Goal: Task Accomplishment & Management: Complete application form

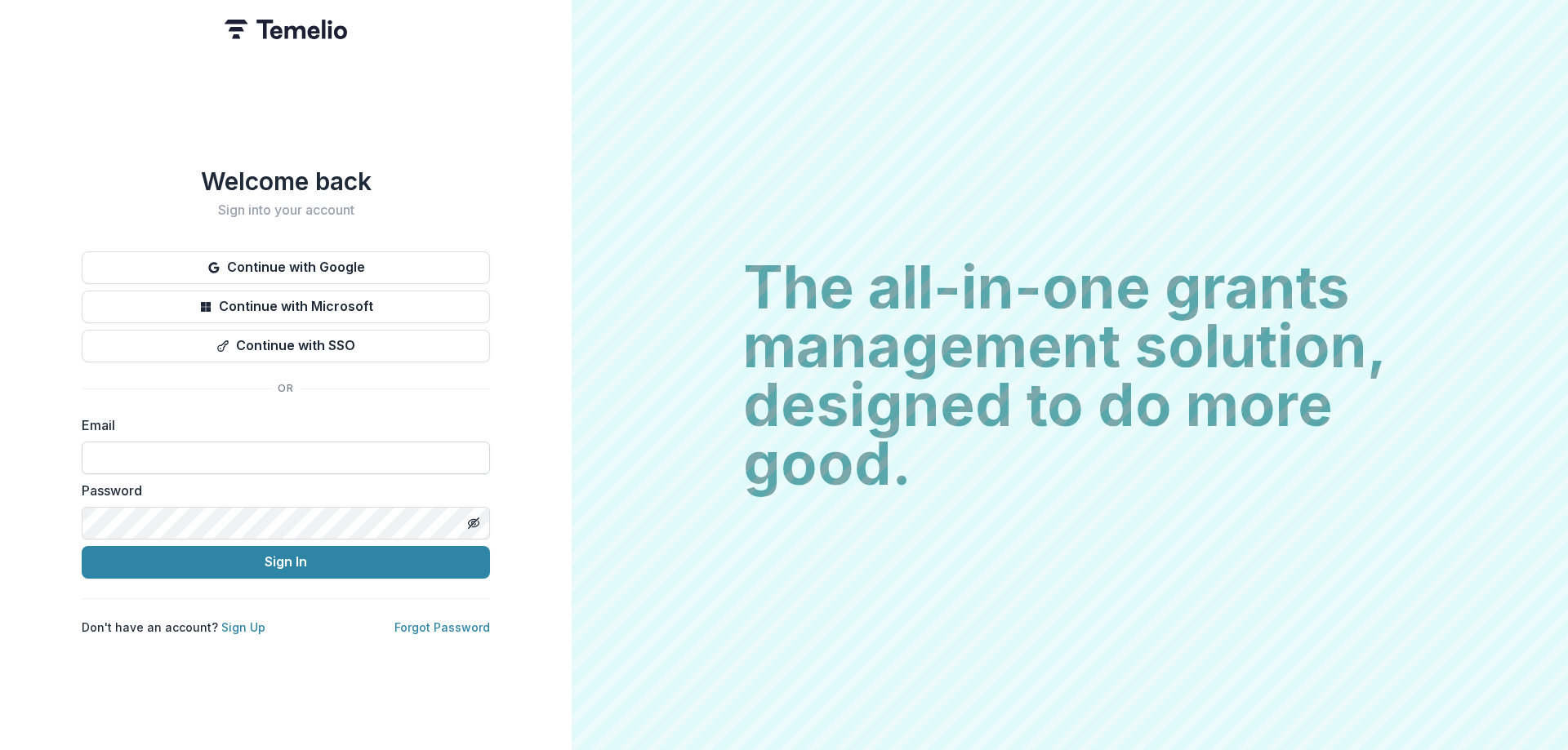
click at [134, 448] on input at bounding box center [285, 458] width 408 height 33
paste input "**********"
type input "**********"
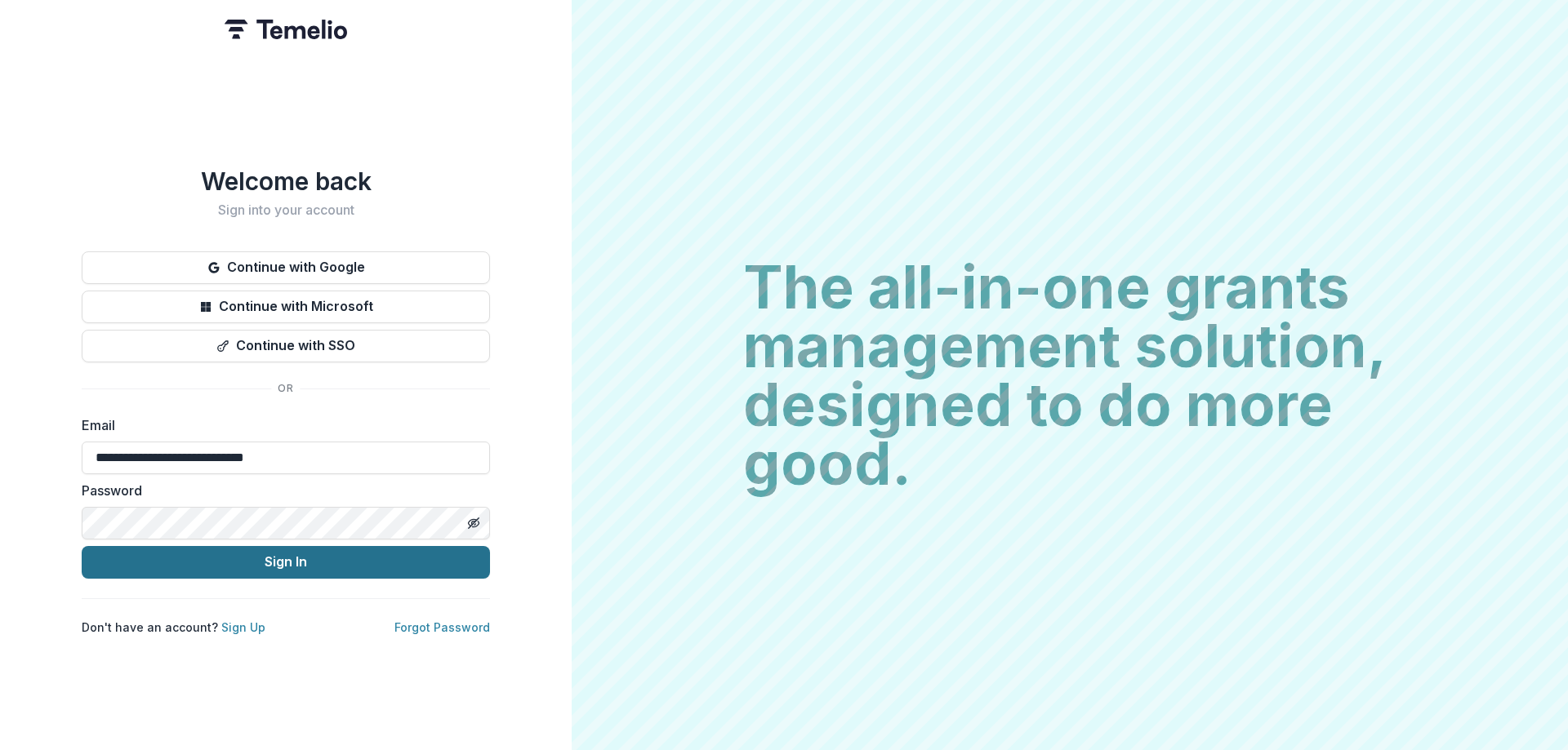
click at [219, 564] on button "Sign In" at bounding box center [285, 562] width 408 height 33
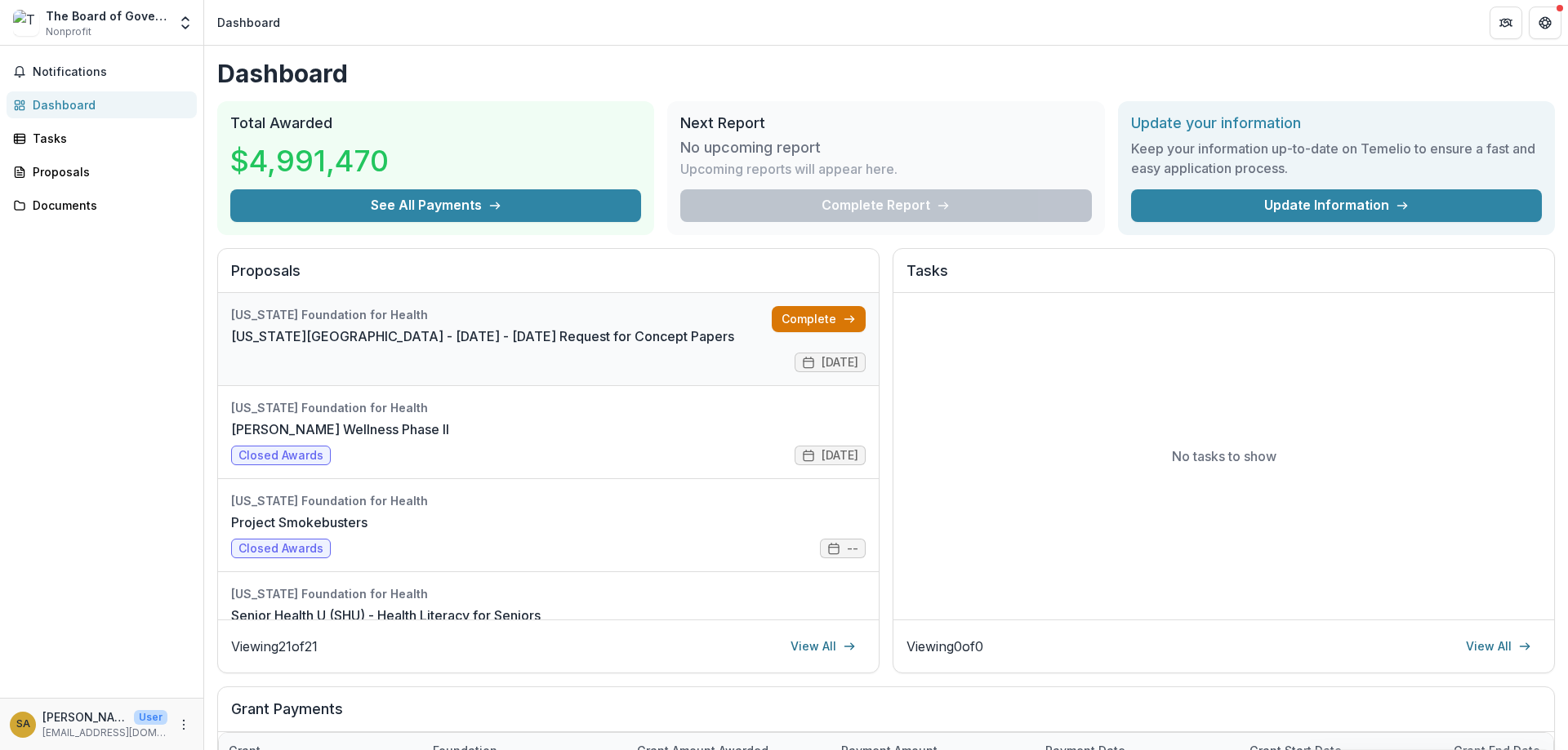
click at [810, 321] on link "Complete" at bounding box center [819, 319] width 94 height 26
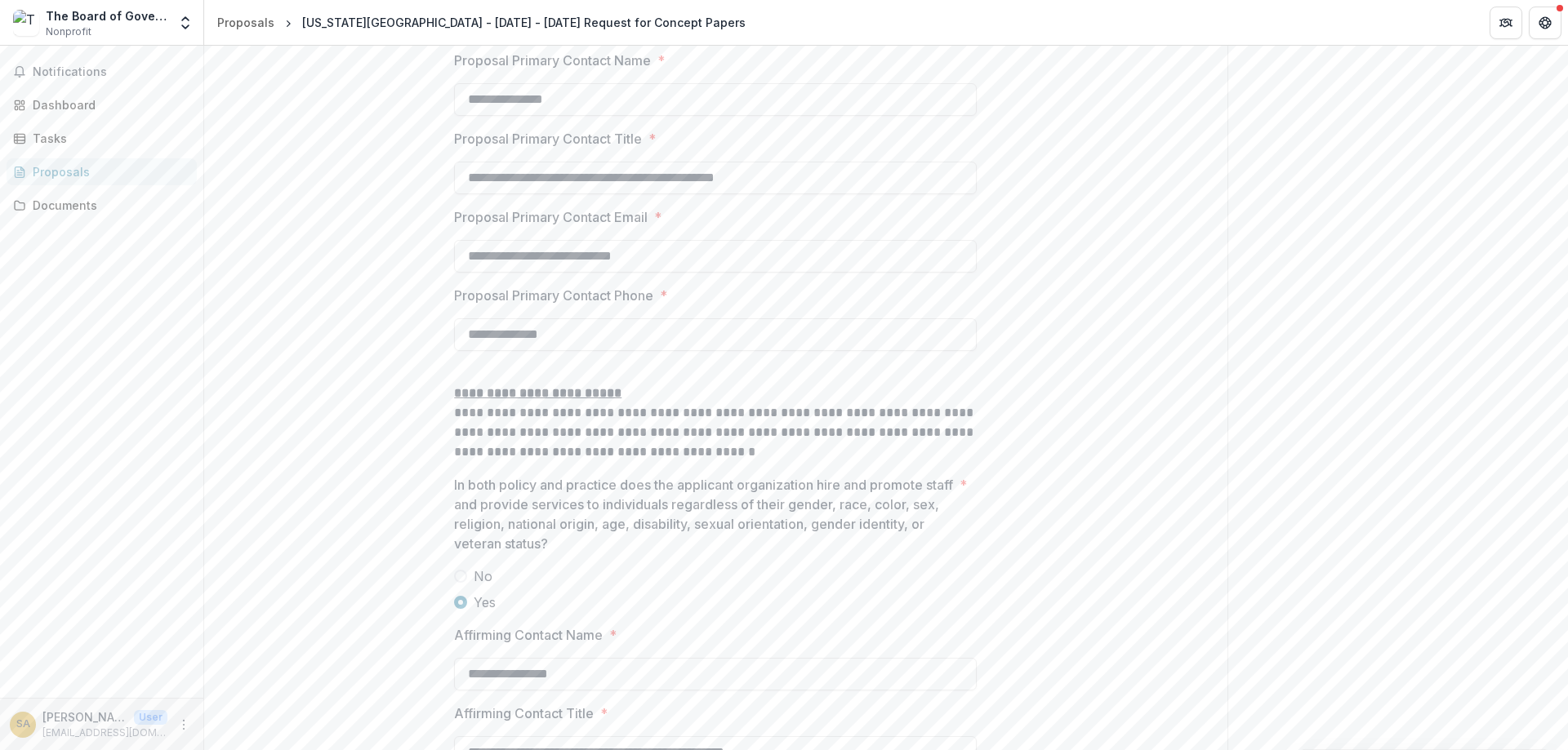
scroll to position [2472, 0]
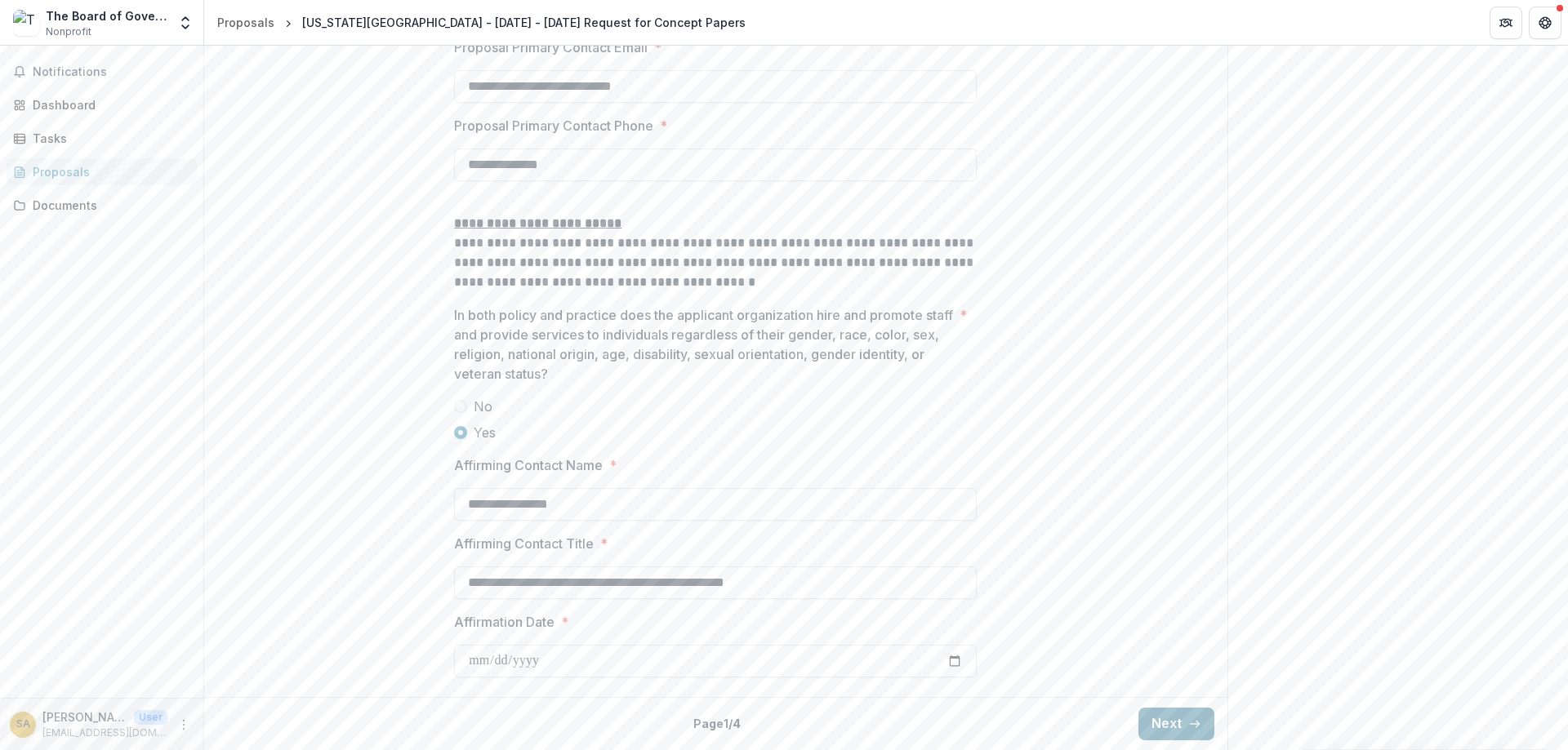
click at [1182, 729] on button "Next" at bounding box center [1176, 725] width 76 height 33
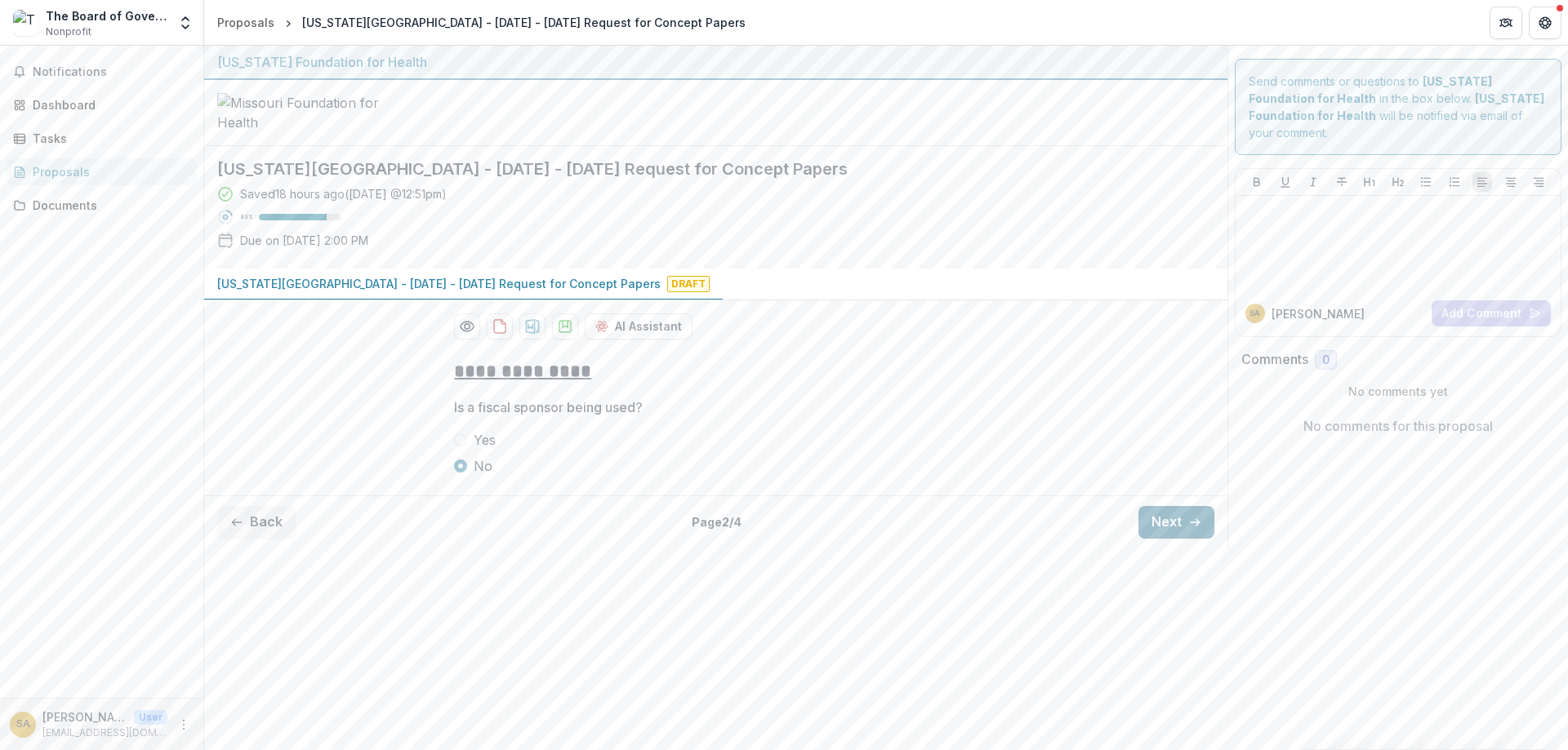
scroll to position [0, 0]
click at [1171, 539] on button "Next" at bounding box center [1176, 523] width 76 height 33
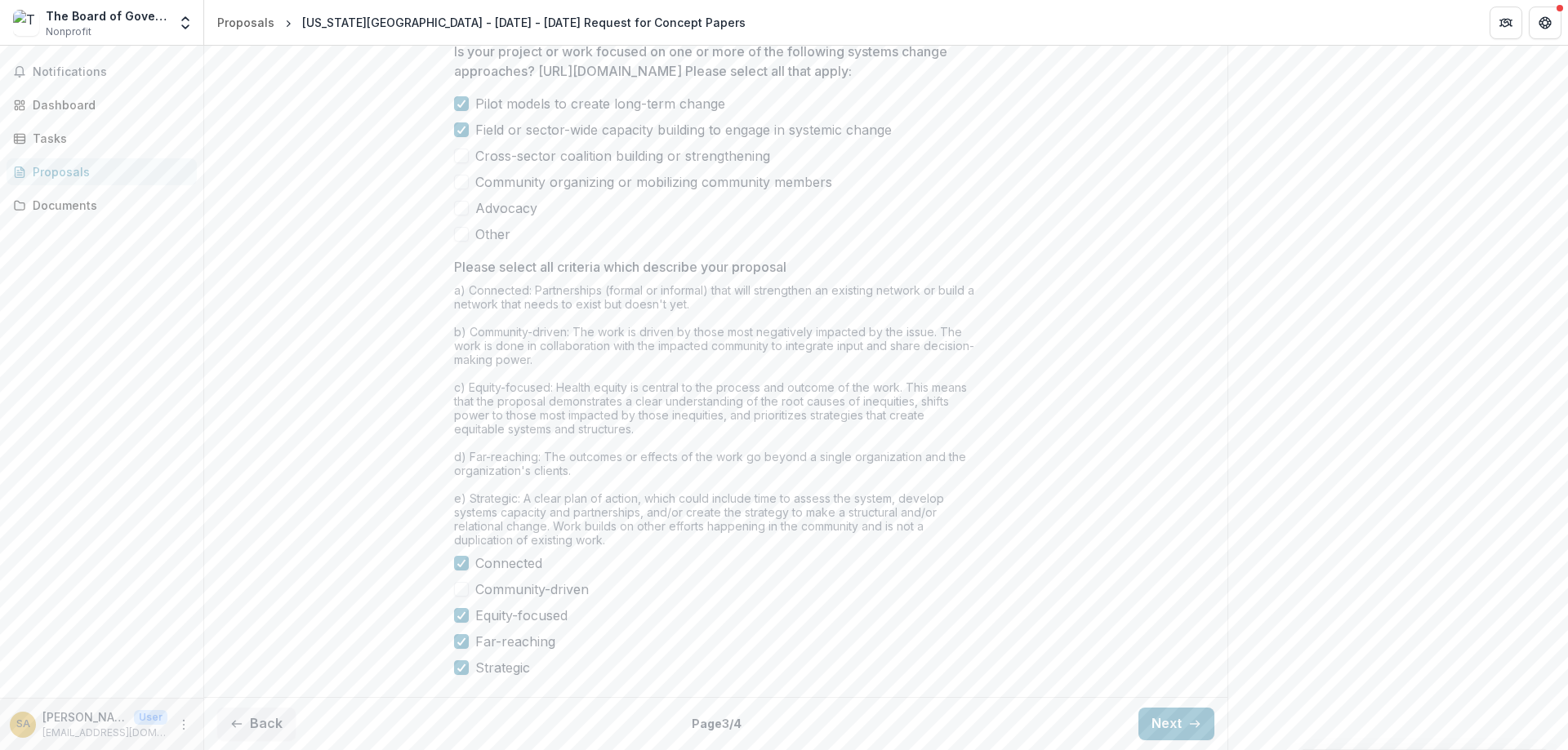
scroll to position [1322, 0]
click at [1170, 725] on button "Next" at bounding box center [1176, 725] width 76 height 33
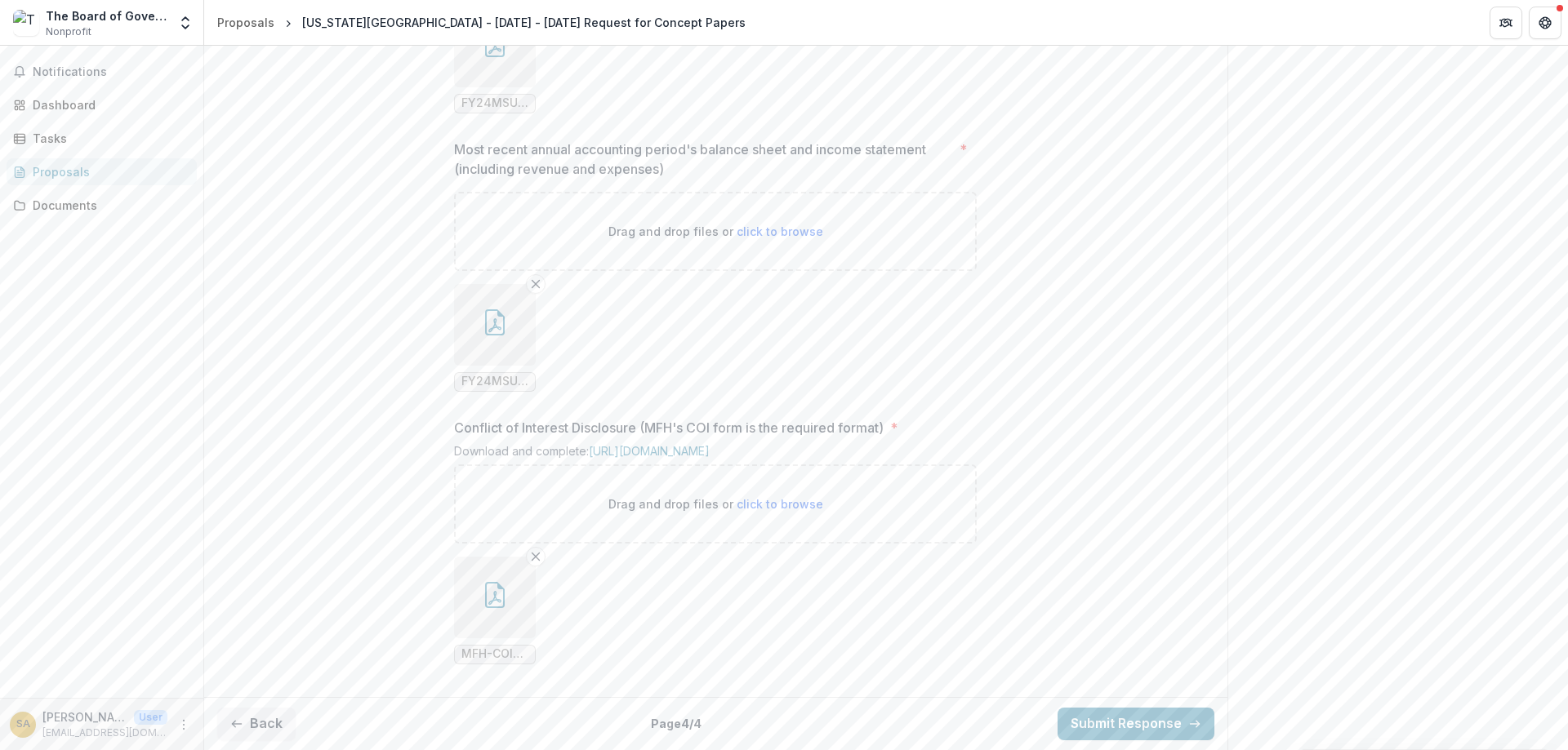
scroll to position [1466, 0]
drag, startPoint x: 258, startPoint y: 727, endPoint x: 27, endPoint y: 461, distance: 352.3
click at [257, 727] on button "Back" at bounding box center [256, 725] width 78 height 33
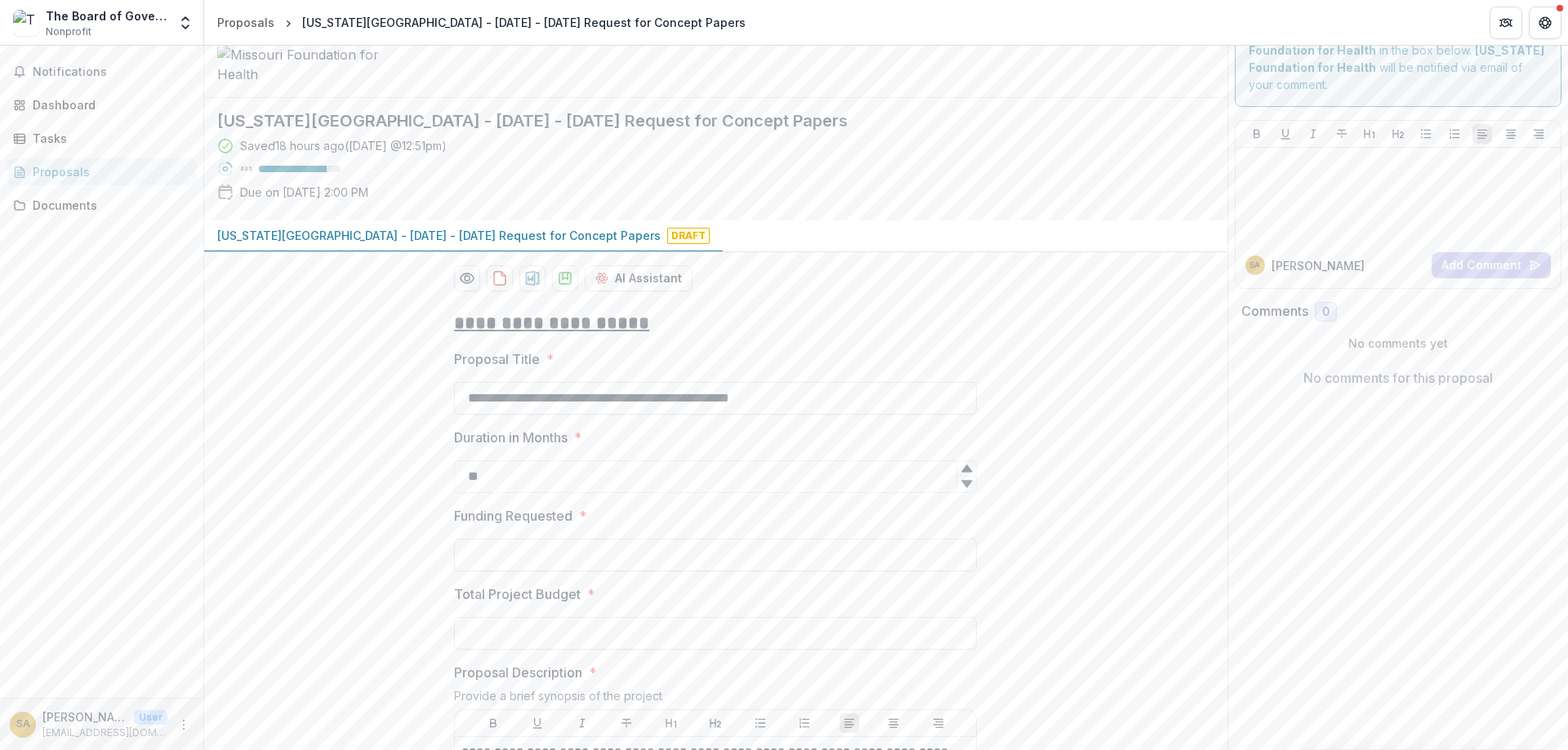
scroll to position [0, 0]
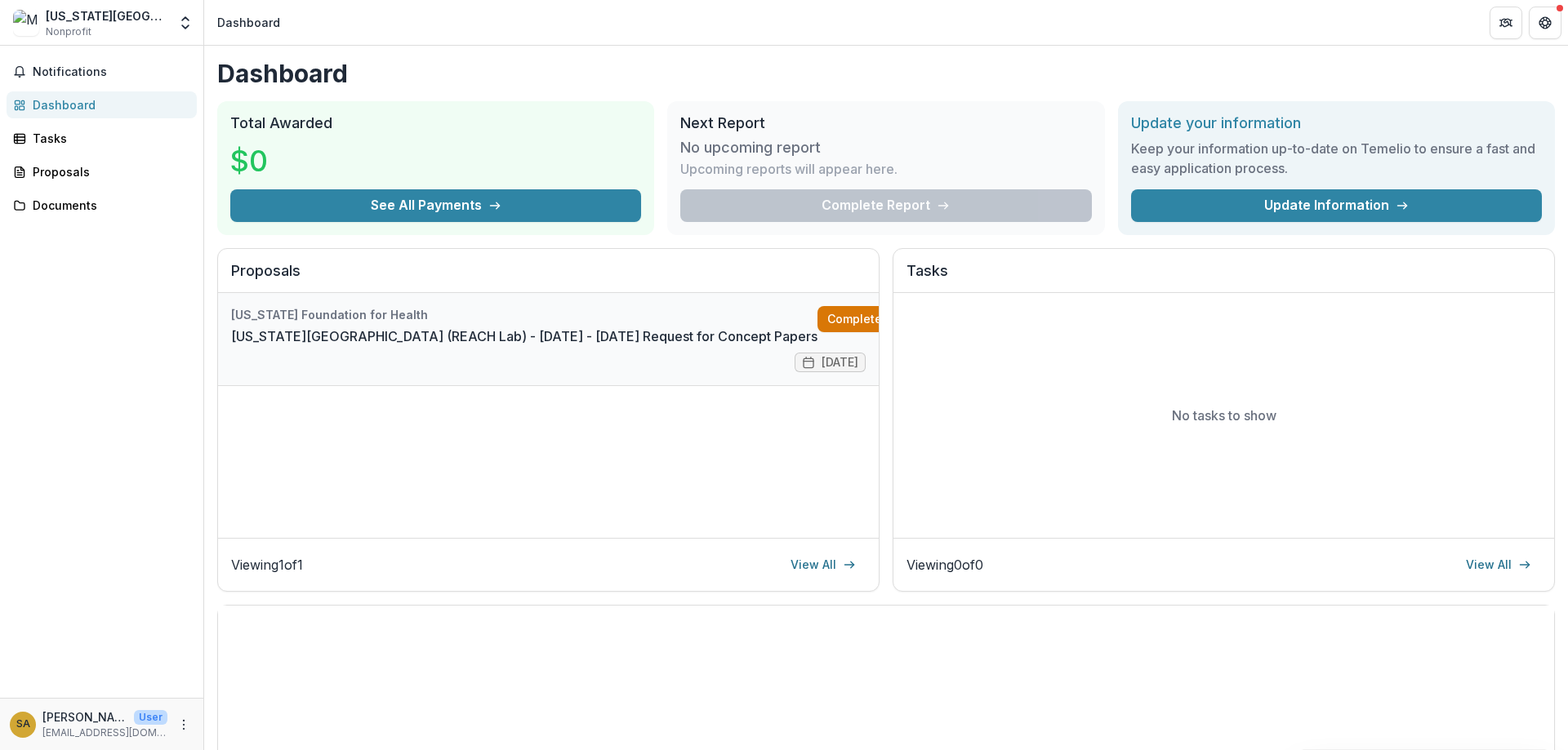
click at [818, 316] on link "Complete" at bounding box center [865, 319] width 94 height 26
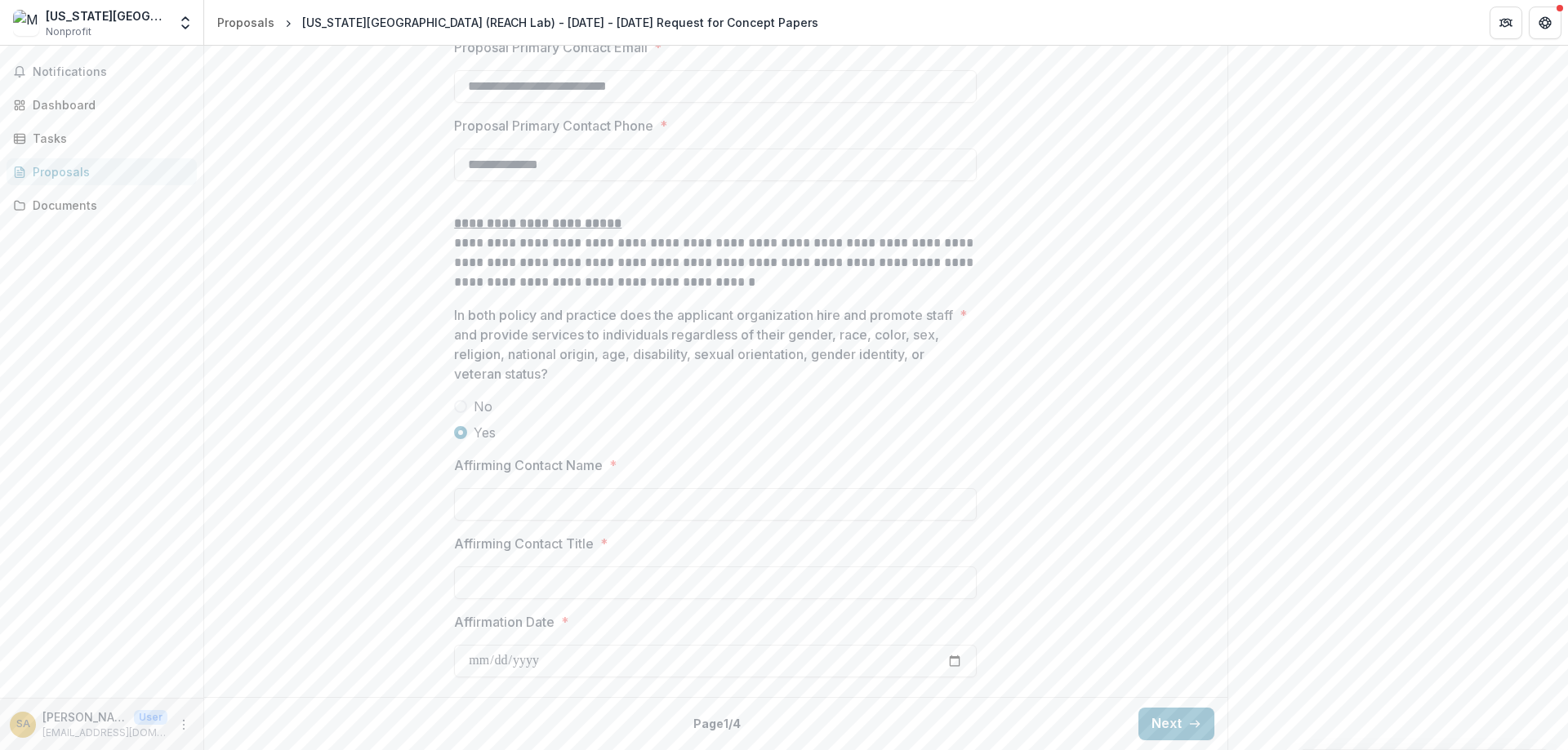
scroll to position [2435, 0]
click at [1181, 730] on button "Next" at bounding box center [1176, 725] width 76 height 33
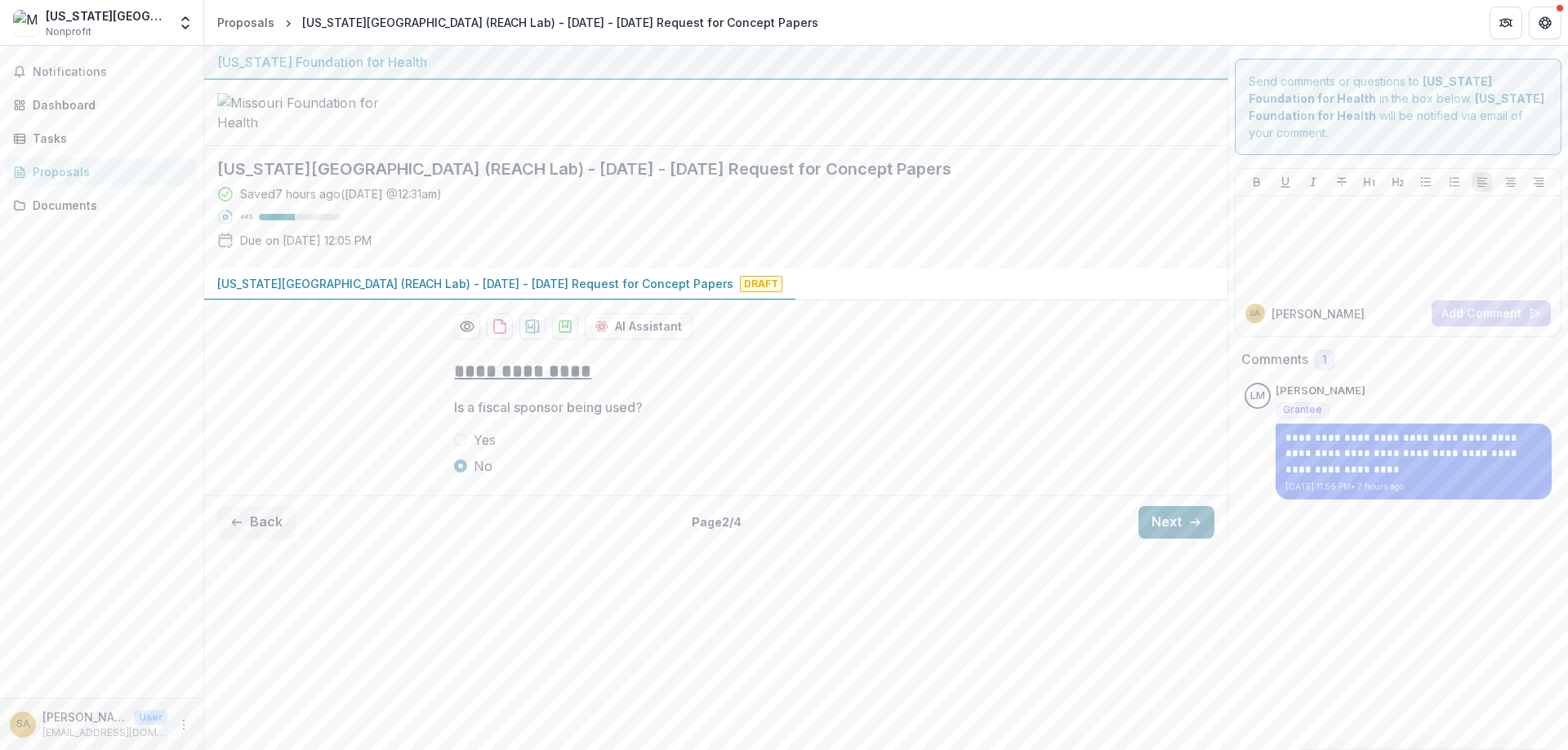
scroll to position [0, 0]
click at [1174, 539] on button "Next" at bounding box center [1176, 523] width 76 height 33
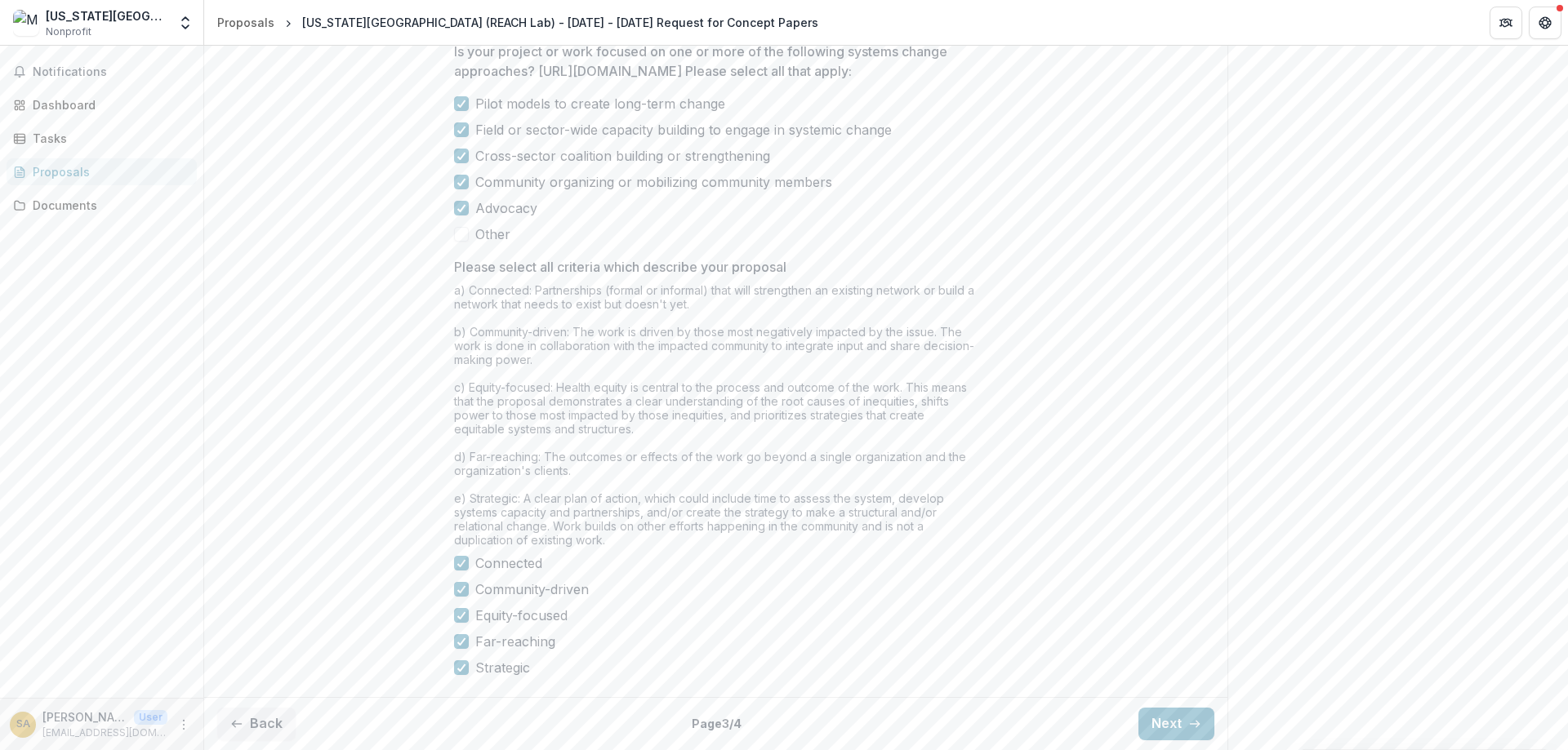
scroll to position [1336, 0]
click at [1177, 719] on button "Next" at bounding box center [1176, 725] width 76 height 33
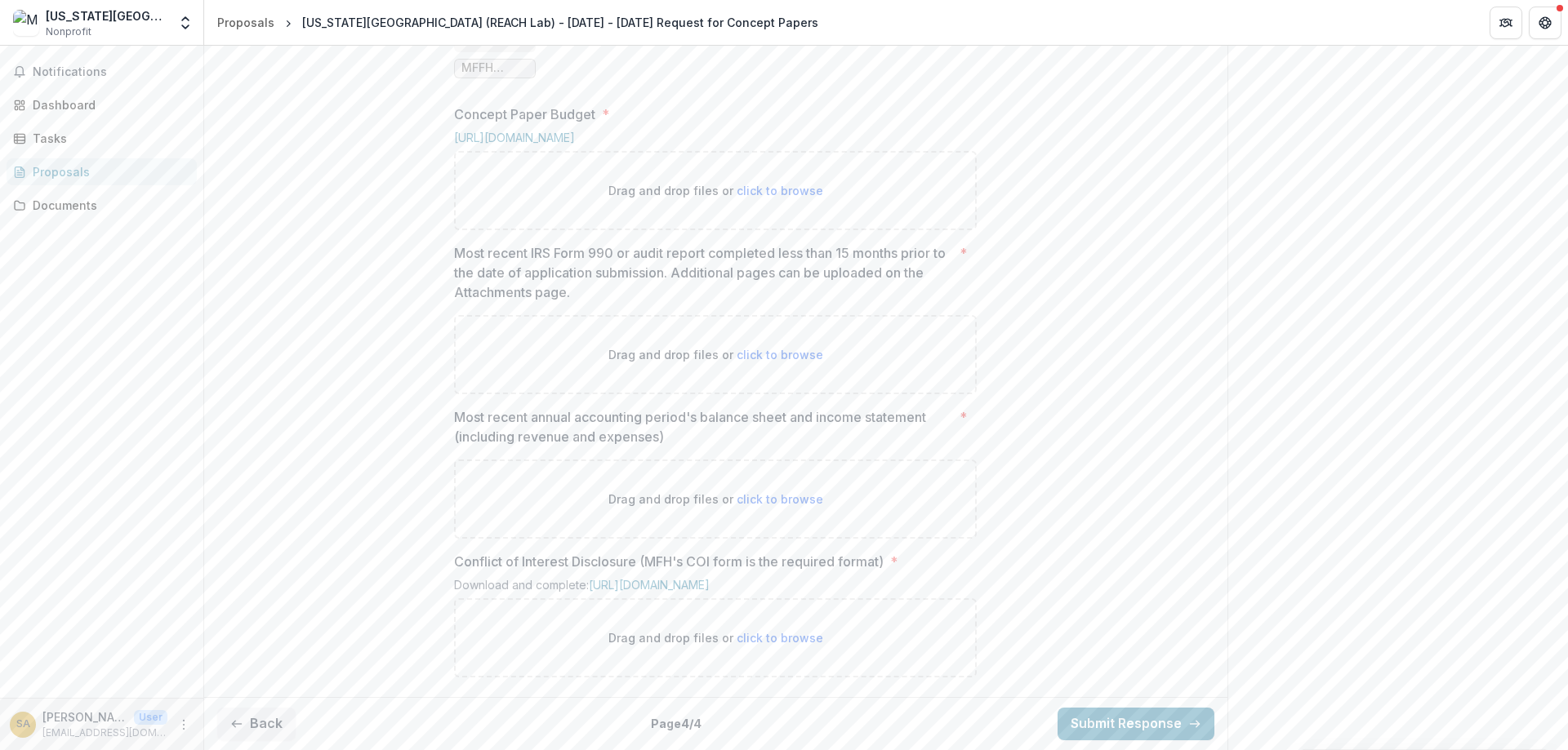
scroll to position [1065, 0]
click at [277, 725] on button "Back" at bounding box center [256, 725] width 78 height 33
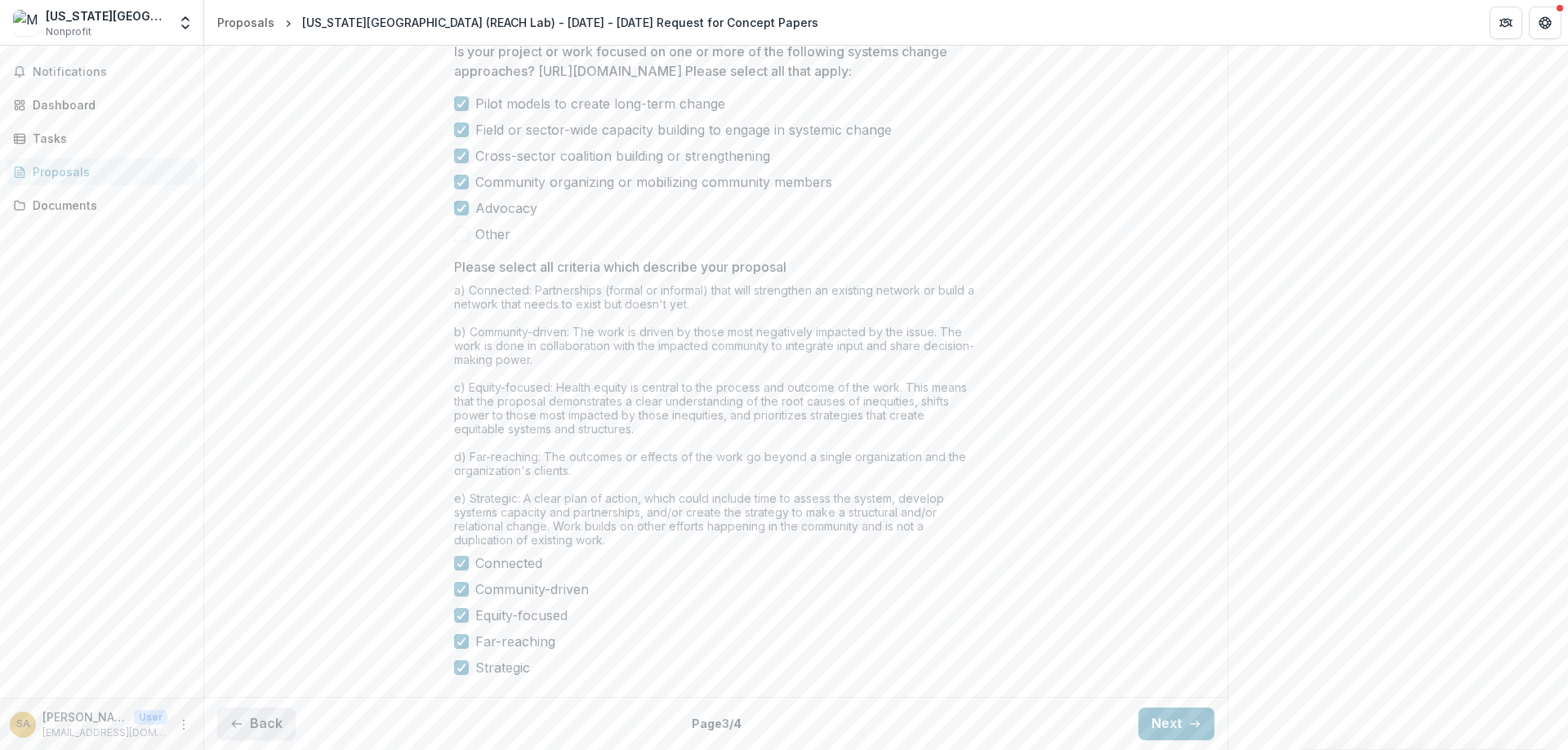
click at [277, 725] on button "Back" at bounding box center [256, 725] width 78 height 33
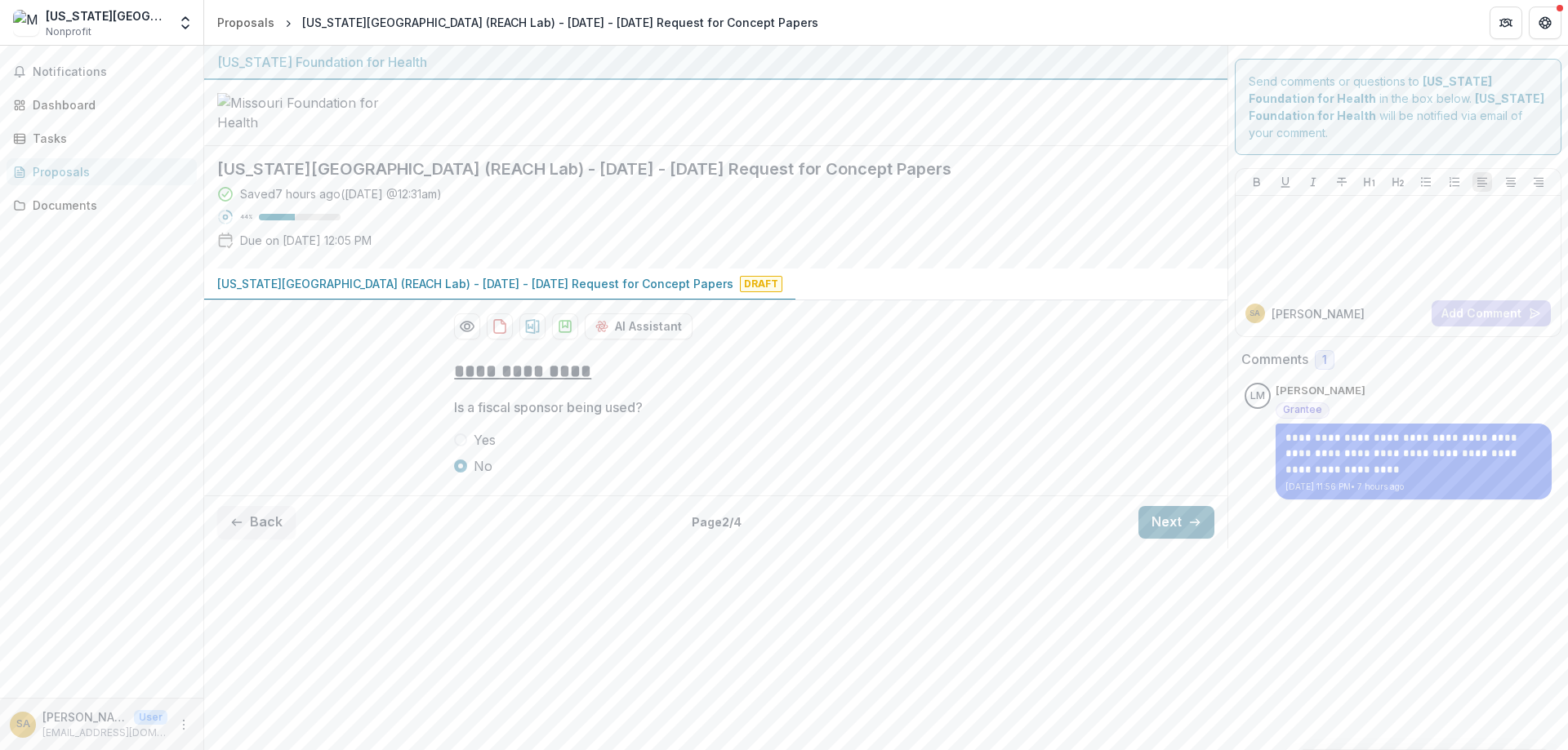
click at [1157, 539] on button "Next" at bounding box center [1176, 523] width 76 height 33
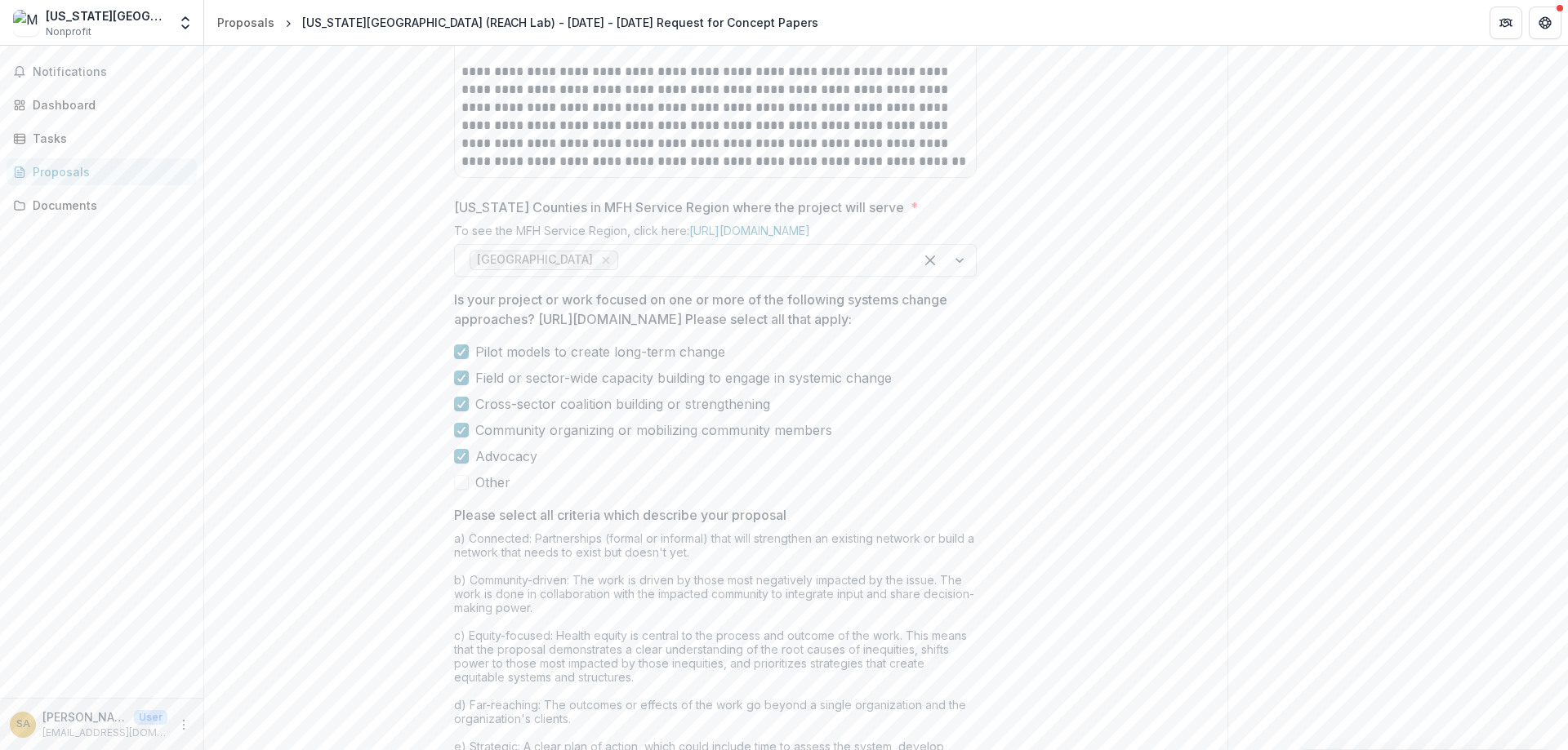
scroll to position [1336, 0]
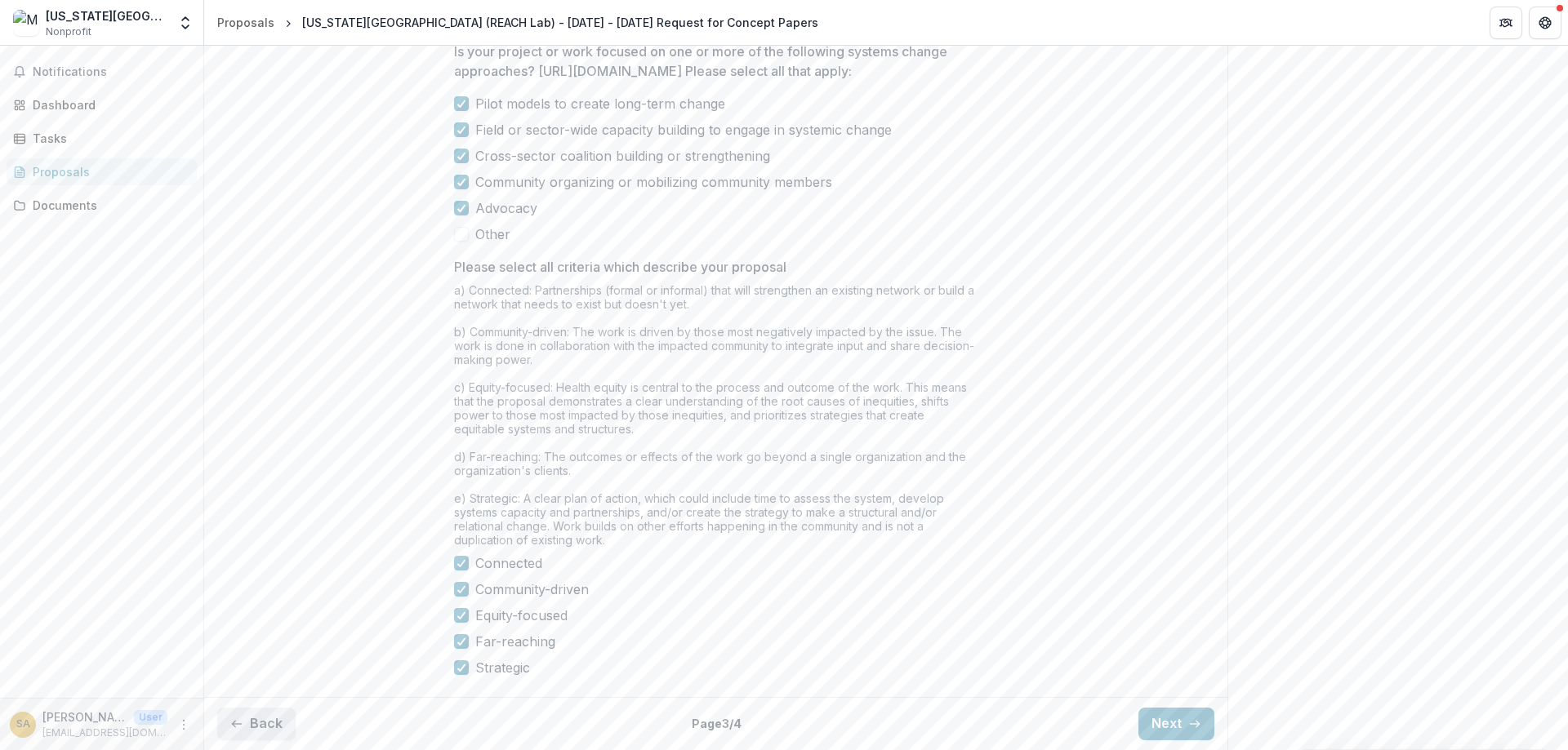
click at [253, 733] on button "Back" at bounding box center [256, 725] width 78 height 33
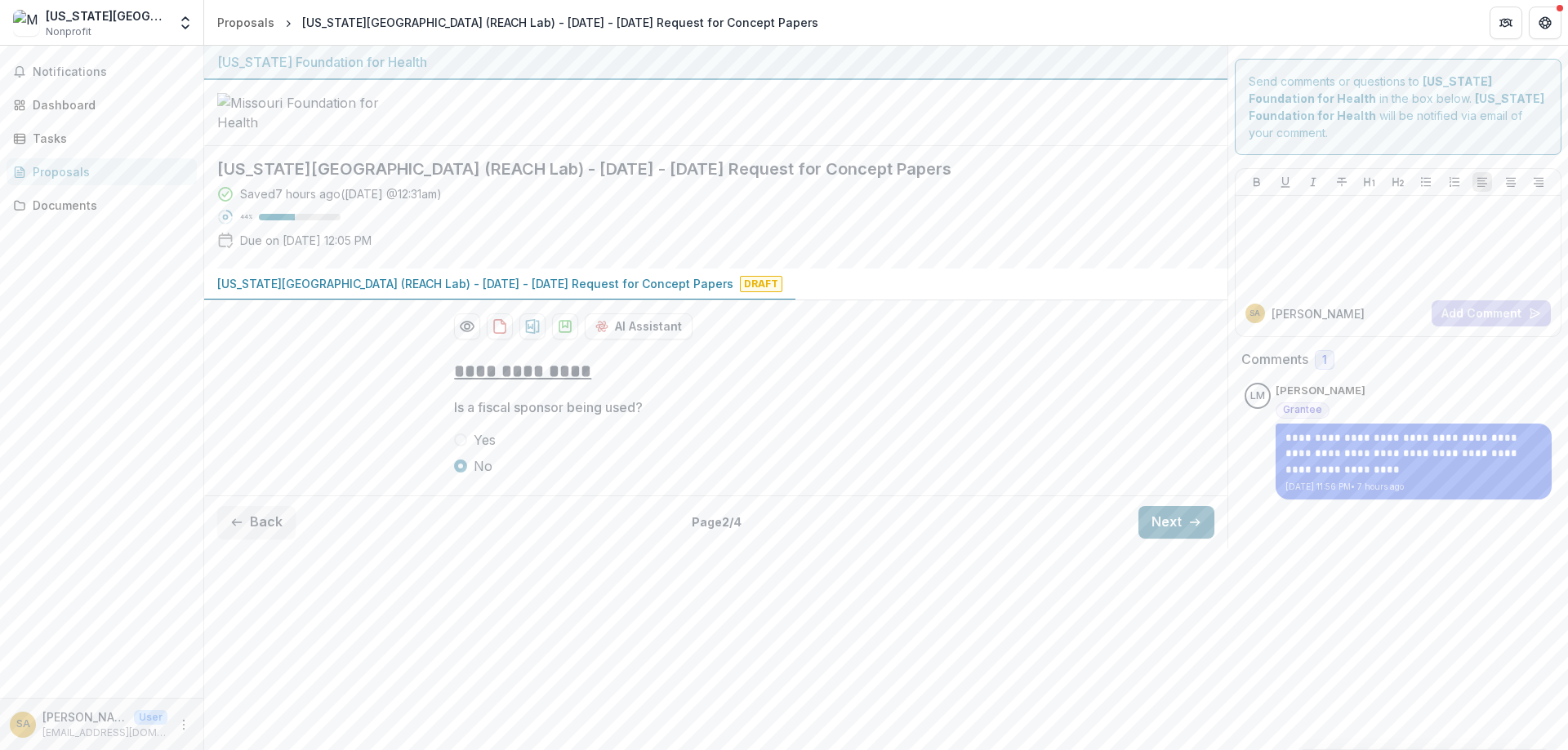
click at [1169, 539] on button "Next" at bounding box center [1176, 523] width 76 height 33
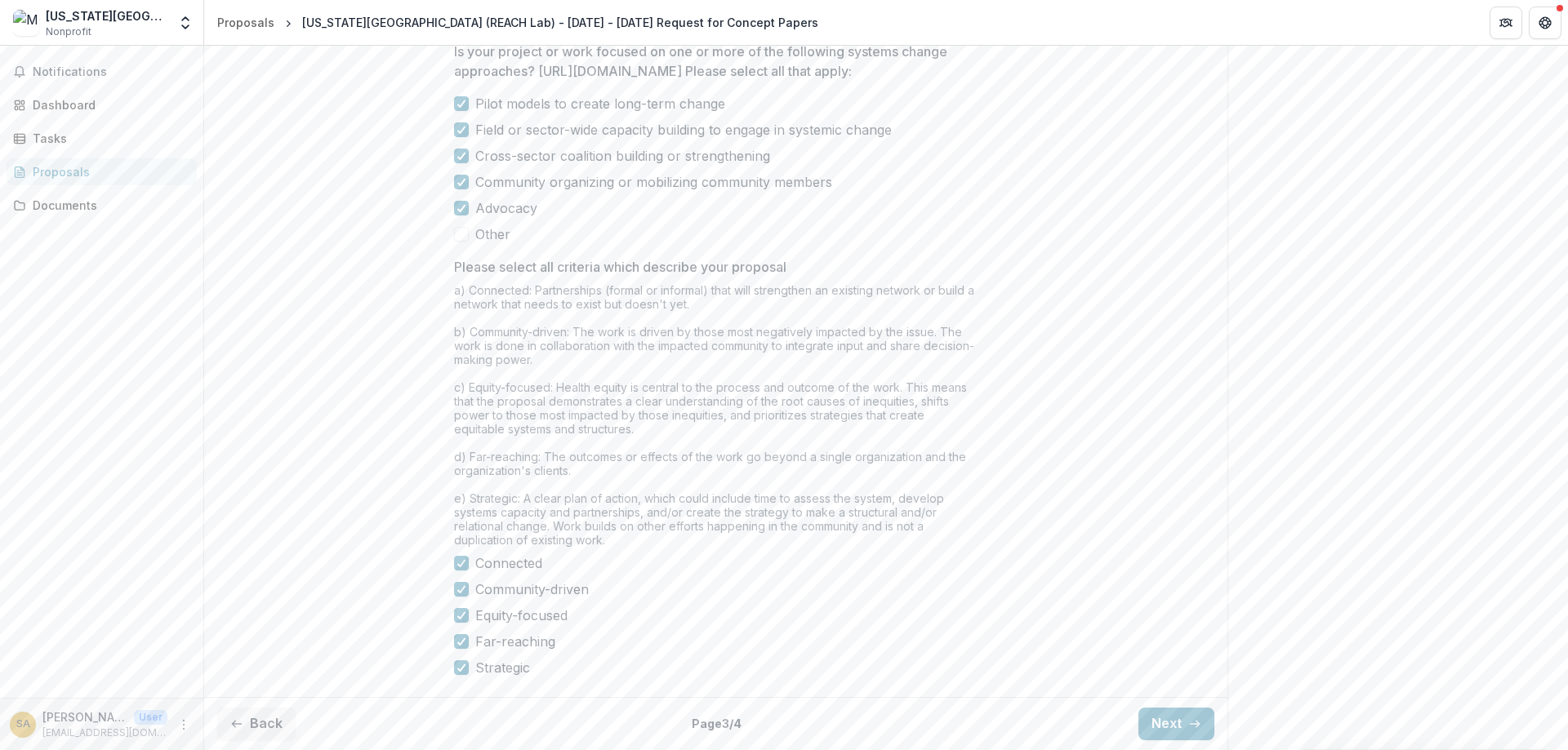
scroll to position [1336, 0]
click at [1169, 720] on button "Next" at bounding box center [1176, 725] width 76 height 33
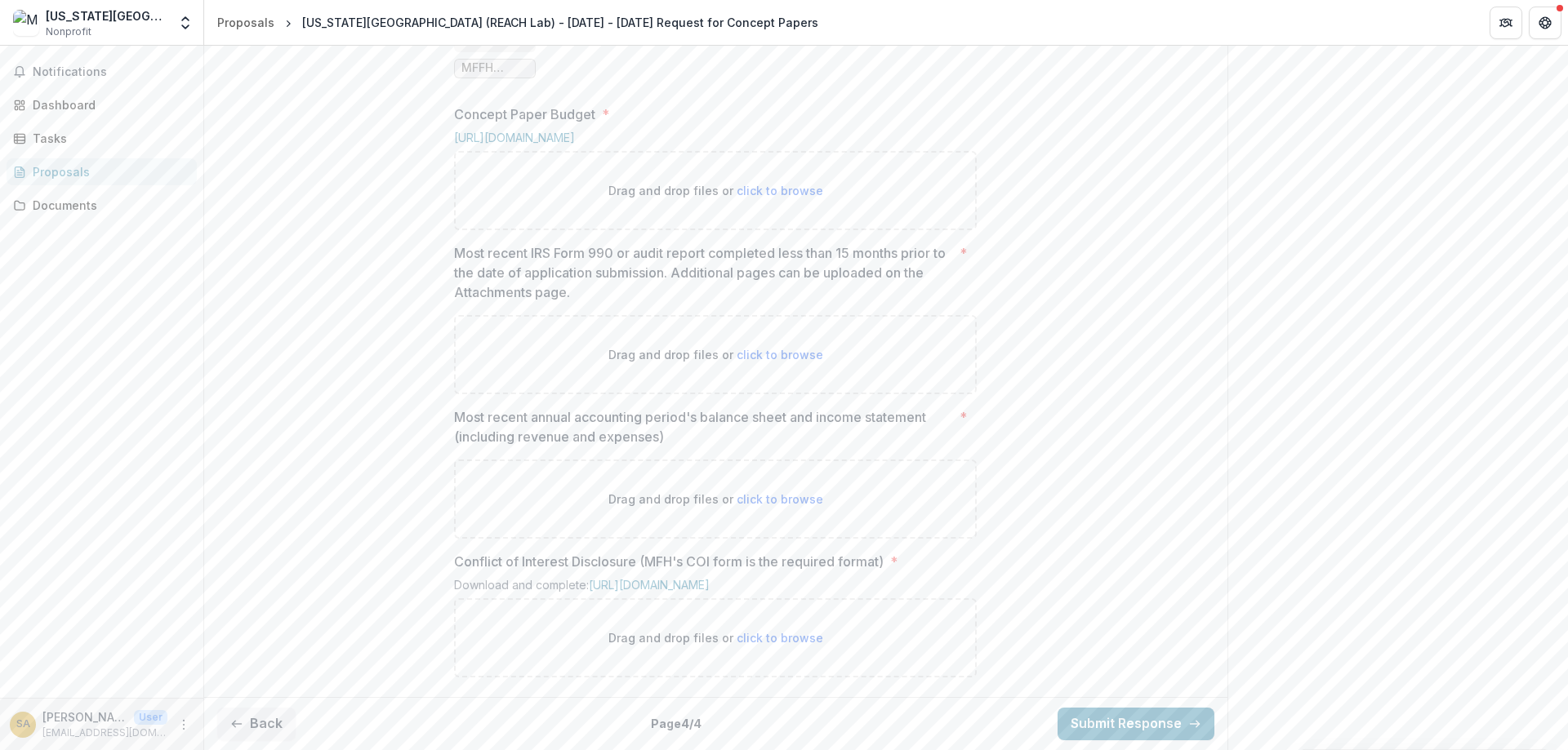
scroll to position [1065, 0]
click at [252, 720] on button "Back" at bounding box center [256, 725] width 78 height 33
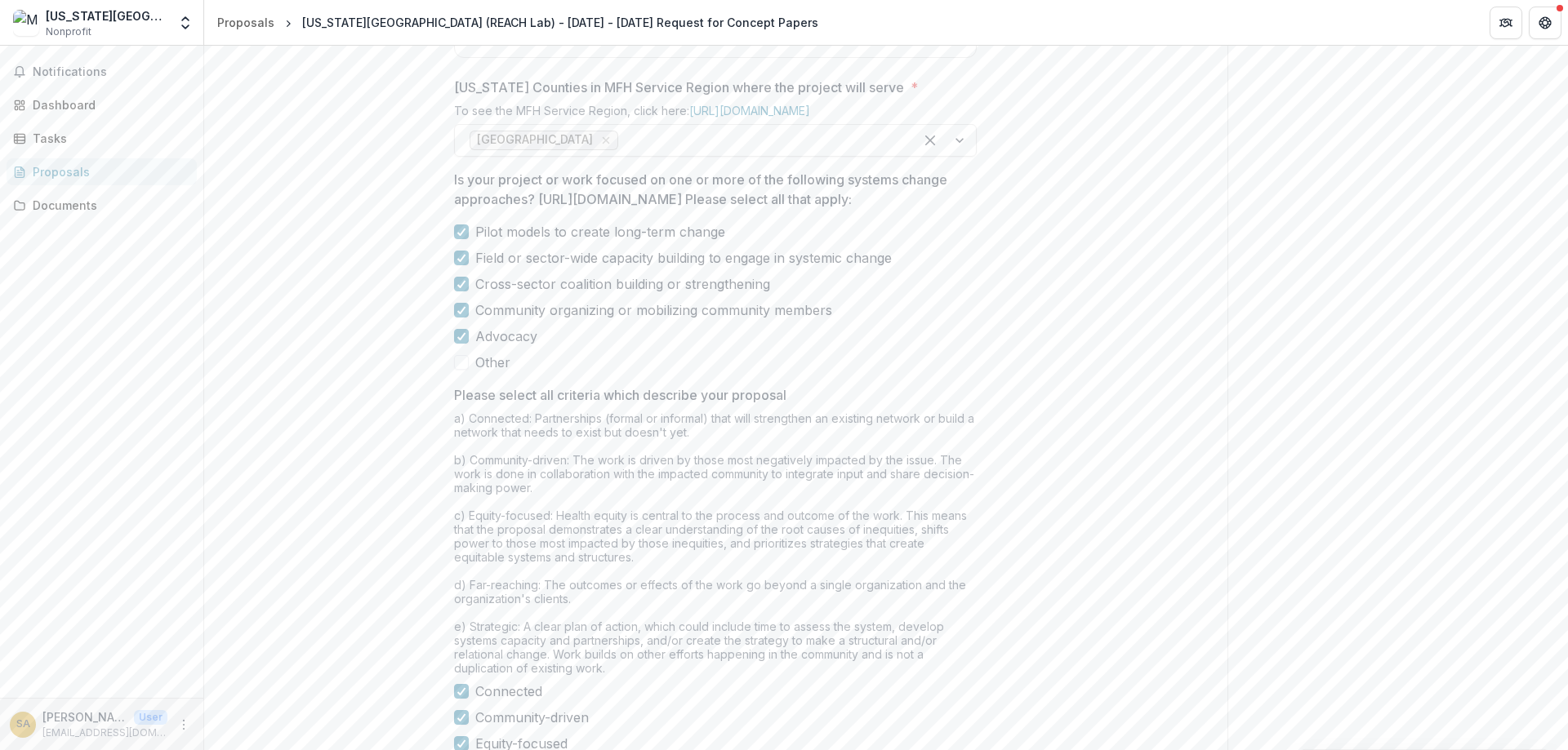
scroll to position [1336, 0]
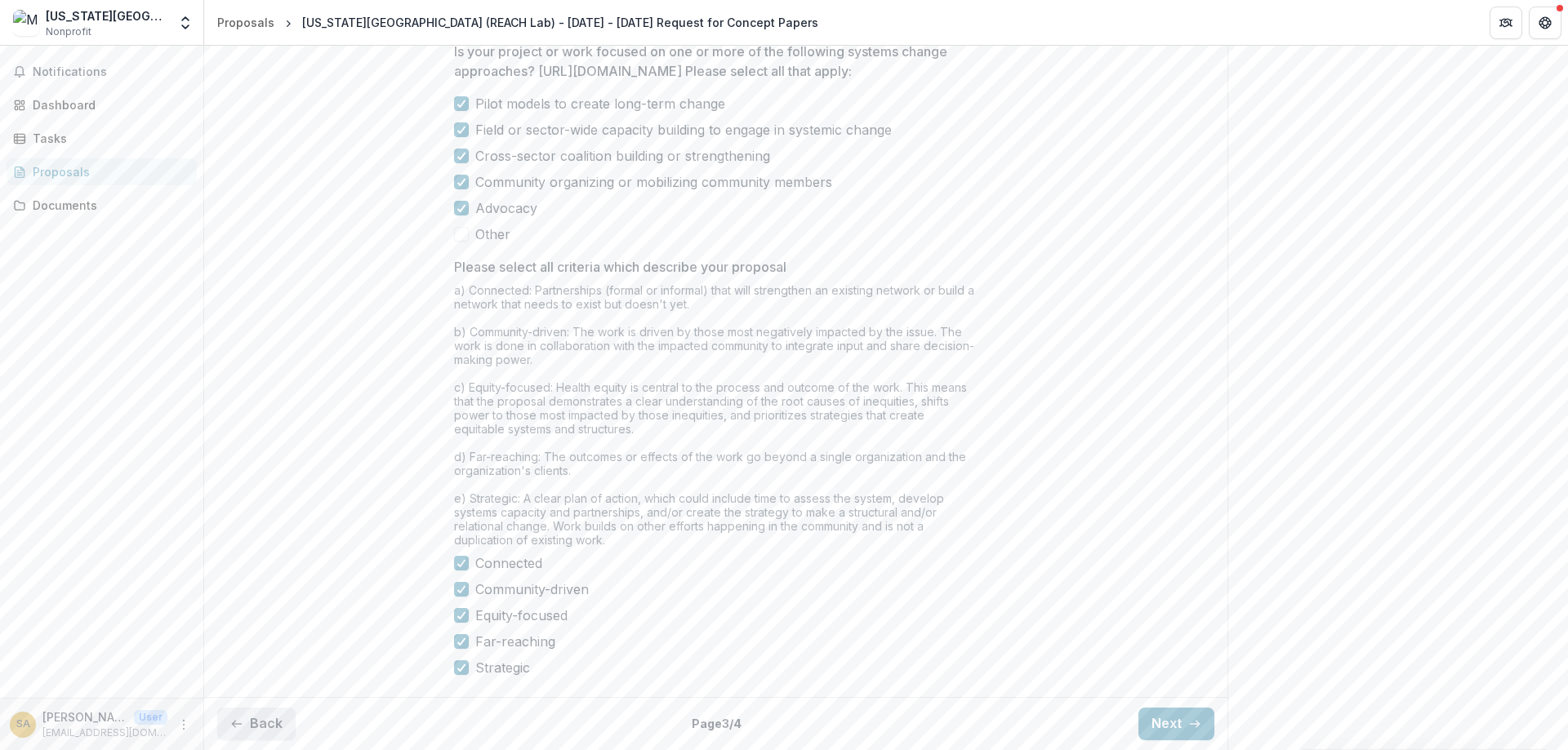
click at [252, 717] on button "Back" at bounding box center [256, 725] width 78 height 33
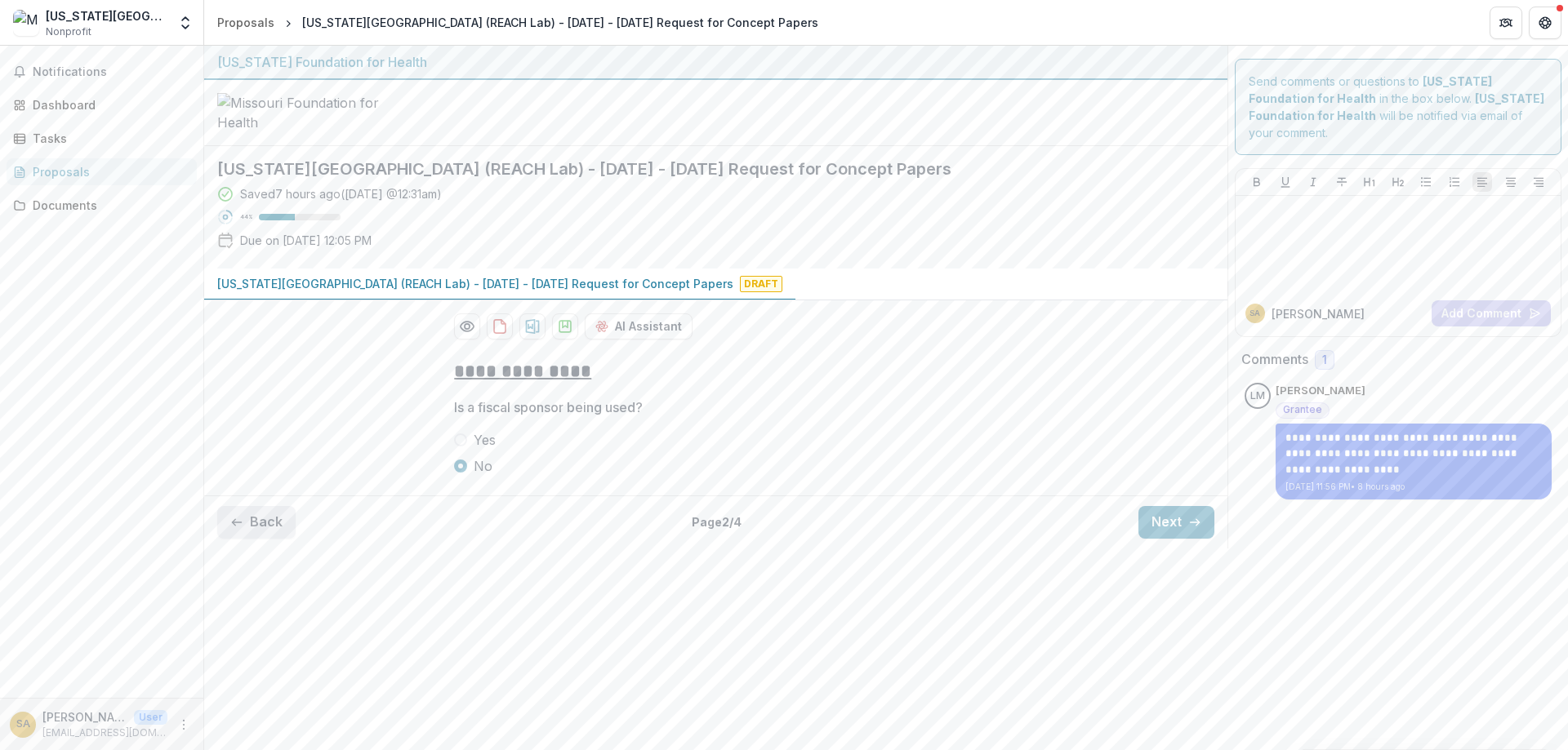
click at [267, 539] on button "Back" at bounding box center [256, 523] width 78 height 33
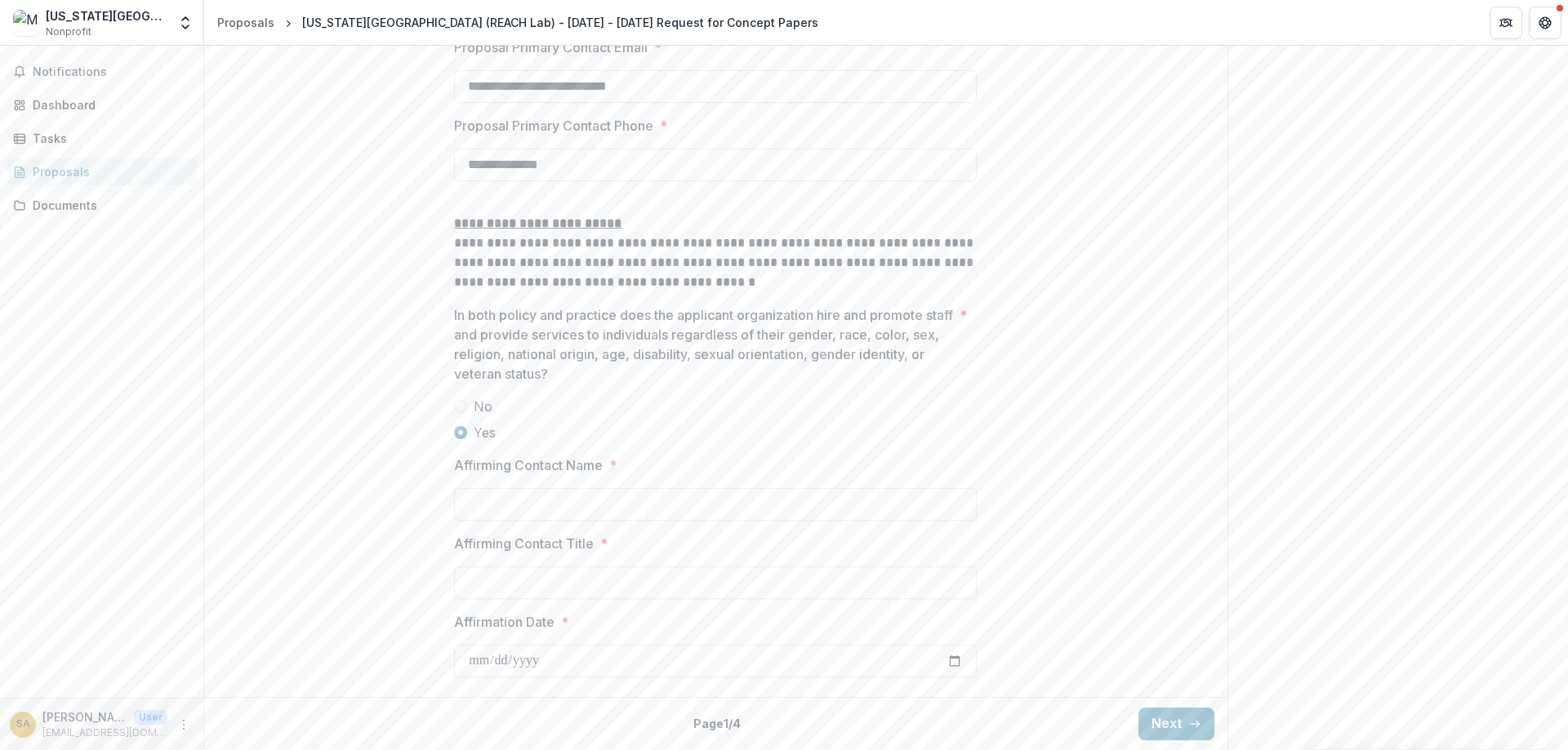
scroll to position [2435, 0]
click at [1184, 722] on button "Next" at bounding box center [1176, 725] width 76 height 33
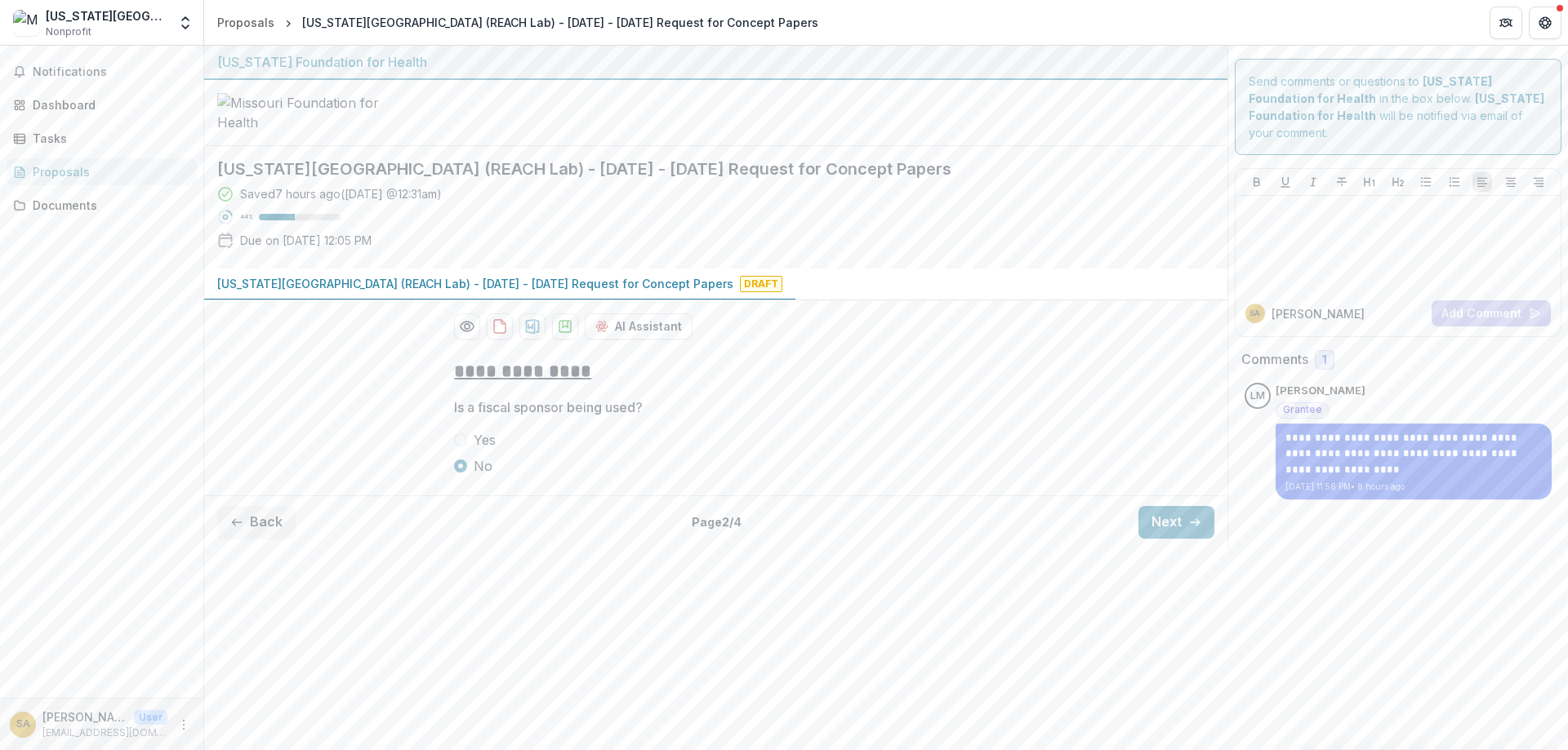
scroll to position [0, 0]
click at [1161, 539] on button "Next" at bounding box center [1176, 523] width 76 height 33
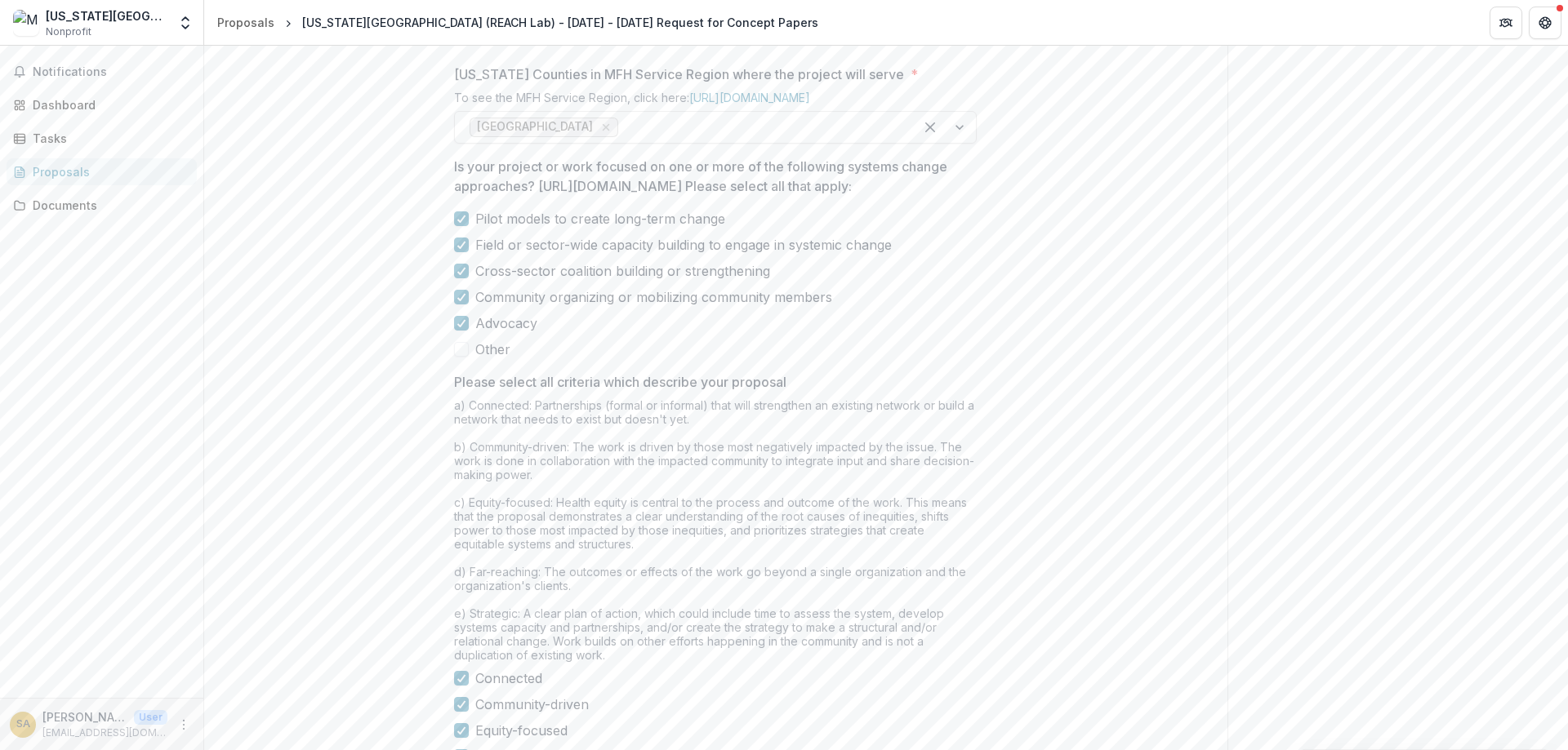
scroll to position [1336, 0]
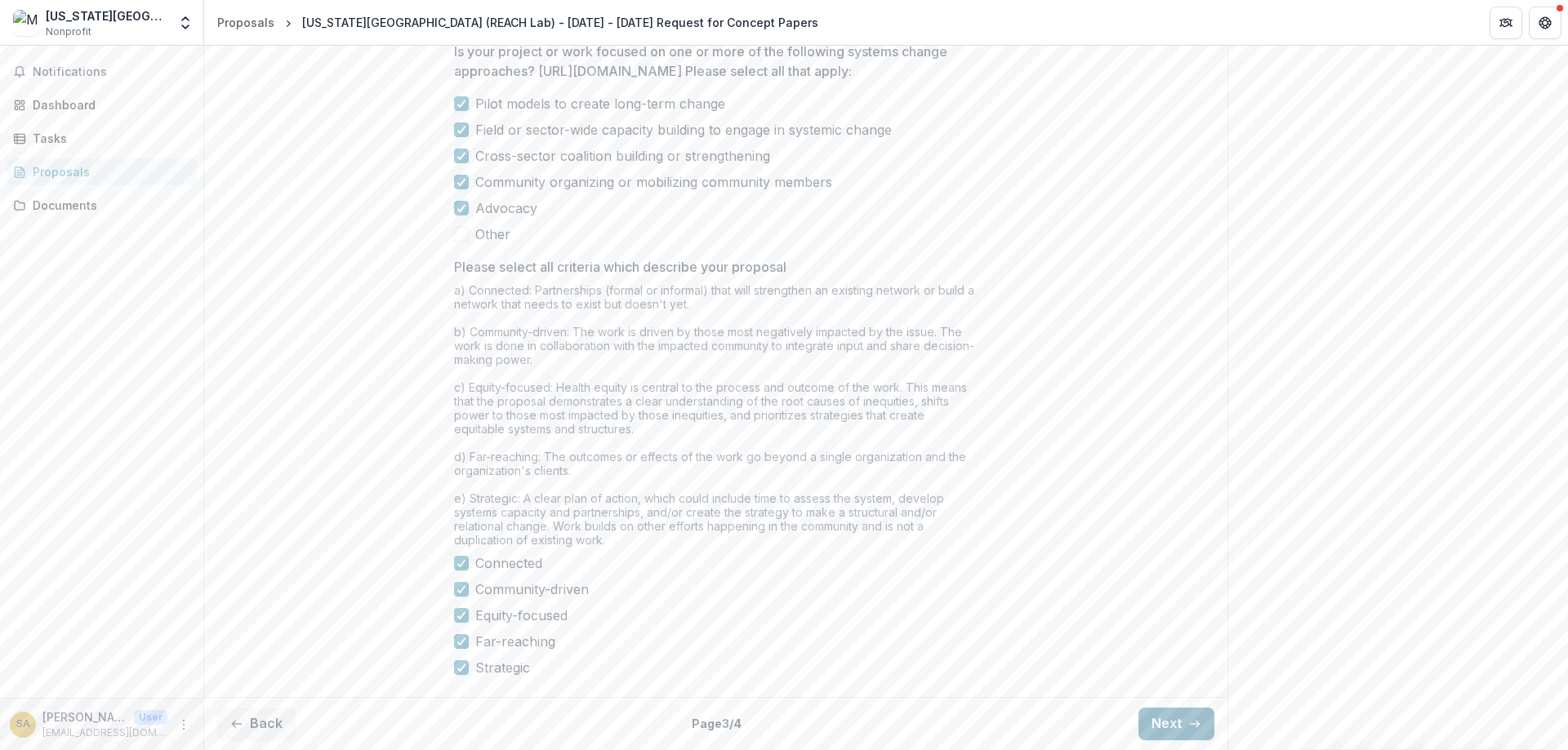
click at [1181, 720] on button "Next" at bounding box center [1176, 725] width 76 height 33
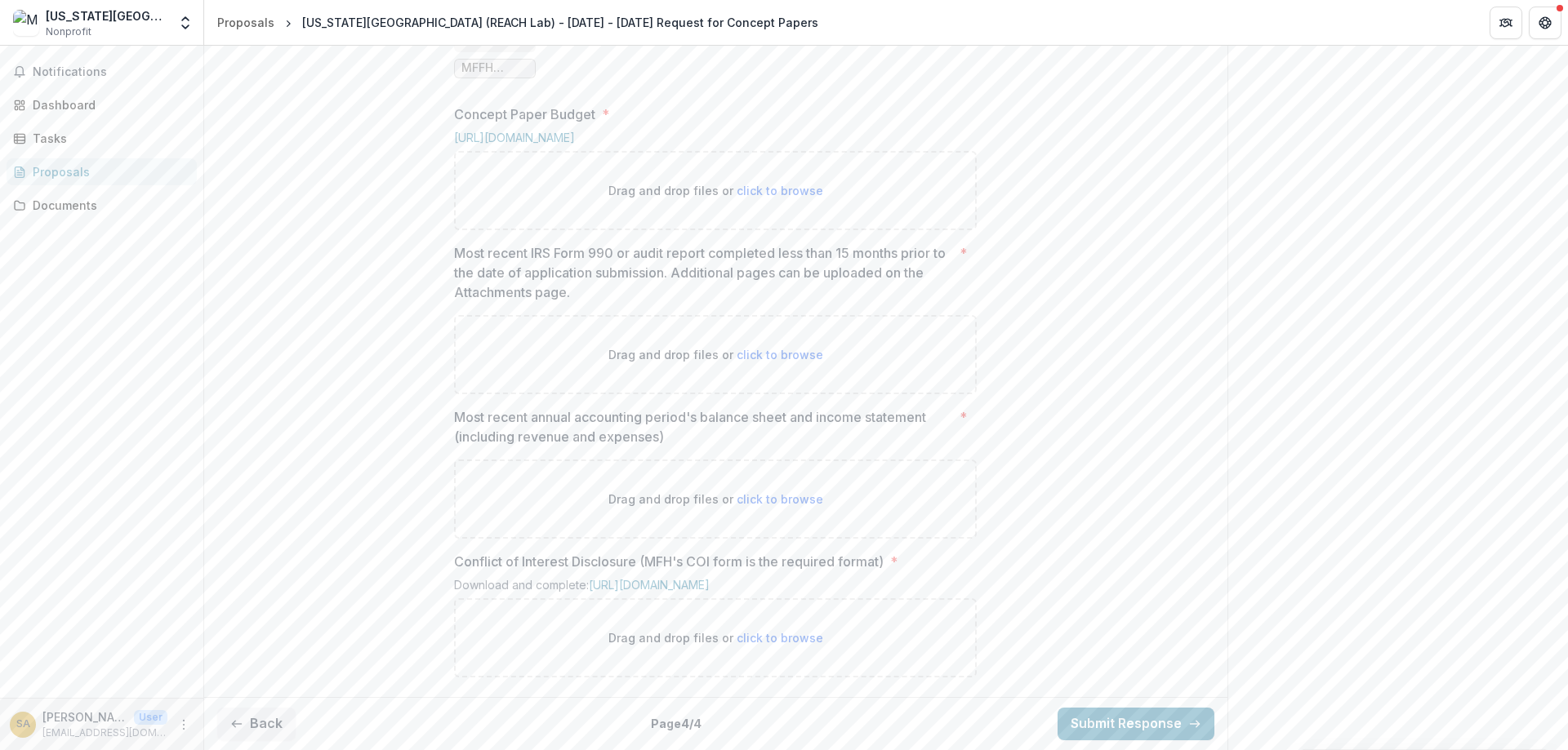
scroll to position [1065, 0]
click at [276, 722] on button "Back" at bounding box center [256, 725] width 78 height 33
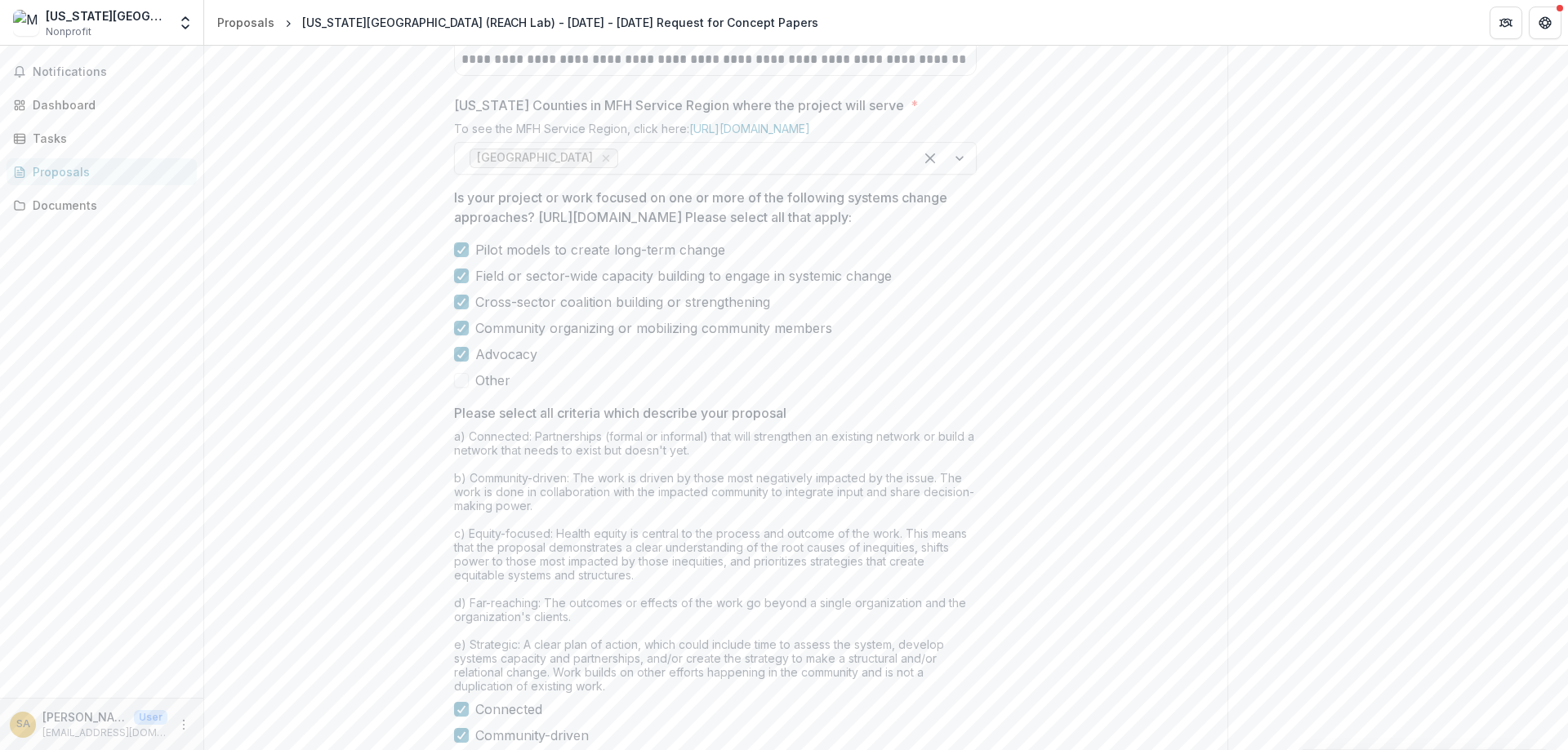
scroll to position [1336, 0]
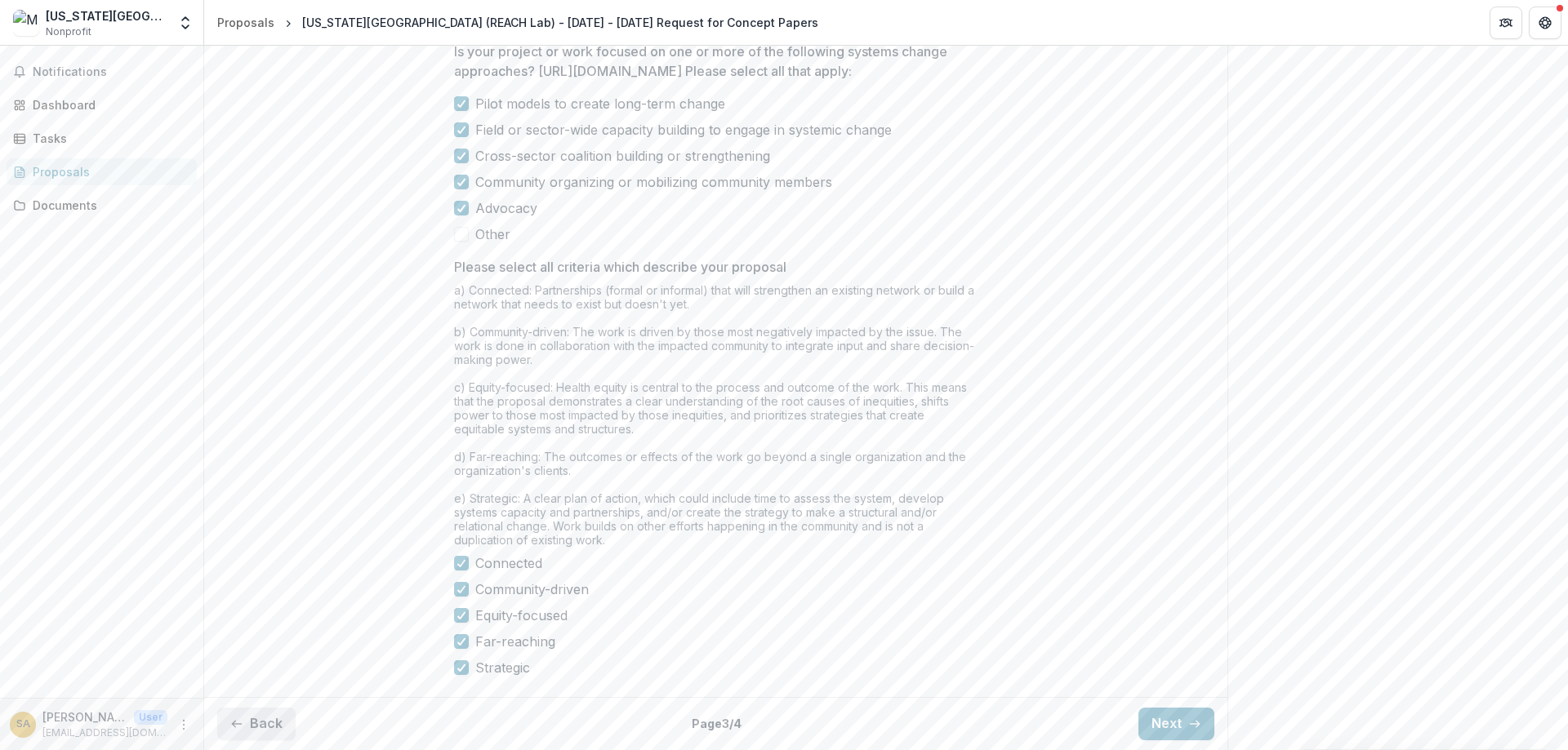
click at [276, 722] on button "Back" at bounding box center [256, 725] width 78 height 33
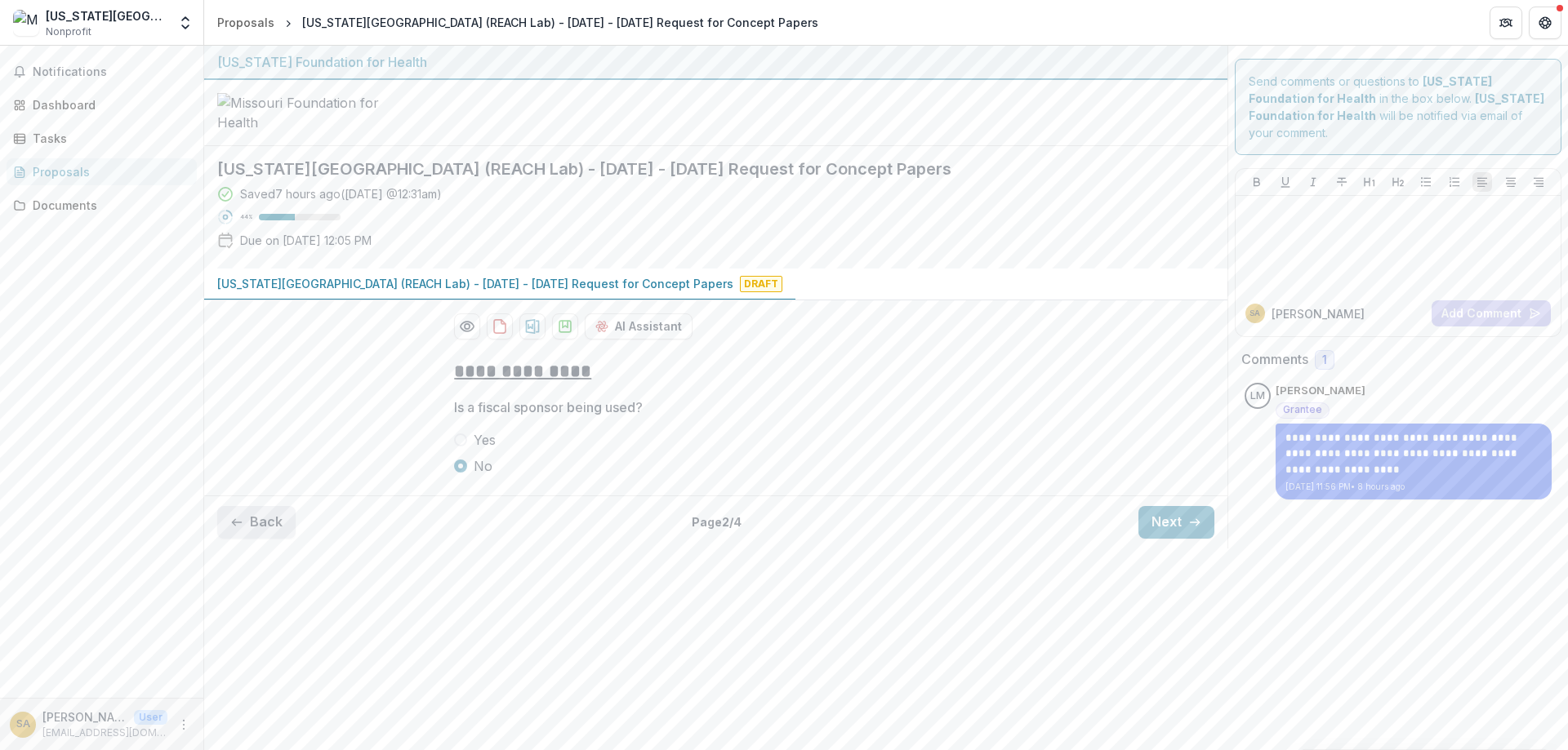
scroll to position [0, 0]
click at [1177, 539] on button "Next" at bounding box center [1176, 523] width 76 height 33
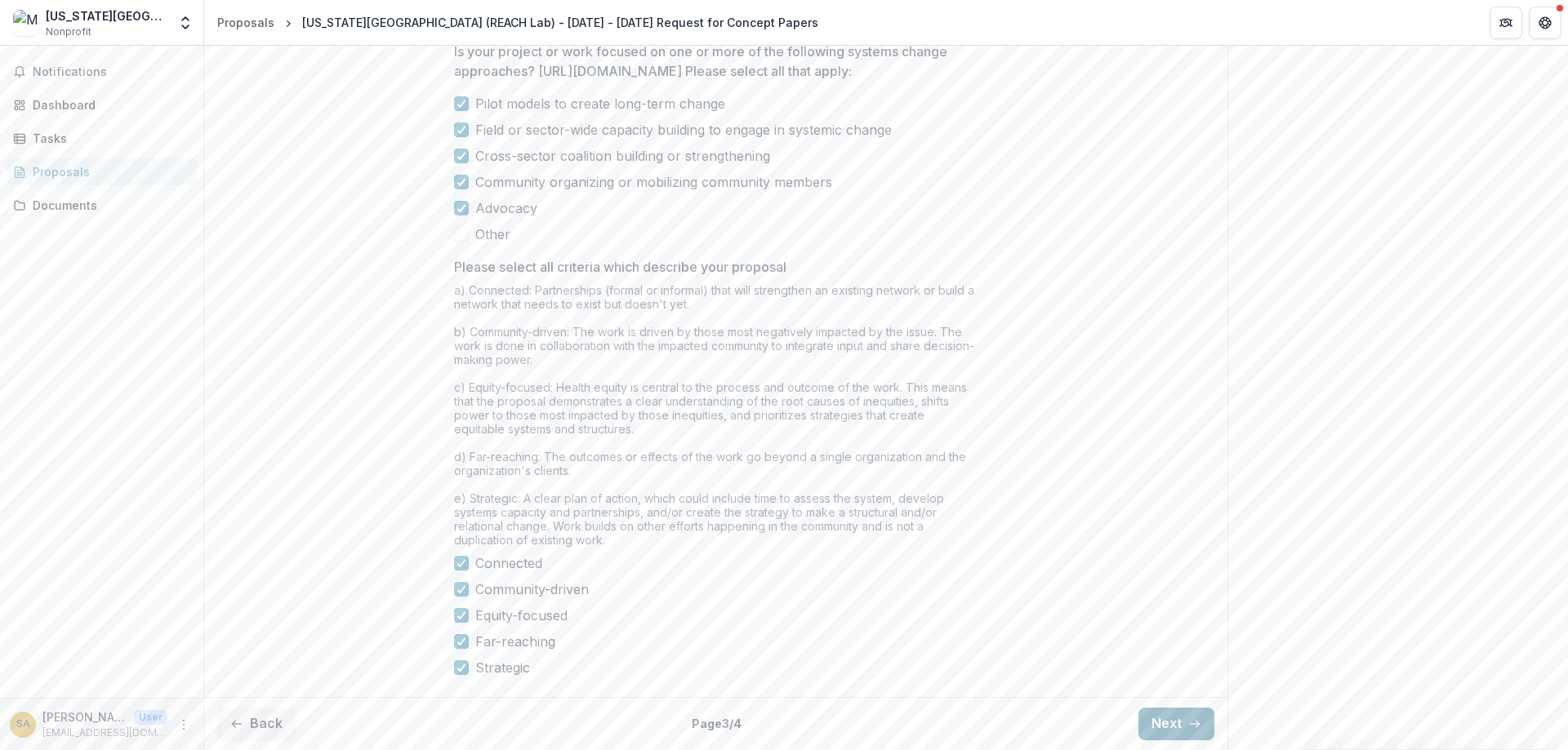
click at [1182, 729] on button "Next" at bounding box center [1176, 725] width 76 height 33
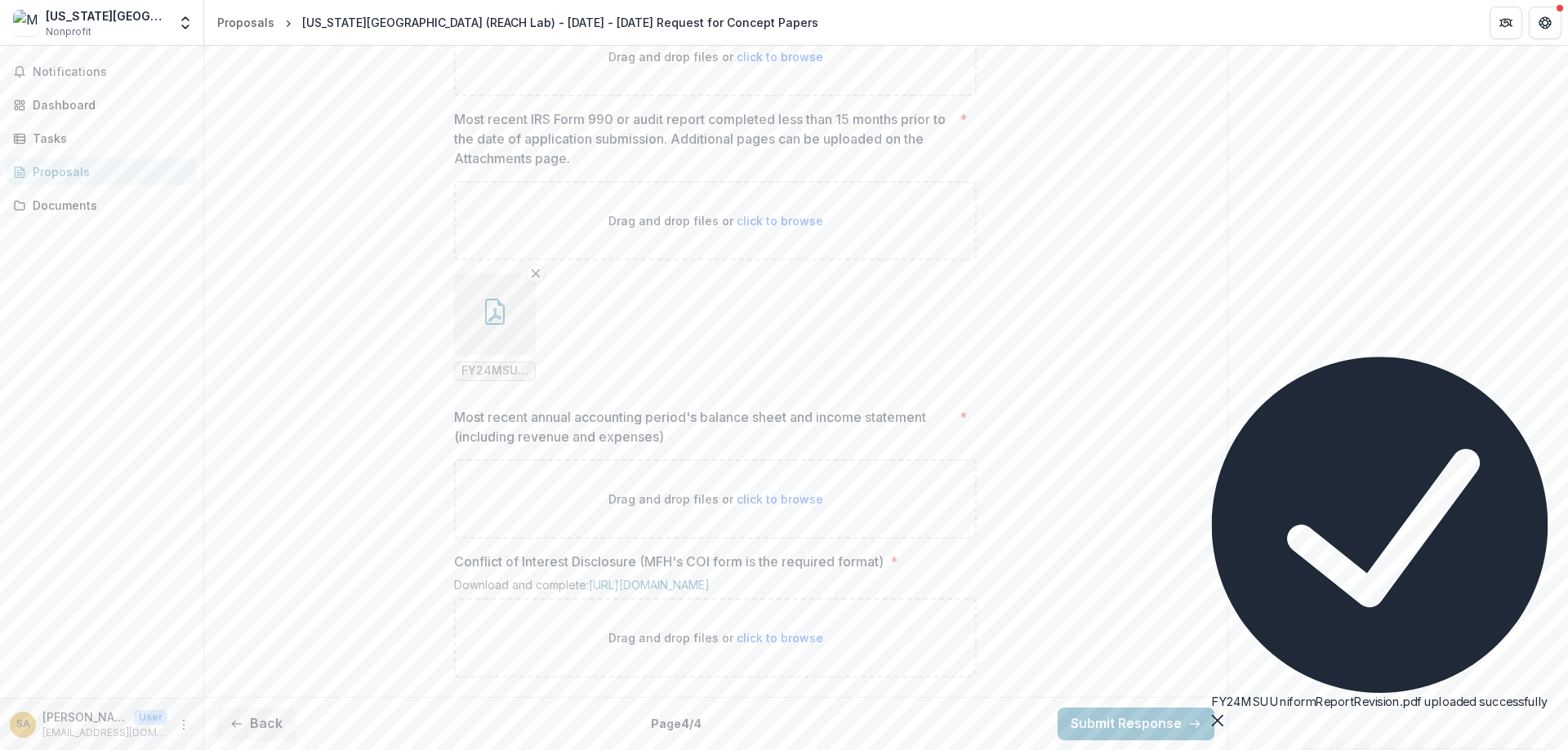
click at [707, 539] on div "Drag and drop files or click to browse" at bounding box center [715, 499] width 522 height 79
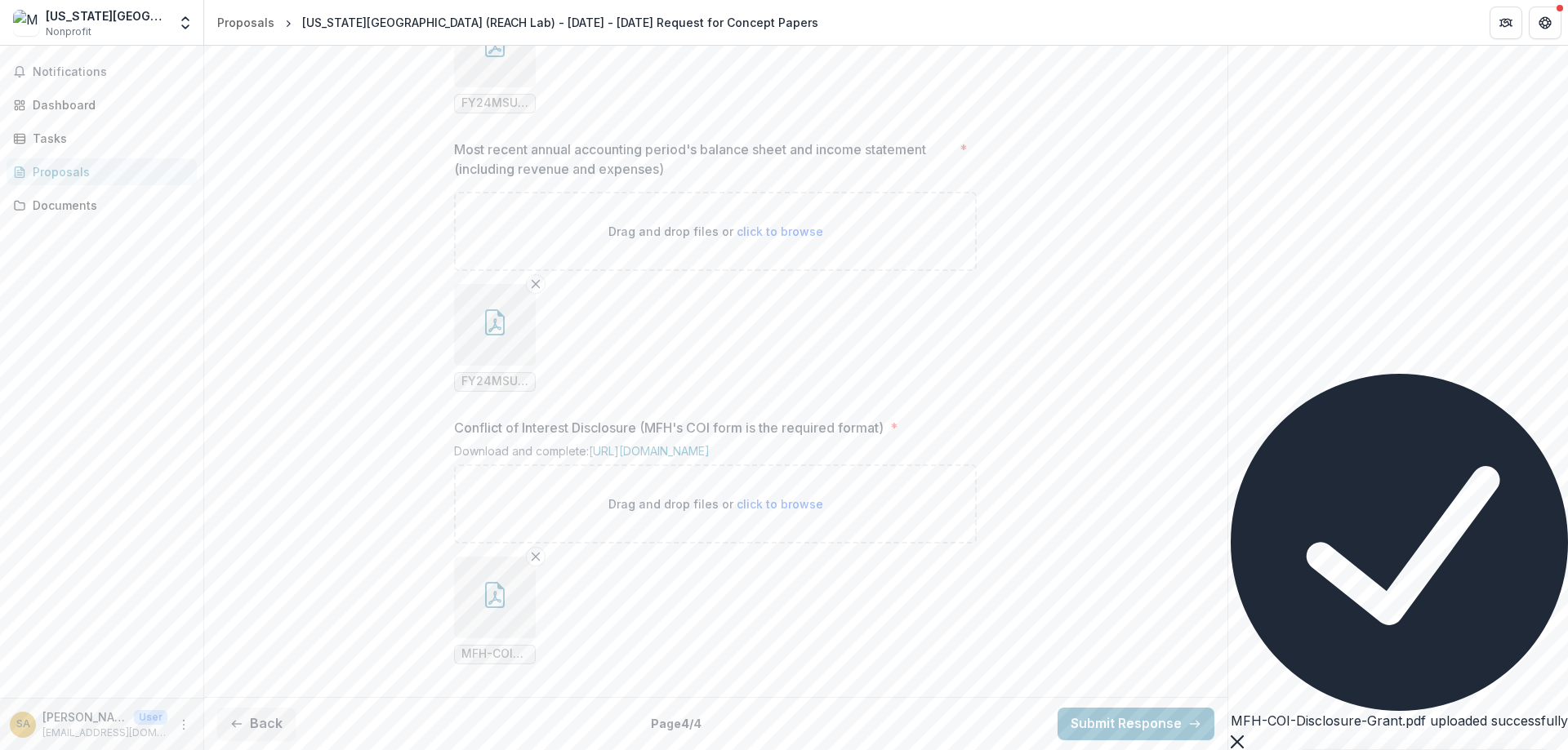
scroll to position [1466, 0]
click at [496, 604] on icon "button" at bounding box center [495, 595] width 26 height 26
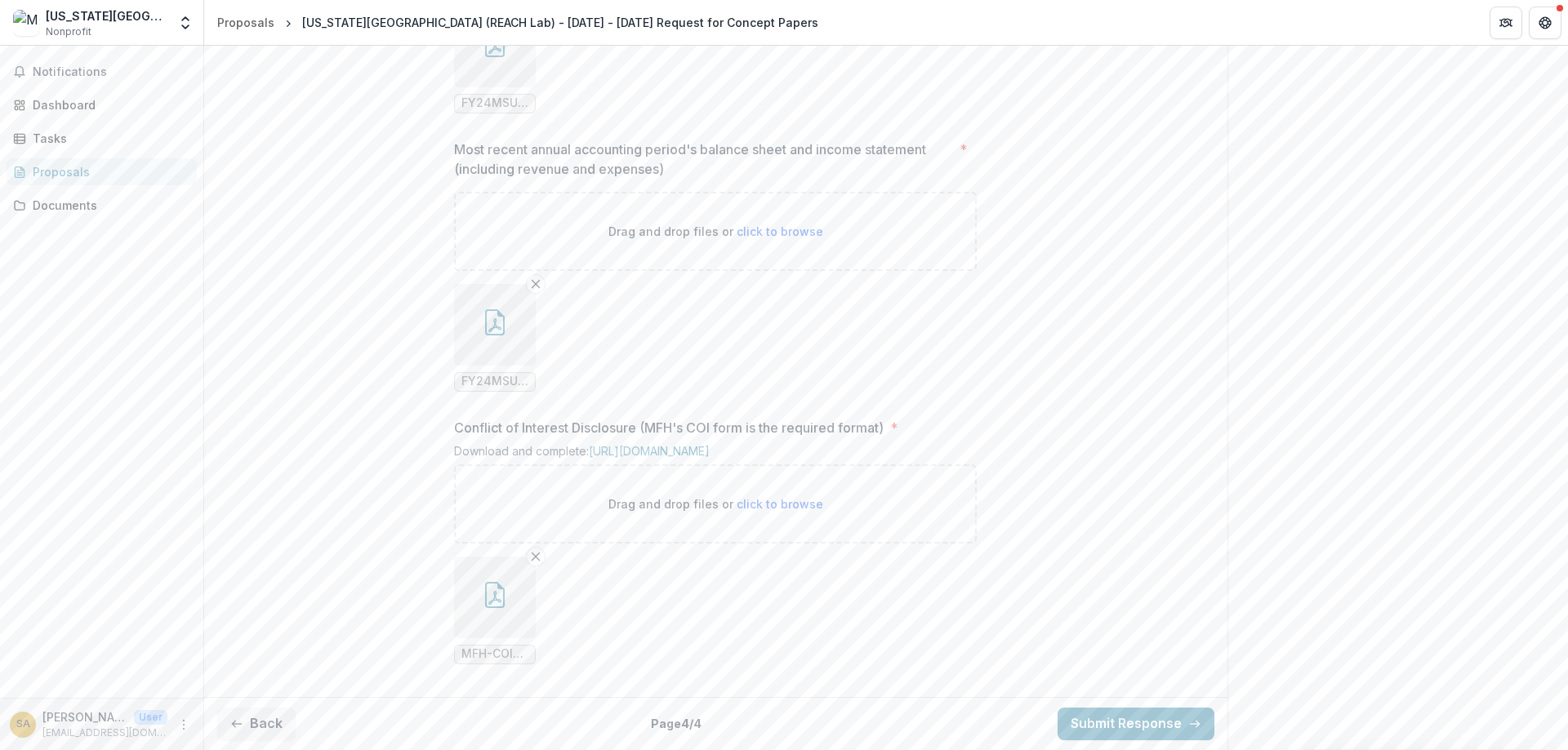
click at [13, 749] on button "Close" at bounding box center [7, 760] width 13 height 20
click at [471, 315] on button "button" at bounding box center [494, 324] width 81 height 81
click at [13, 749] on button "Close" at bounding box center [7, 760] width 13 height 20
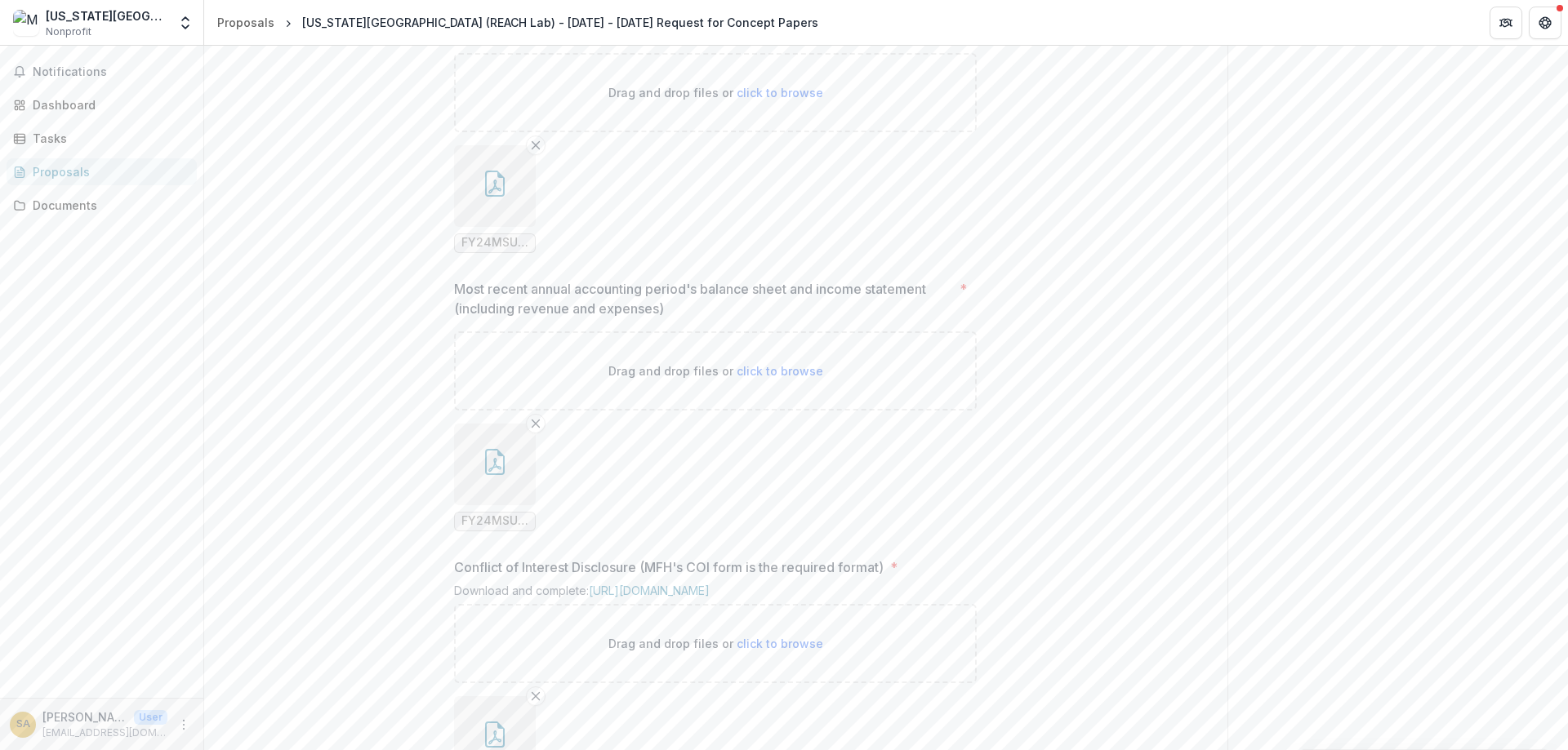
scroll to position [1173, 0]
click at [521, 229] on button "button" at bounding box center [494, 188] width 81 height 81
click at [13, 749] on icon "Close" at bounding box center [7, 762] width 13 height 13
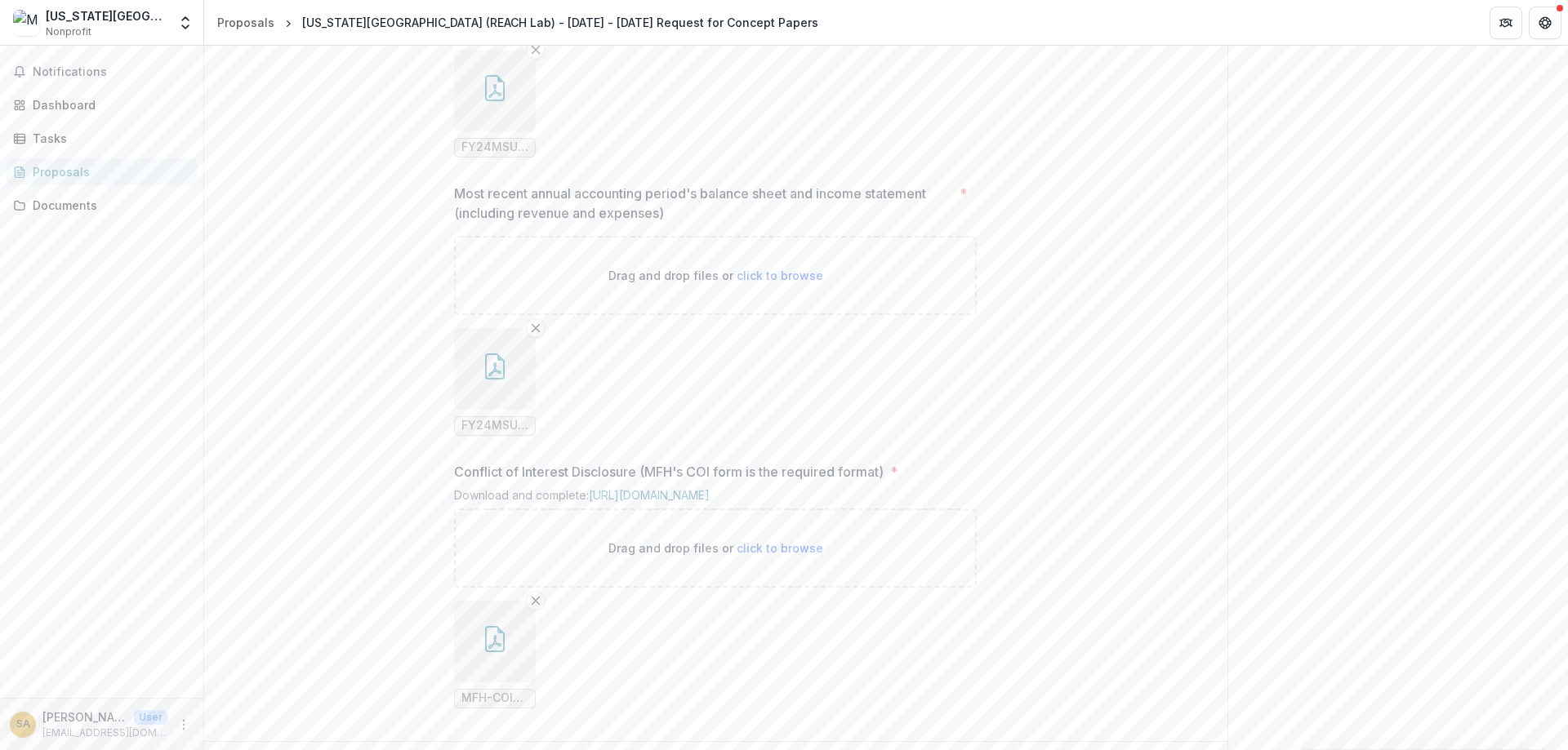
scroll to position [1466, 0]
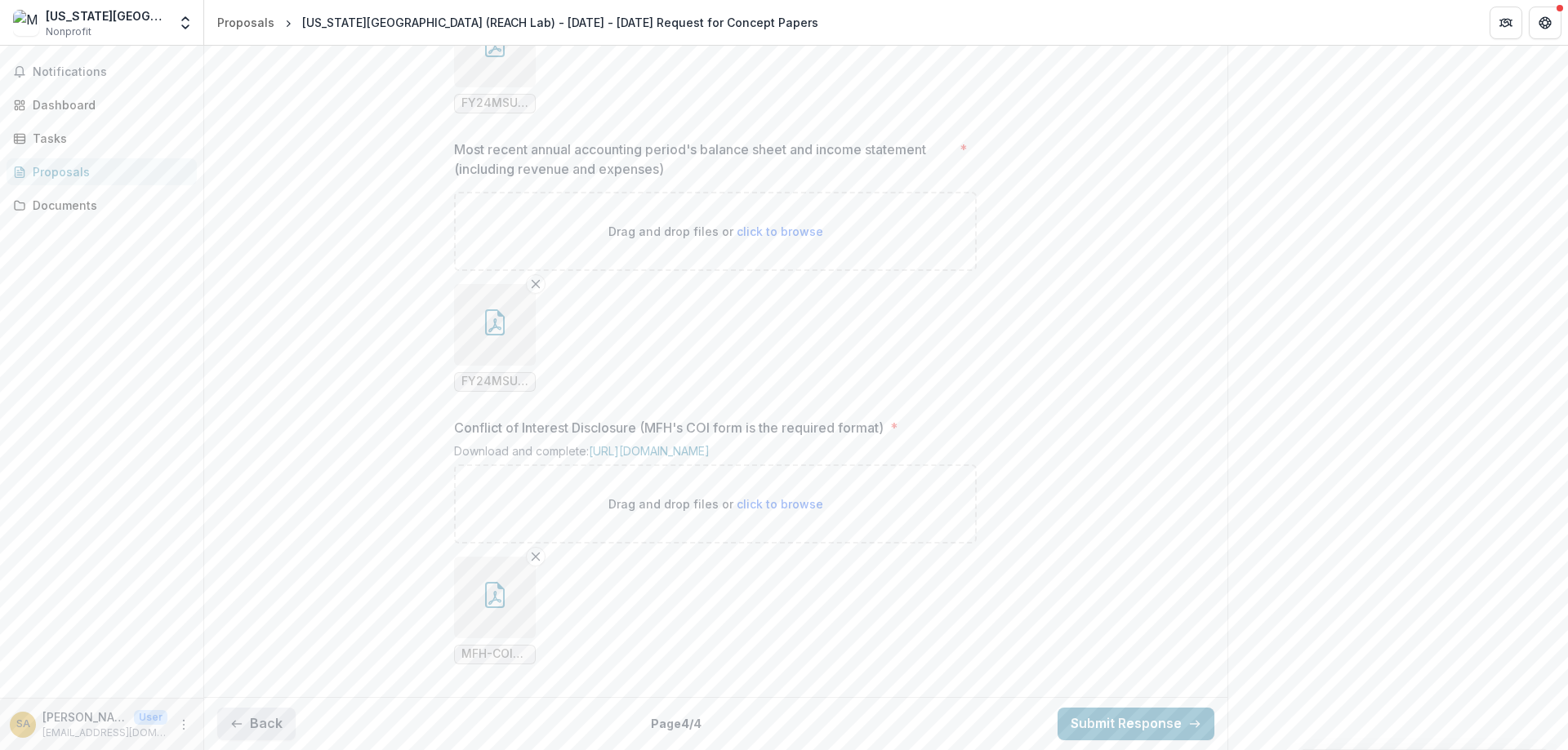
click at [260, 720] on button "Back" at bounding box center [256, 725] width 78 height 33
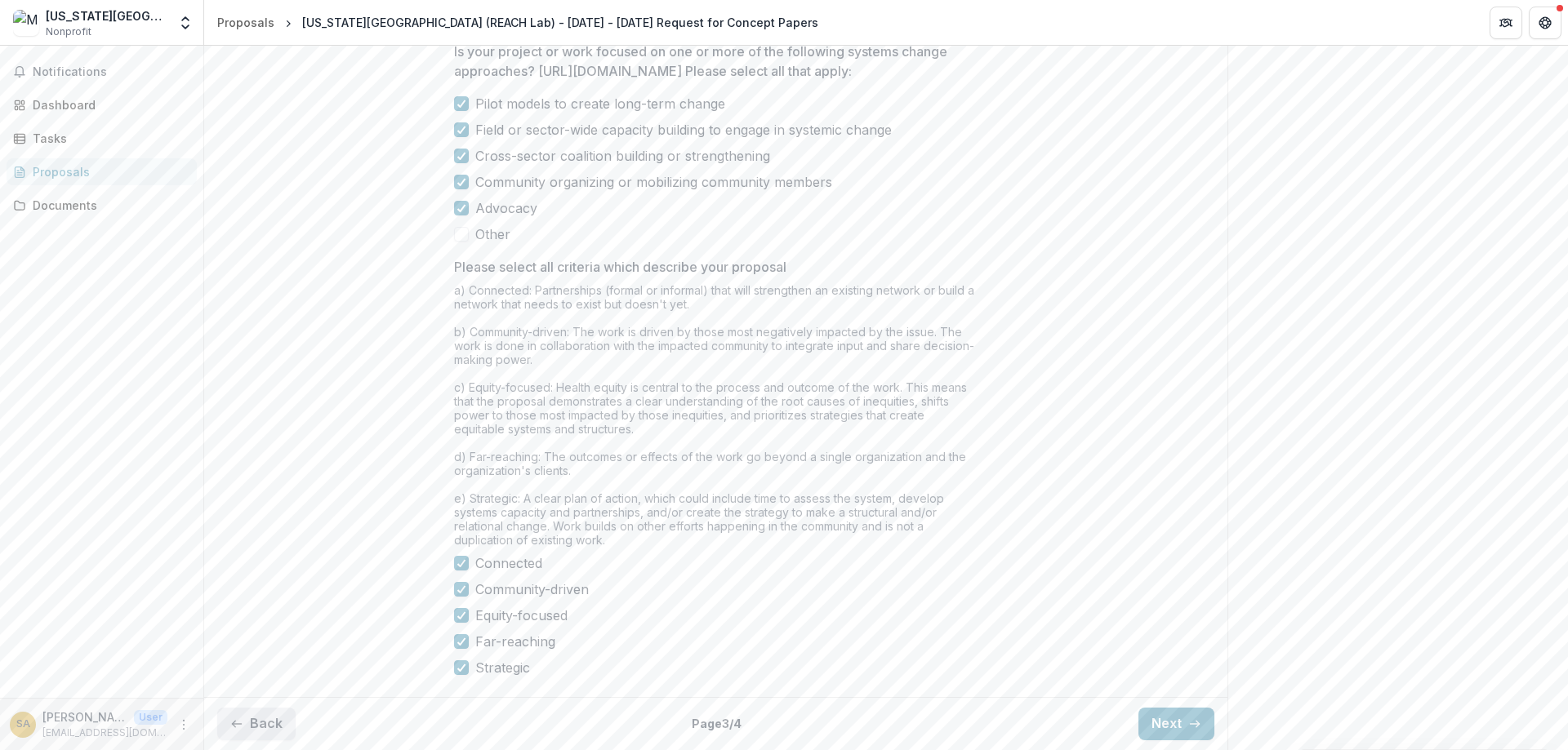
scroll to position [1336, 0]
click at [260, 720] on button "Back" at bounding box center [256, 725] width 78 height 33
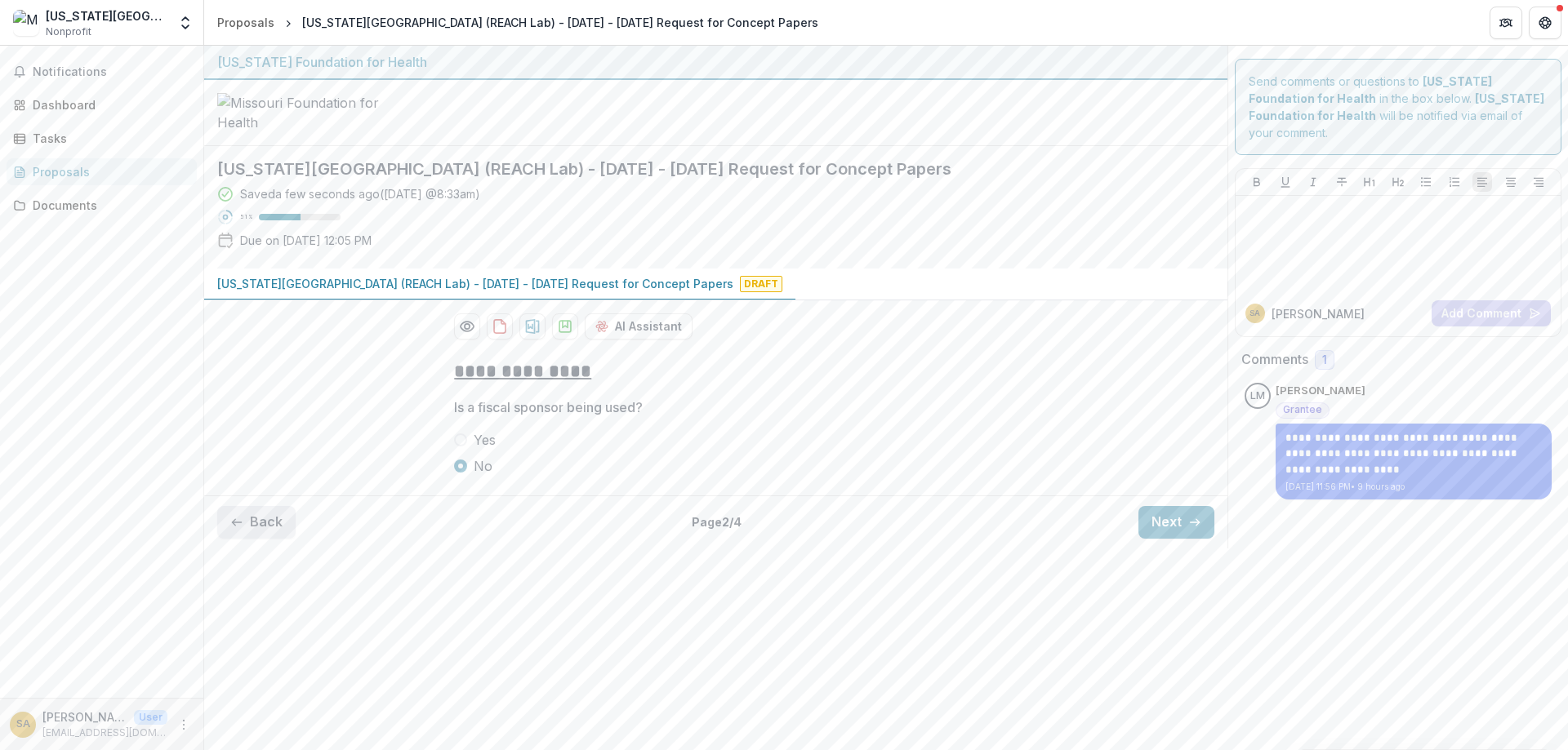
click at [265, 539] on button "Back" at bounding box center [256, 523] width 78 height 33
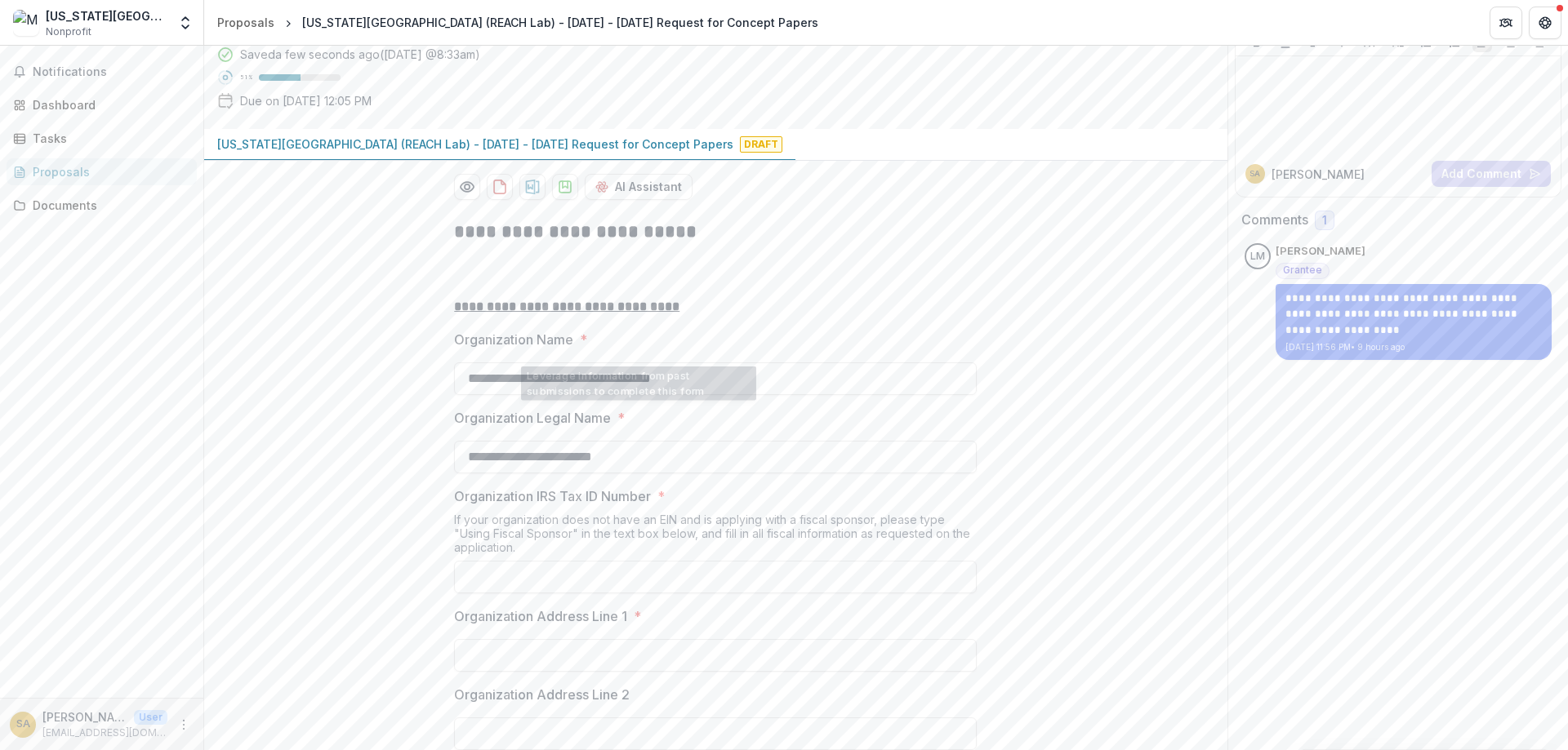
scroll to position [294, 0]
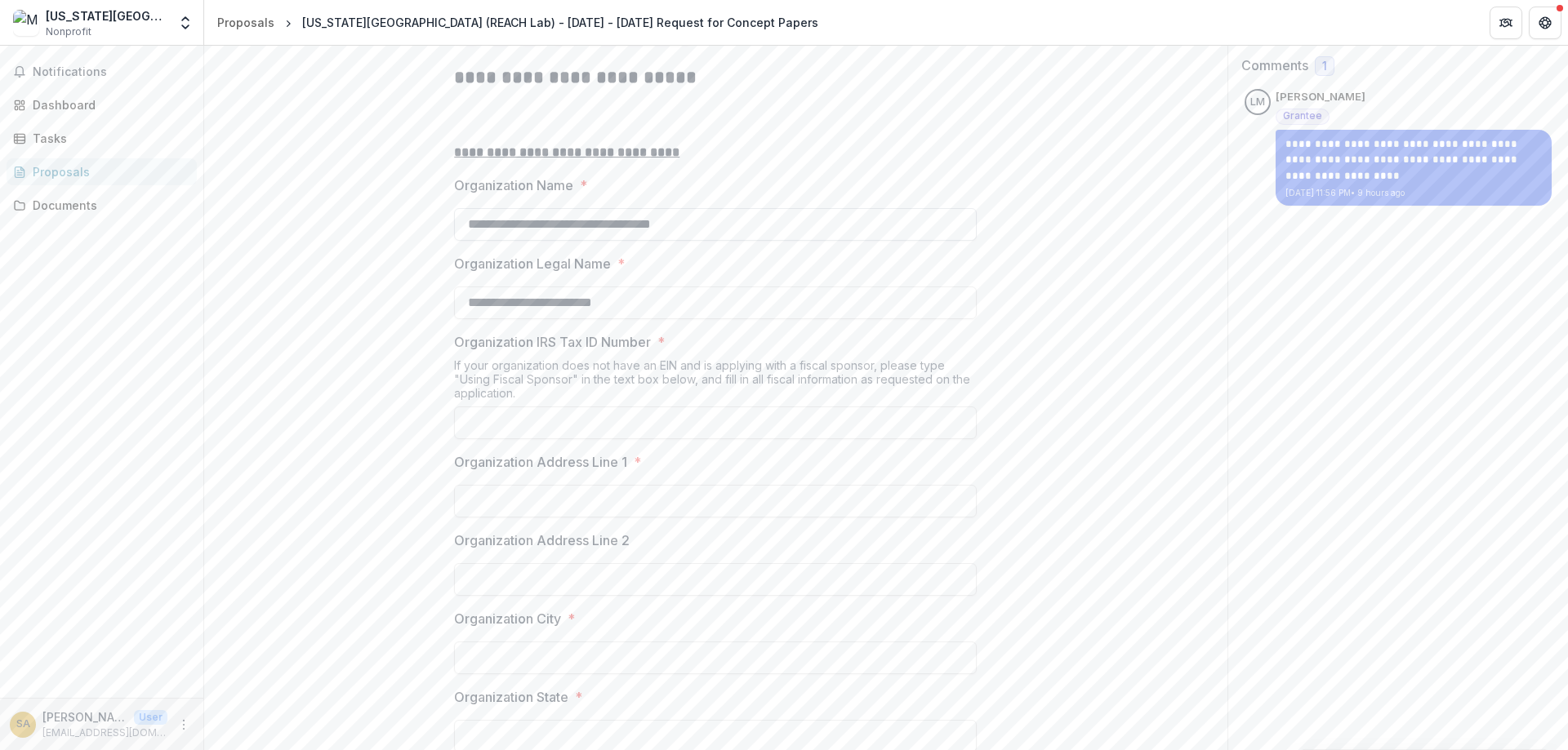
drag, startPoint x: 536, startPoint y: 350, endPoint x: 468, endPoint y: 354, distance: 68.1
click at [468, 241] on input "**********" at bounding box center [715, 225] width 522 height 33
click at [668, 241] on input "**********" at bounding box center [715, 225] width 522 height 33
drag, startPoint x: 711, startPoint y: 345, endPoint x: 427, endPoint y: 348, distance: 284.0
click at [454, 241] on input "**********" at bounding box center [715, 225] width 522 height 33
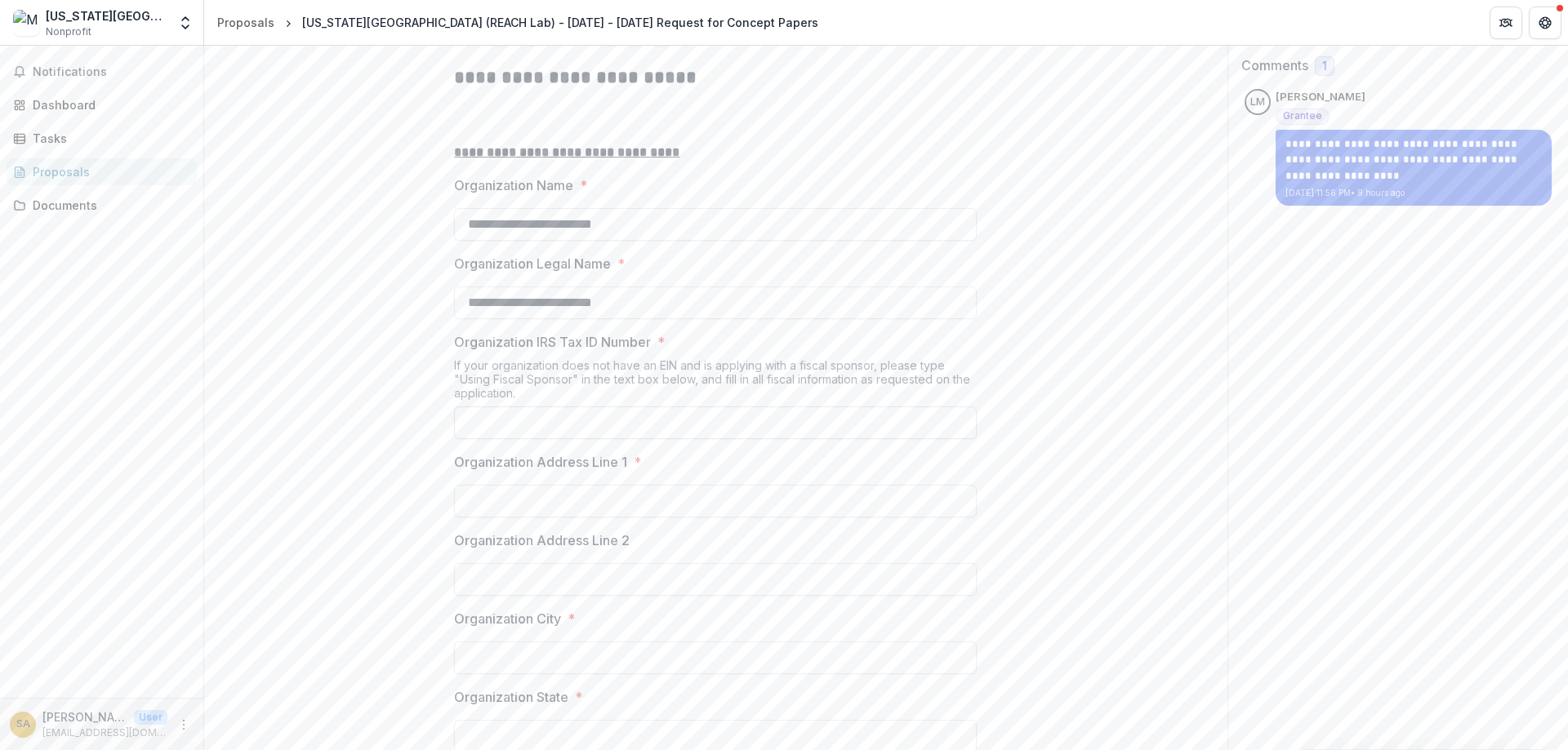
type input "**********"
click at [576, 439] on input "Organization IRS Tax ID Number *" at bounding box center [715, 423] width 522 height 33
click at [568, 439] on input "Organization IRS Tax ID Number *" at bounding box center [715, 423] width 522 height 33
click at [559, 439] on input "Organization IRS Tax ID Number *" at bounding box center [715, 423] width 522 height 33
paste input "**********"
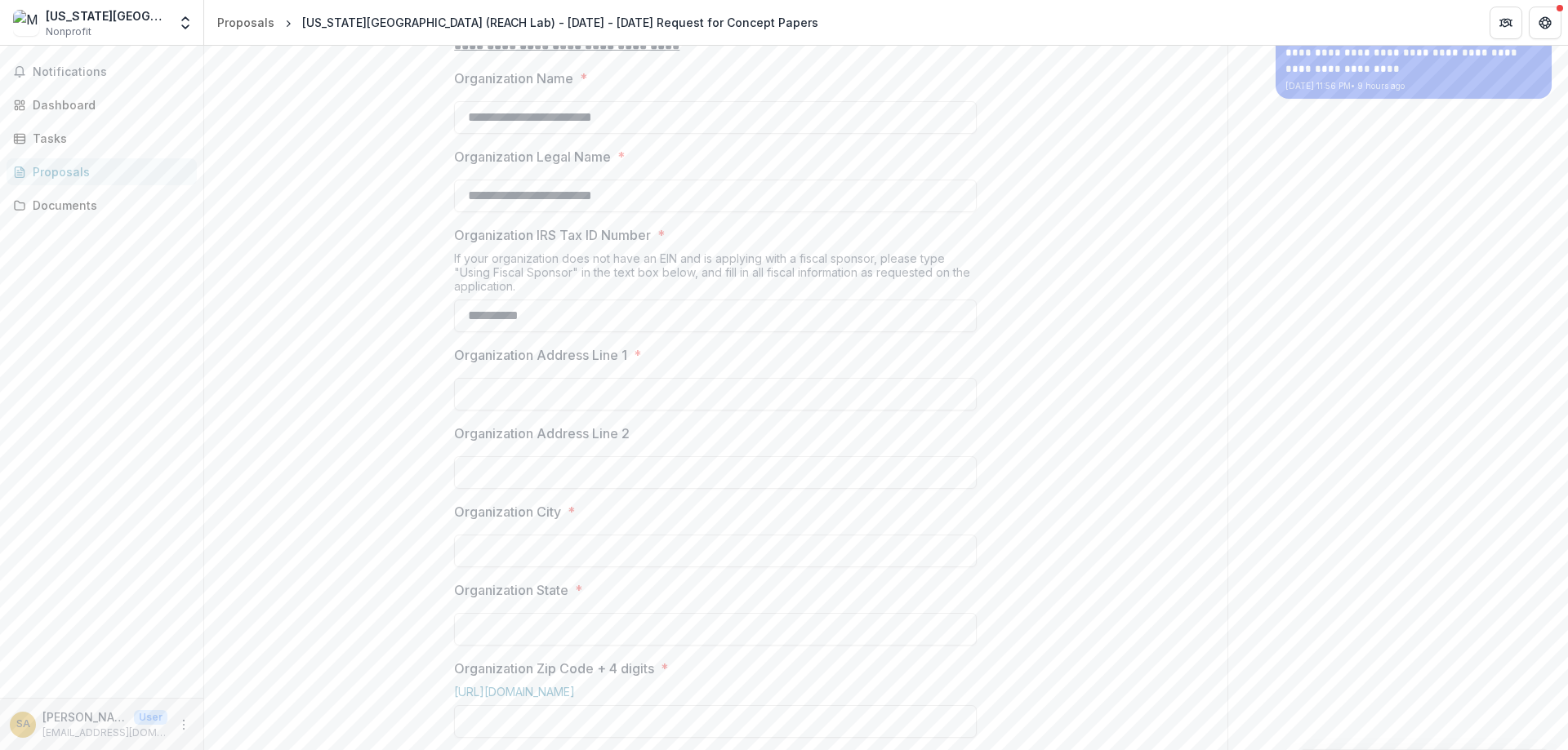
scroll to position [490, 0]
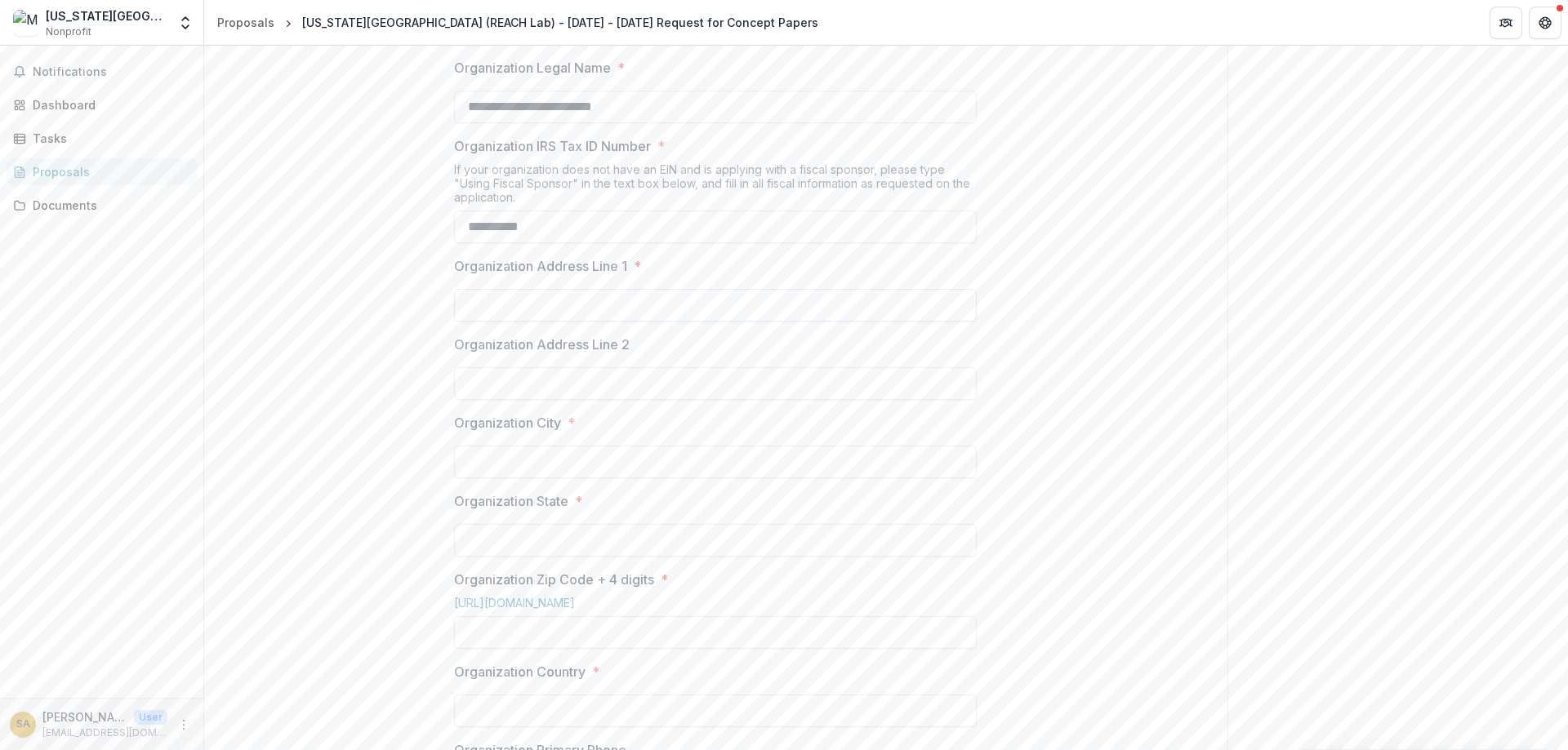
type input "**********"
click at [528, 322] on input "Organization Address Line 1 *" at bounding box center [715, 305] width 522 height 33
type input "**********"
click at [484, 557] on input "Organization State *" at bounding box center [715, 540] width 522 height 33
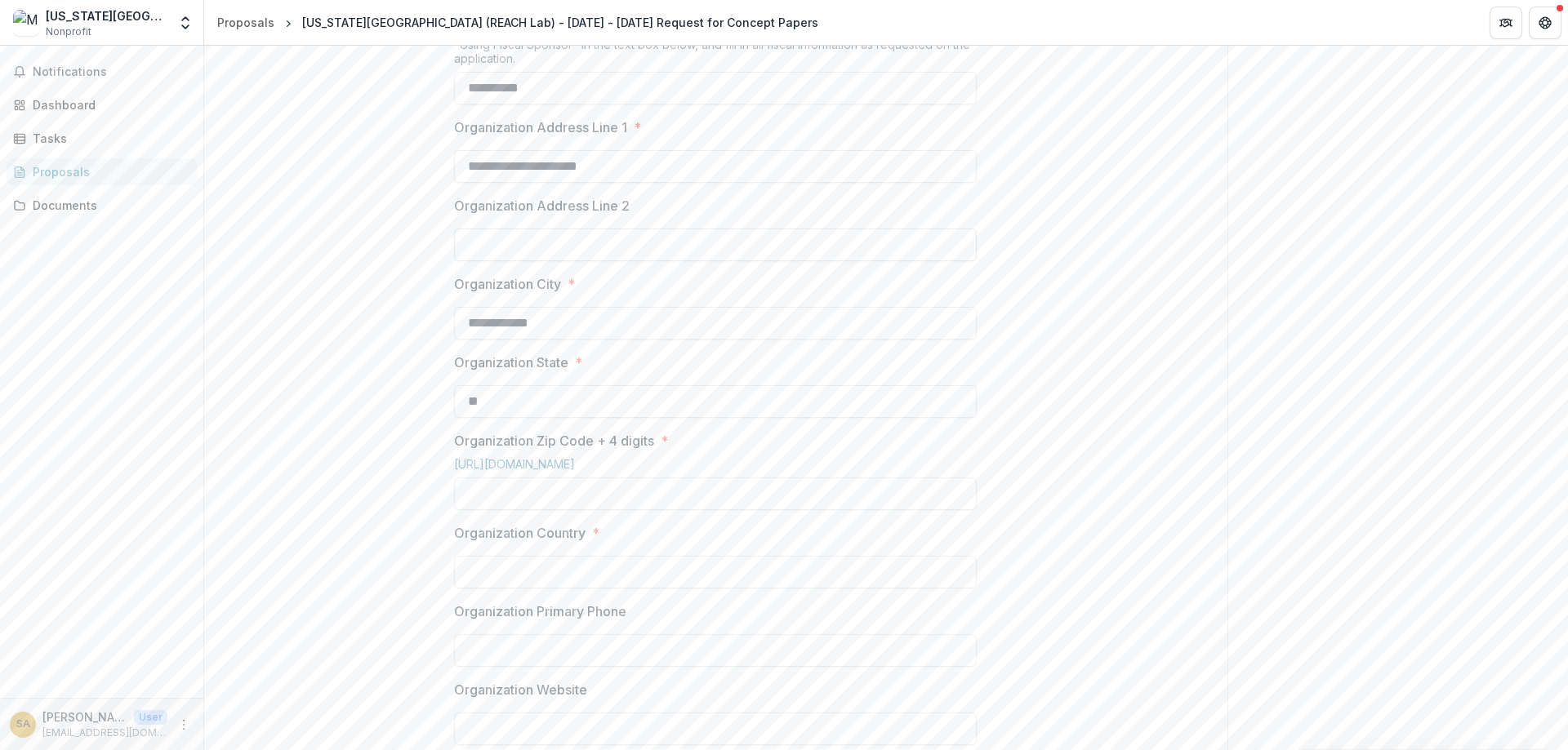
scroll to position [784, 0]
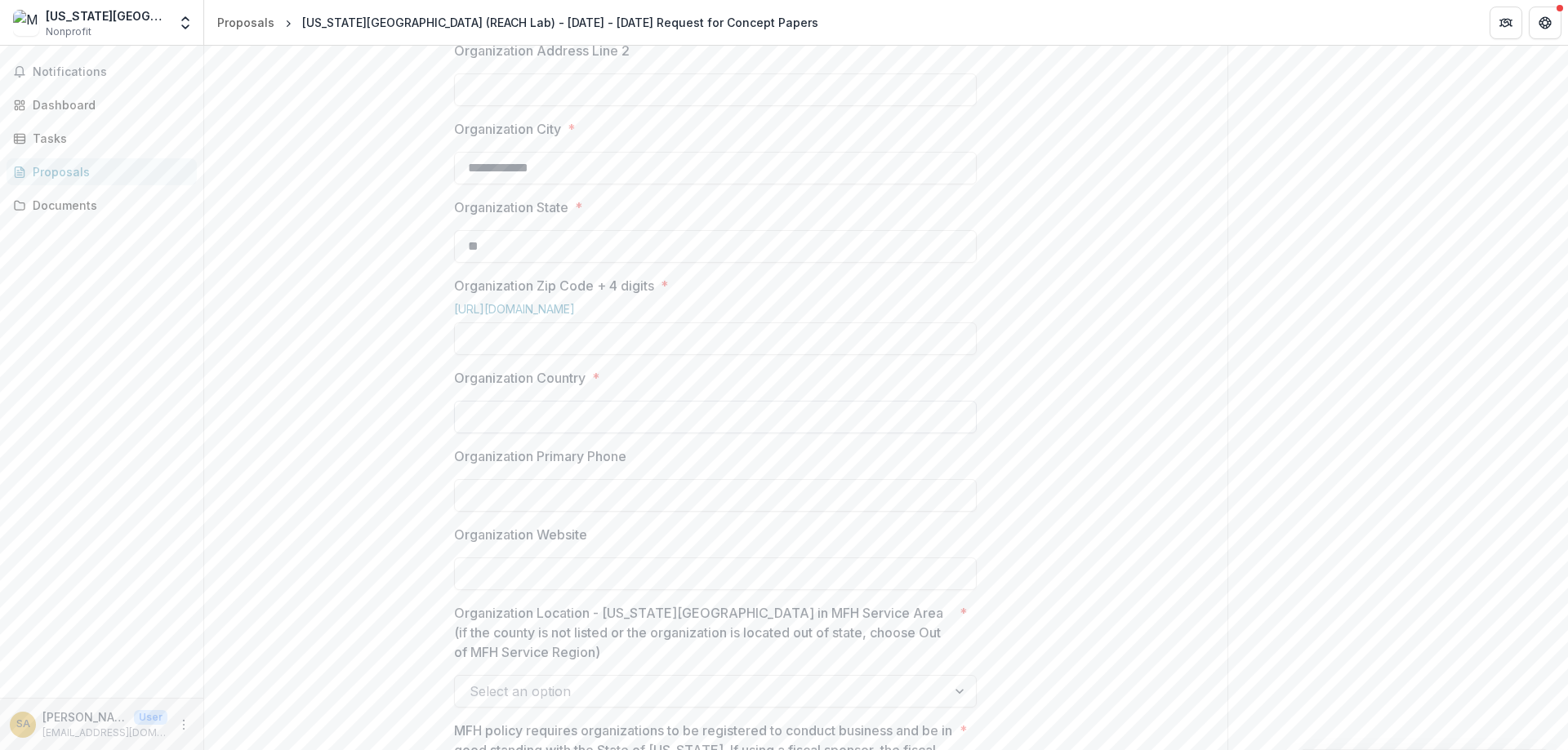
type input "**"
click at [605, 433] on input "Organization Country *" at bounding box center [715, 417] width 522 height 33
click at [597, 355] on input "Organization Zip Code + 4 digits *" at bounding box center [715, 339] width 522 height 33
type input "**********"
click at [517, 433] on input "Organization Country *" at bounding box center [715, 417] width 522 height 33
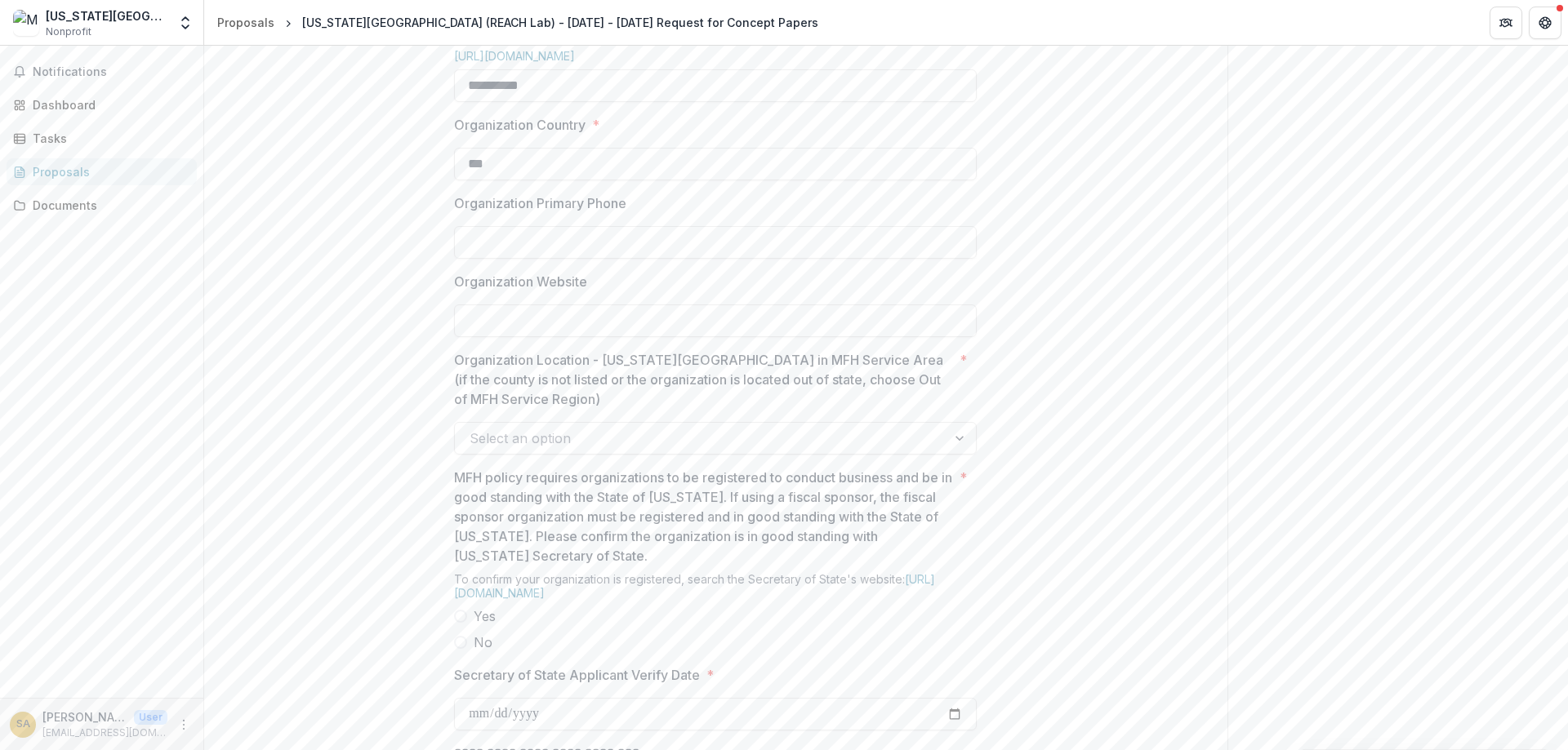
scroll to position [1077, 0]
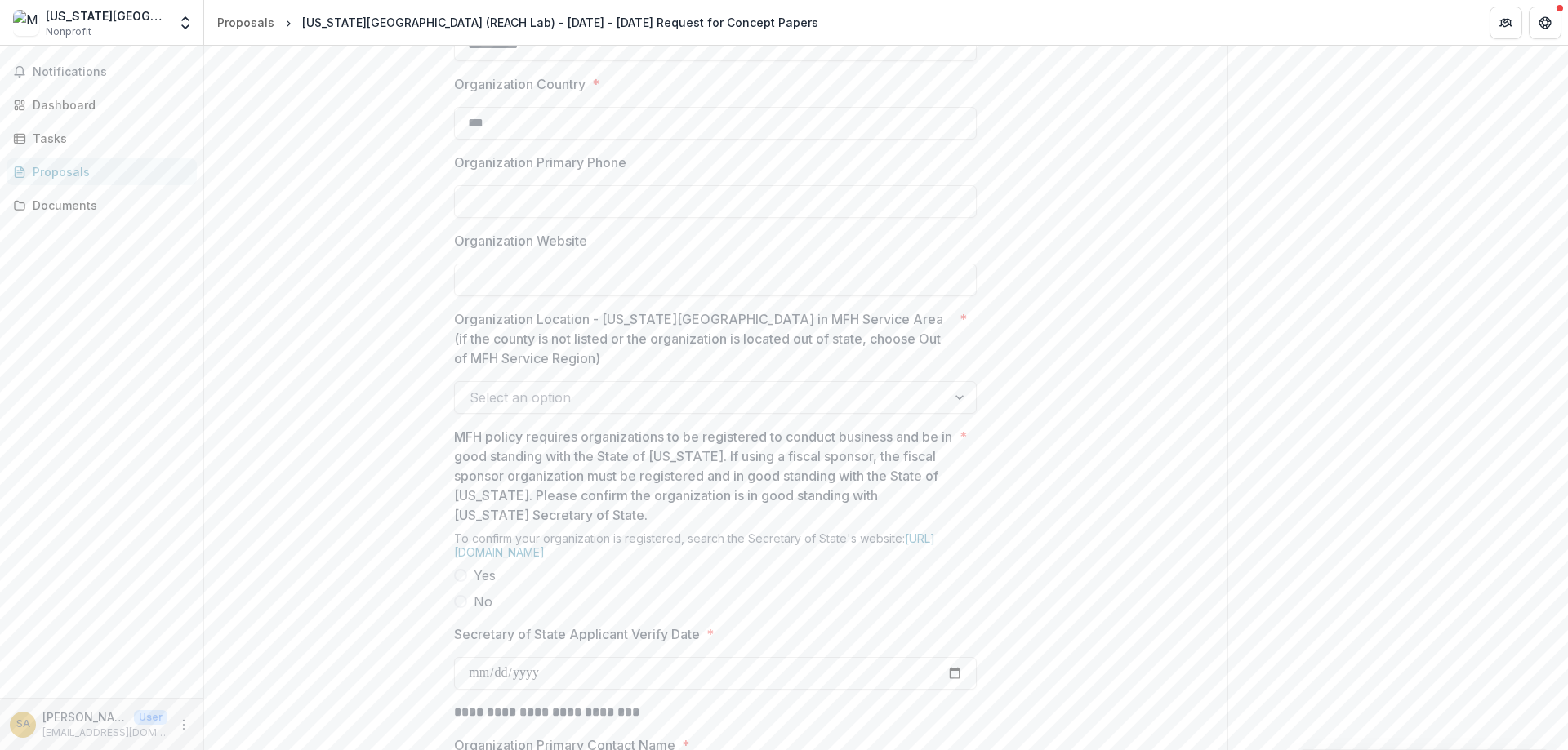
type input "***"
click at [675, 409] on div at bounding box center [701, 398] width 462 height 23
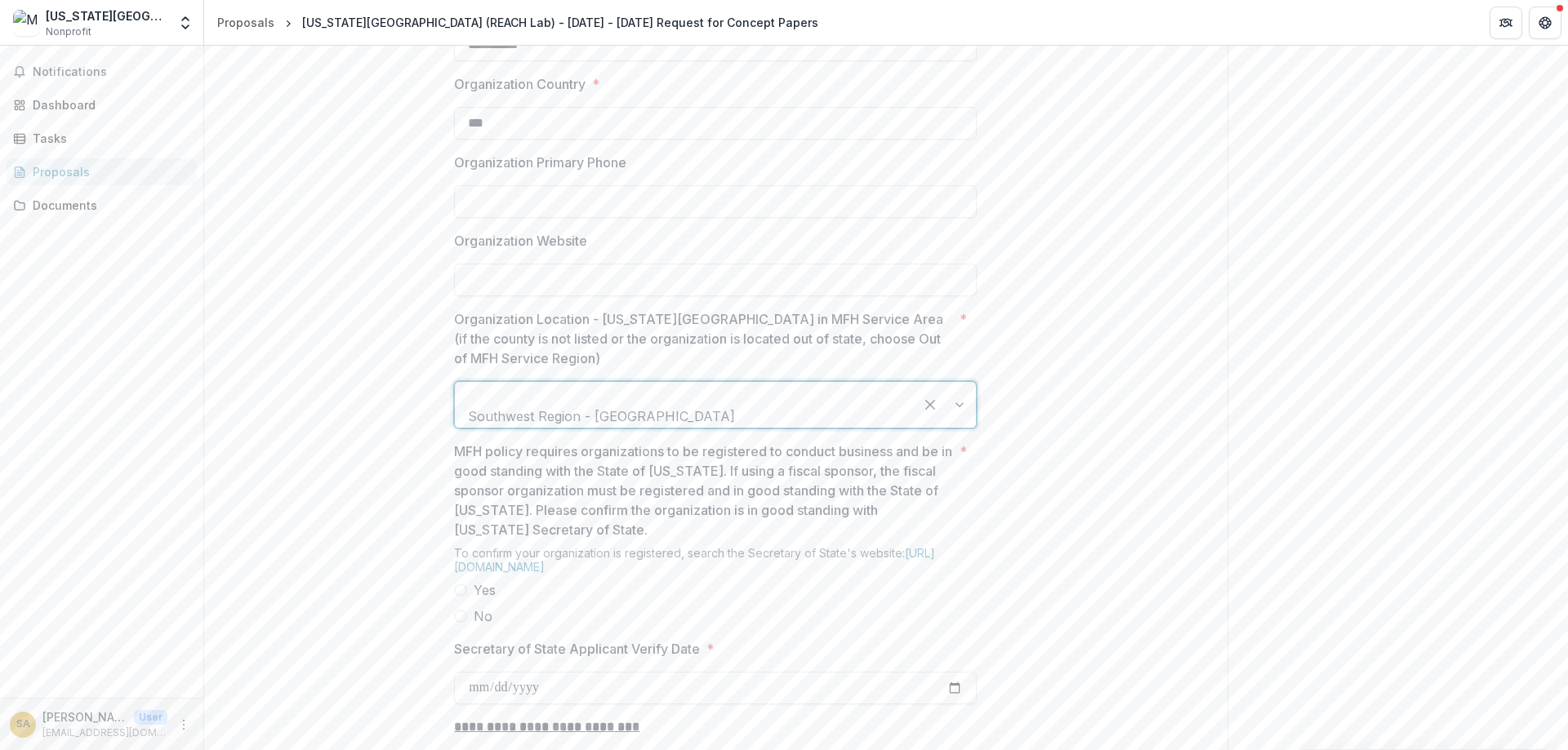
click at [1145, 475] on div "**********" at bounding box center [716, 604] width 1023 height 2670
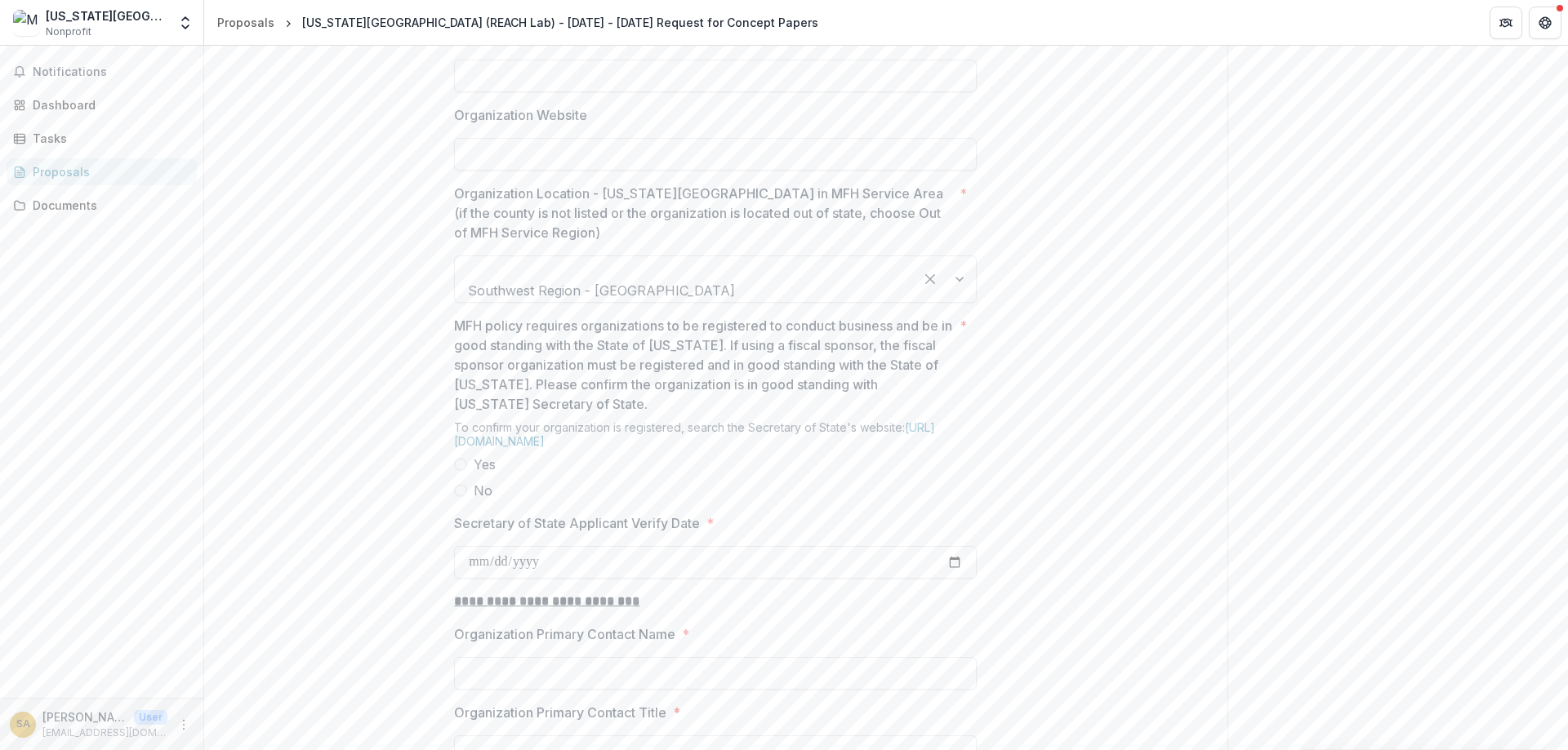
scroll to position [1274, 0]
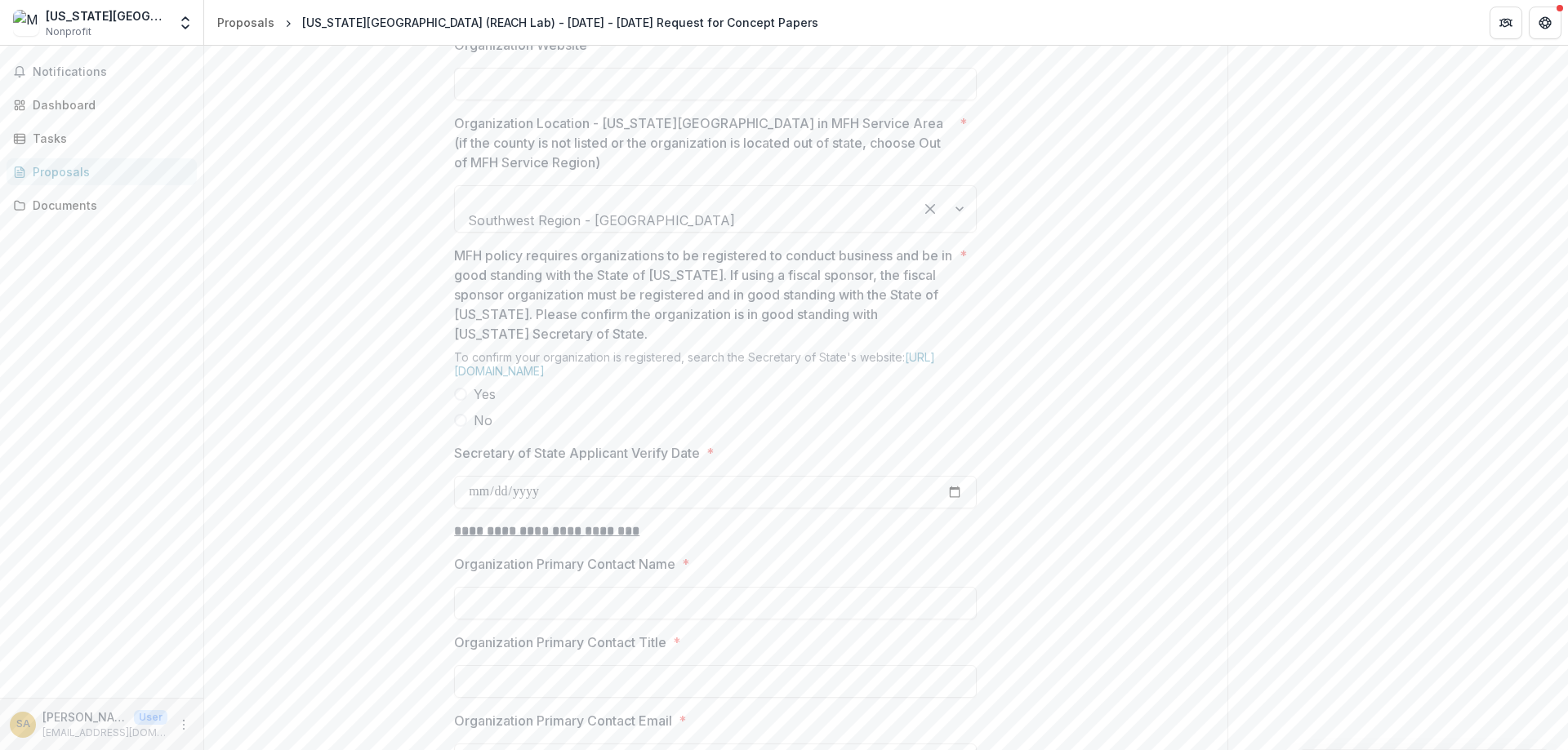
click at [462, 400] on span at bounding box center [461, 395] width 13 height 13
click at [587, 508] on input "Secretary of State Applicant Verify Date *" at bounding box center [715, 493] width 522 height 33
type input "**********"
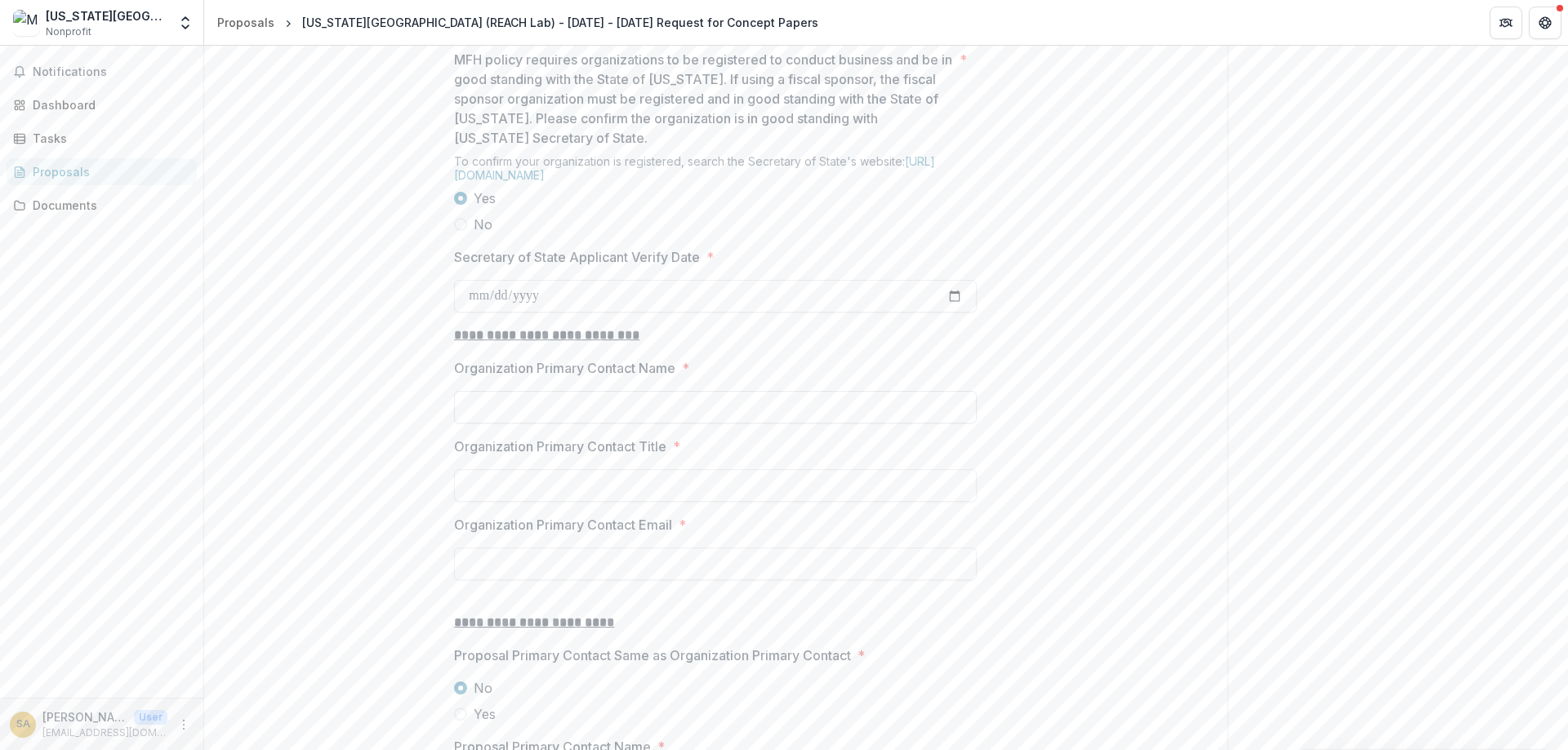
click at [527, 424] on input "Organization Primary Contact Name *" at bounding box center [715, 408] width 522 height 33
type input "**********"
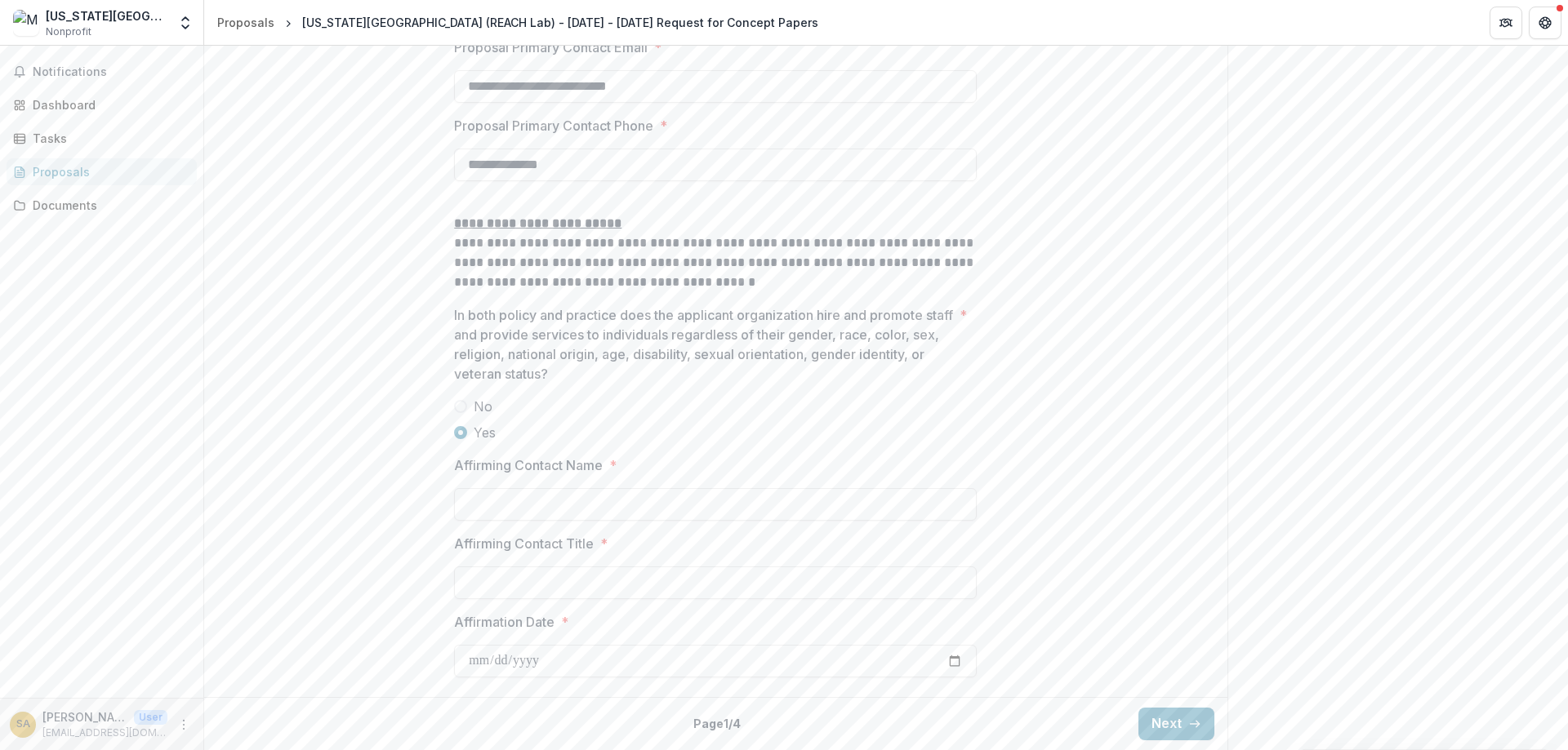
scroll to position [2435, 0]
type input "**********"
click at [562, 499] on input "Affirming Contact Name *" at bounding box center [715, 505] width 522 height 33
type input "**********"
drag, startPoint x: 532, startPoint y: 576, endPoint x: 438, endPoint y: 576, distance: 94.0
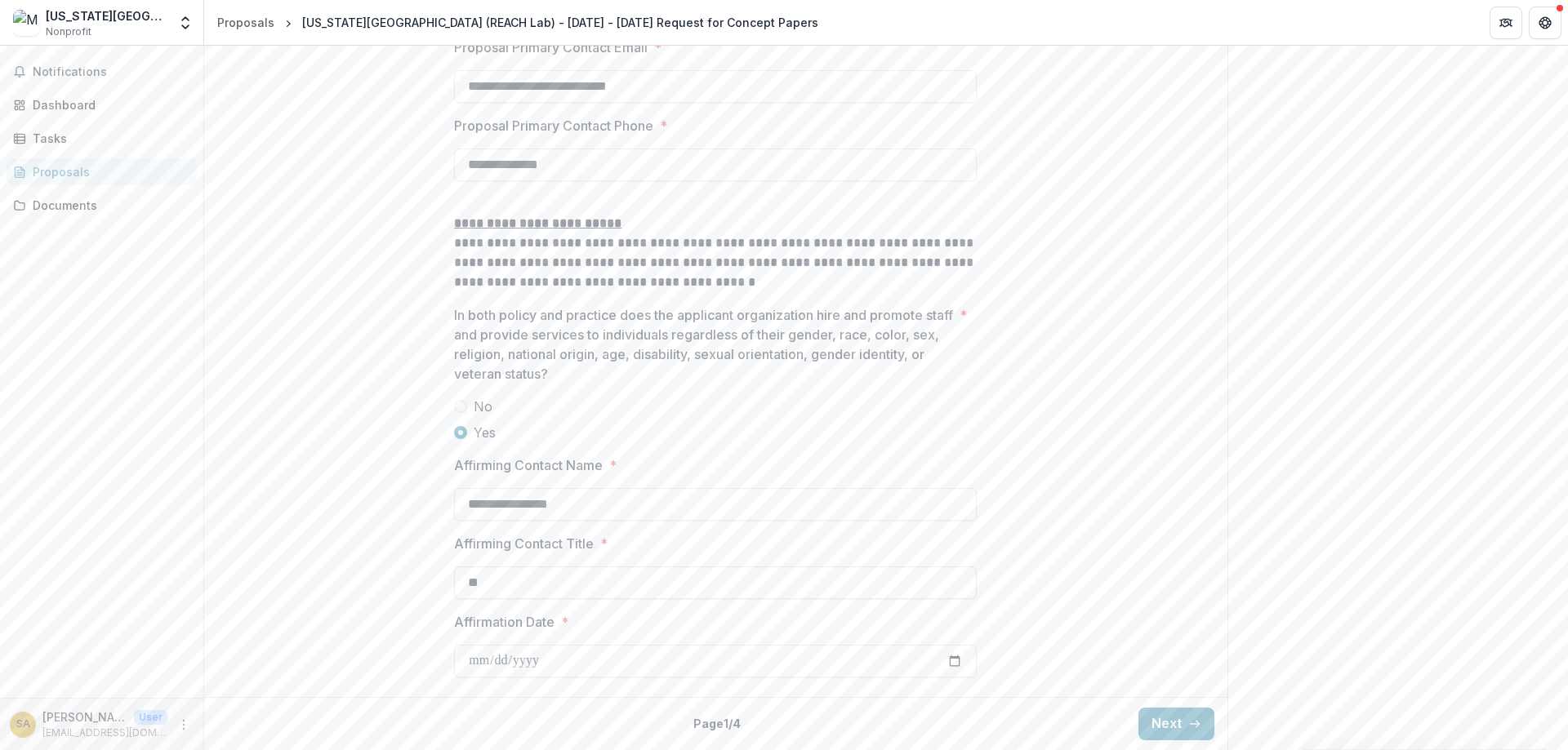
click at [454, 576] on input "**" at bounding box center [715, 583] width 522 height 33
paste input "**********"
type input "**********"
drag, startPoint x: 596, startPoint y: 664, endPoint x: 564, endPoint y: 662, distance: 32.1
click at [564, 662] on input "Affirmation Date *" at bounding box center [715, 661] width 522 height 33
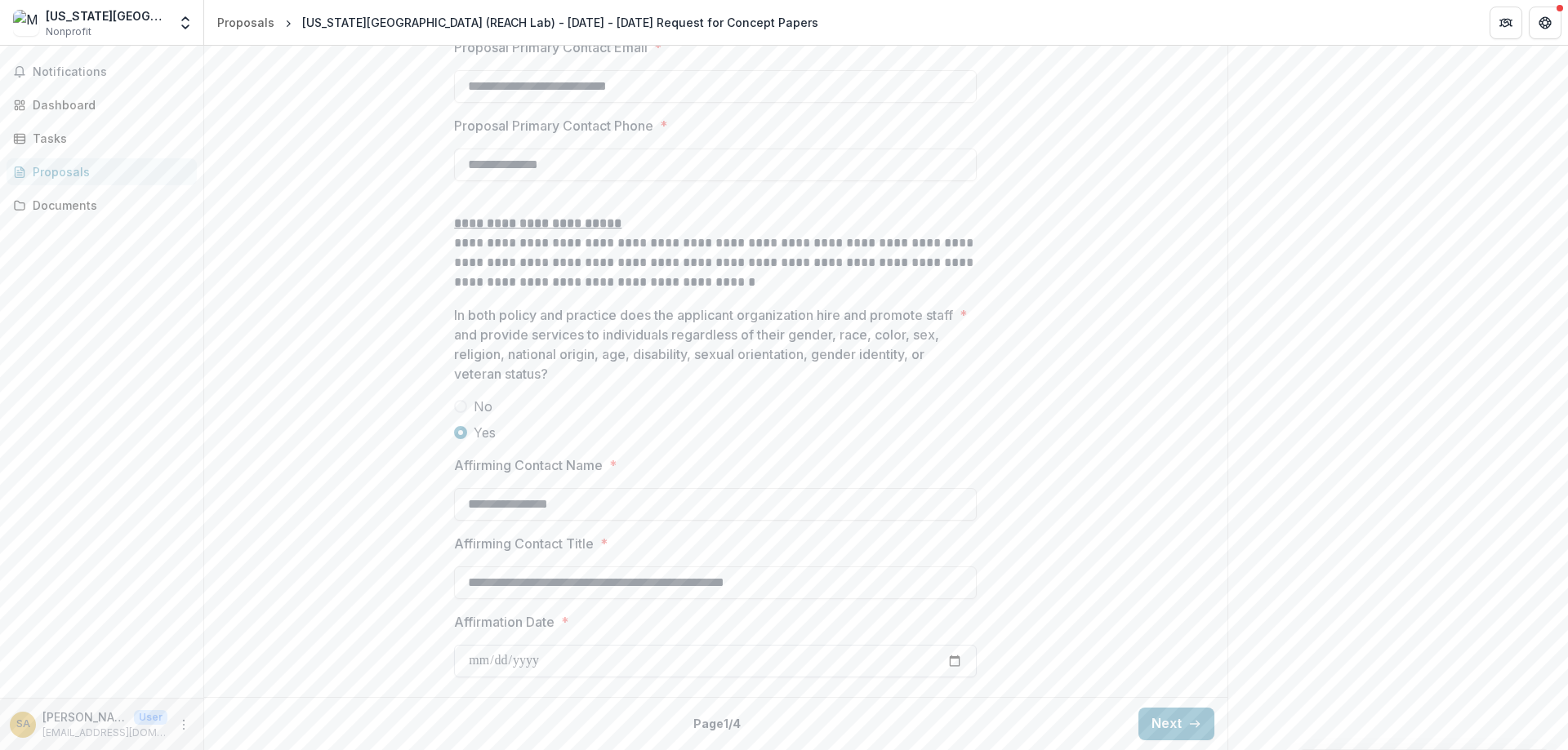
type input "**********"
click at [1170, 734] on button "Next" at bounding box center [1176, 725] width 76 height 33
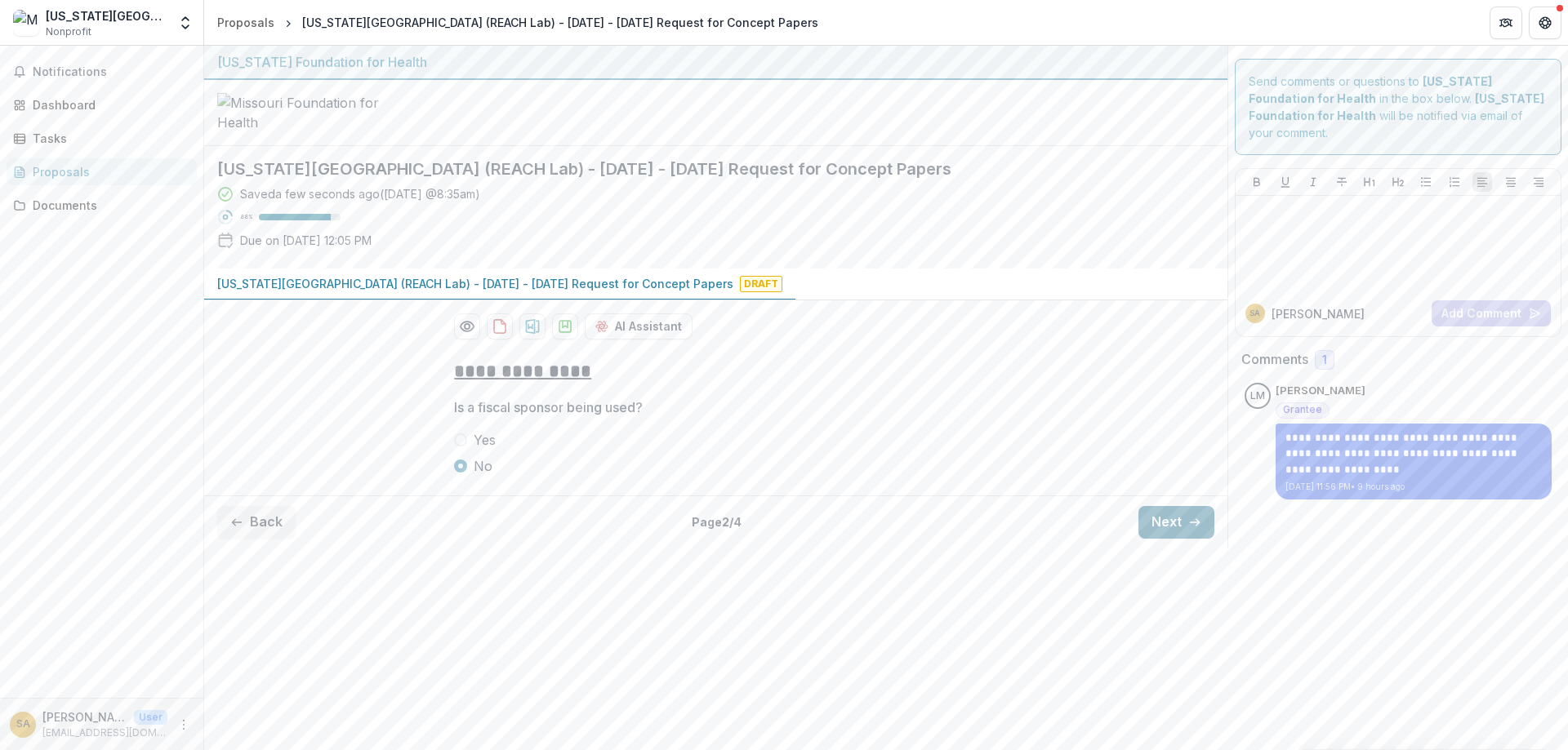
click at [1163, 539] on button "Next" at bounding box center [1176, 523] width 76 height 33
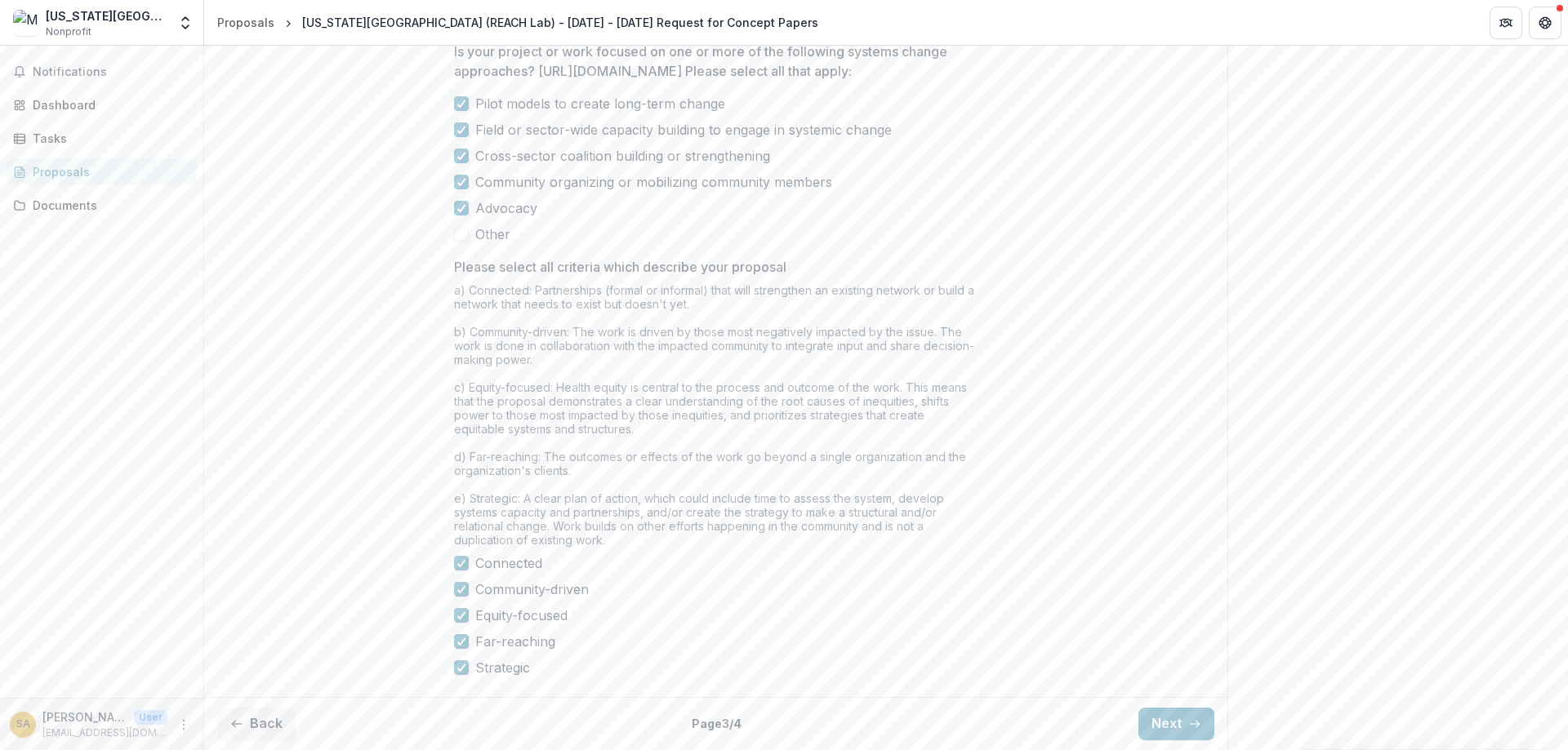
scroll to position [1336, 0]
click at [1186, 728] on button "Next" at bounding box center [1176, 725] width 76 height 33
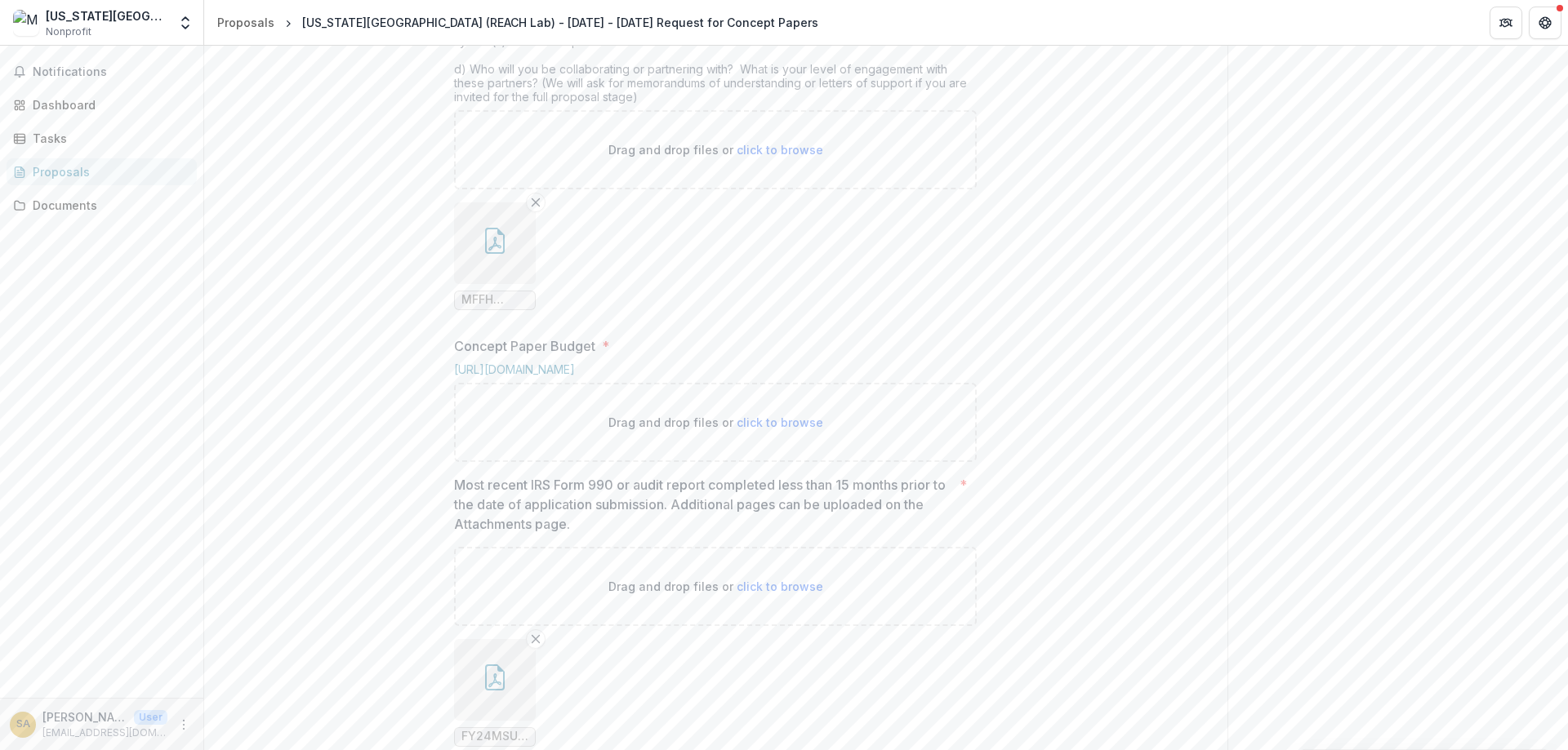
scroll to position [585, 0]
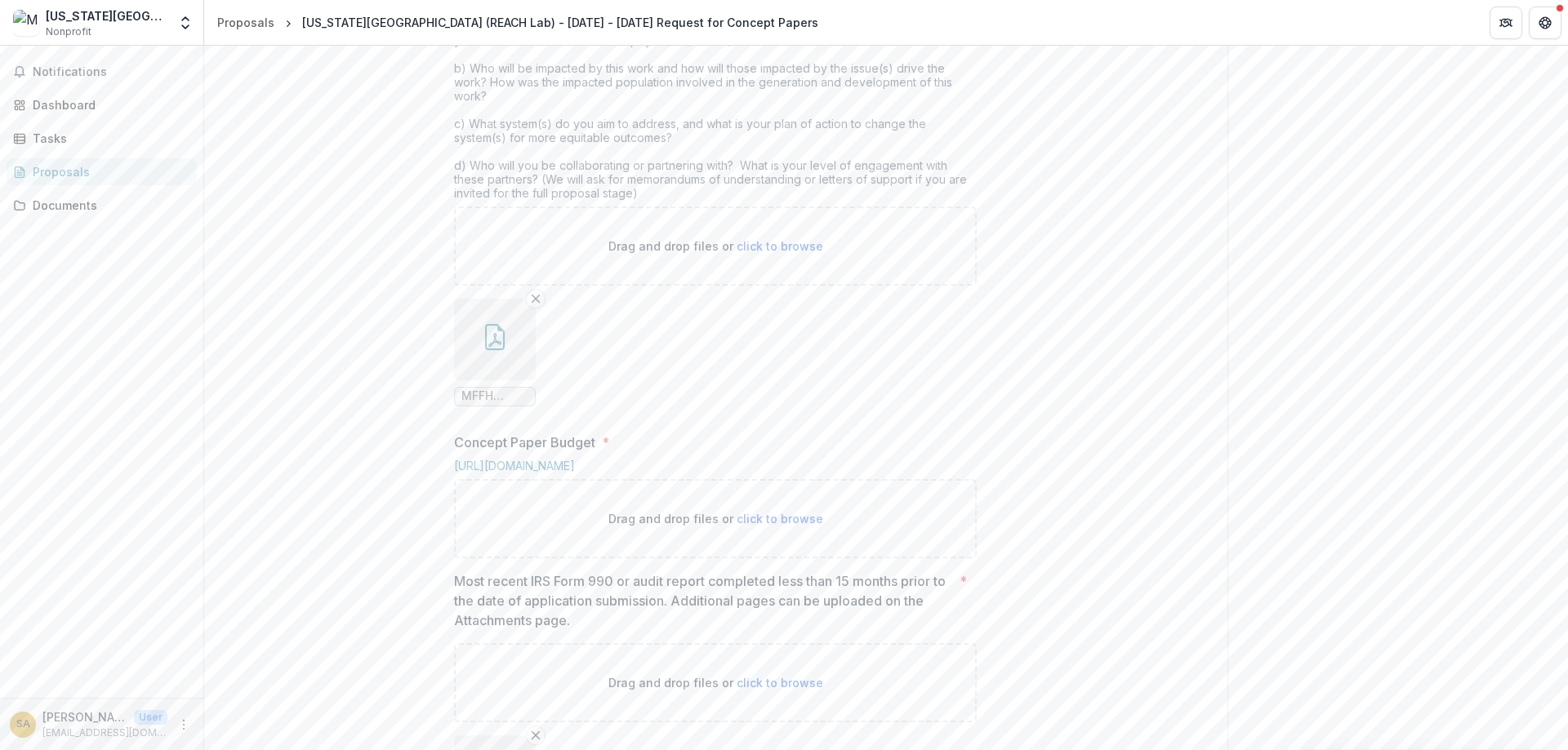
click at [501, 381] on button "button" at bounding box center [494, 339] width 81 height 81
click at [13, 749] on icon "Close" at bounding box center [7, 762] width 13 height 13
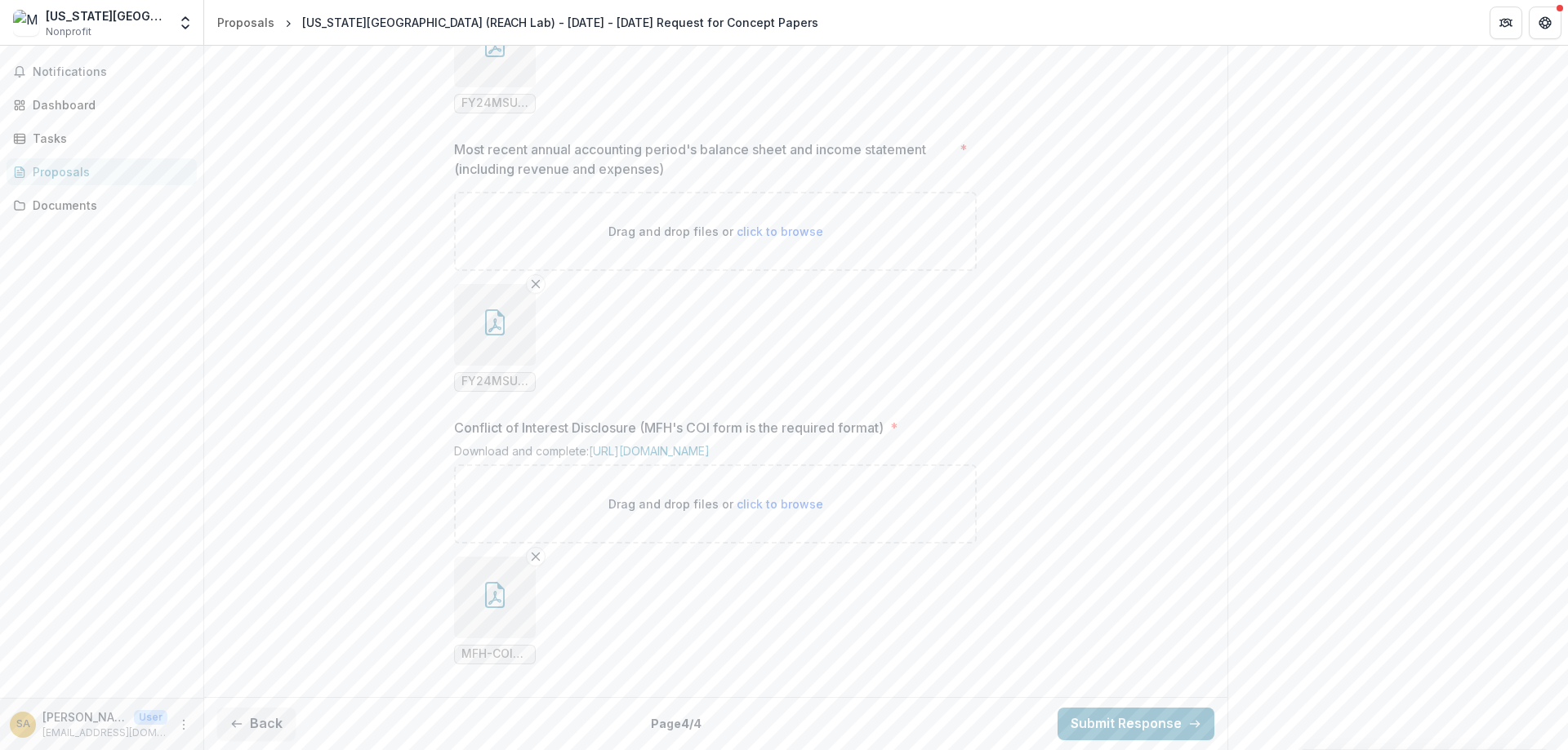
scroll to position [1466, 0]
click at [252, 743] on div "Back Page 4 / 4 Submit Response" at bounding box center [716, 724] width 1023 height 53
click at [251, 731] on button "Back" at bounding box center [256, 725] width 78 height 33
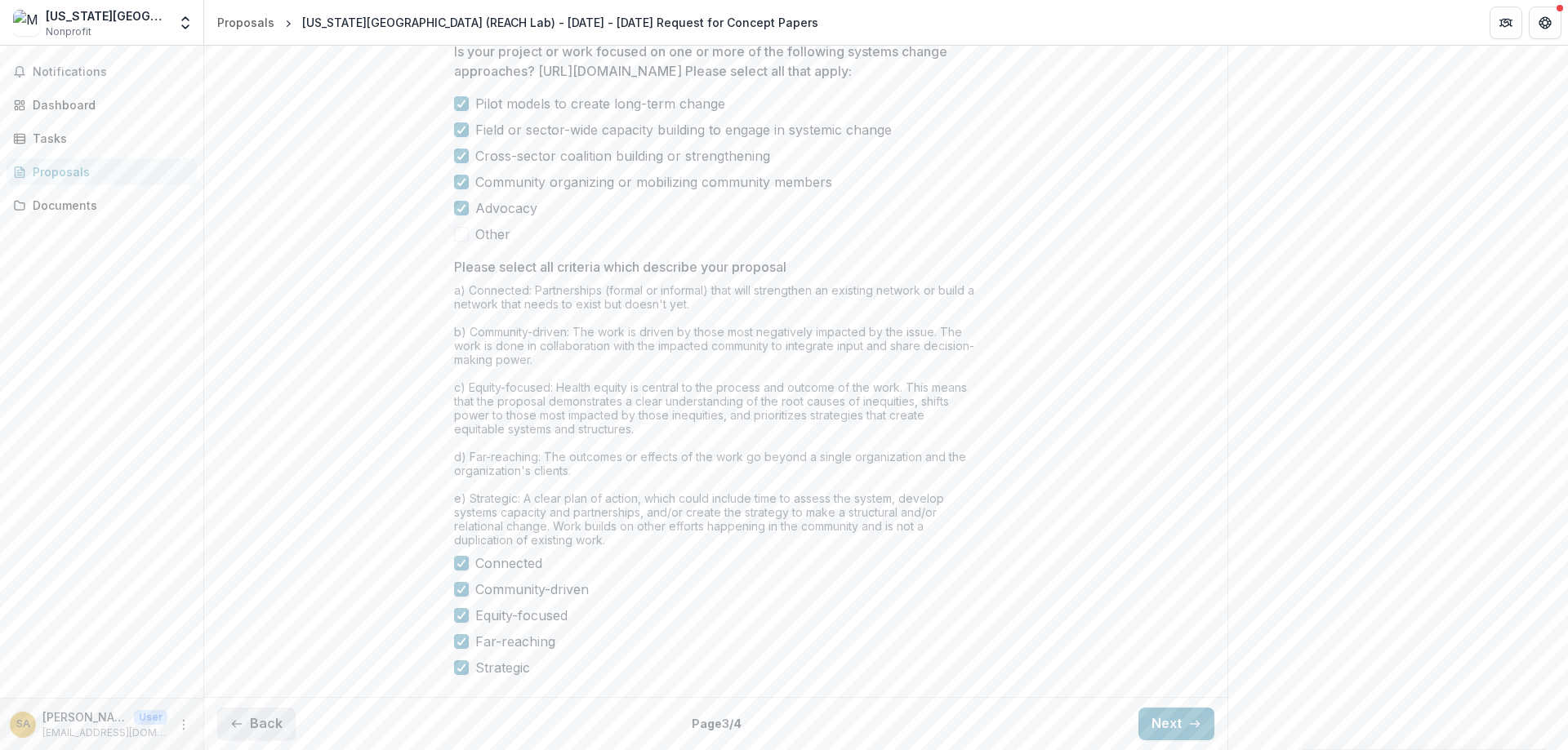
scroll to position [1336, 0]
drag, startPoint x: 270, startPoint y: 731, endPoint x: 275, endPoint y: 719, distance: 13.0
click at [270, 731] on button "Back" at bounding box center [256, 725] width 78 height 33
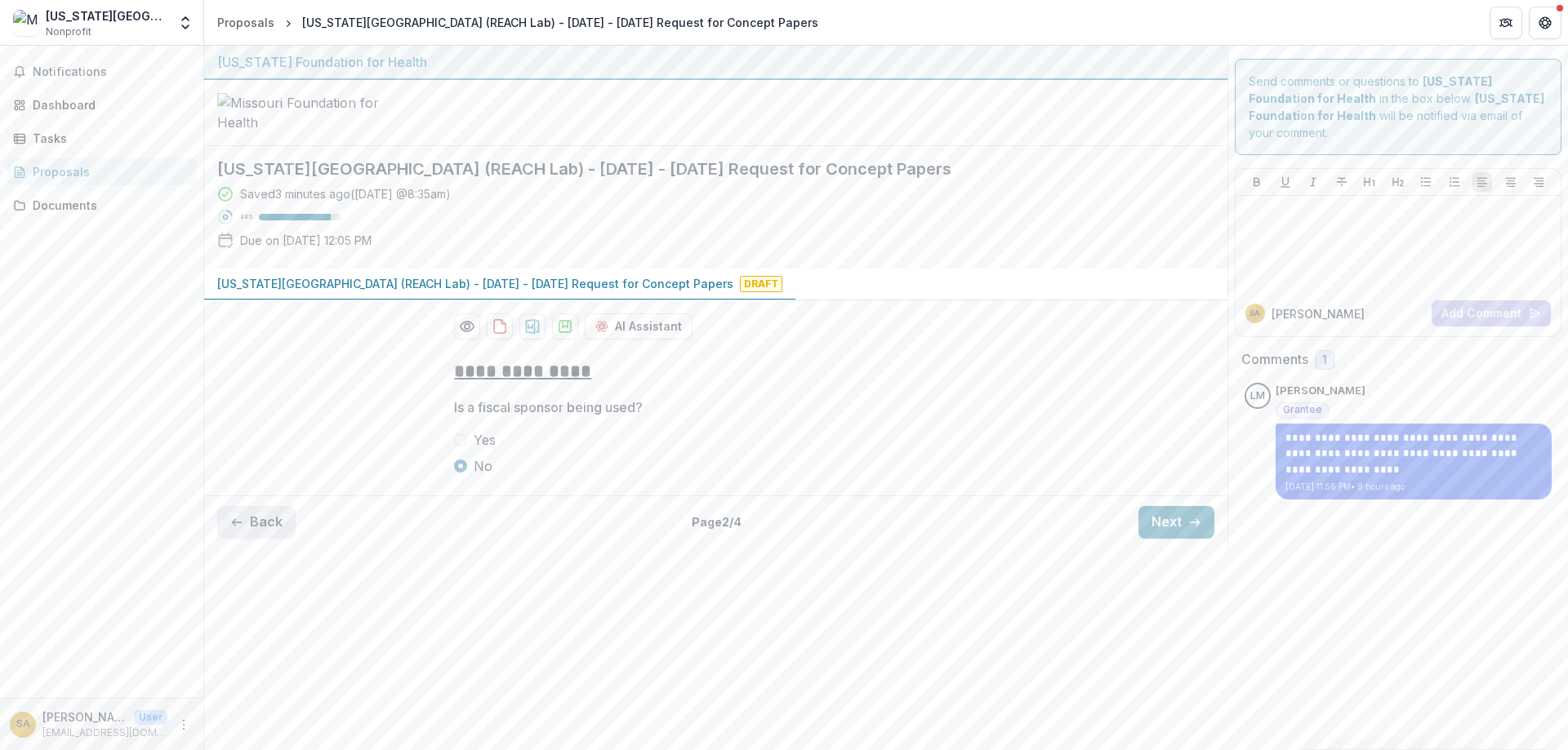
scroll to position [0, 0]
click at [270, 539] on button "Back" at bounding box center [256, 523] width 78 height 33
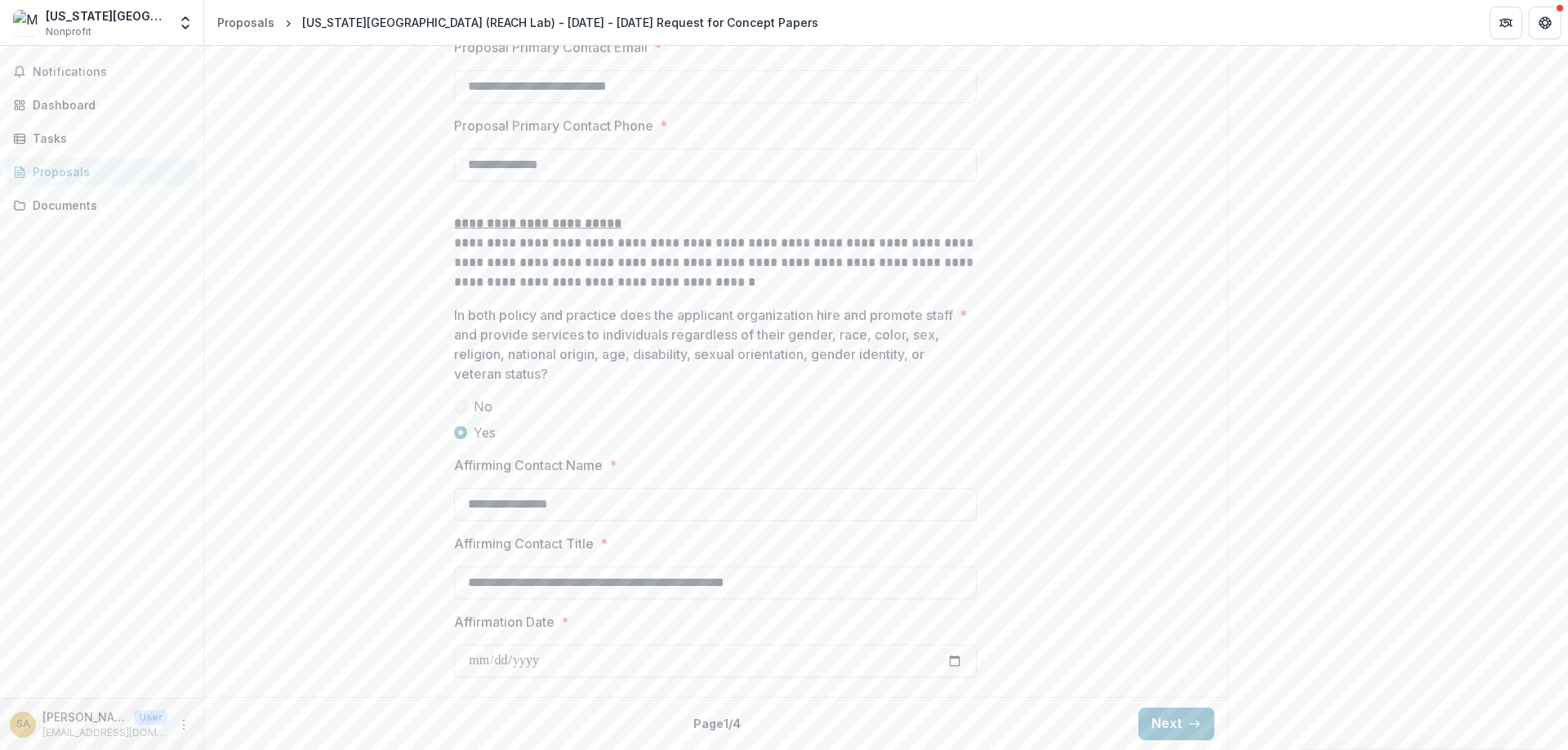
scroll to position [2435, 0]
click at [1174, 725] on button "Next" at bounding box center [1176, 725] width 76 height 33
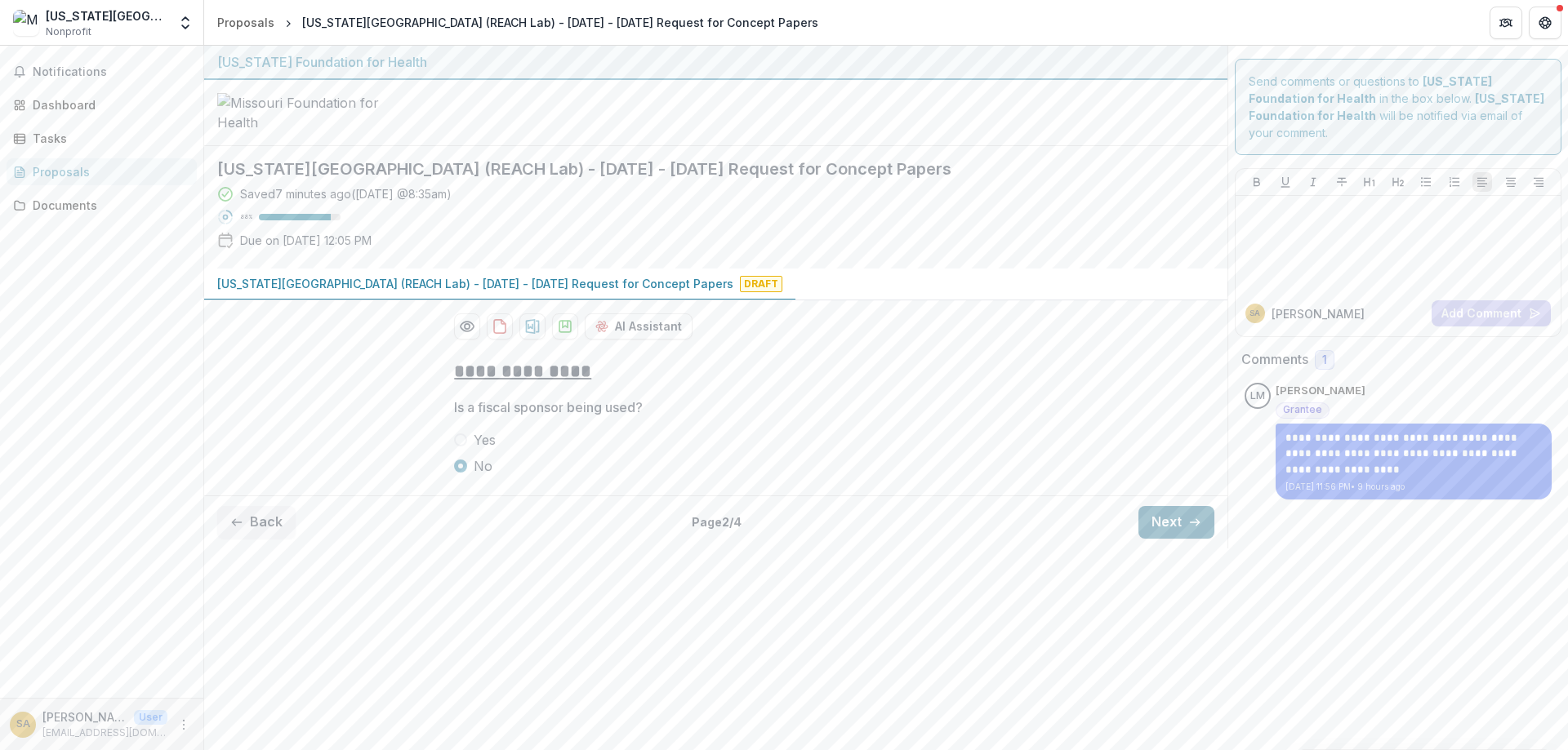
scroll to position [0, 0]
click at [1188, 529] on icon "button" at bounding box center [1195, 522] width 13 height 13
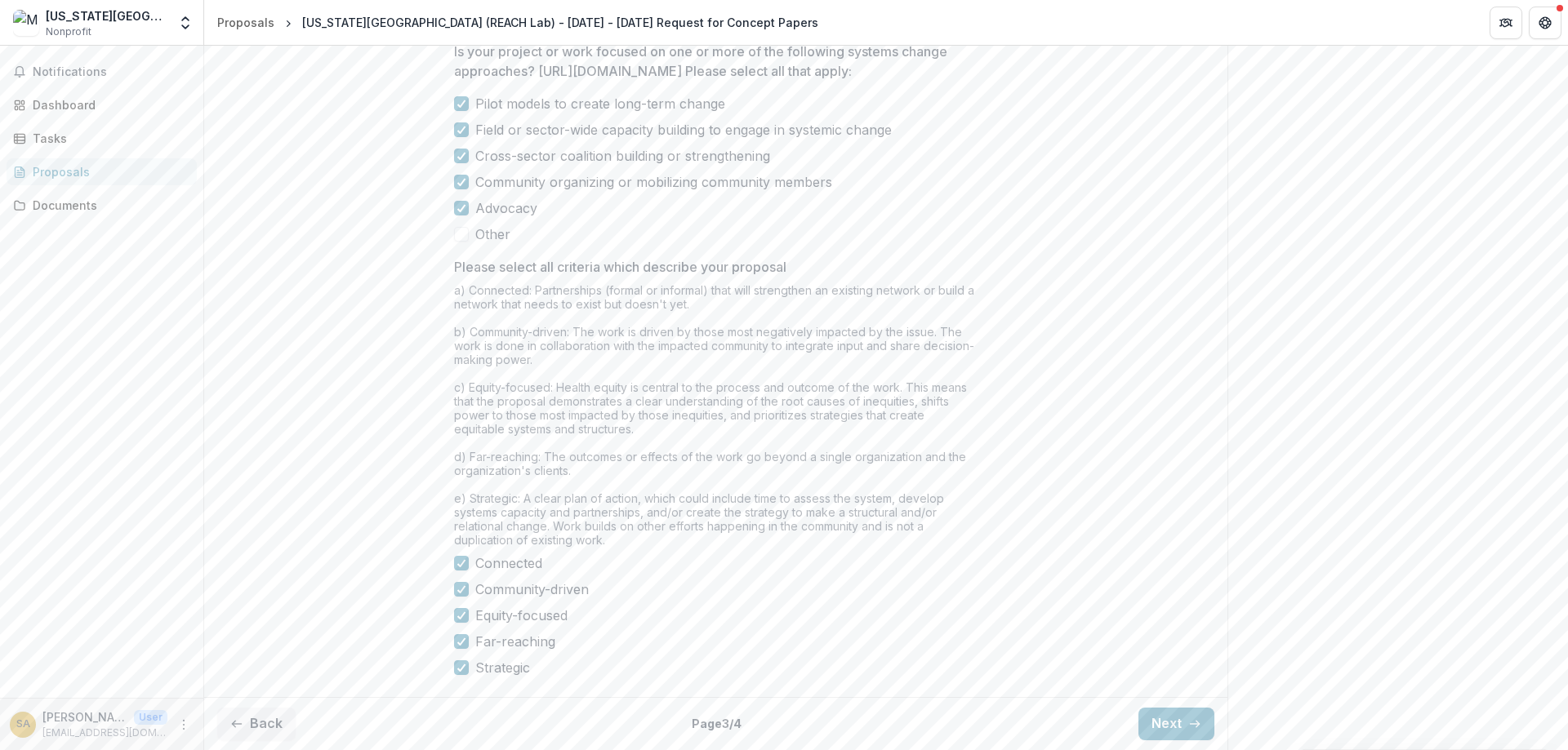
scroll to position [1336, 0]
click at [1176, 720] on button "Next" at bounding box center [1176, 725] width 76 height 33
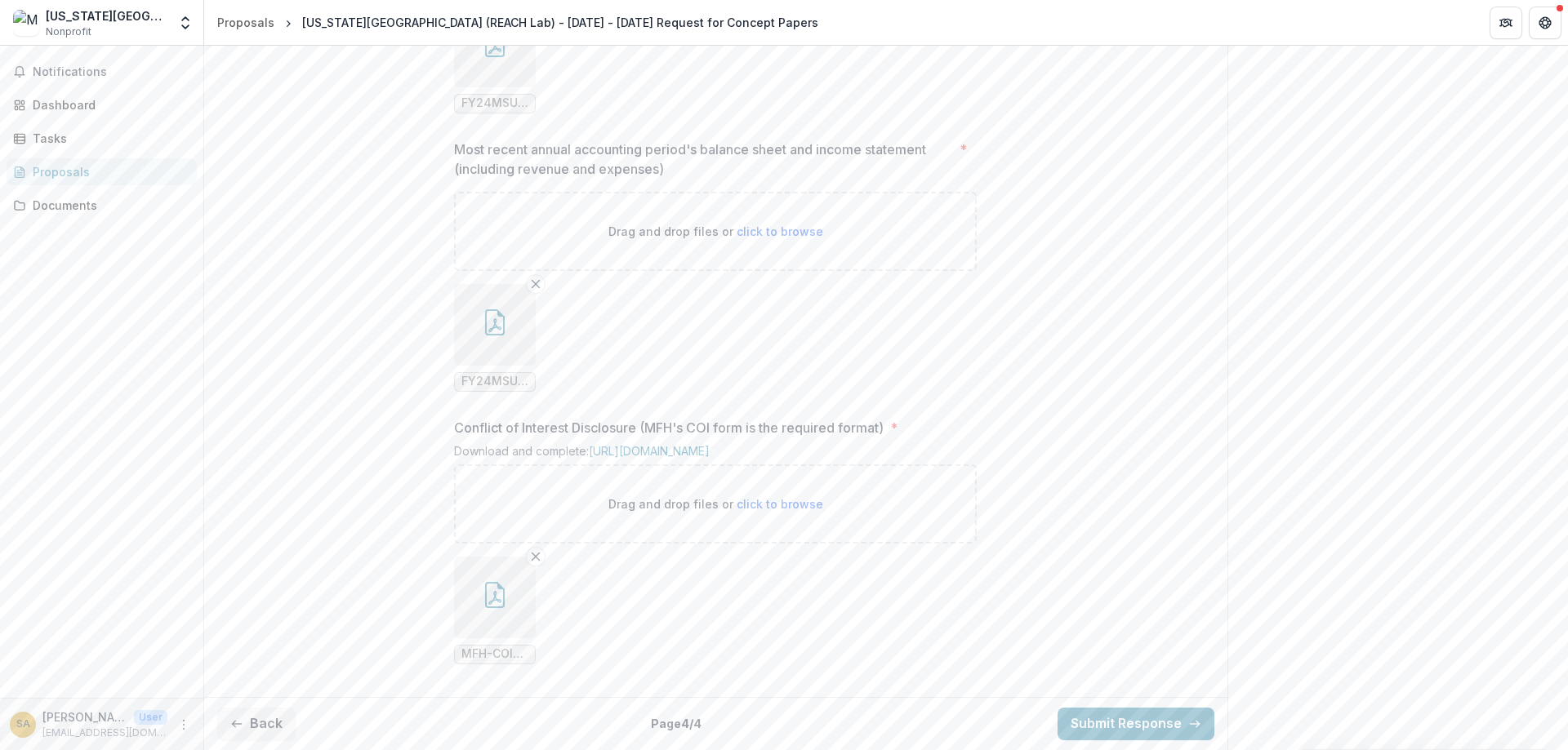
scroll to position [1459, 0]
click at [271, 729] on button "Back" at bounding box center [256, 725] width 78 height 33
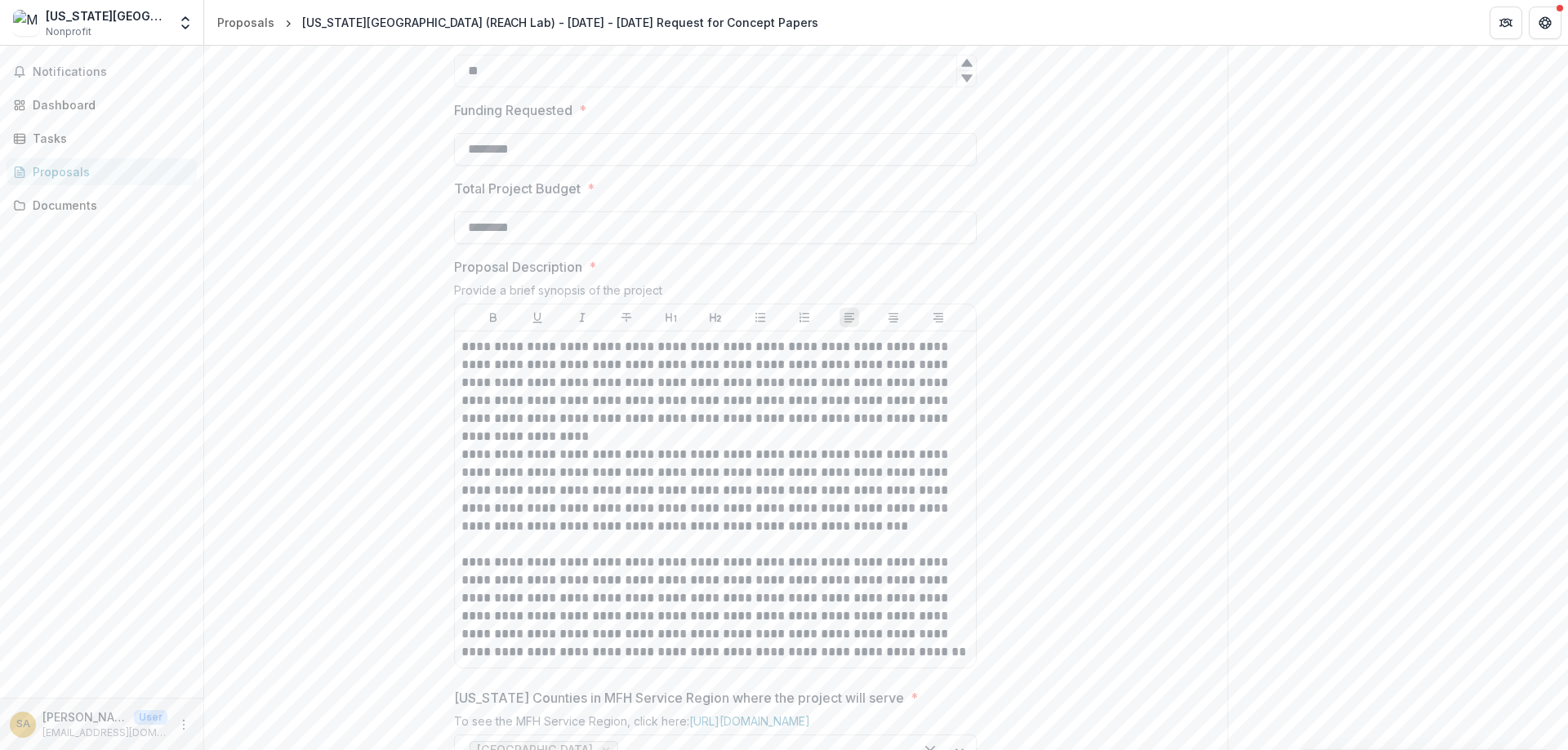
scroll to position [62, 0]
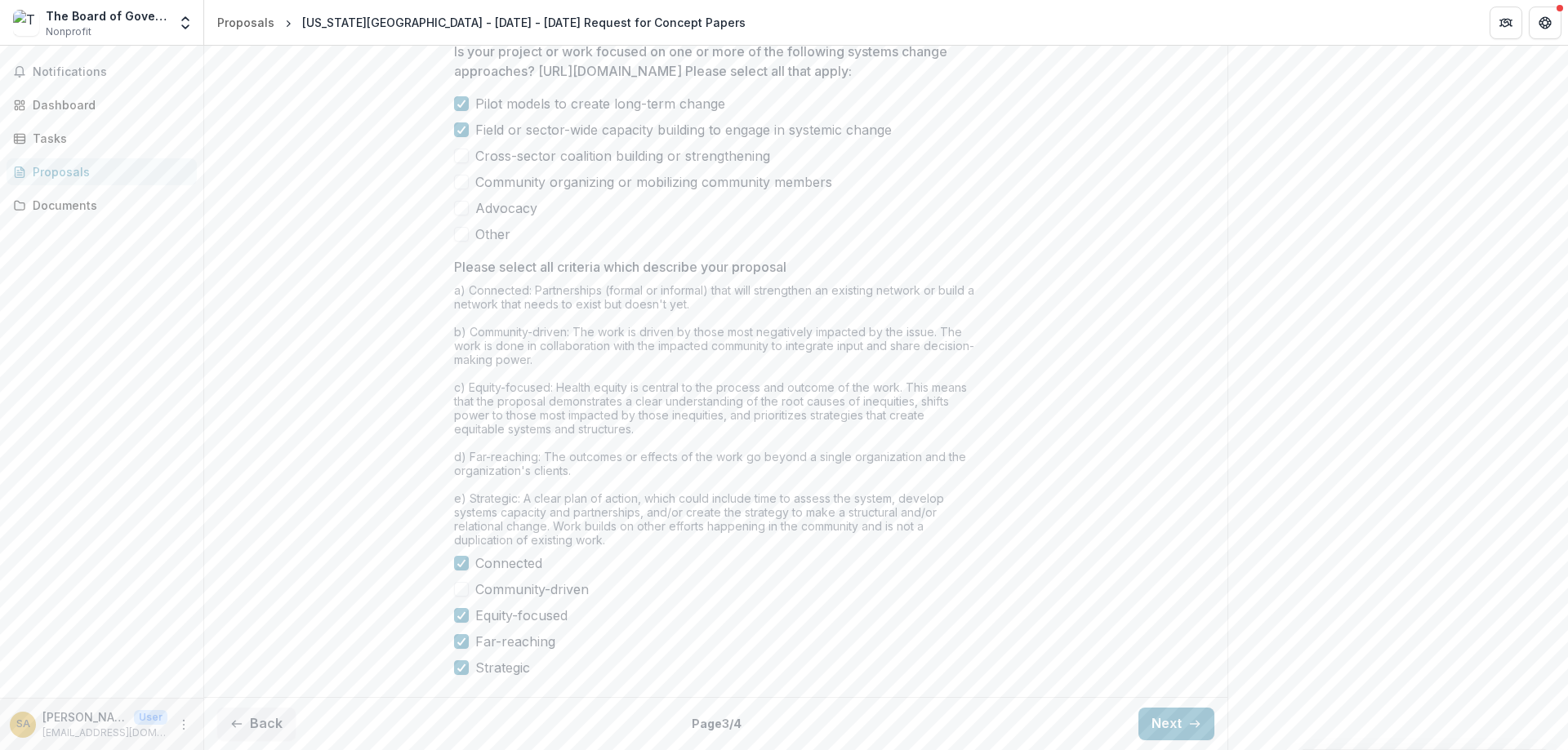
scroll to position [1322, 0]
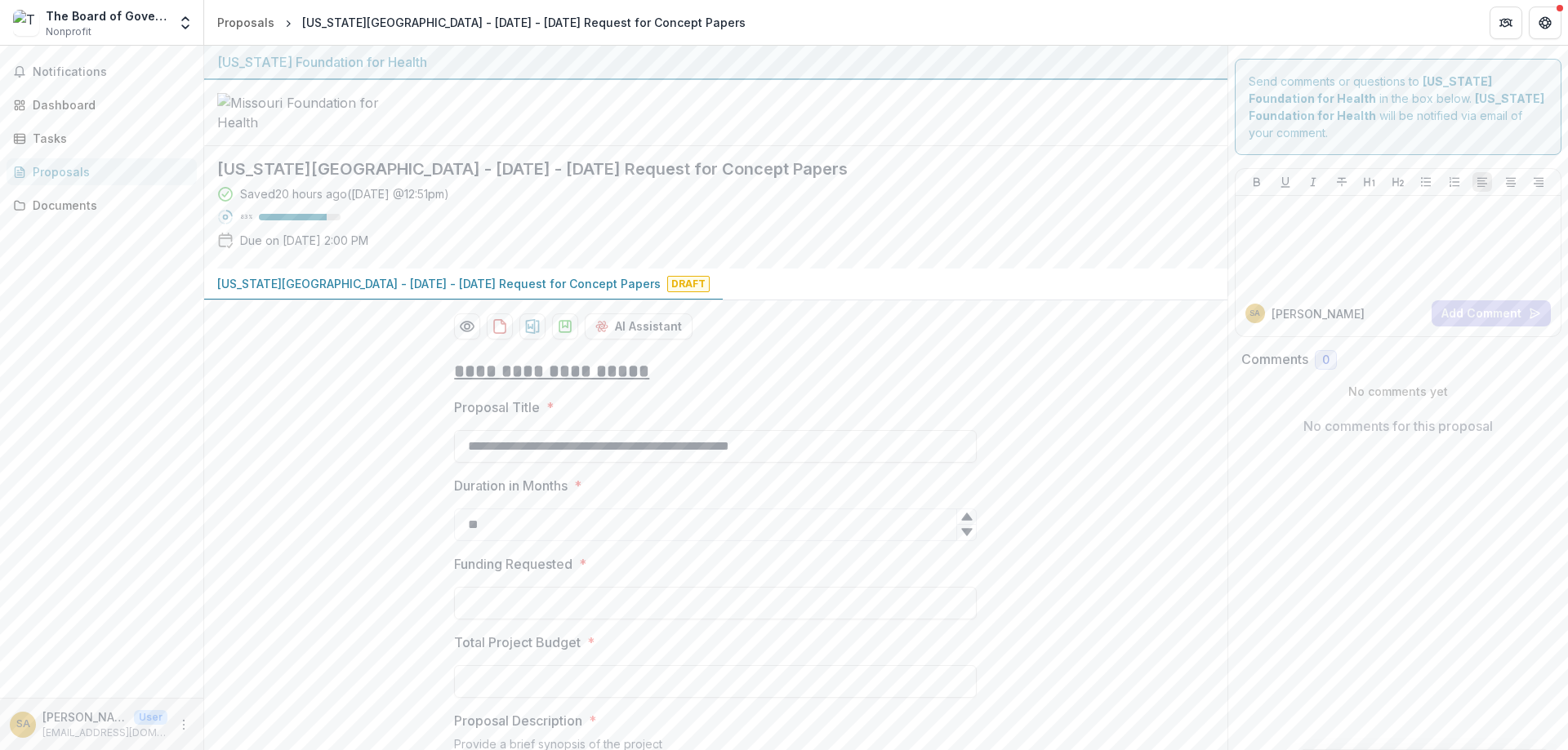
scroll to position [1322, 0]
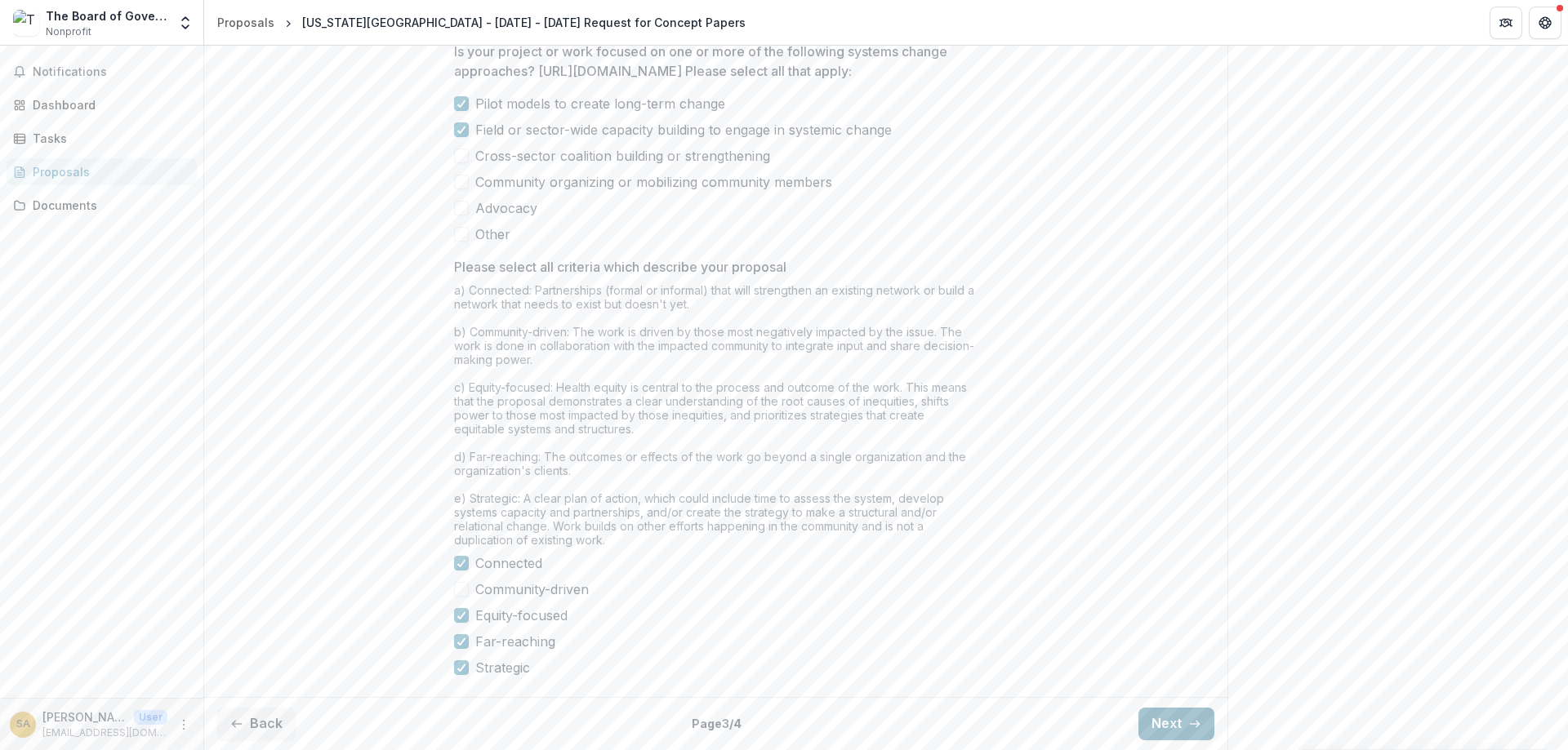
click at [1175, 725] on button "Next" at bounding box center [1176, 725] width 76 height 33
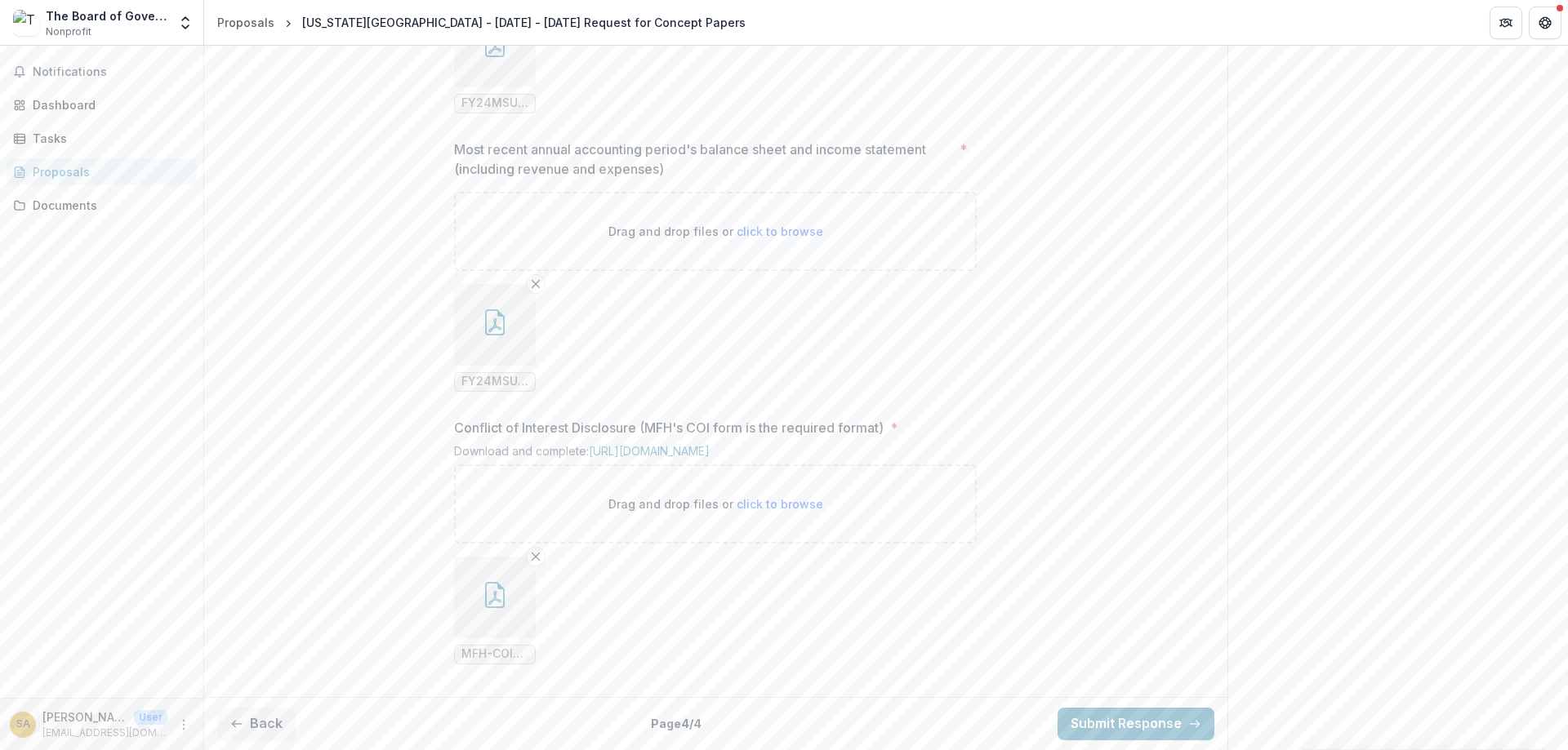
scroll to position [1466, 0]
click at [242, 718] on icon "button" at bounding box center [237, 725] width 13 height 13
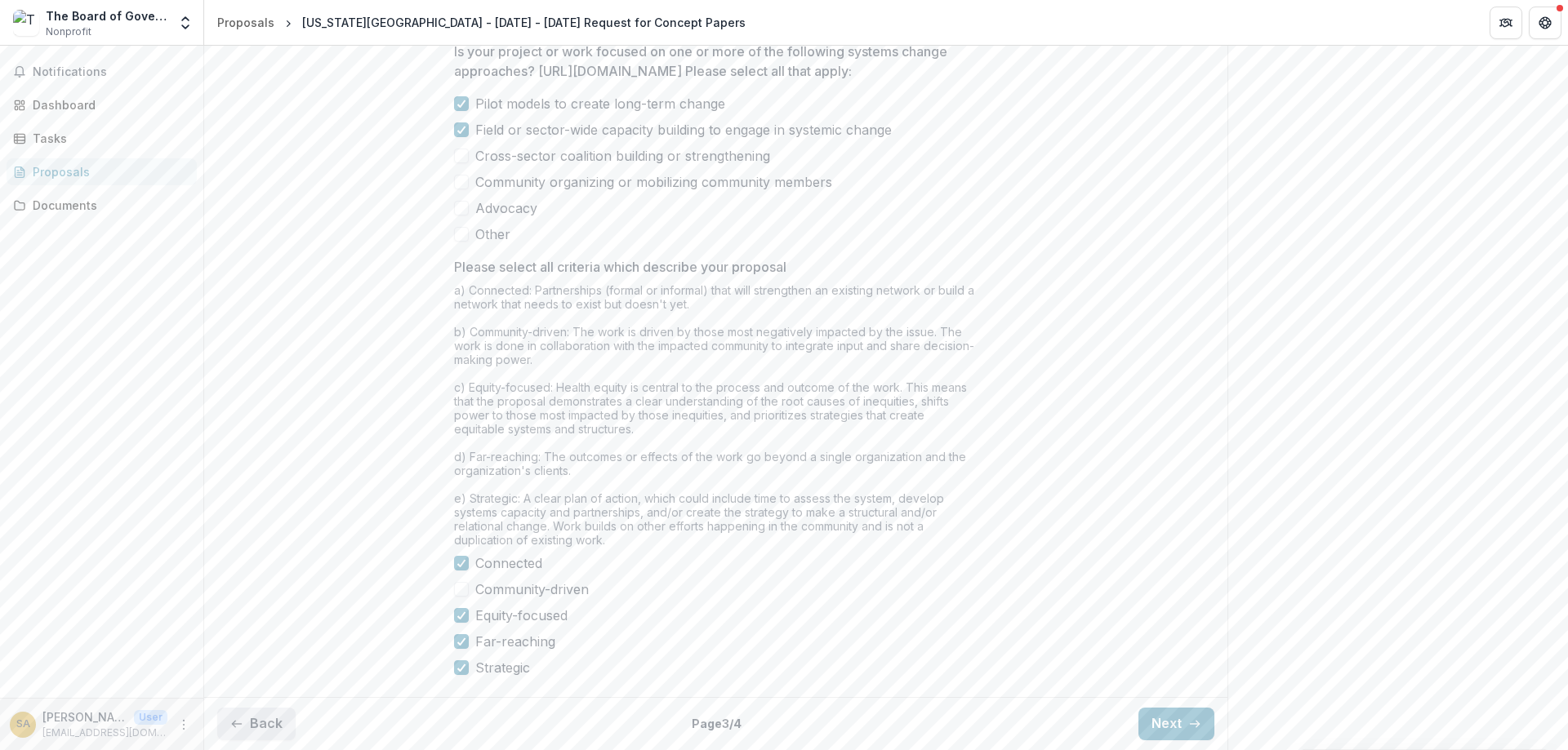
scroll to position [1321, 0]
click at [240, 718] on icon "button" at bounding box center [237, 725] width 13 height 13
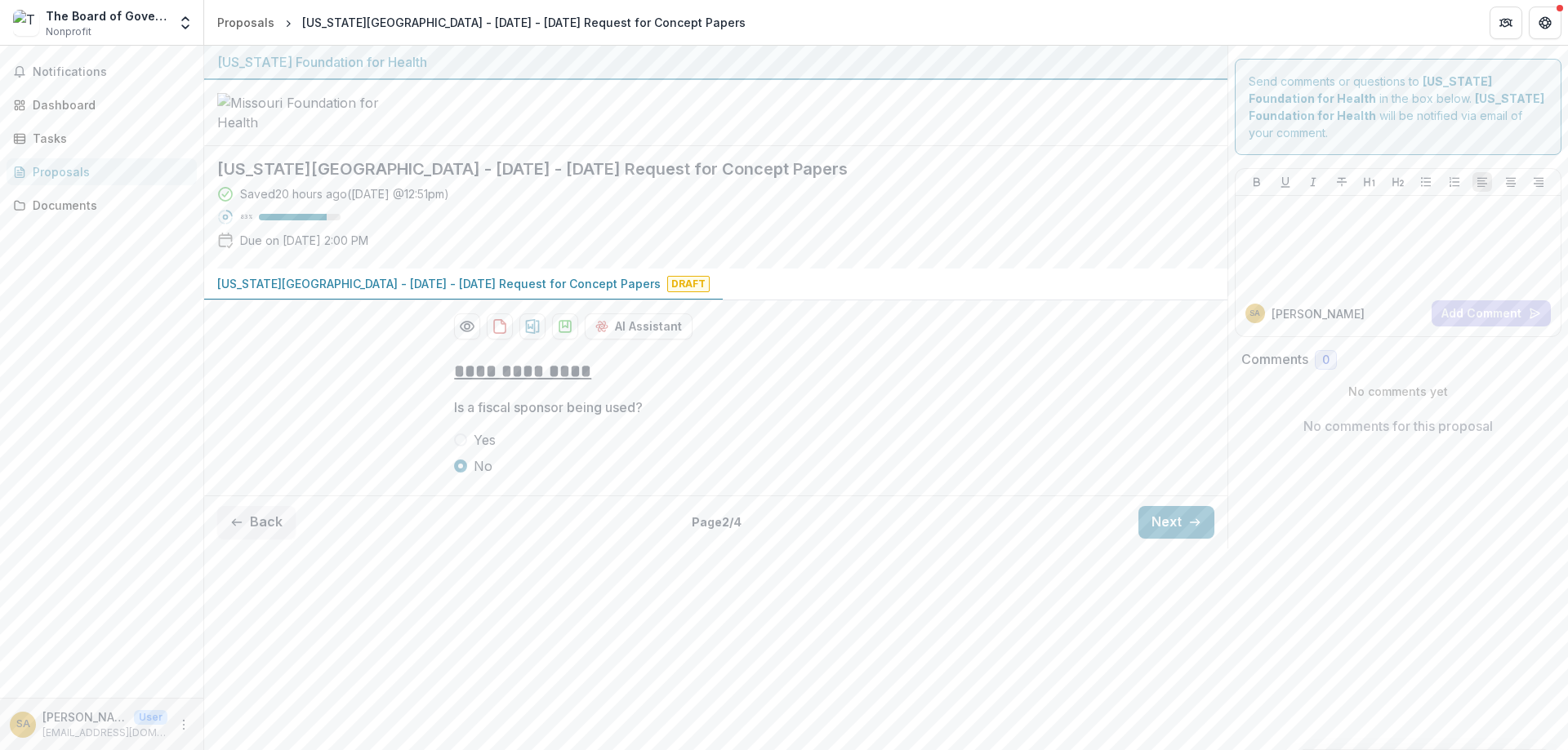
scroll to position [0, 0]
click at [259, 539] on button "Back" at bounding box center [256, 523] width 78 height 33
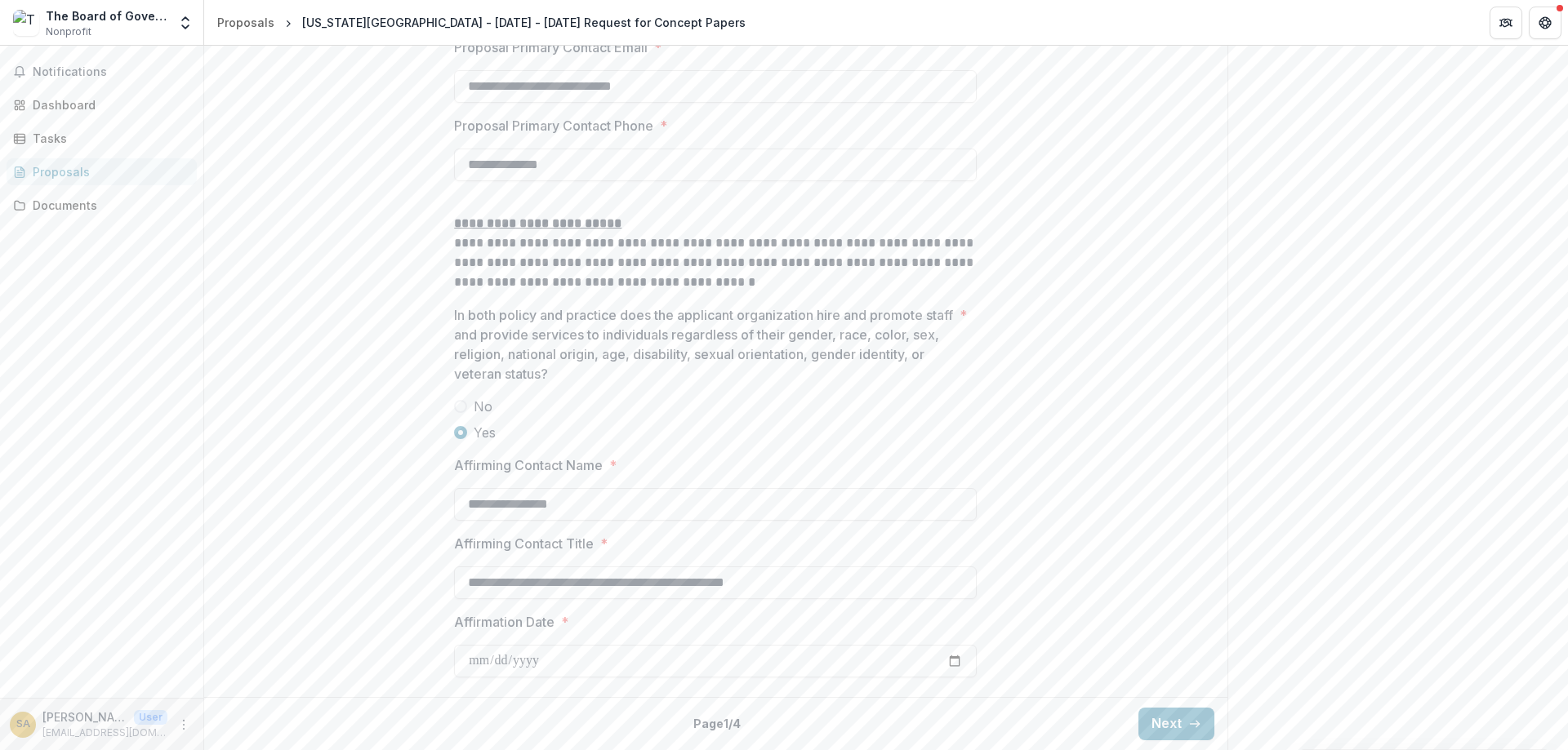
scroll to position [2472, 0]
drag, startPoint x: 786, startPoint y: 580, endPoint x: 462, endPoint y: 581, distance: 324.0
click at [462, 581] on input "**********" at bounding box center [715, 583] width 522 height 33
click at [1162, 720] on button "Next" at bounding box center [1176, 725] width 76 height 33
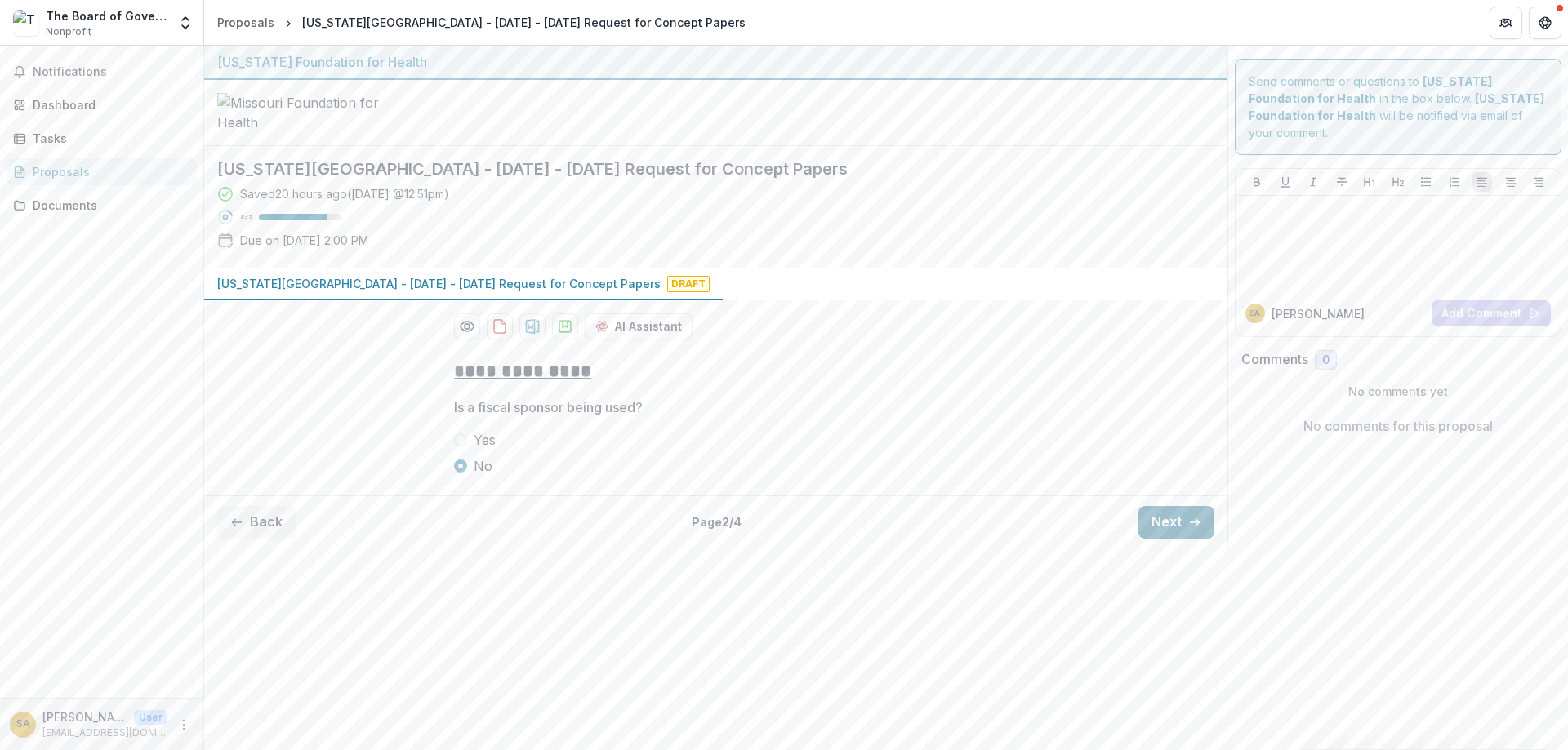
scroll to position [0, 0]
click at [1175, 539] on button "Next" at bounding box center [1176, 523] width 76 height 33
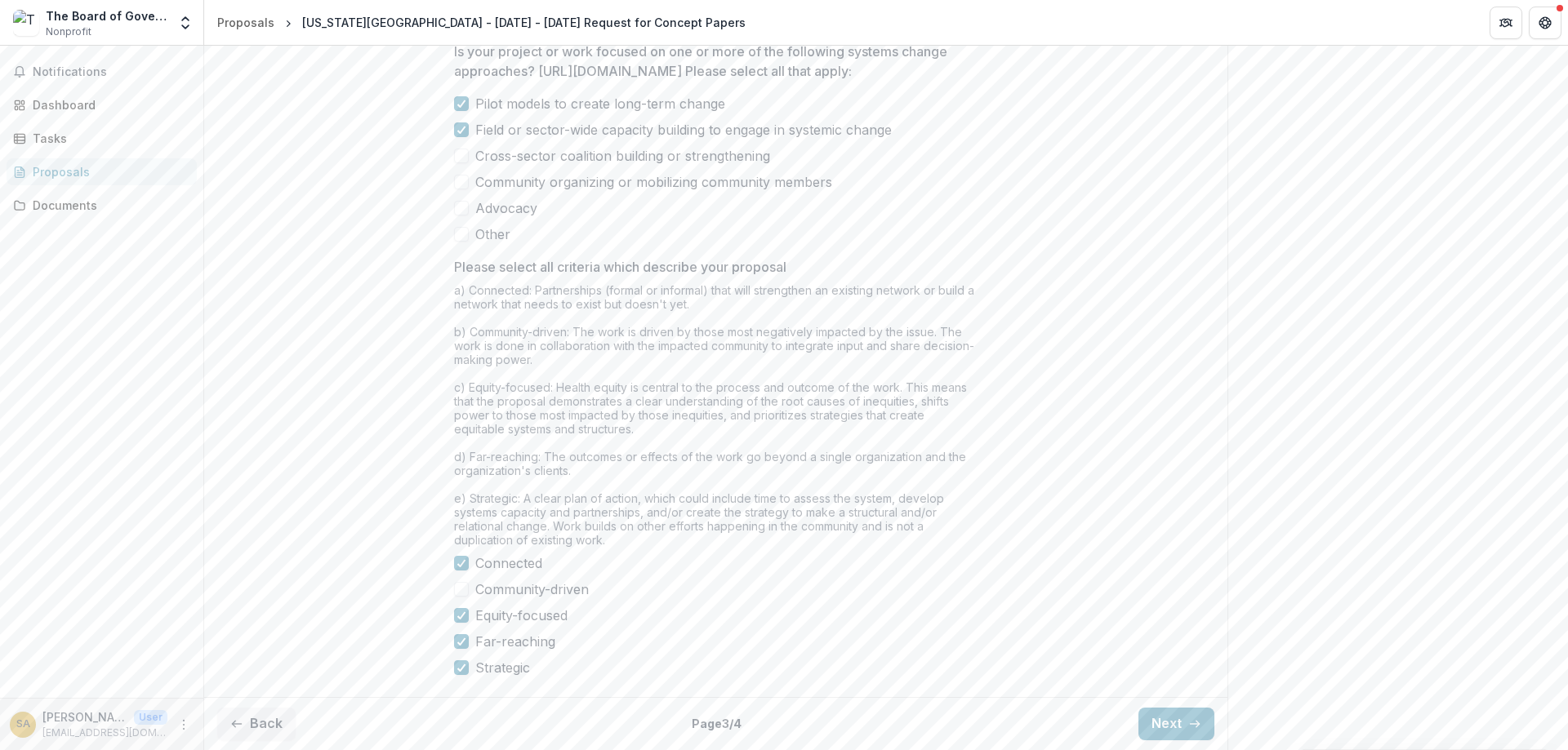
scroll to position [1322, 0]
click at [1172, 713] on button "Next" at bounding box center [1176, 725] width 76 height 33
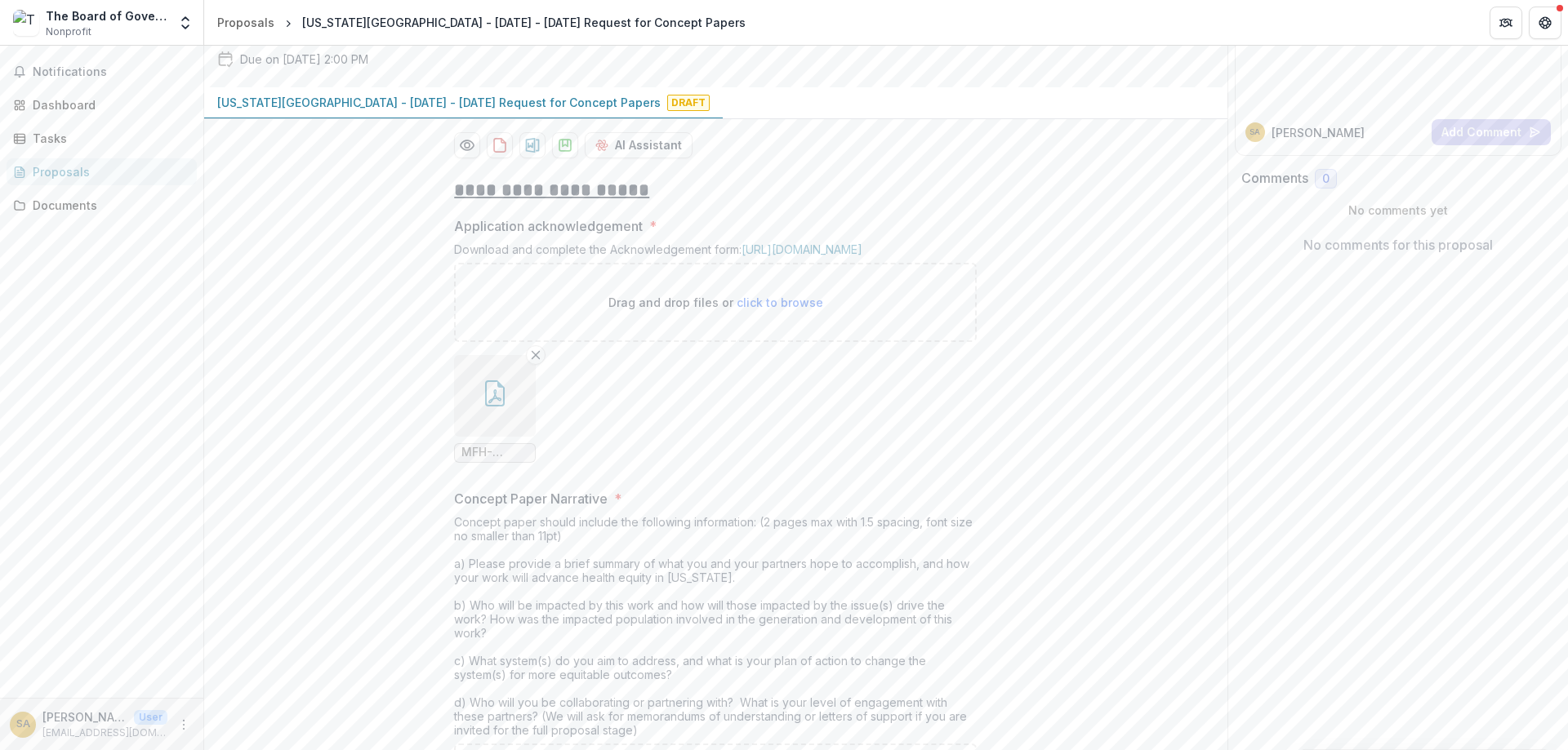
scroll to position [170, 0]
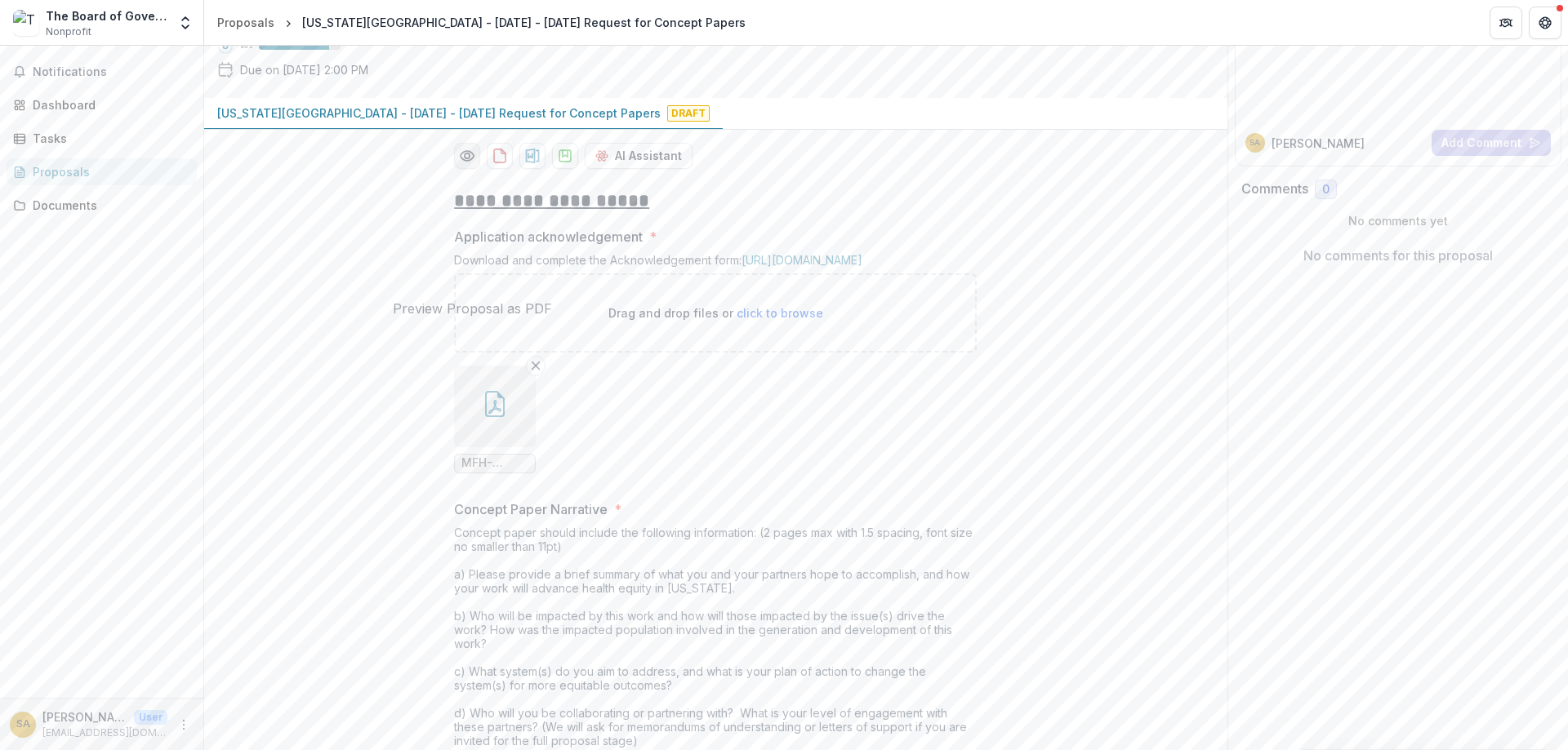
click at [466, 164] on icon "Preview df024586-f8d7-4a7b-9933-9c94e8988f91-0.pdf" at bounding box center [467, 156] width 16 height 16
click at [13, 749] on button "Close" at bounding box center [7, 760] width 13 height 20
click at [828, 169] on div "AI Assistant" at bounding box center [715, 156] width 522 height 26
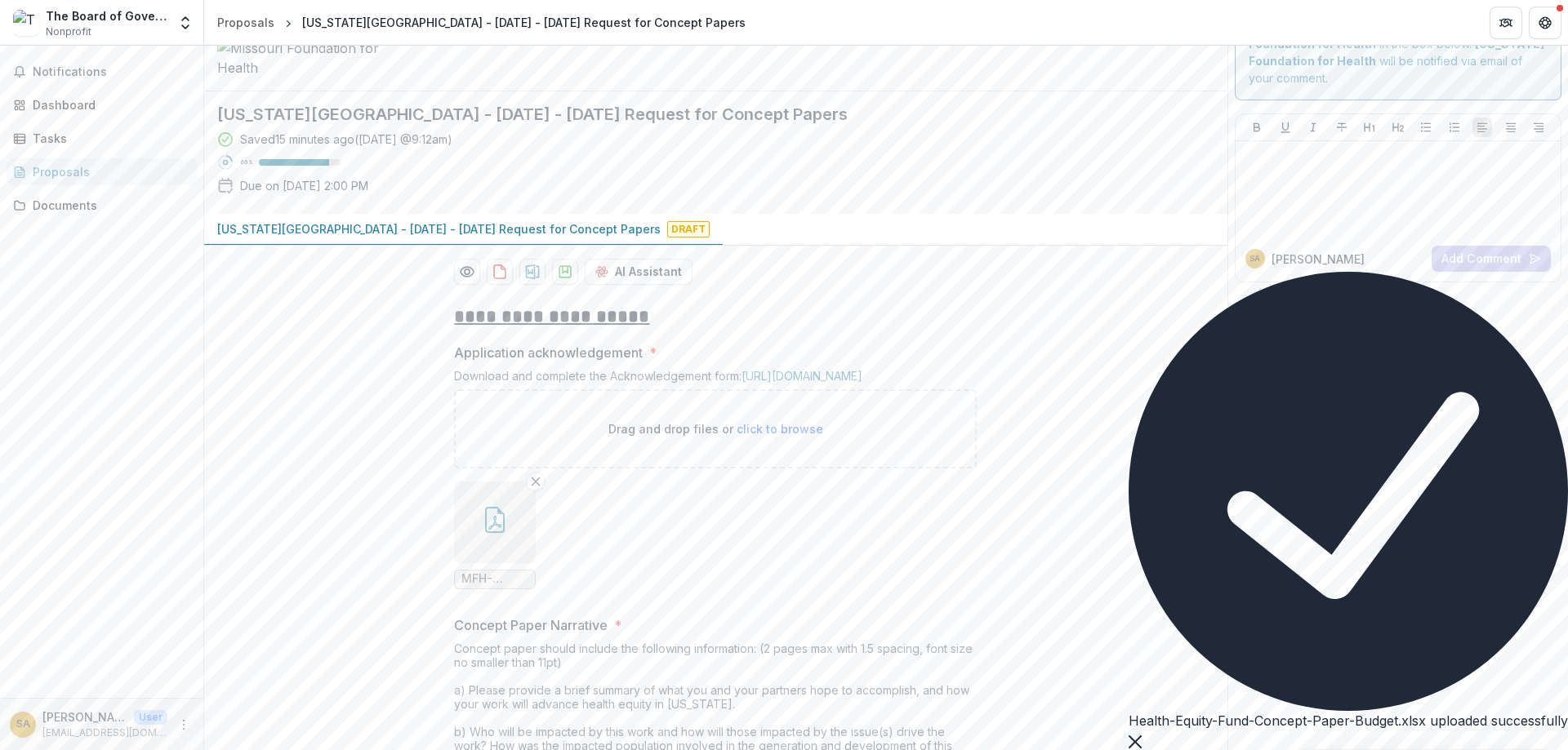
scroll to position [0, 0]
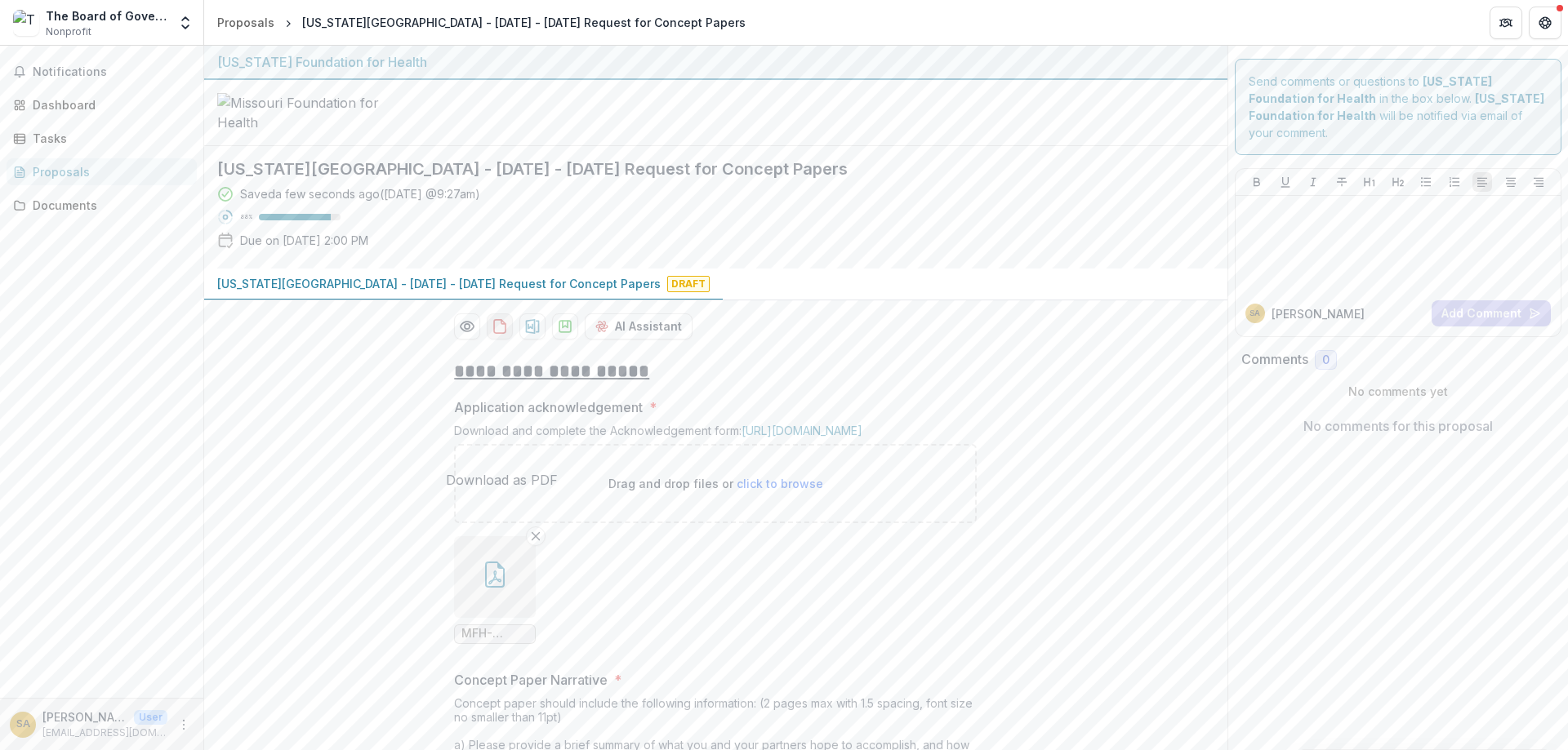
click at [505, 335] on icon "download-proposal" at bounding box center [500, 326] width 16 height 16
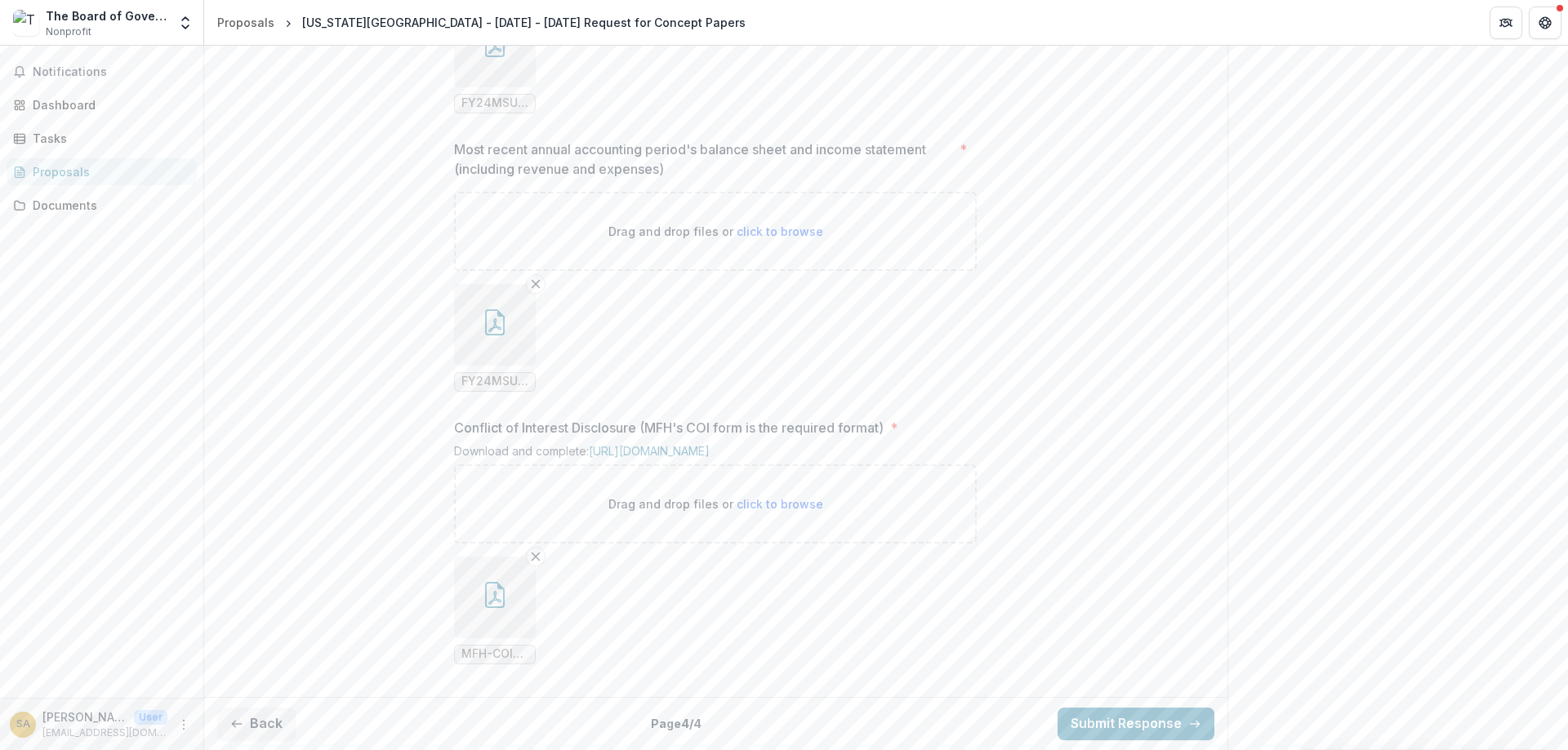
scroll to position [1734, 0]
click at [257, 718] on button "Back" at bounding box center [256, 725] width 78 height 33
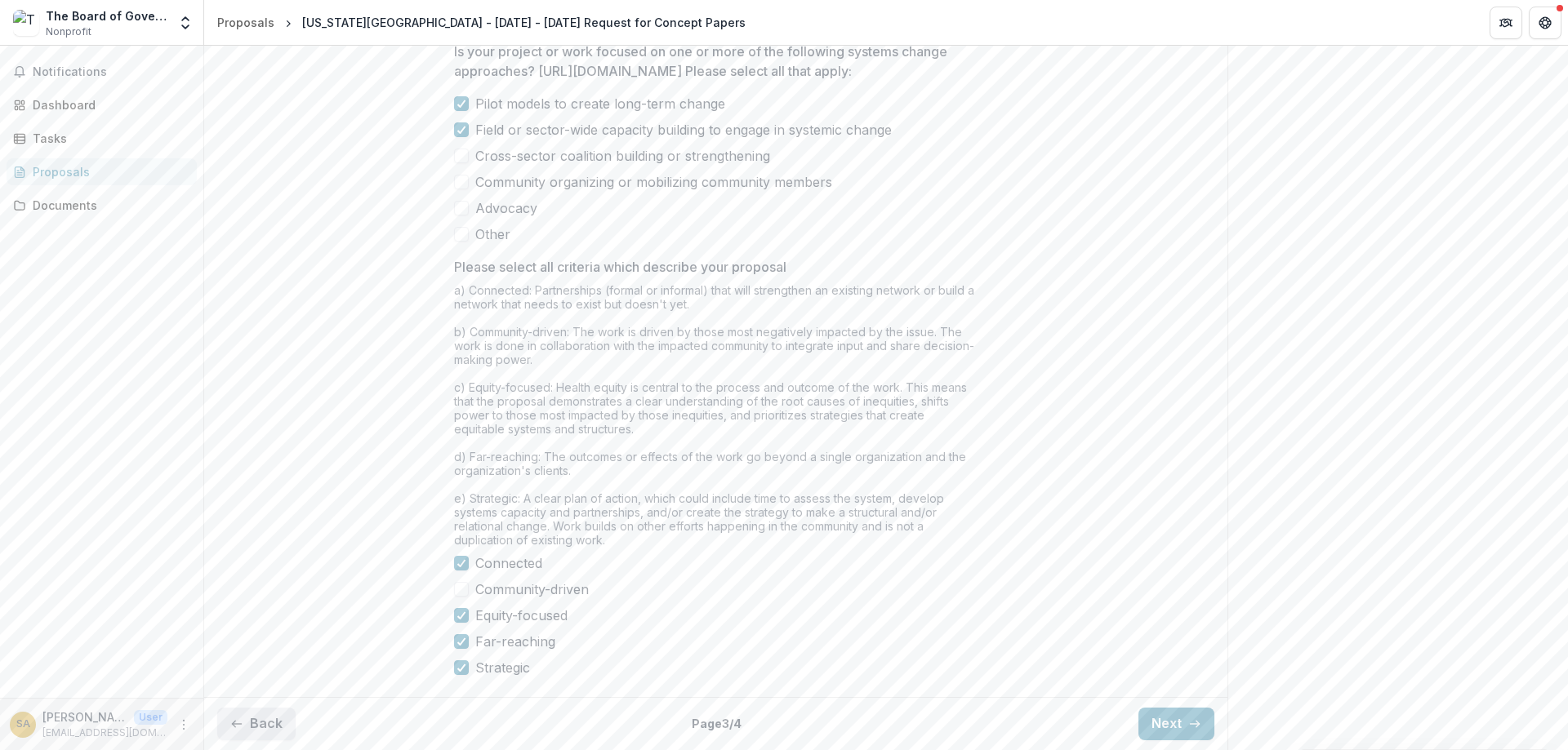
click at [257, 718] on button "Back" at bounding box center [256, 725] width 78 height 33
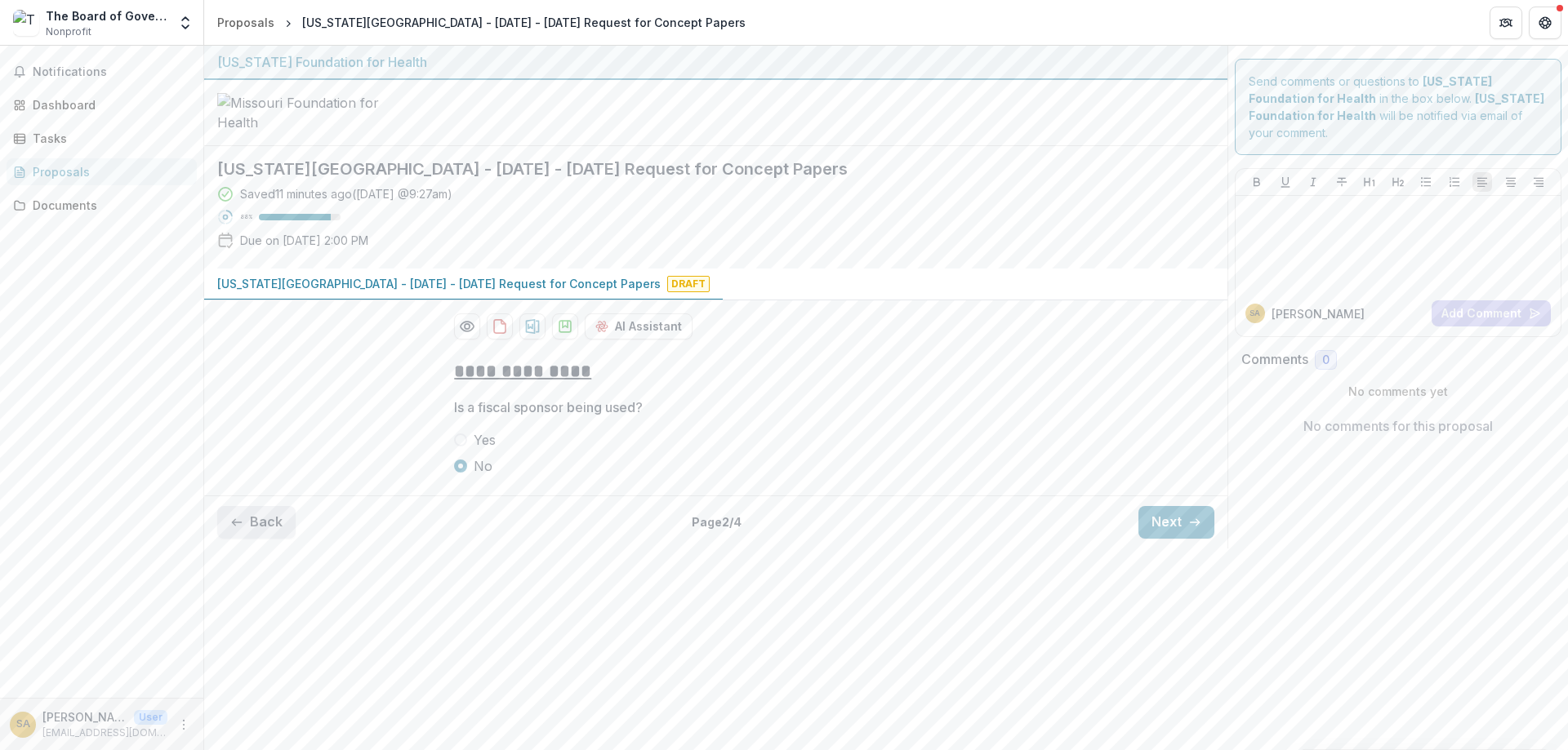
click at [269, 539] on button "Back" at bounding box center [256, 523] width 78 height 33
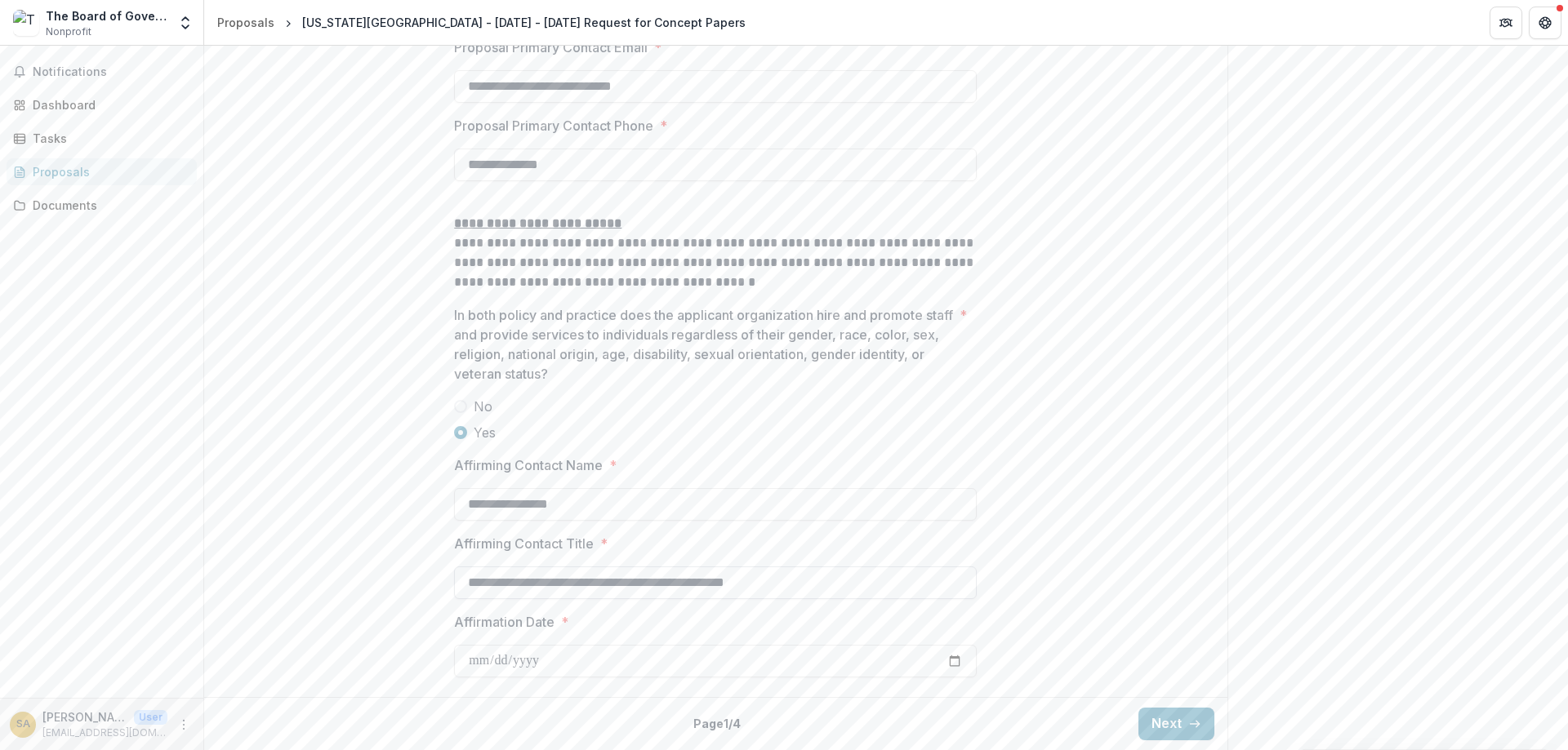
scroll to position [2472, 0]
click at [1163, 725] on button "Next" at bounding box center [1176, 725] width 76 height 33
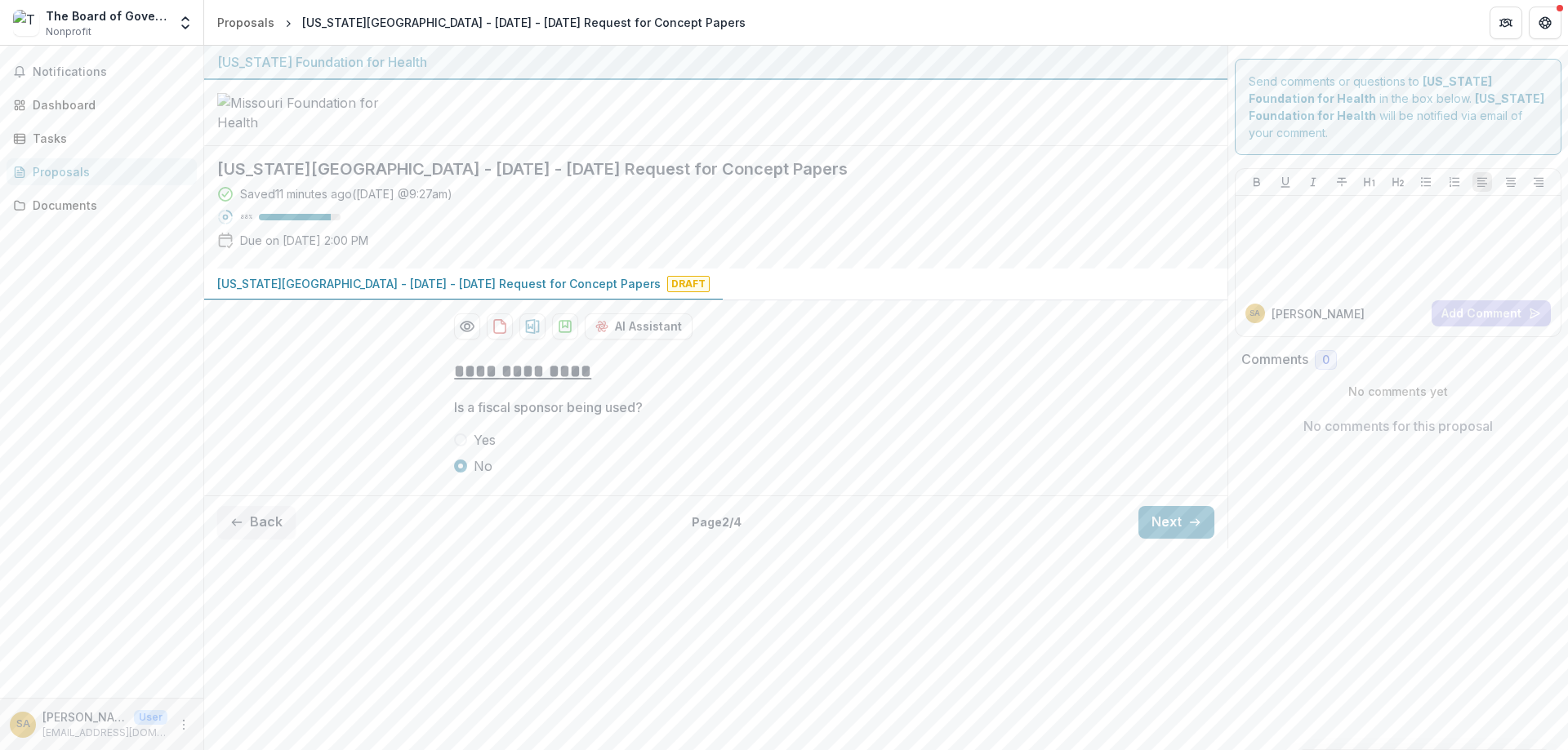
scroll to position [0, 0]
click at [1187, 539] on button "Next" at bounding box center [1176, 523] width 76 height 33
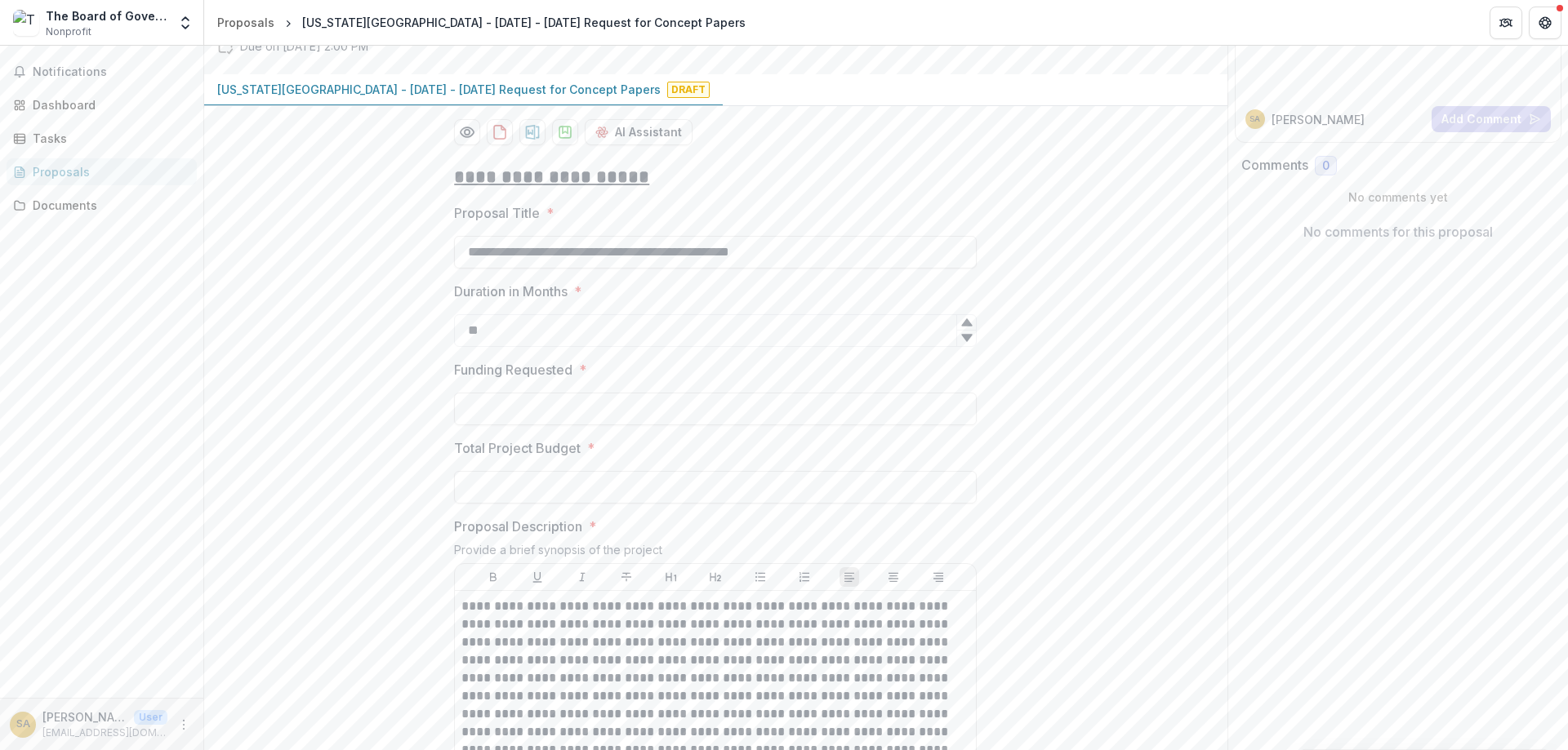
scroll to position [196, 0]
click at [480, 424] on input "Funding Requested *" at bounding box center [715, 408] width 522 height 33
type input "**"
click at [516, 502] on input "Total Project Budget *" at bounding box center [715, 486] width 522 height 33
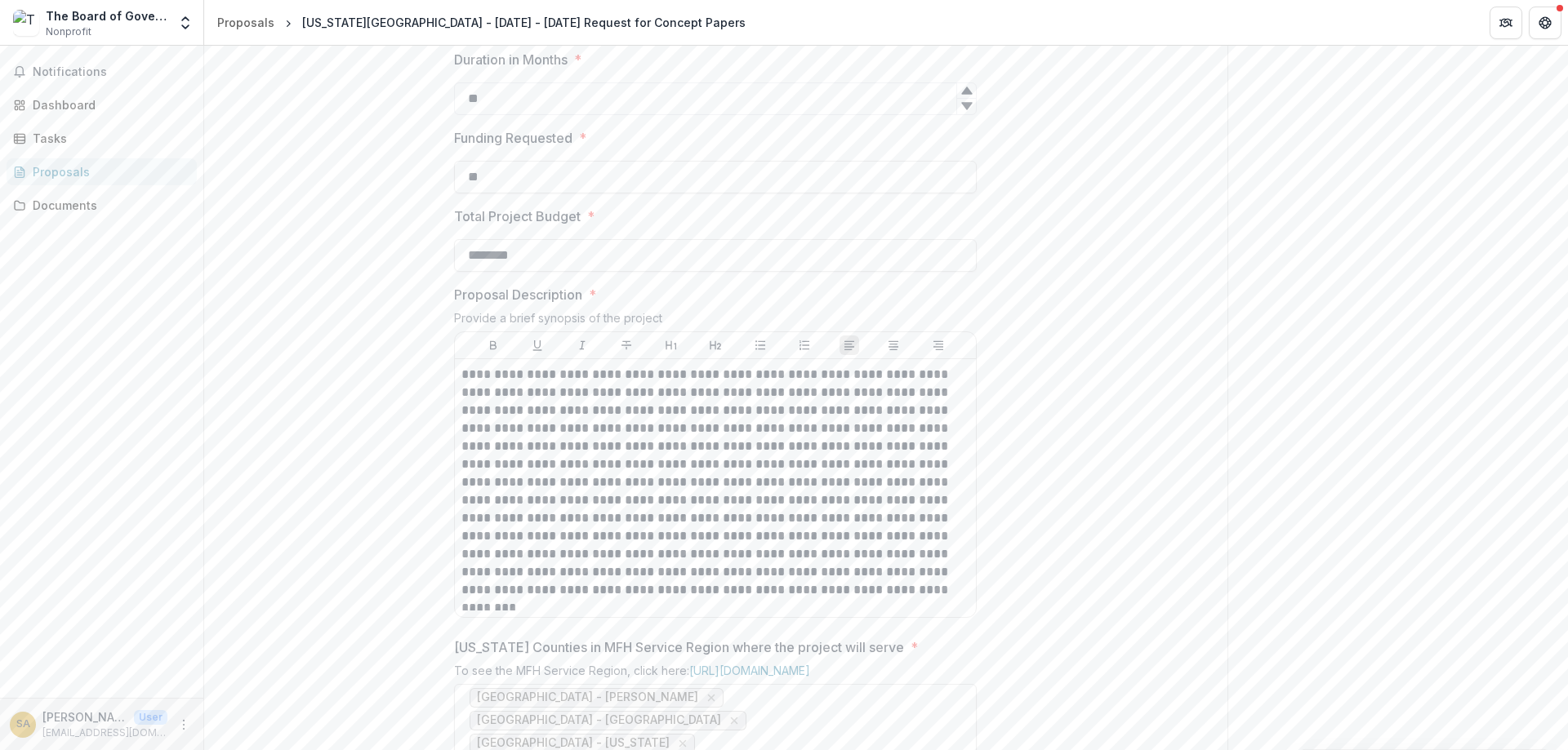
scroll to position [490, 0]
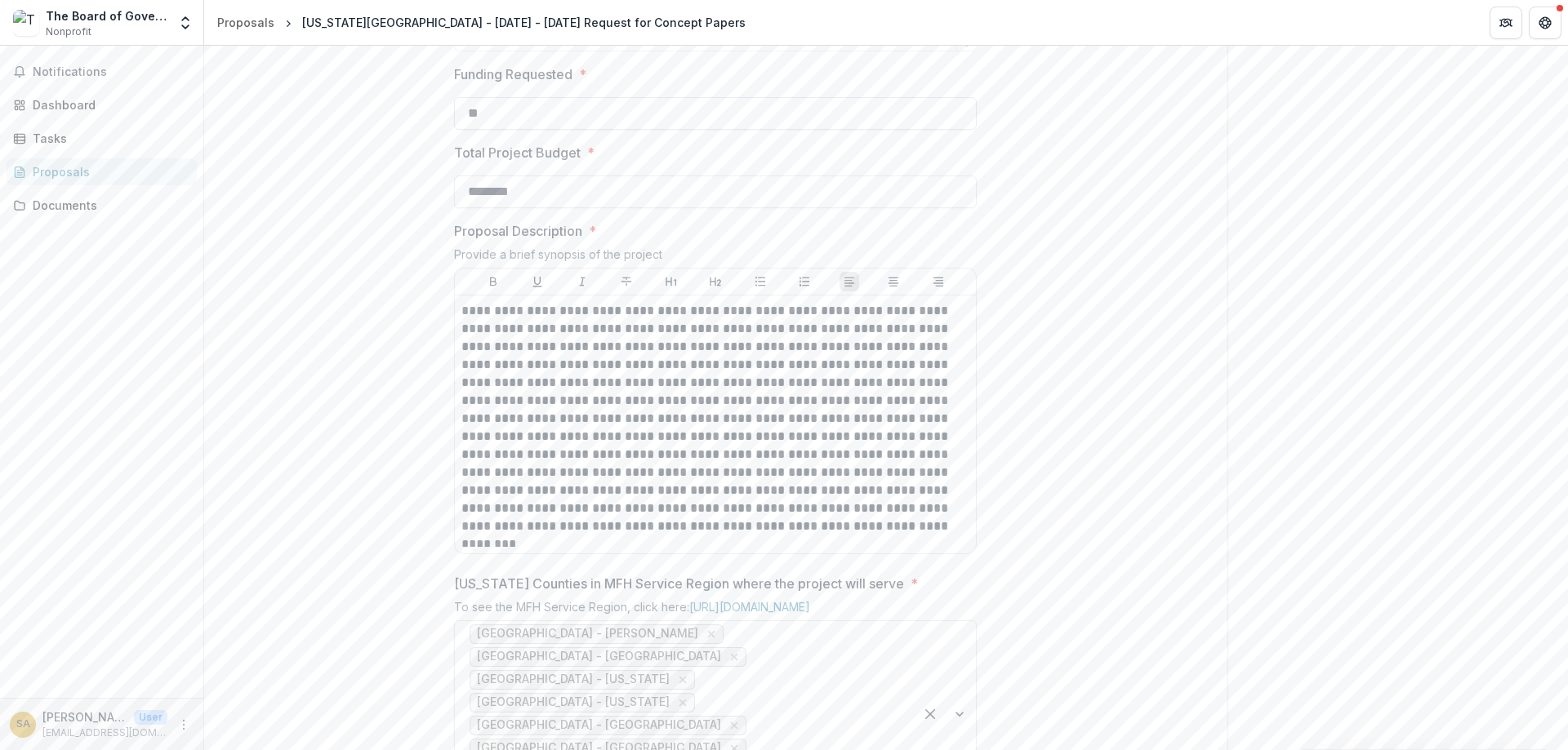
type input "********"
click at [535, 130] on input "**" at bounding box center [715, 113] width 522 height 33
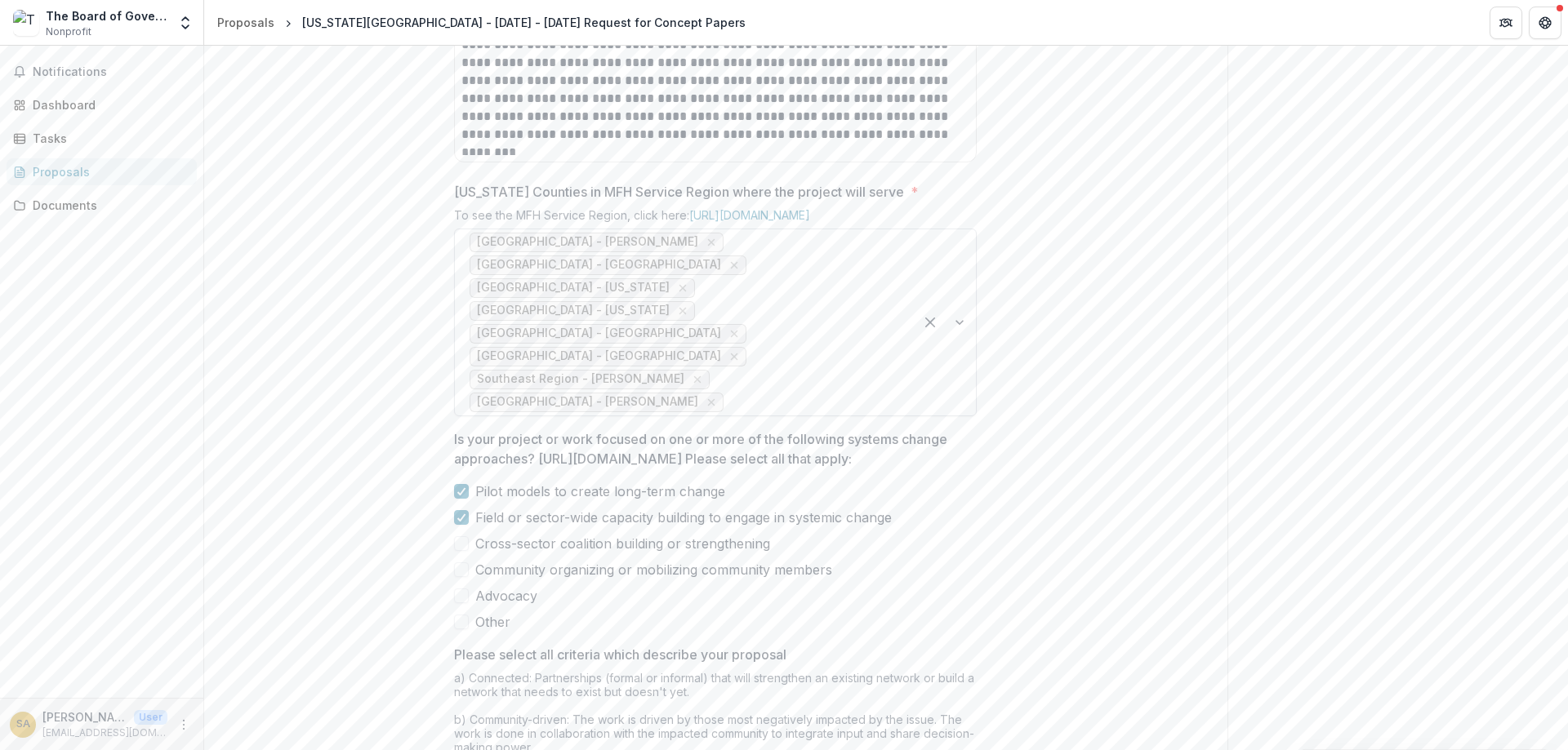
scroll to position [1322, 0]
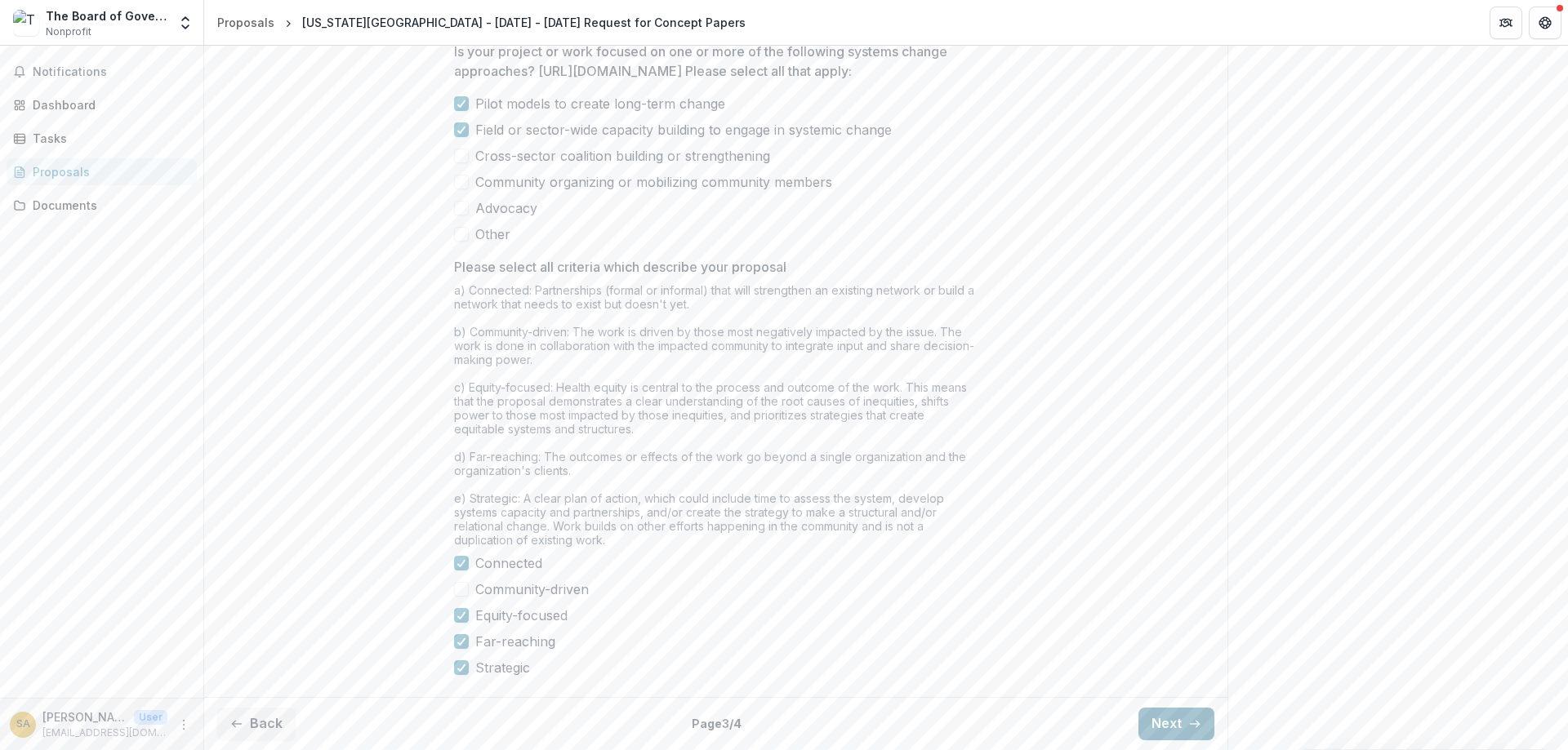
type input "********"
click at [1185, 719] on button "Next" at bounding box center [1176, 725] width 76 height 33
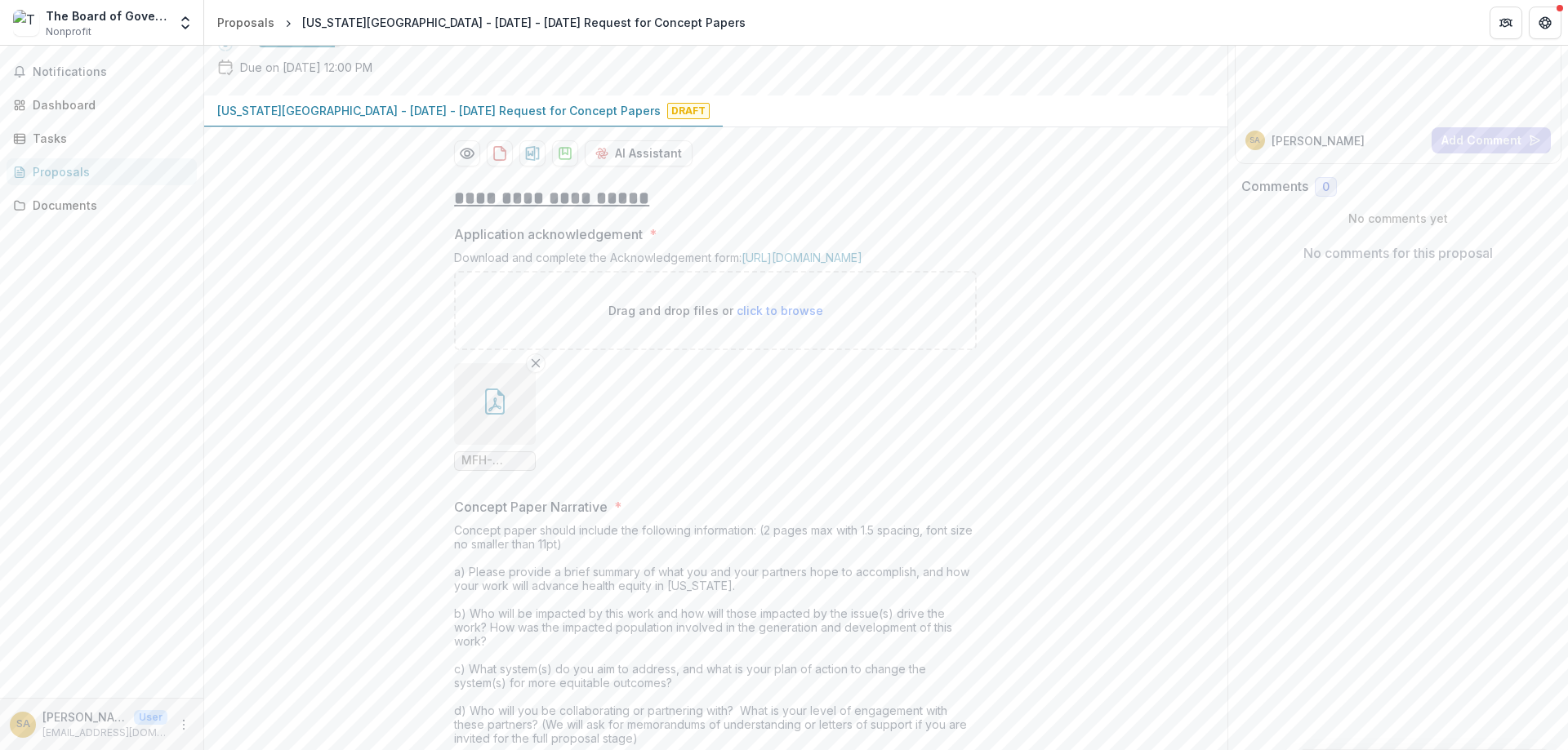
scroll to position [167, 0]
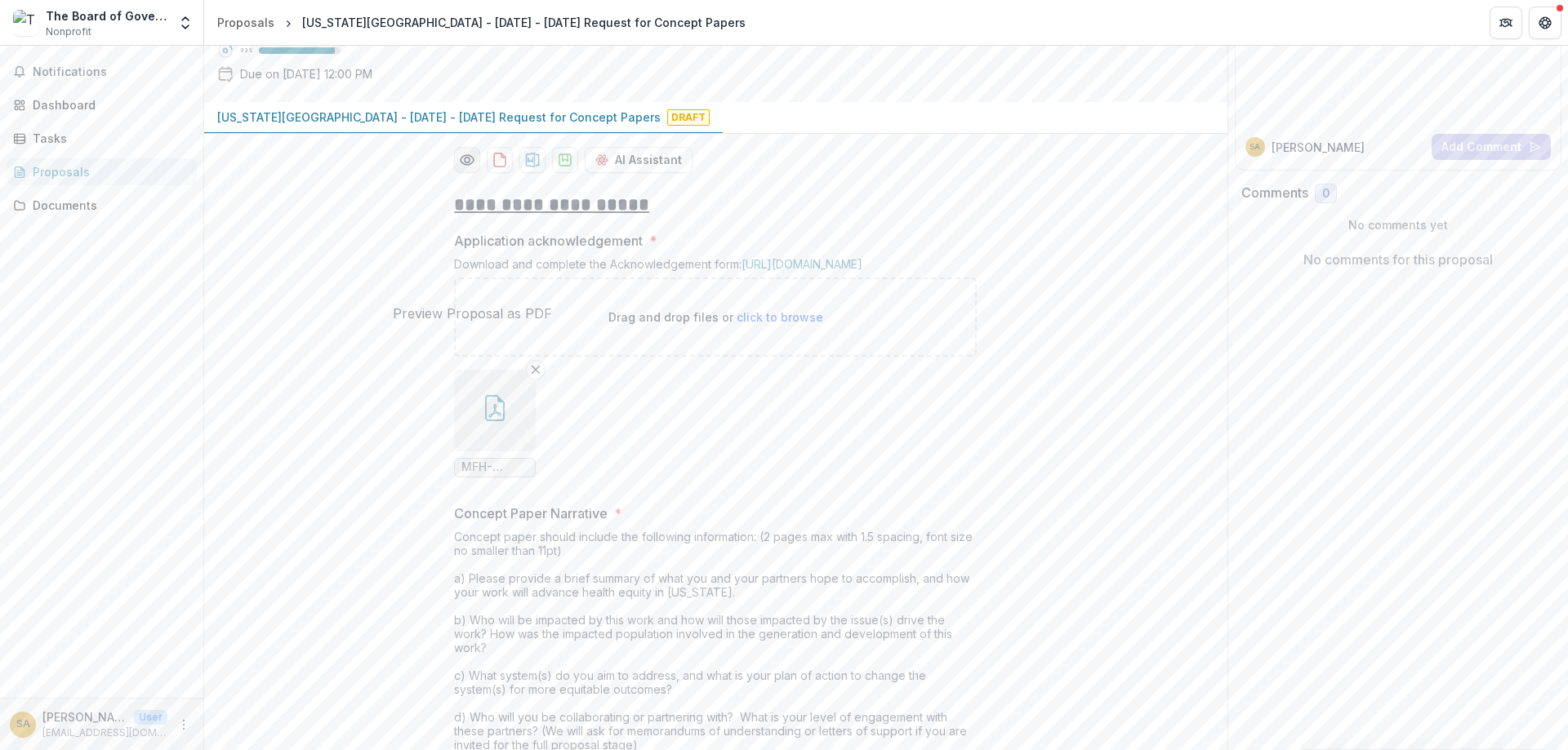
click at [466, 163] on circle "Preview df024586-f8d7-4a7b-9933-9c94e8988f91-0.pdf" at bounding box center [467, 160] width 5 height 5
click at [13, 749] on icon "Close" at bounding box center [7, 762] width 13 height 13
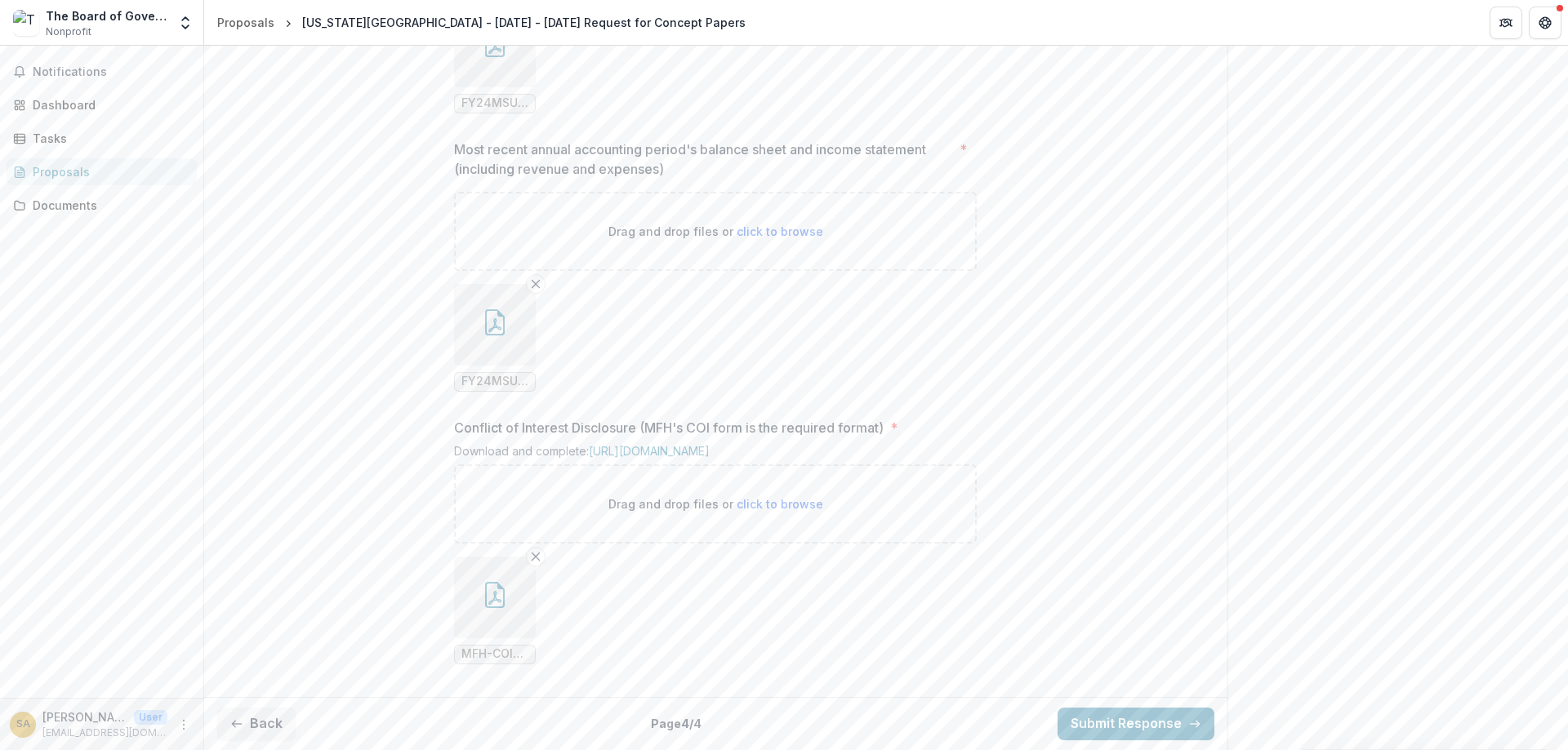
scroll to position [1734, 0]
click at [240, 725] on icon "button" at bounding box center [237, 725] width 13 height 13
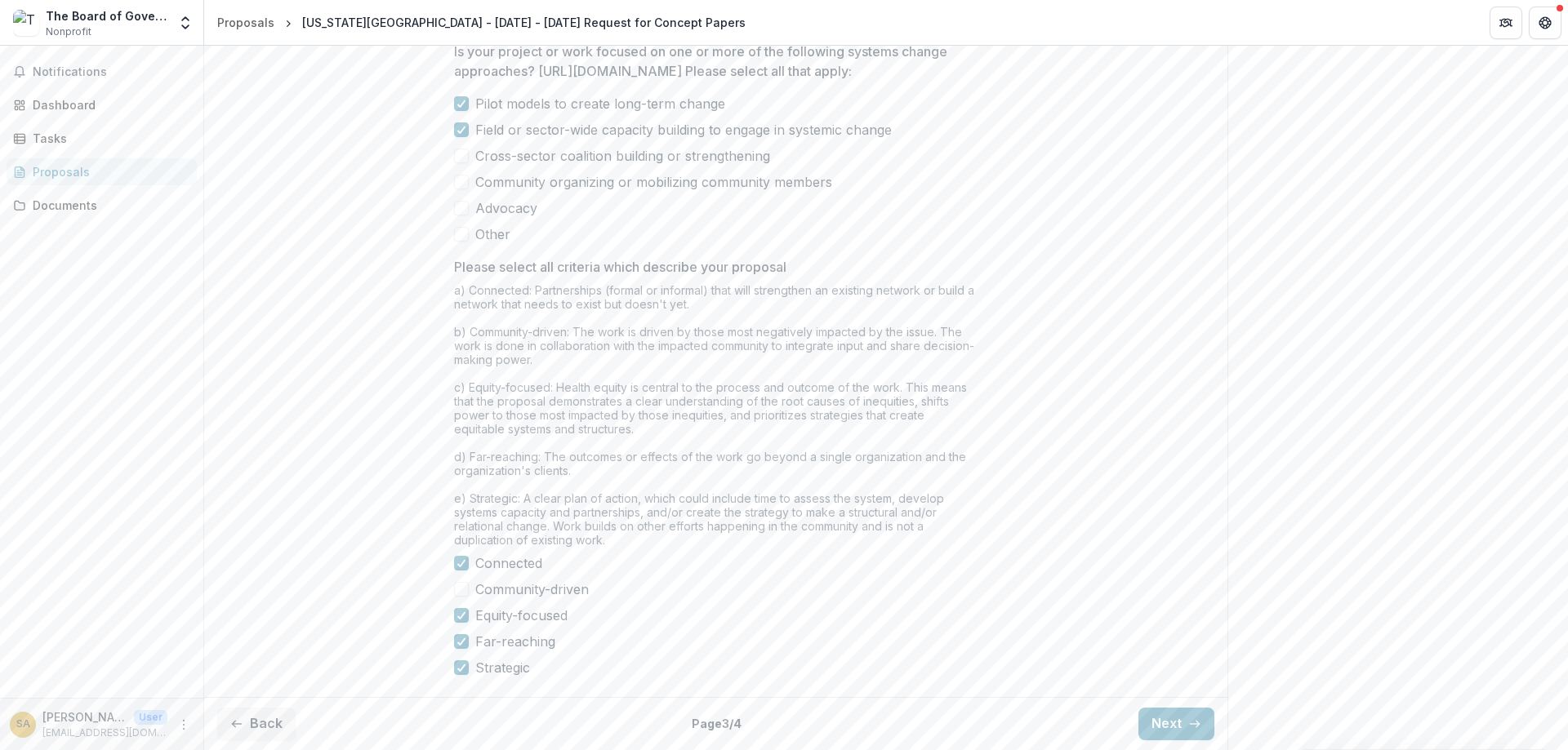
scroll to position [1322, 0]
click at [257, 721] on button "Back" at bounding box center [256, 725] width 78 height 33
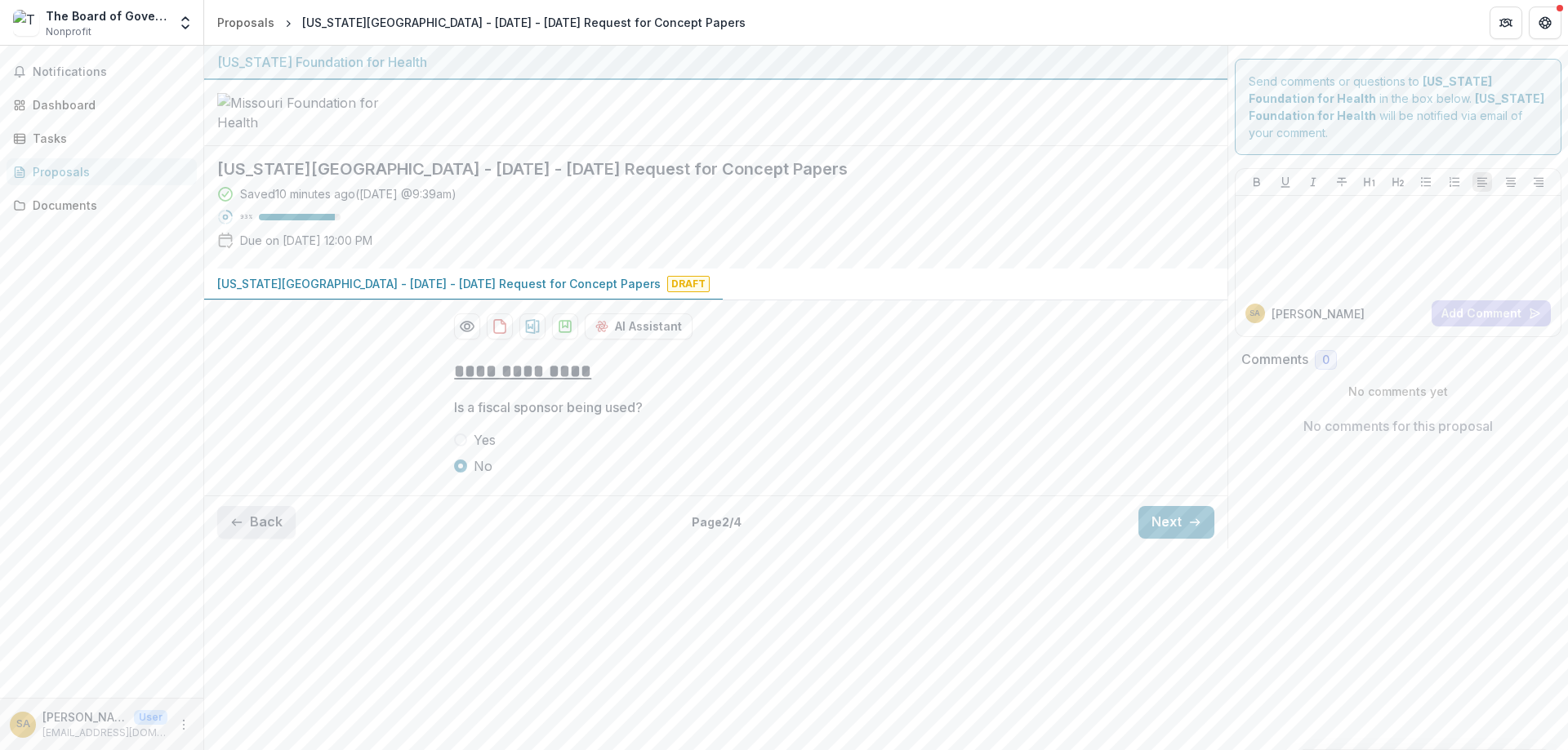
scroll to position [0, 0]
click at [246, 539] on button "Back" at bounding box center [256, 523] width 78 height 33
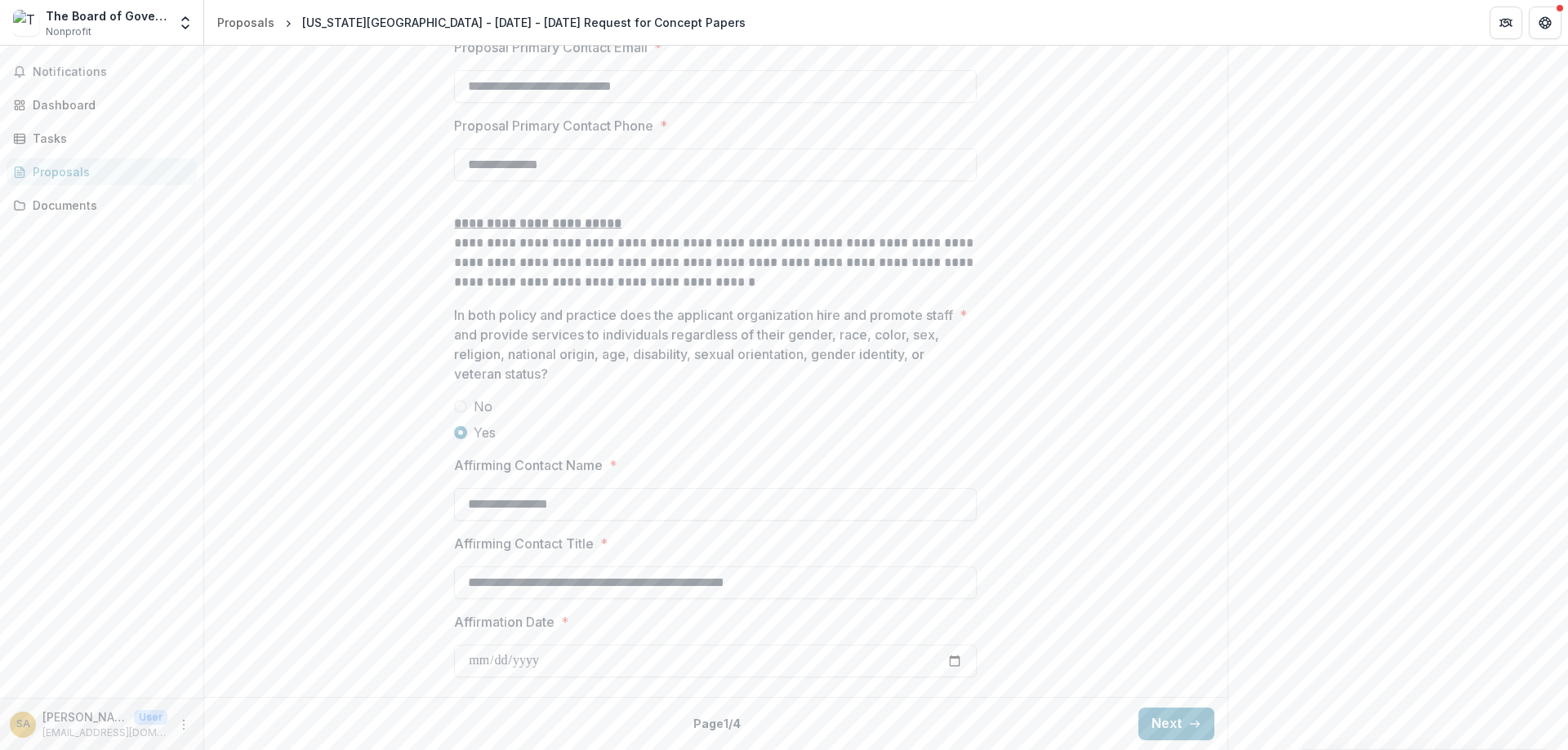
scroll to position [2472, 0]
click at [1153, 729] on button "Next" at bounding box center [1176, 725] width 76 height 33
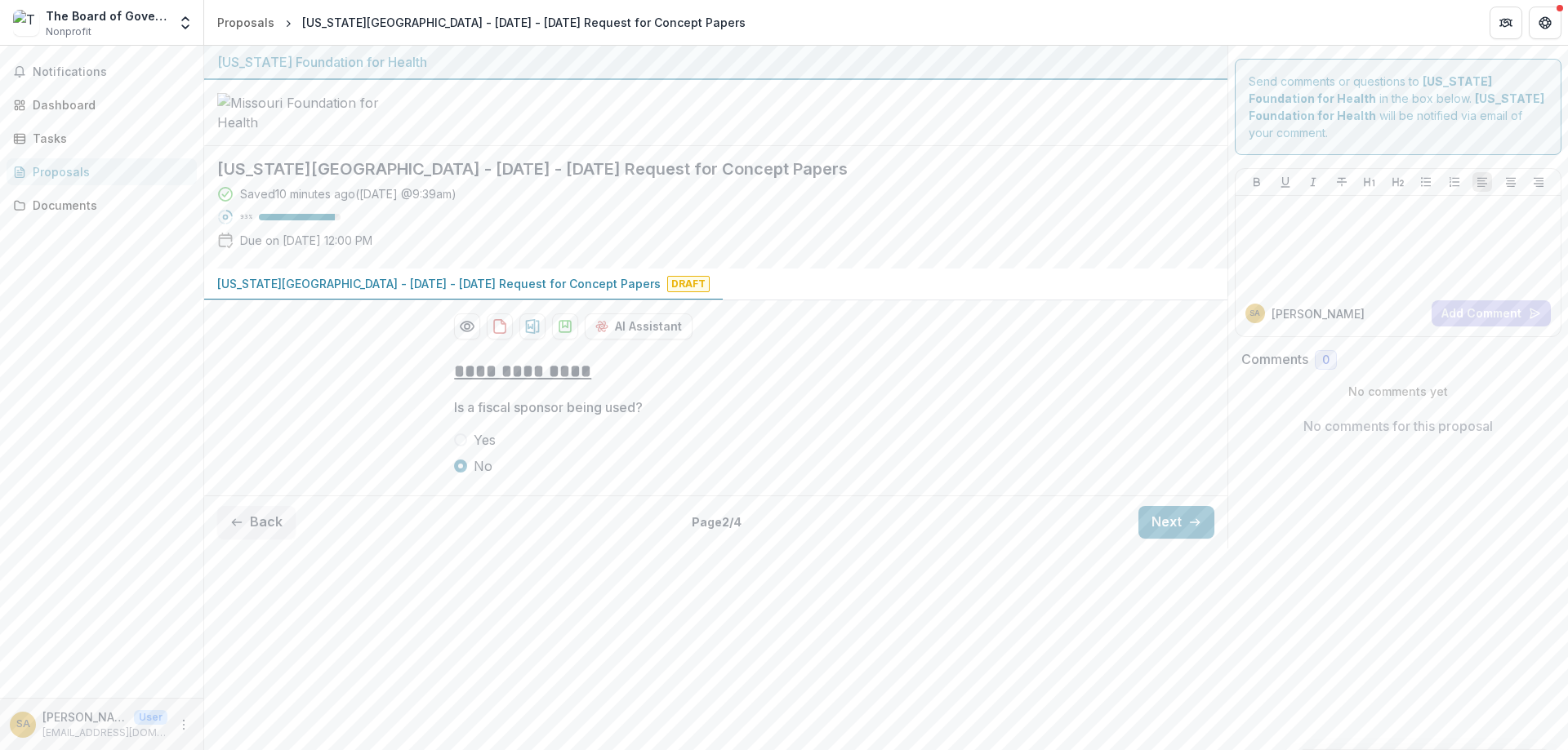
scroll to position [0, 0]
click at [1181, 539] on button "Next" at bounding box center [1176, 523] width 76 height 33
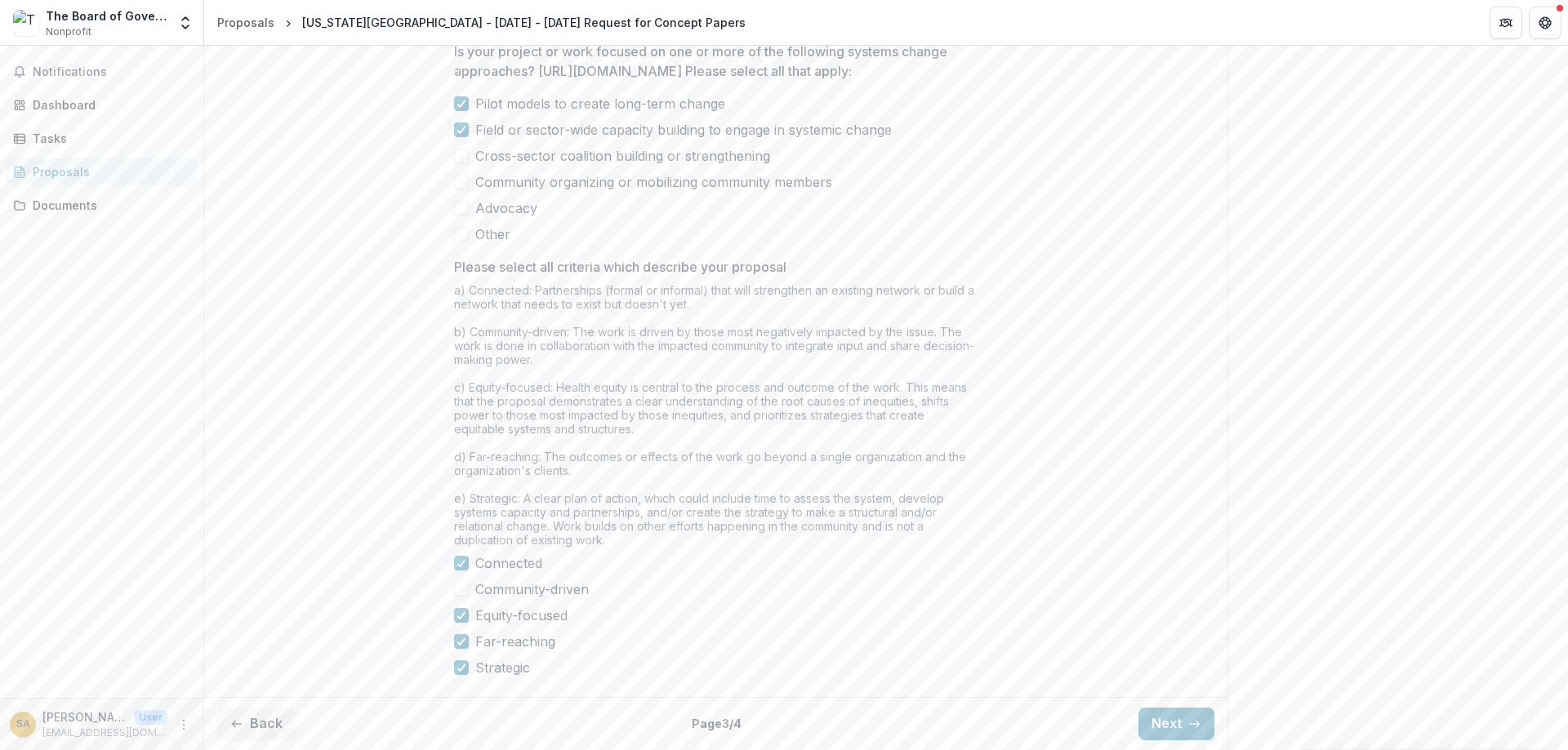
scroll to position [1322, 0]
click at [1182, 728] on button "Next" at bounding box center [1176, 725] width 76 height 33
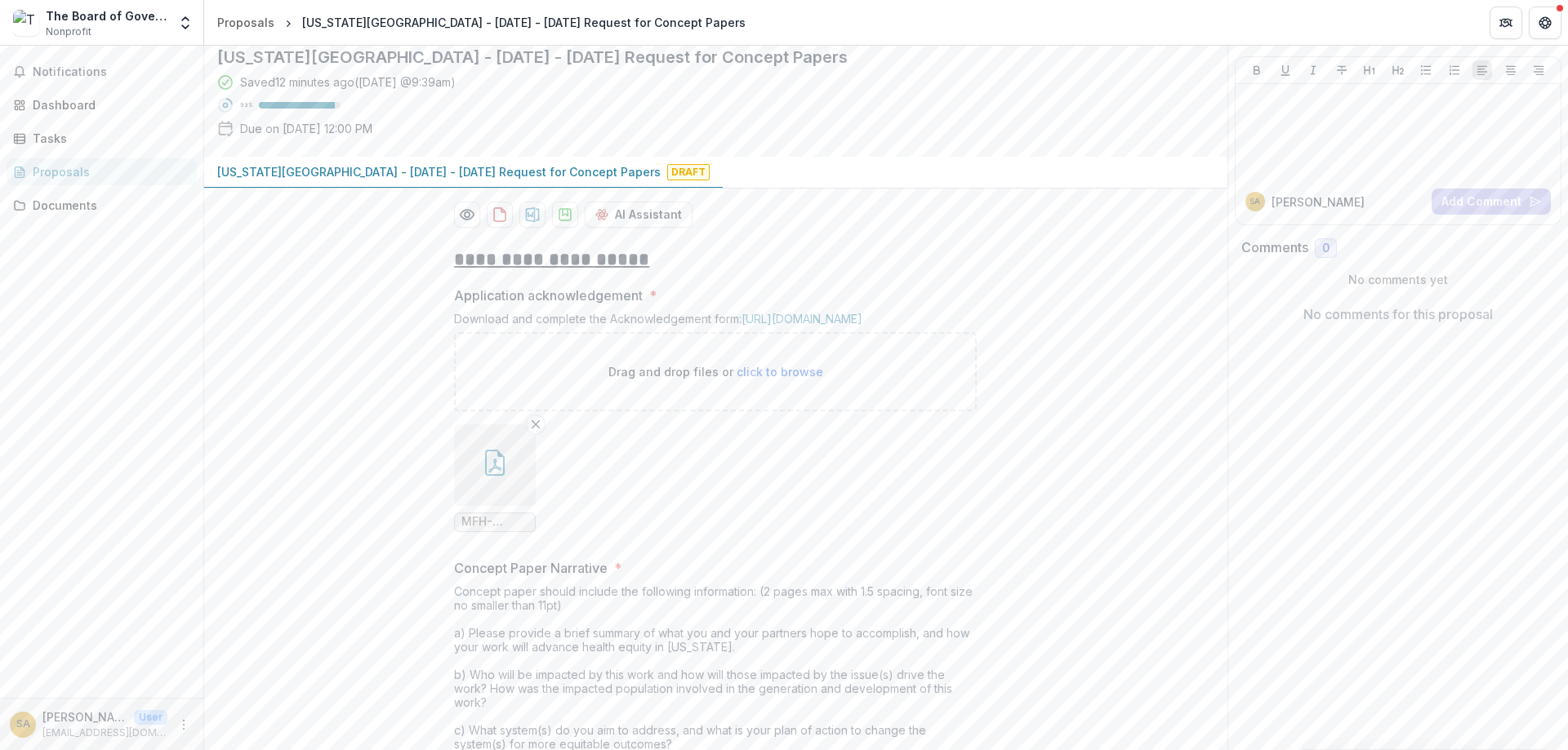
scroll to position [196, 0]
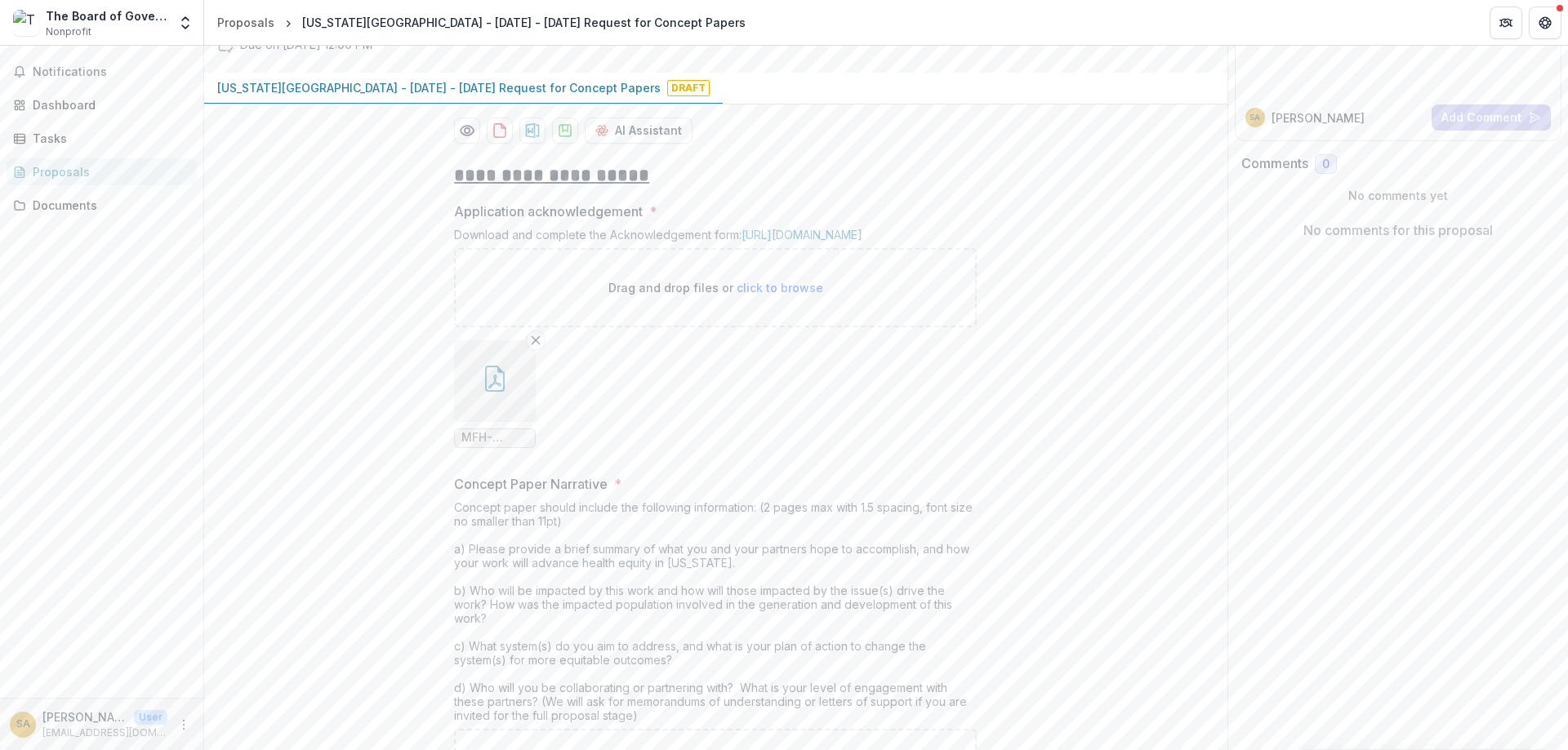
click at [498, 422] on button "button" at bounding box center [494, 381] width 81 height 81
click at [13, 749] on icon "Close" at bounding box center [7, 762] width 13 height 13
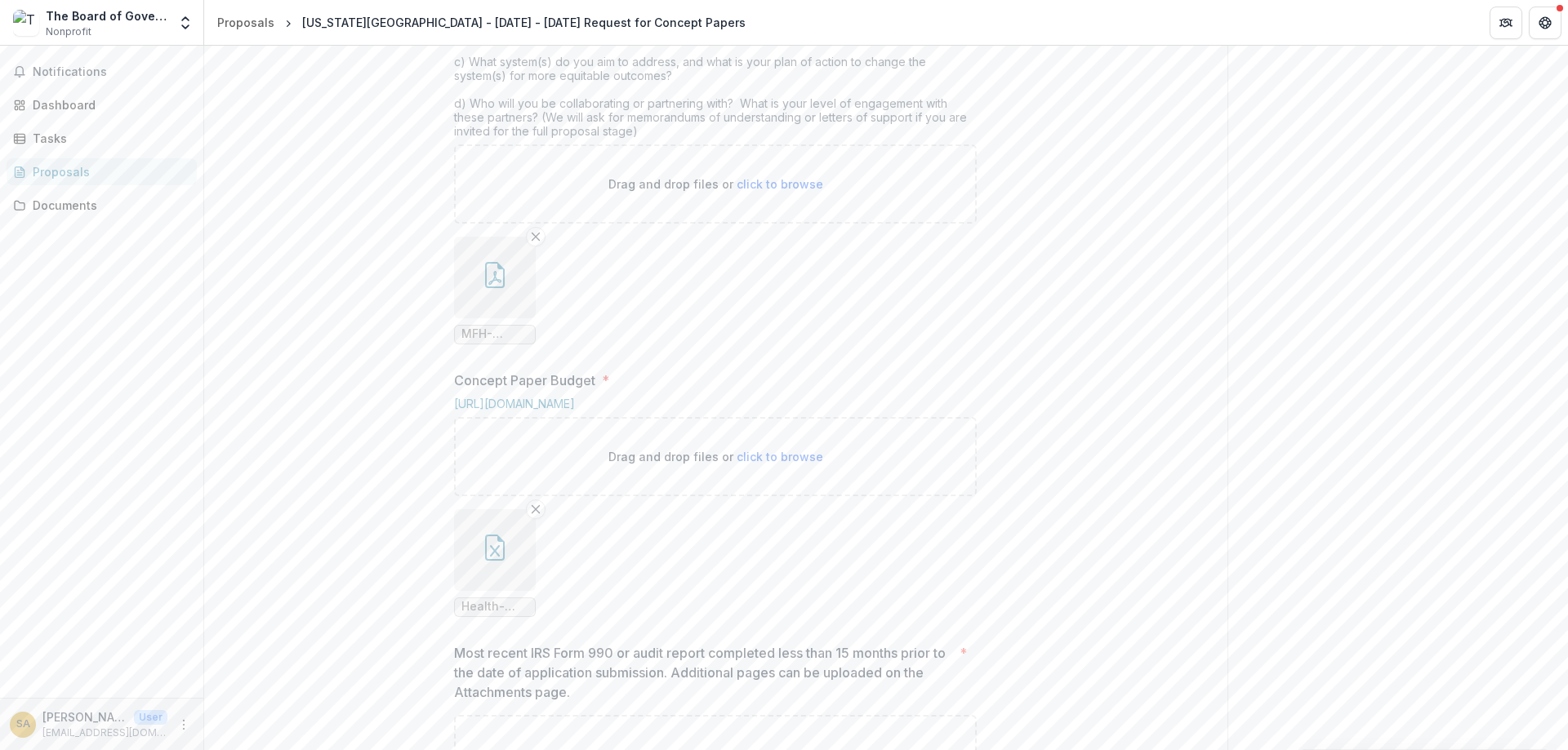
scroll to position [784, 0]
click at [485, 285] on icon "button" at bounding box center [495, 272] width 26 height 26
click at [13, 749] on button "Close" at bounding box center [7, 760] width 13 height 20
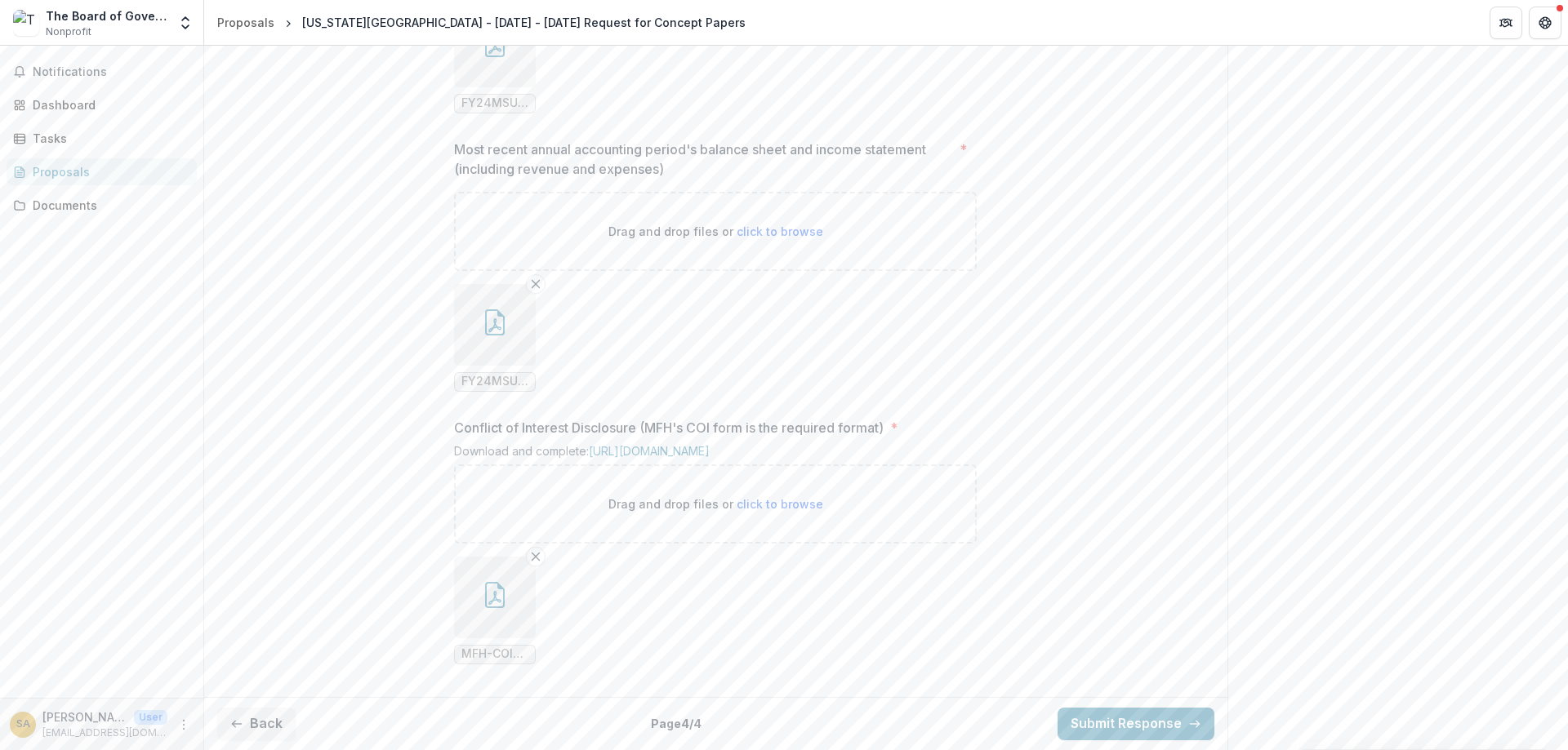
scroll to position [1734, 0]
click at [258, 723] on button "Back" at bounding box center [256, 725] width 78 height 33
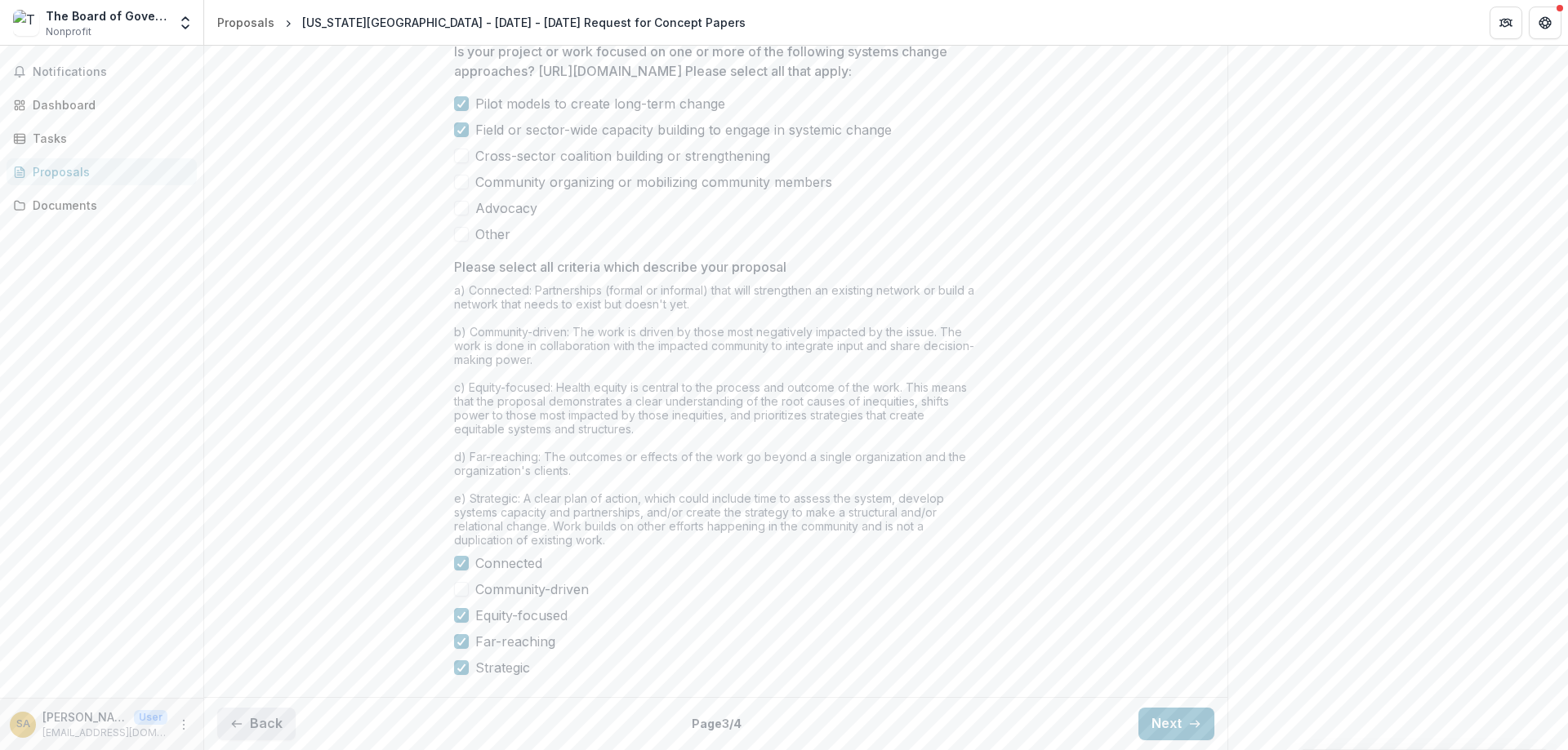
type input "********"
click at [258, 723] on button "Back" at bounding box center [256, 725] width 78 height 33
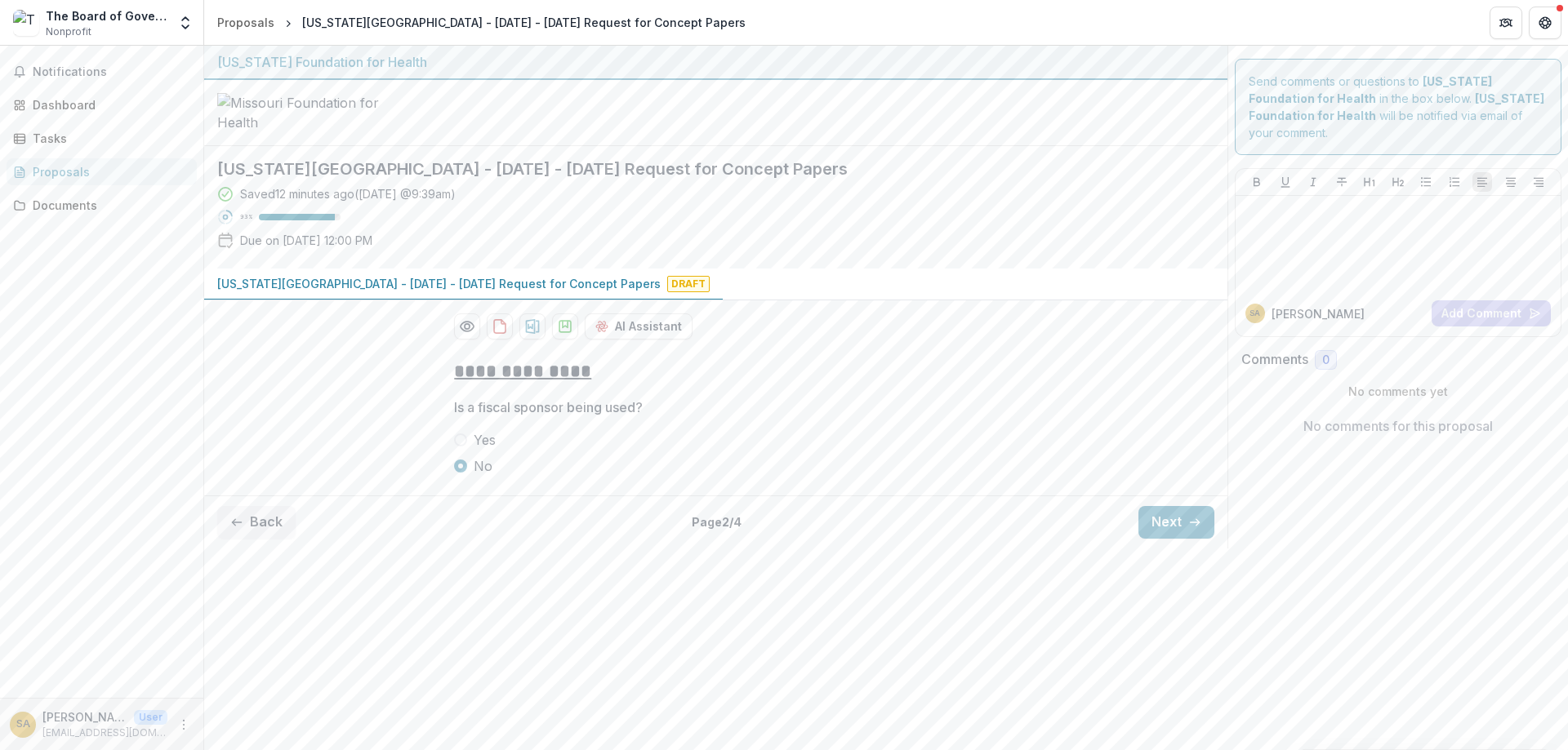
scroll to position [0, 0]
click at [250, 539] on button "Back" at bounding box center [256, 523] width 78 height 33
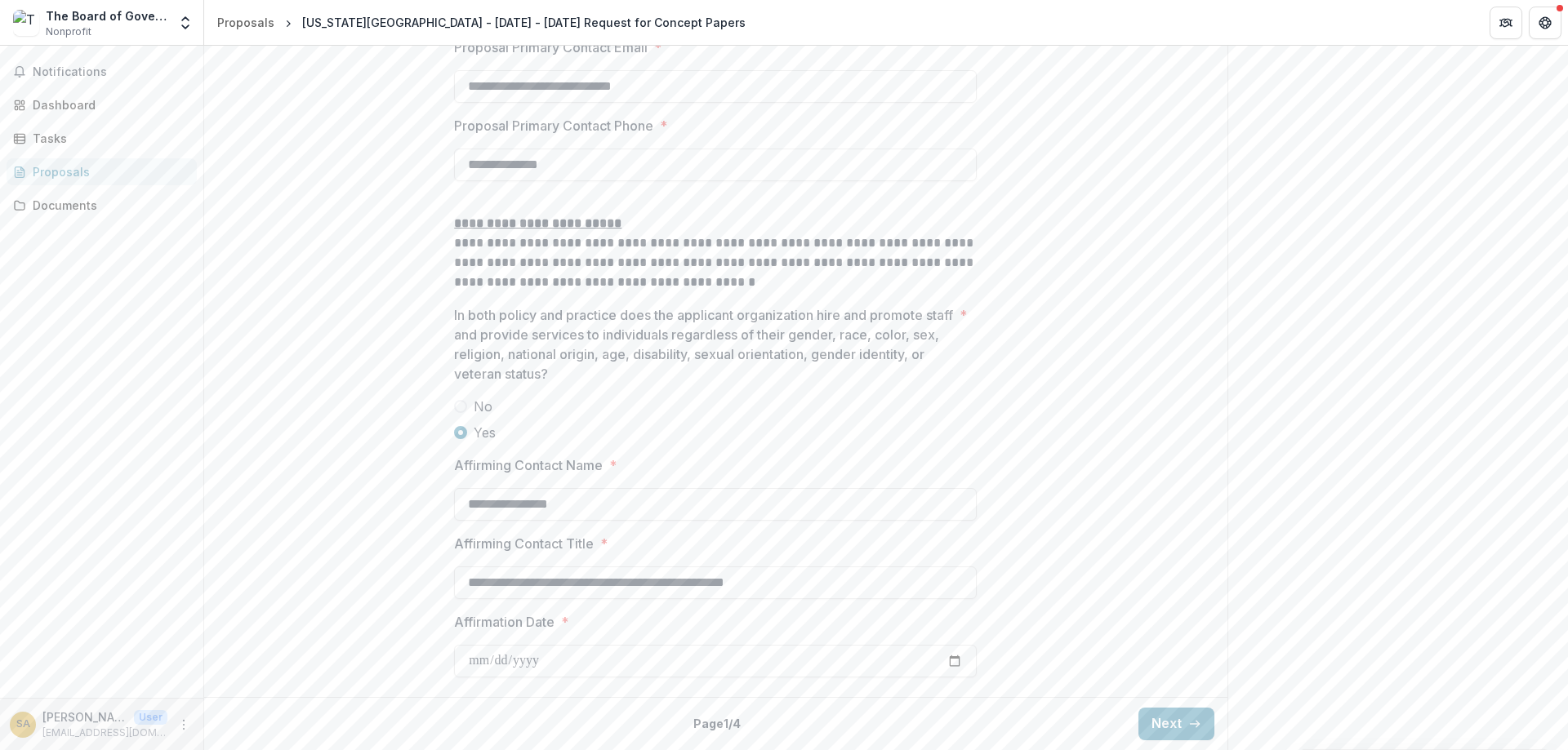
scroll to position [2472, 0]
click at [1159, 722] on button "Next" at bounding box center [1176, 725] width 76 height 33
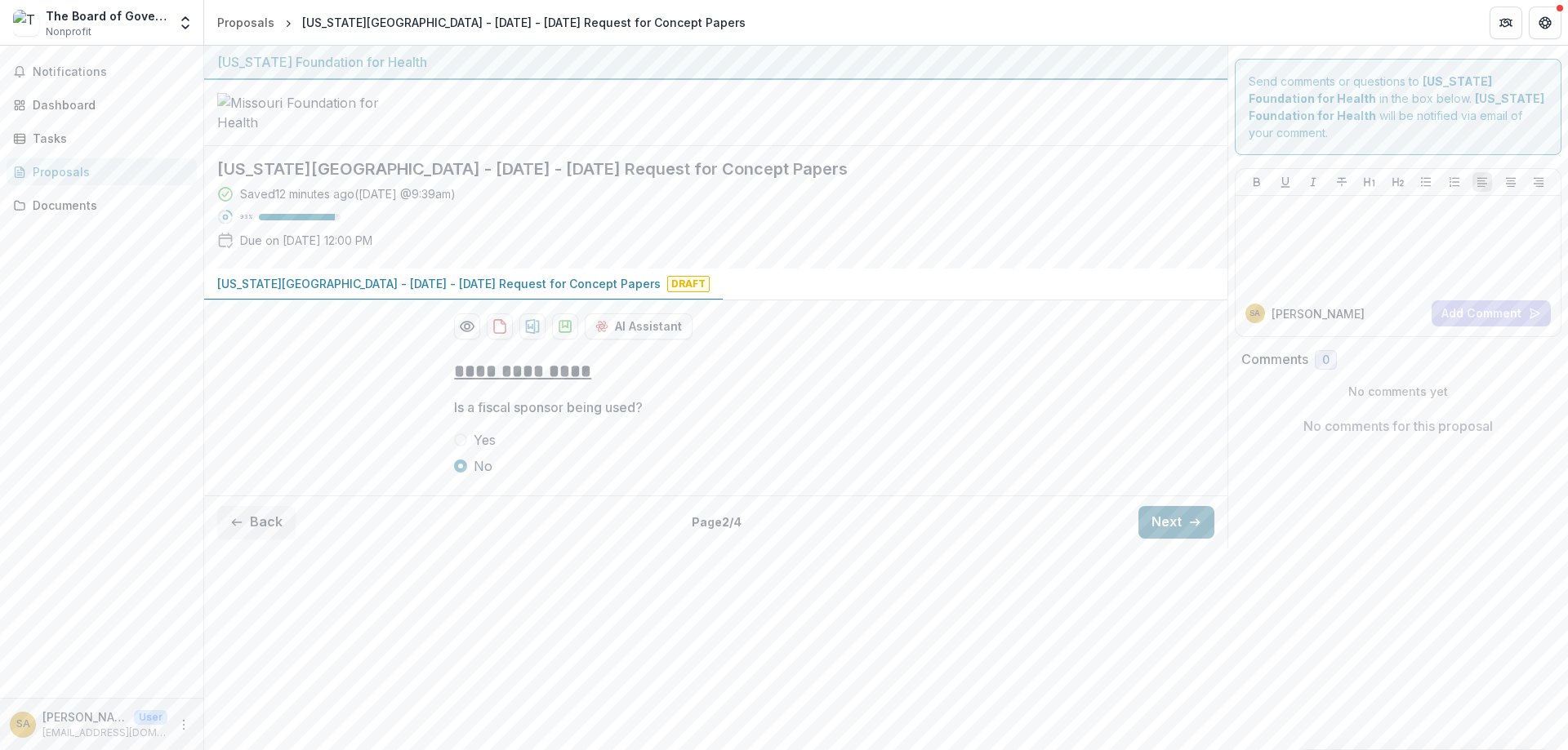
scroll to position [0, 0]
click at [1161, 539] on button "Next" at bounding box center [1176, 523] width 76 height 33
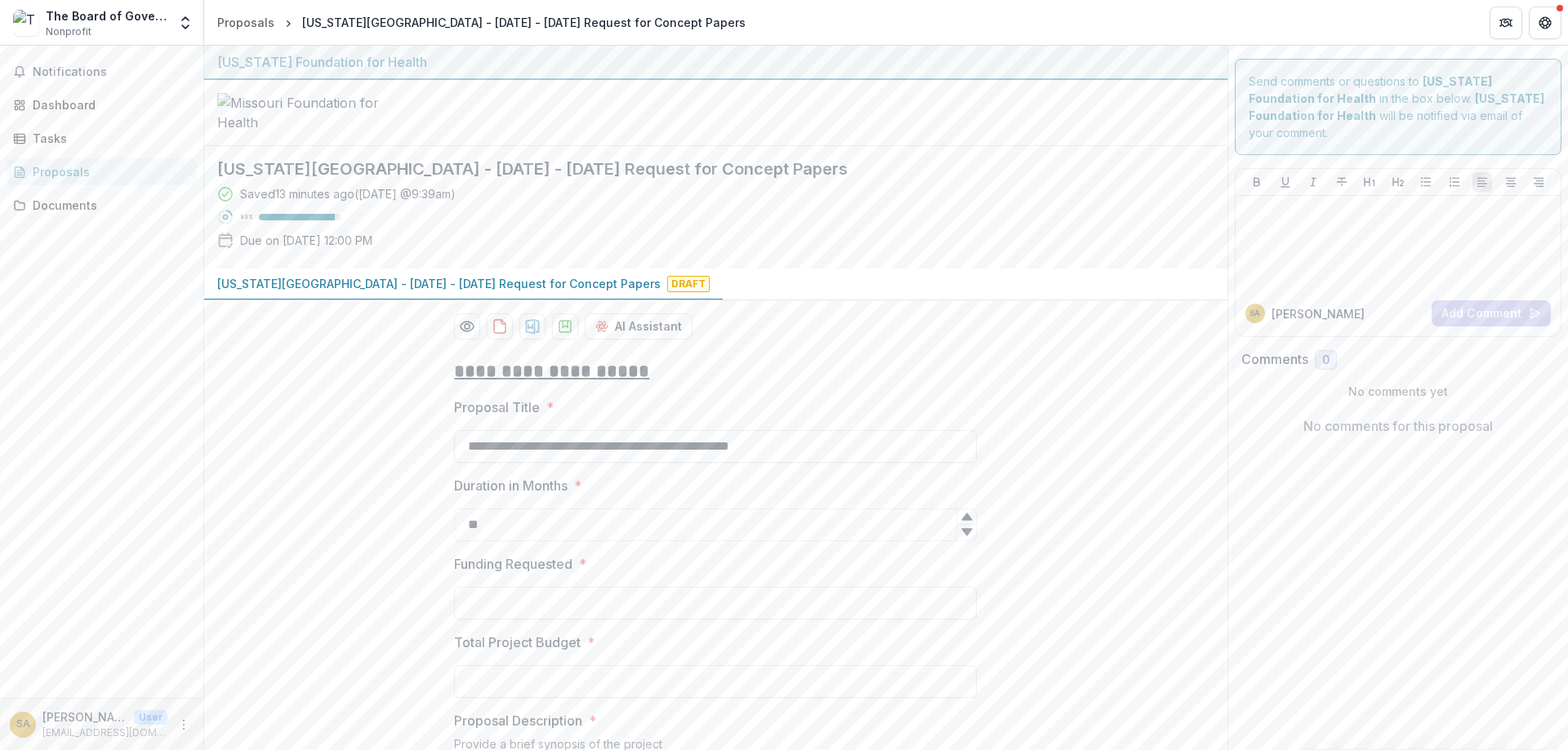
type input "********"
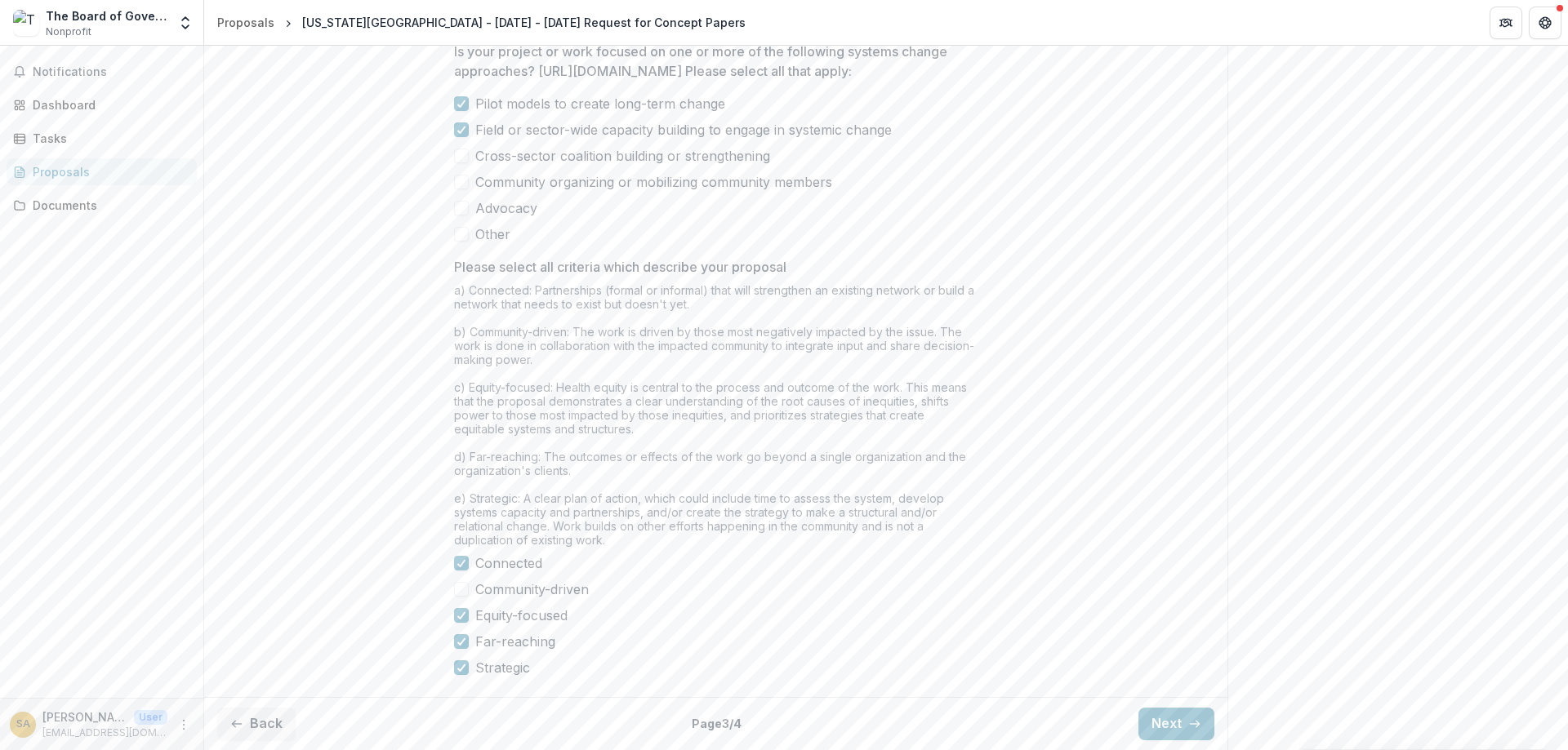
scroll to position [1322, 0]
click at [1172, 725] on button "Next" at bounding box center [1176, 725] width 76 height 33
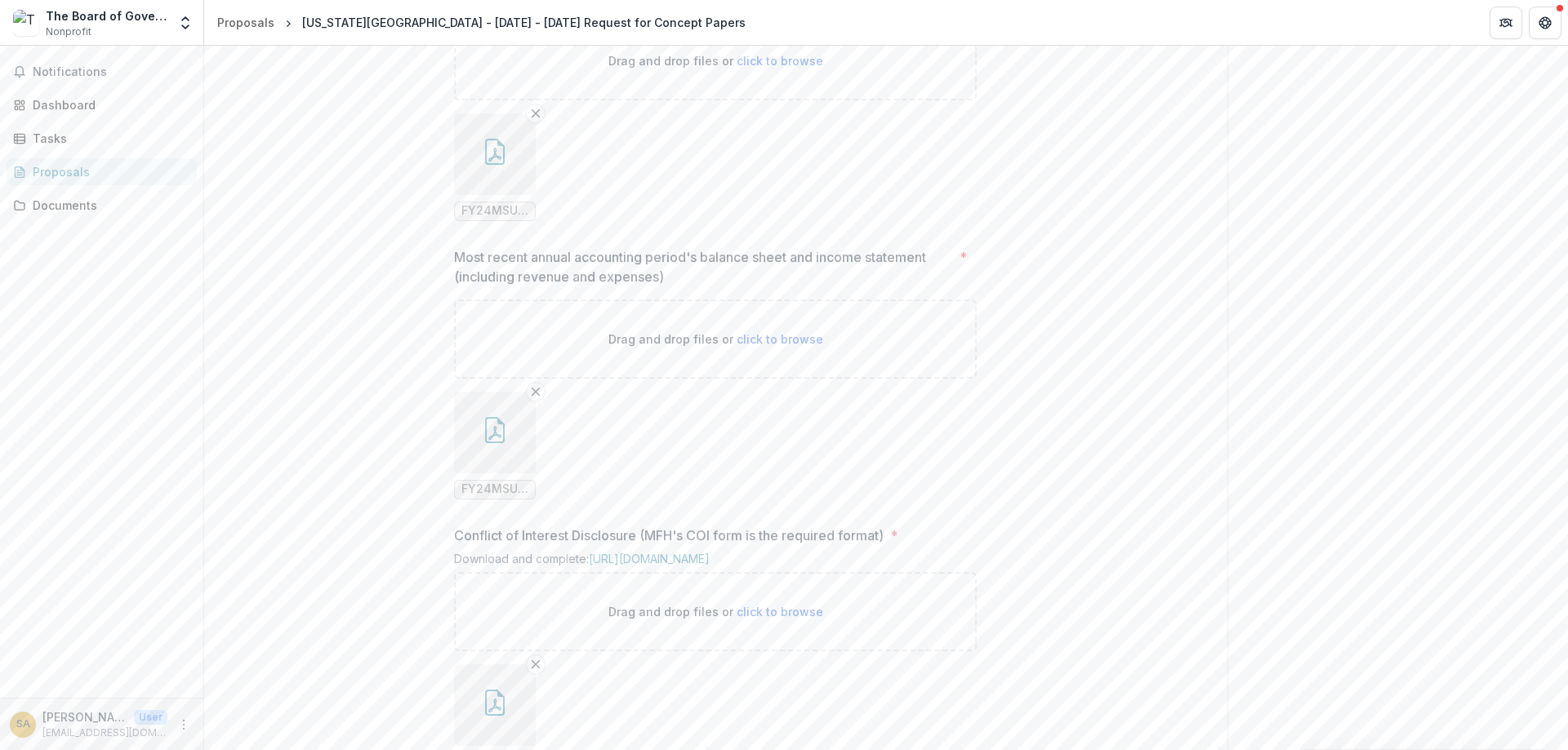
scroll to position [1734, 0]
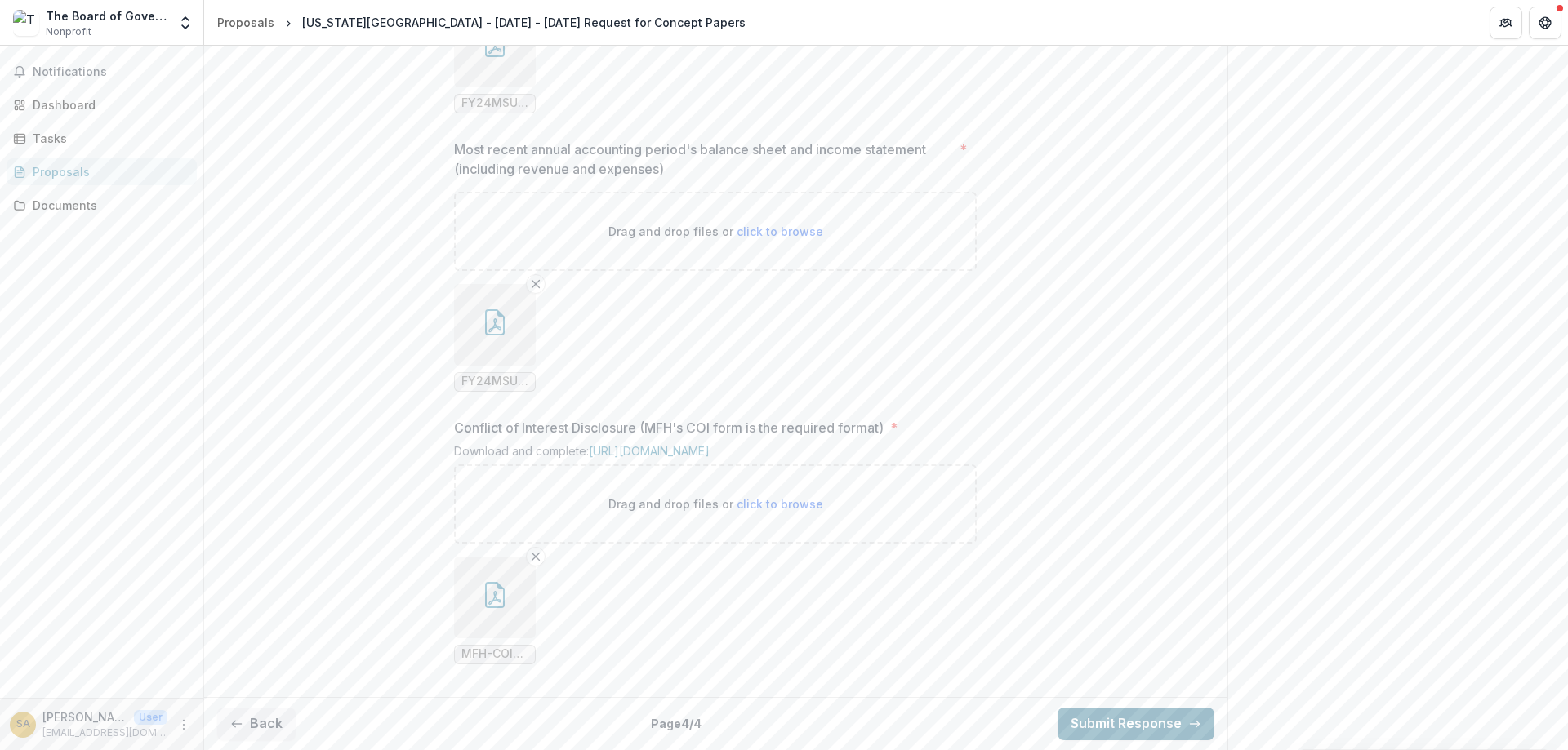
click at [1106, 729] on button "Submit Response" at bounding box center [1136, 725] width 157 height 33
click at [240, 721] on icon "button" at bounding box center [237, 725] width 13 height 13
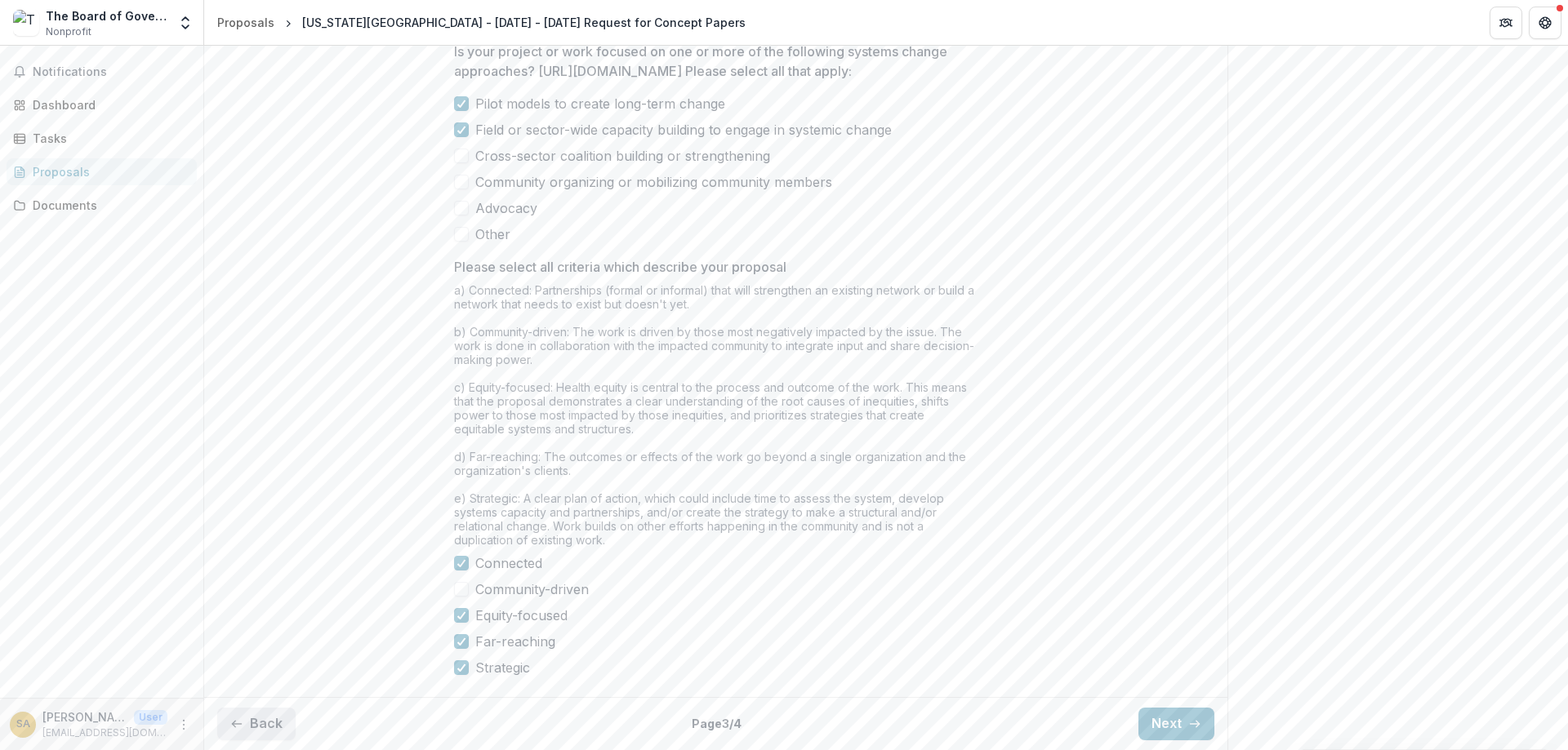
scroll to position [1321, 0]
click at [240, 721] on icon "button" at bounding box center [237, 725] width 13 height 13
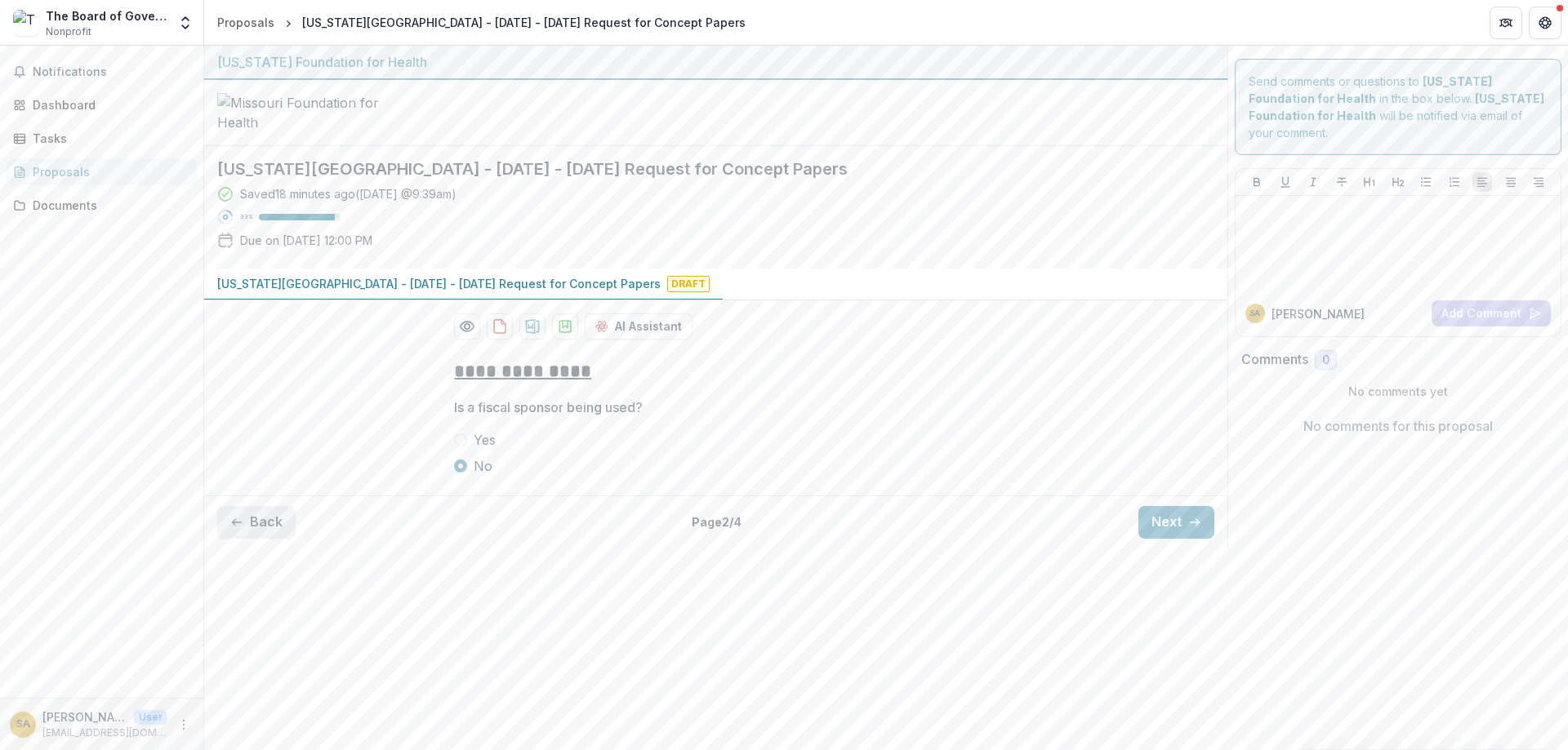
click at [262, 539] on button "Back" at bounding box center [256, 523] width 78 height 33
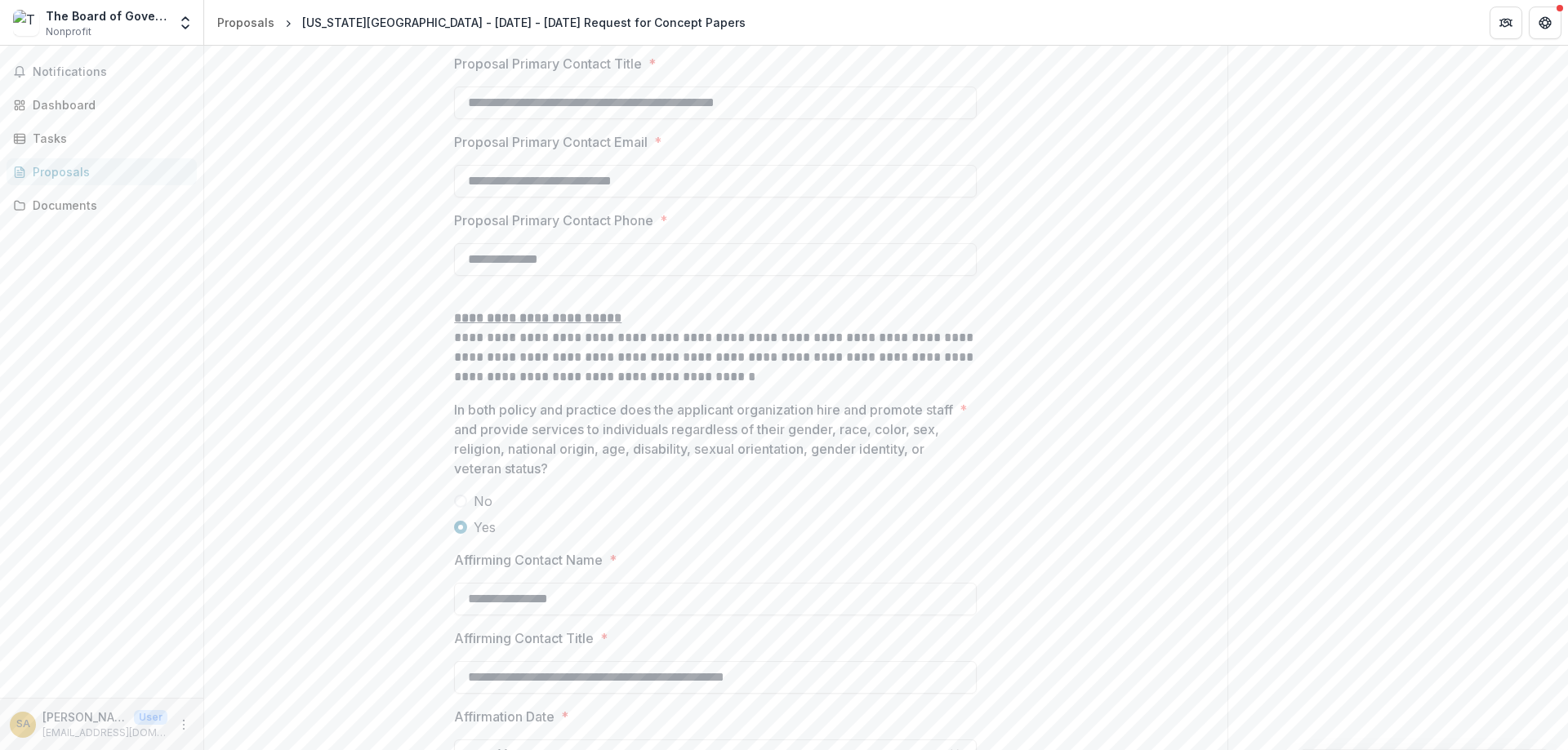
scroll to position [2472, 0]
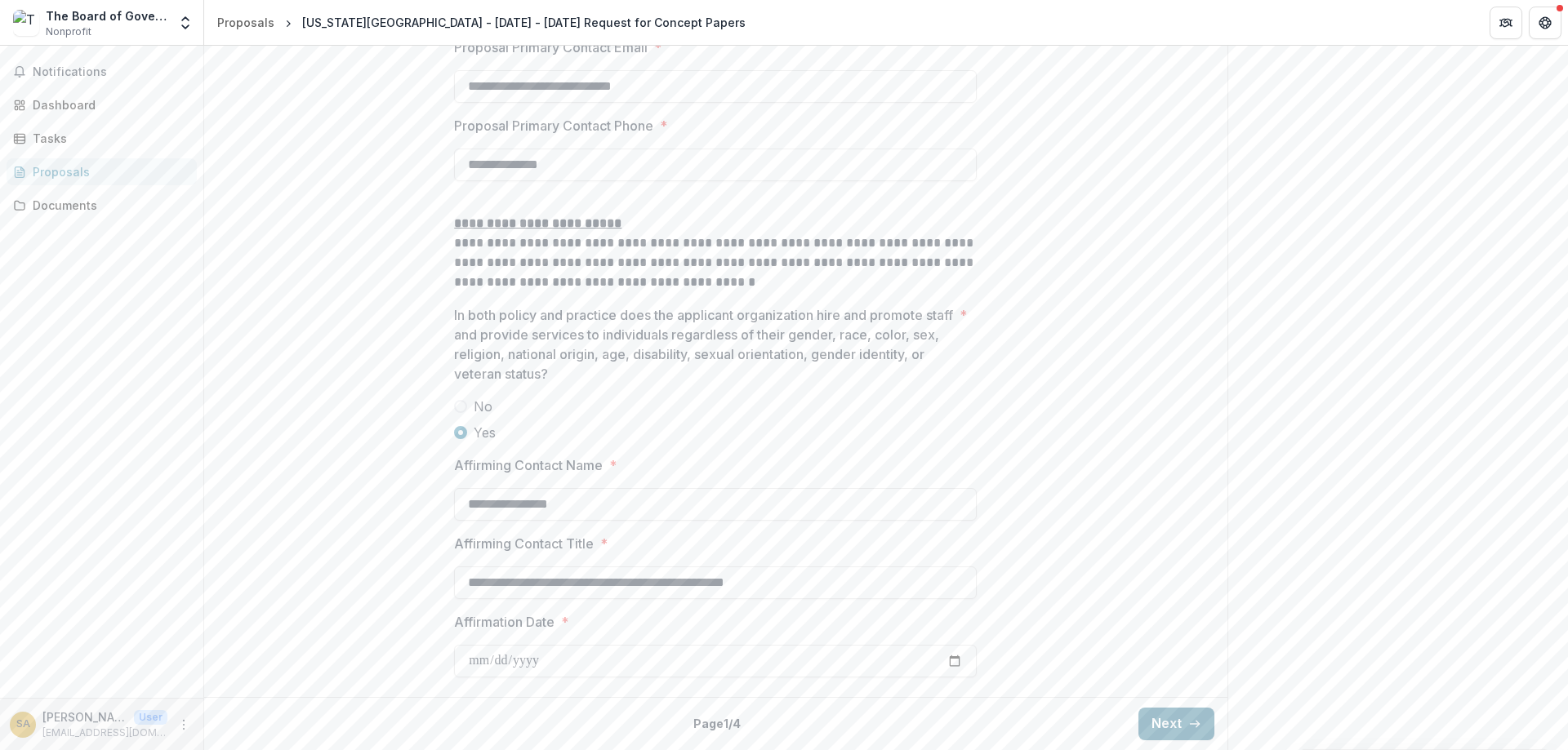
click at [1188, 721] on icon "button" at bounding box center [1195, 725] width 13 height 13
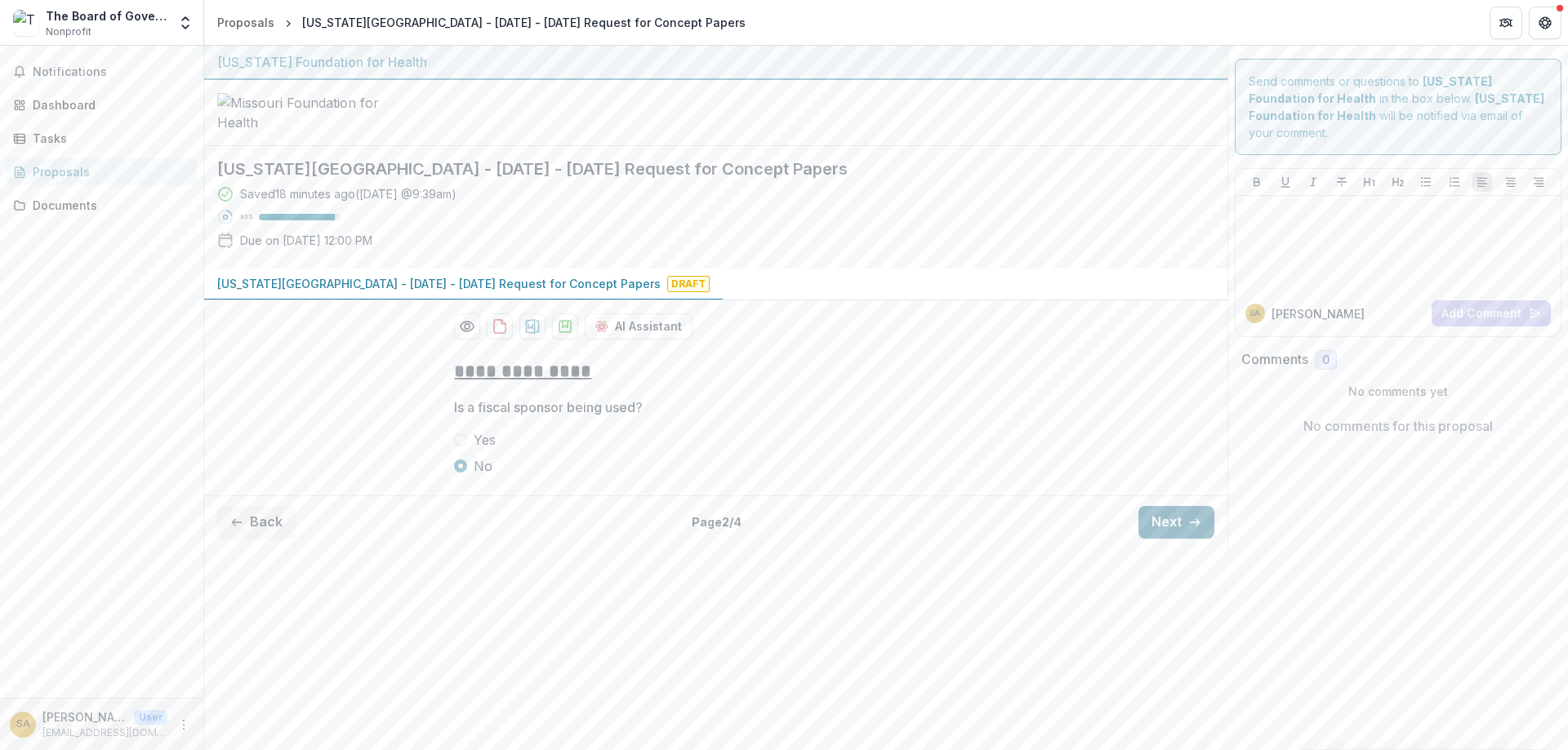
click at [1167, 539] on button "Next" at bounding box center [1176, 523] width 76 height 33
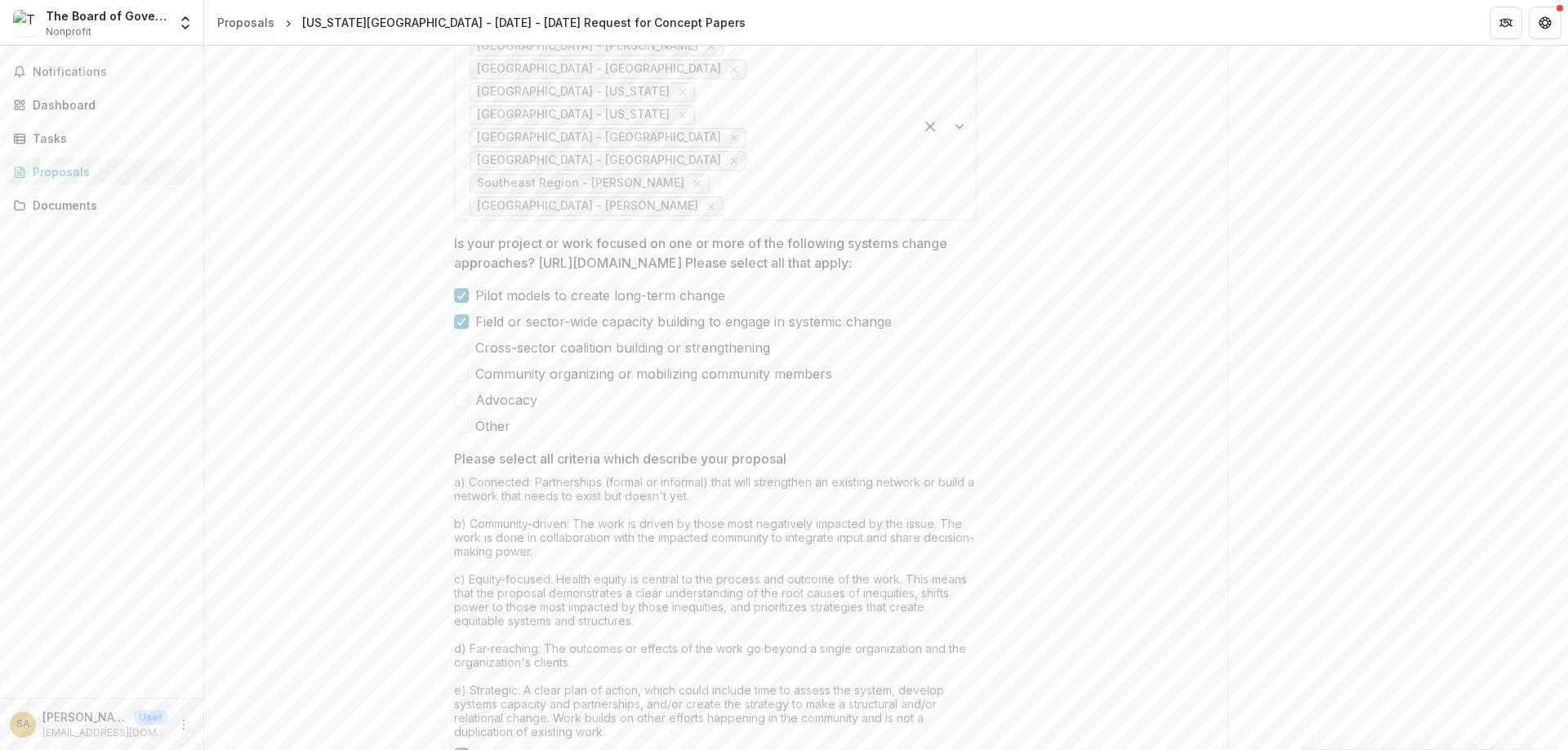
scroll to position [1322, 0]
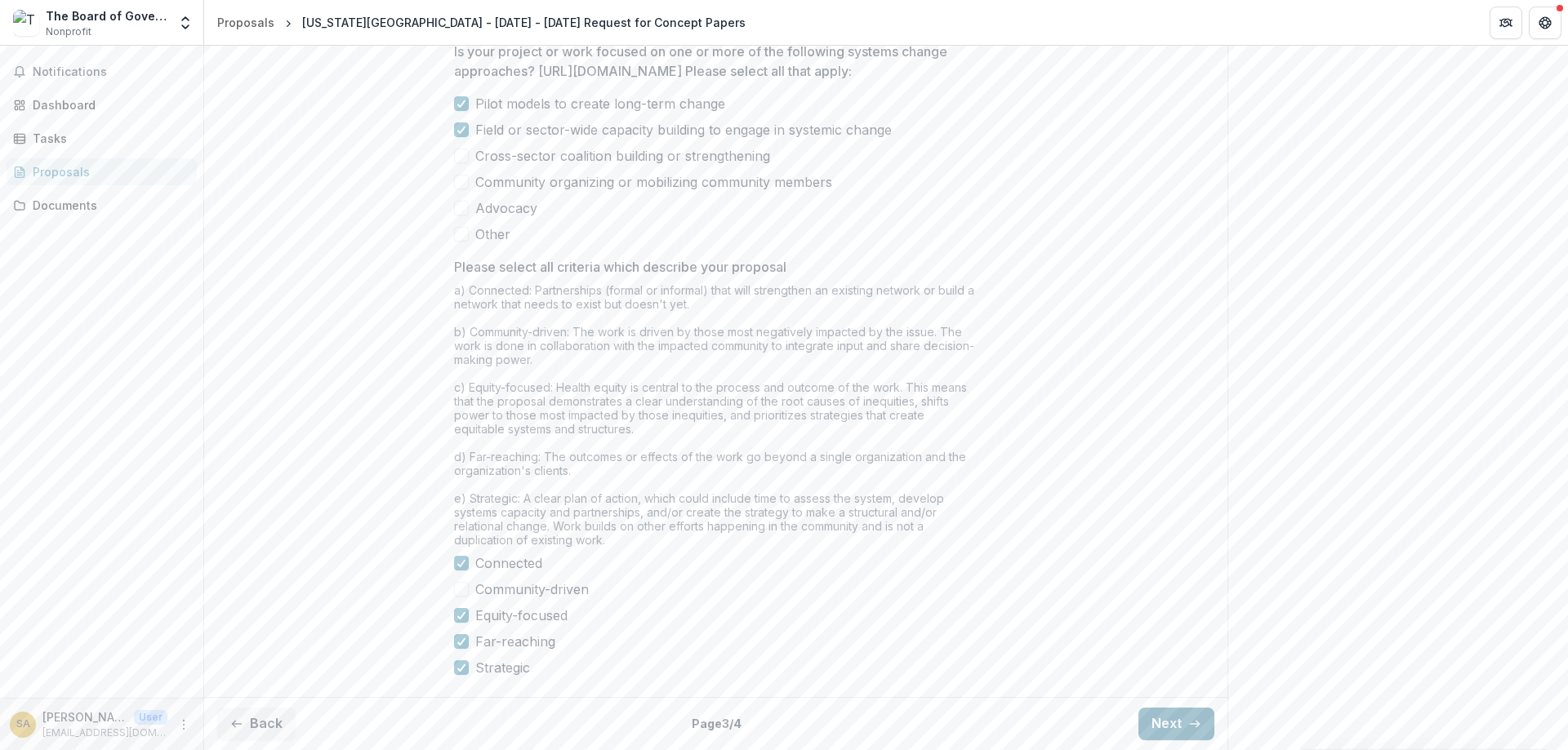
click at [1166, 716] on button "Next" at bounding box center [1176, 725] width 76 height 33
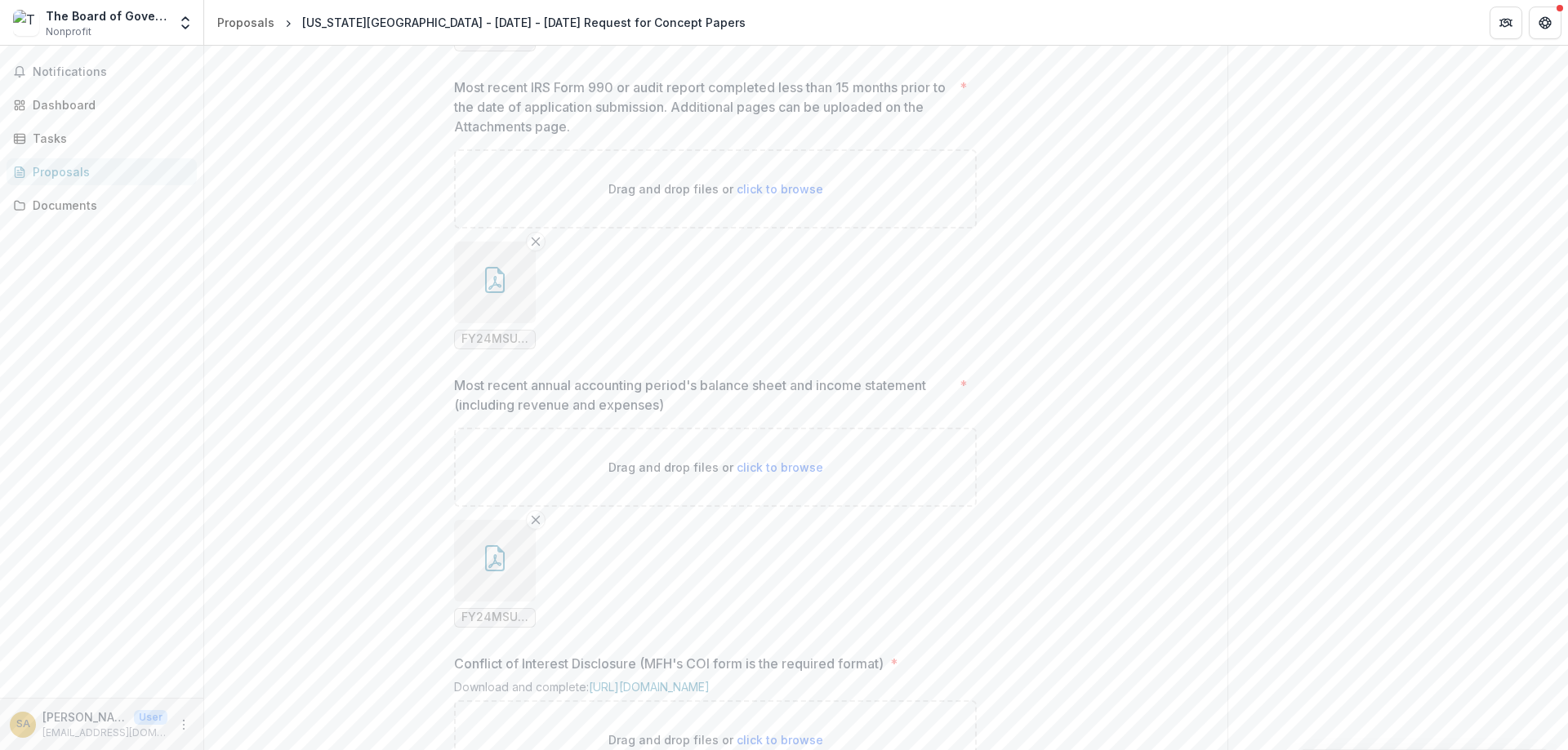
scroll to position [1734, 0]
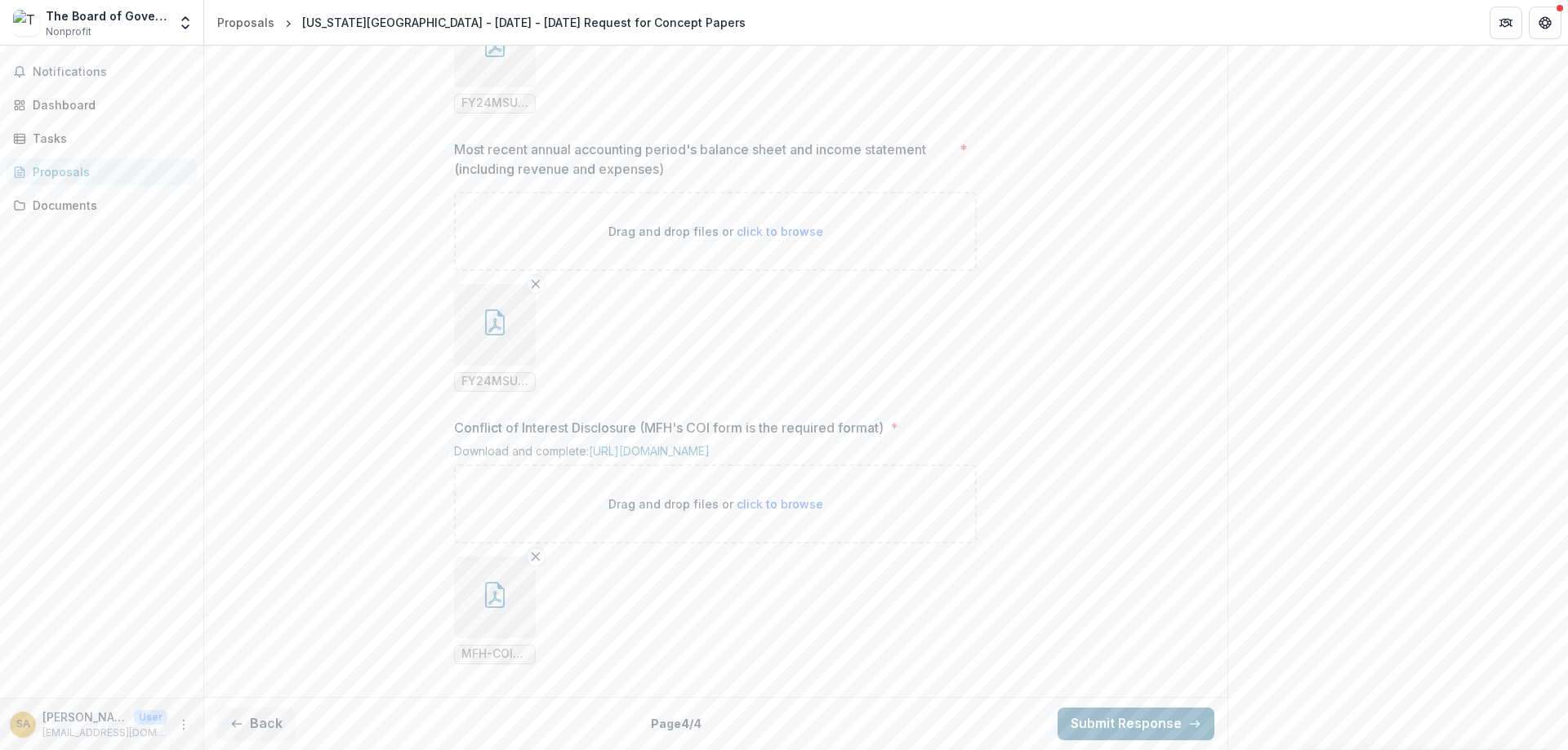
click at [1118, 722] on button "Submit Response" at bounding box center [1136, 725] width 157 height 33
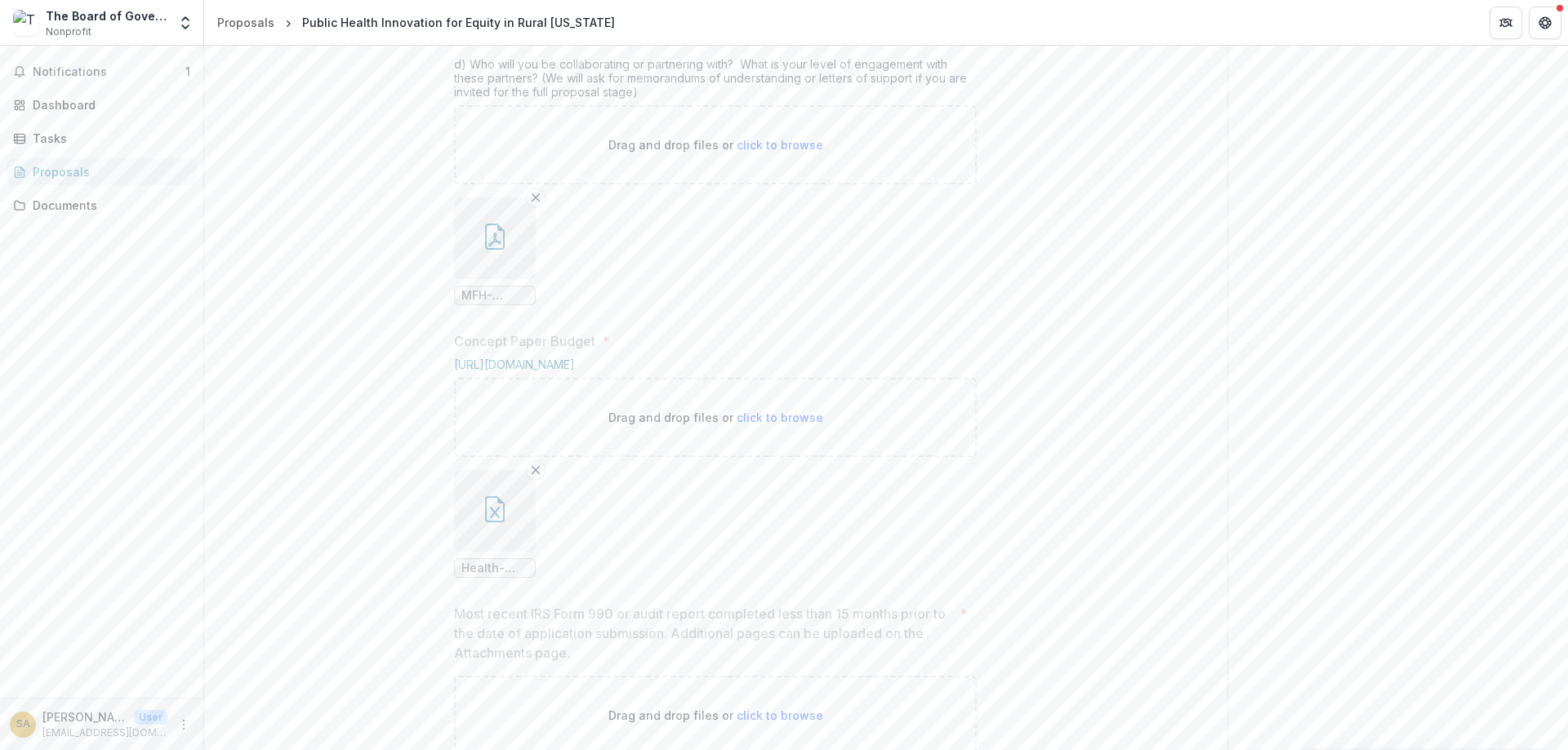
scroll to position [1786, 0]
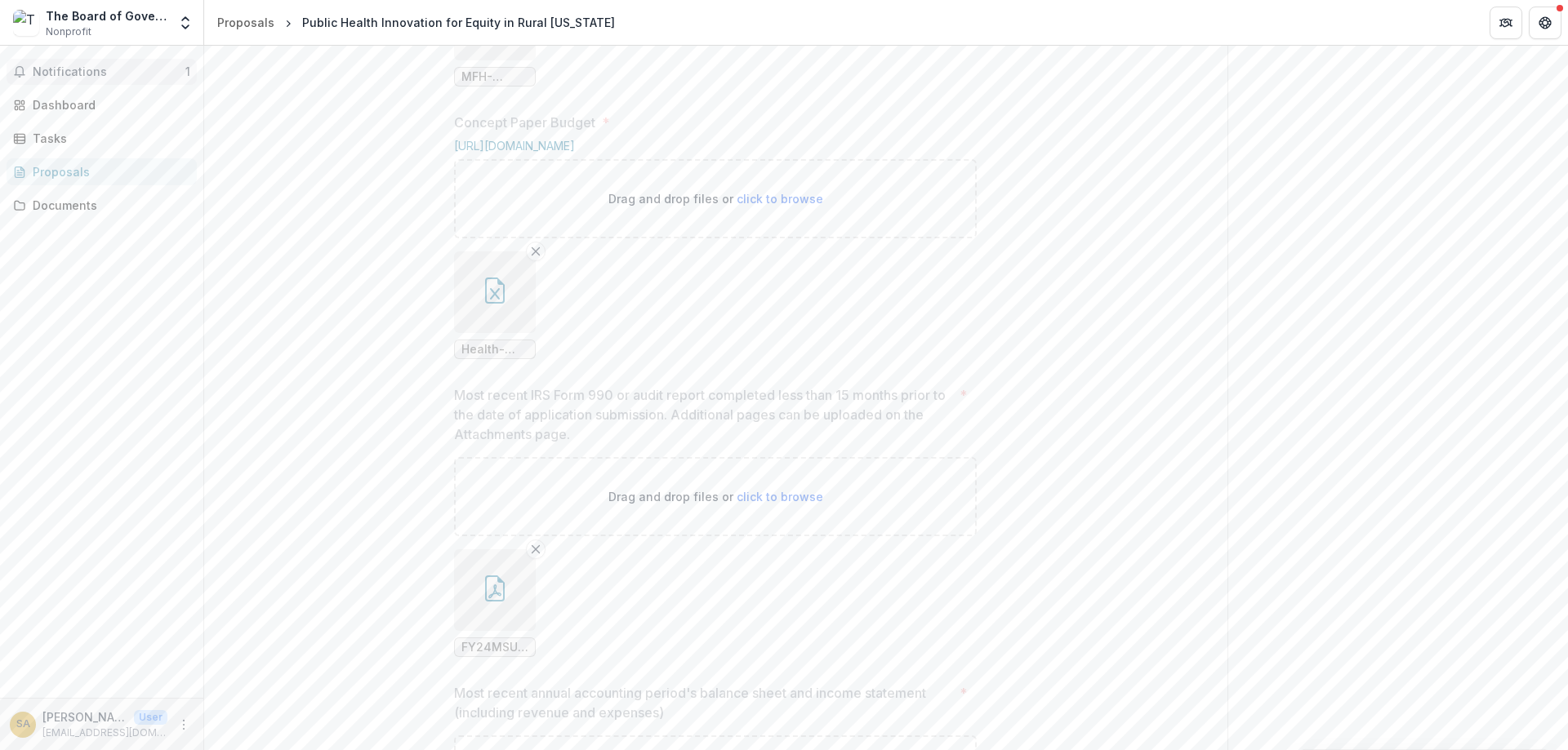
click at [91, 74] on span "Notifications" at bounding box center [109, 72] width 153 height 14
click at [262, 381] on div "**********" at bounding box center [716, 271] width 1023 height 1927
click at [70, 101] on div "Dashboard" at bounding box center [109, 104] width 151 height 17
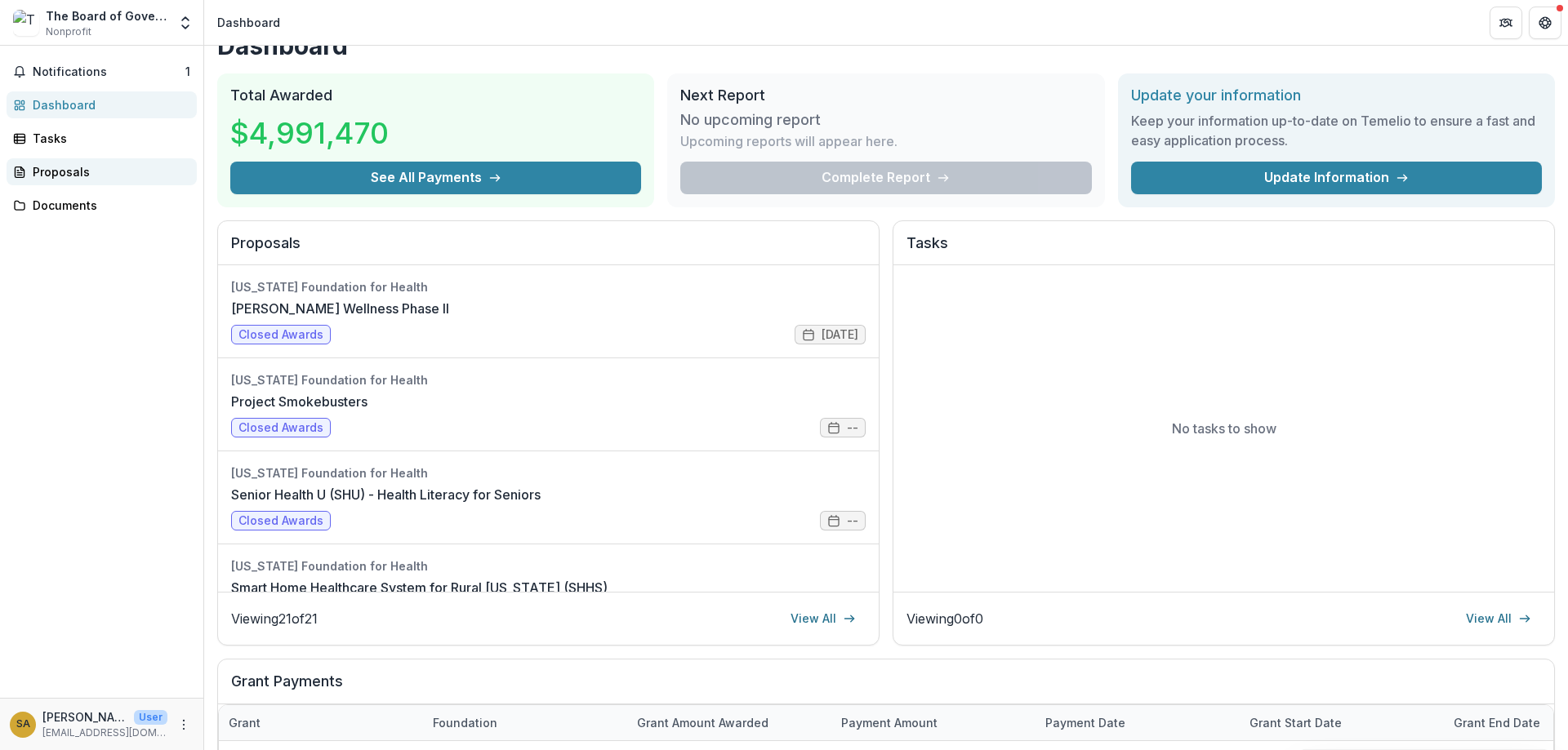
click at [58, 168] on div "Proposals" at bounding box center [109, 172] width 151 height 17
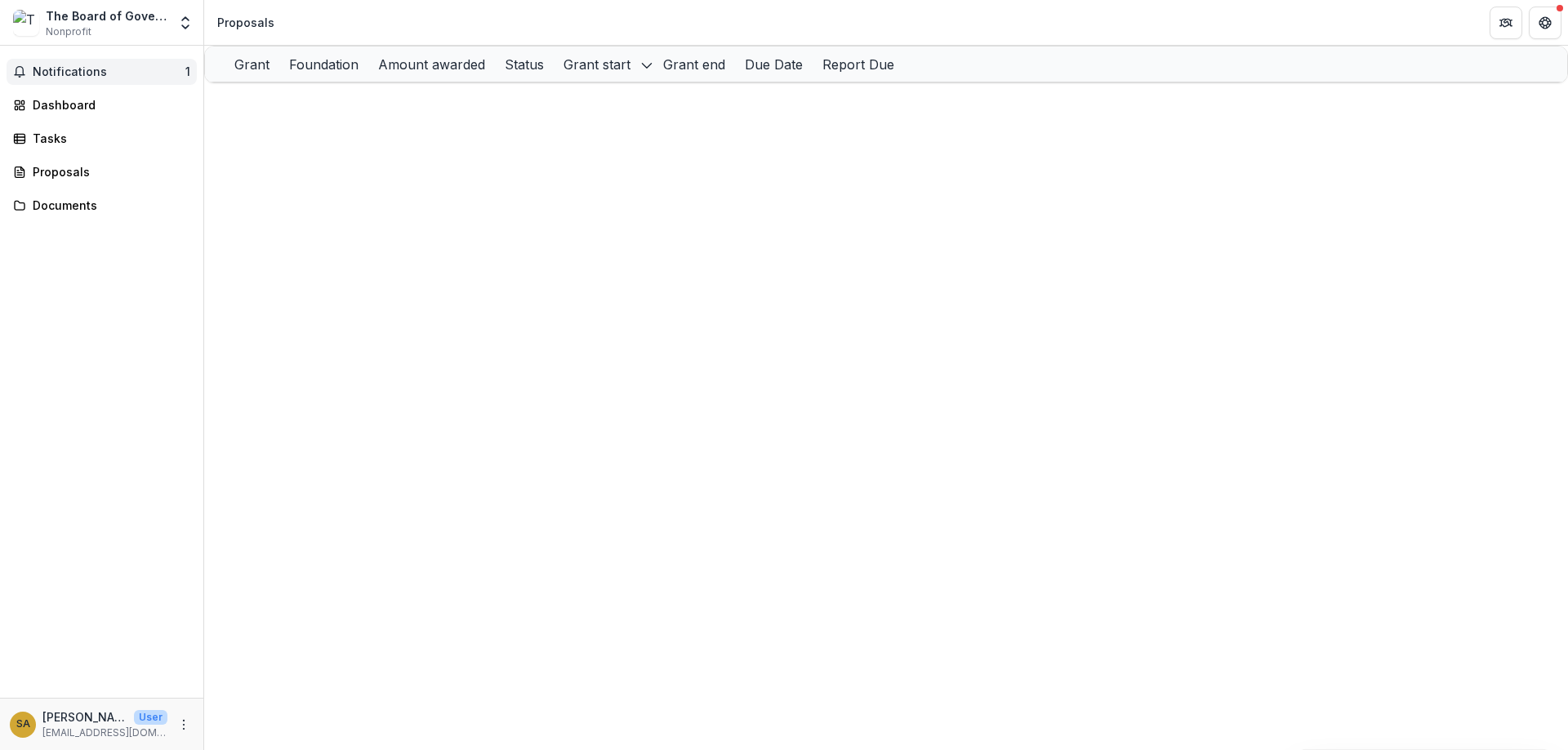
click at [109, 76] on span "Notifications" at bounding box center [109, 72] width 153 height 14
click at [1464, 451] on div "SMASH- Tobacco Education and Advocacy Program Missouri Foundation for Health $8…" at bounding box center [886, 451] width 1362 height 35
click at [75, 101] on div "Dashboard" at bounding box center [109, 104] width 151 height 17
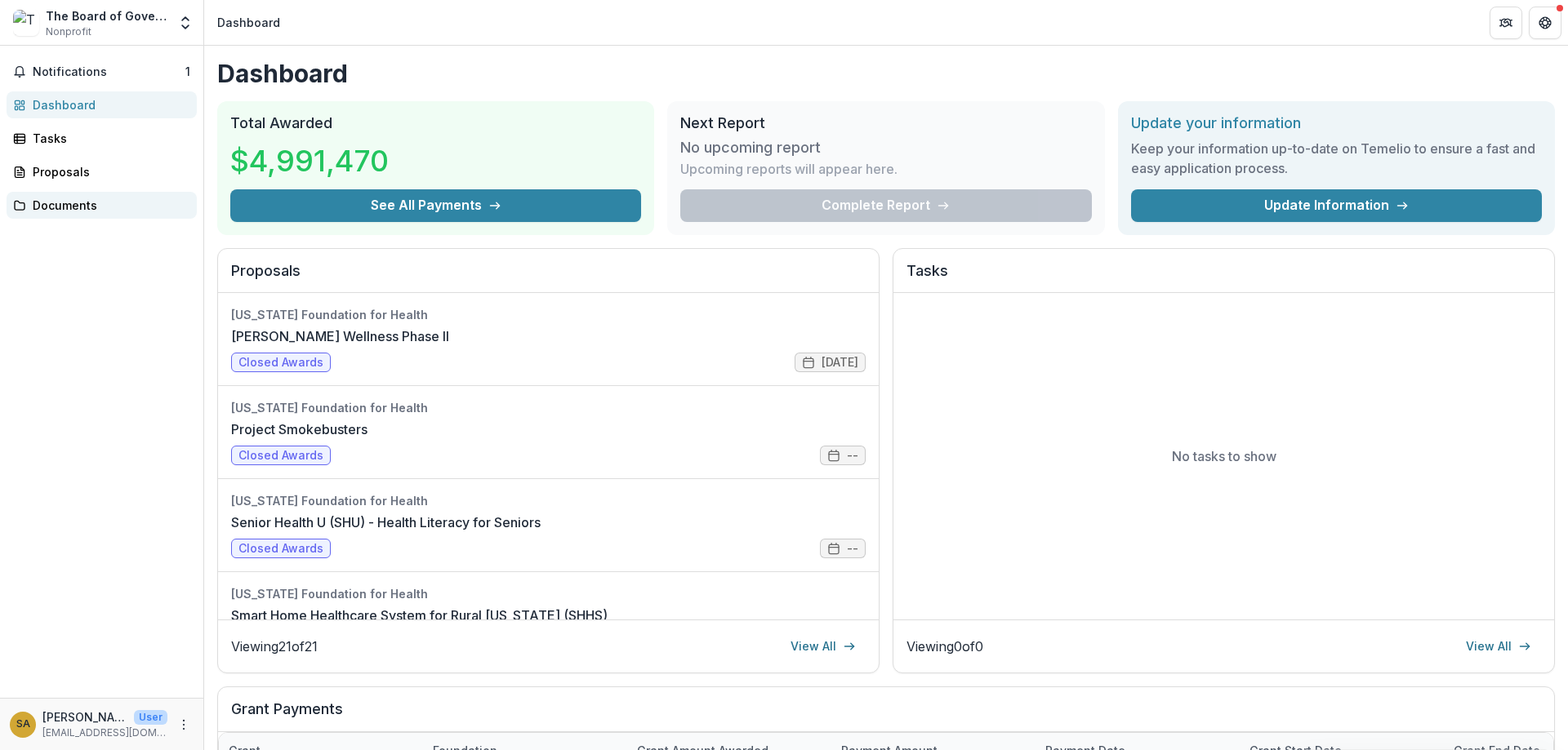
click at [58, 206] on div "Documents" at bounding box center [109, 205] width 151 height 17
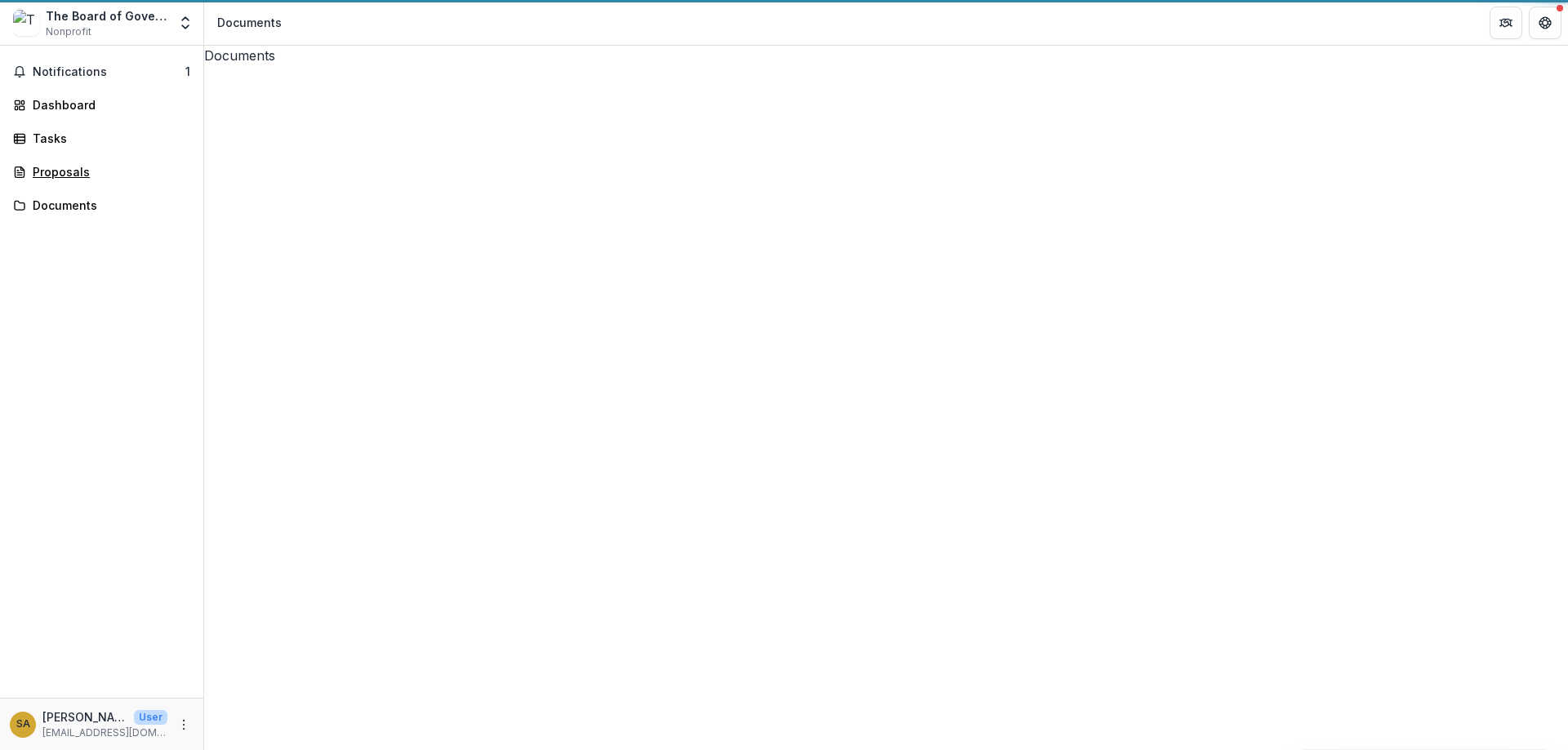
click at [62, 173] on div "Proposals" at bounding box center [109, 172] width 151 height 17
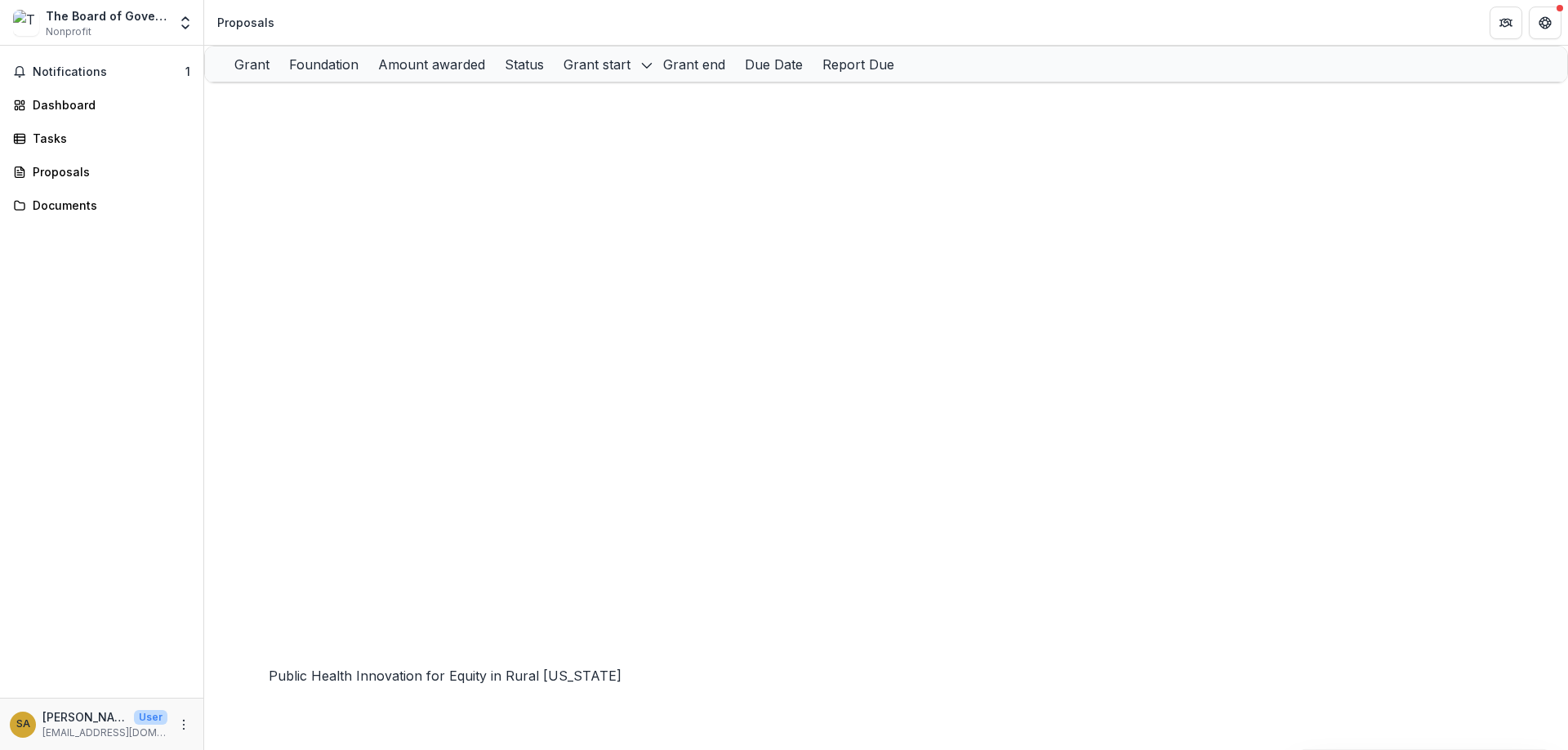
click at [401, 704] on link "Public Health Innovation for Equity in Rural [US_STATE]" at bounding box center [412, 697] width 313 height 14
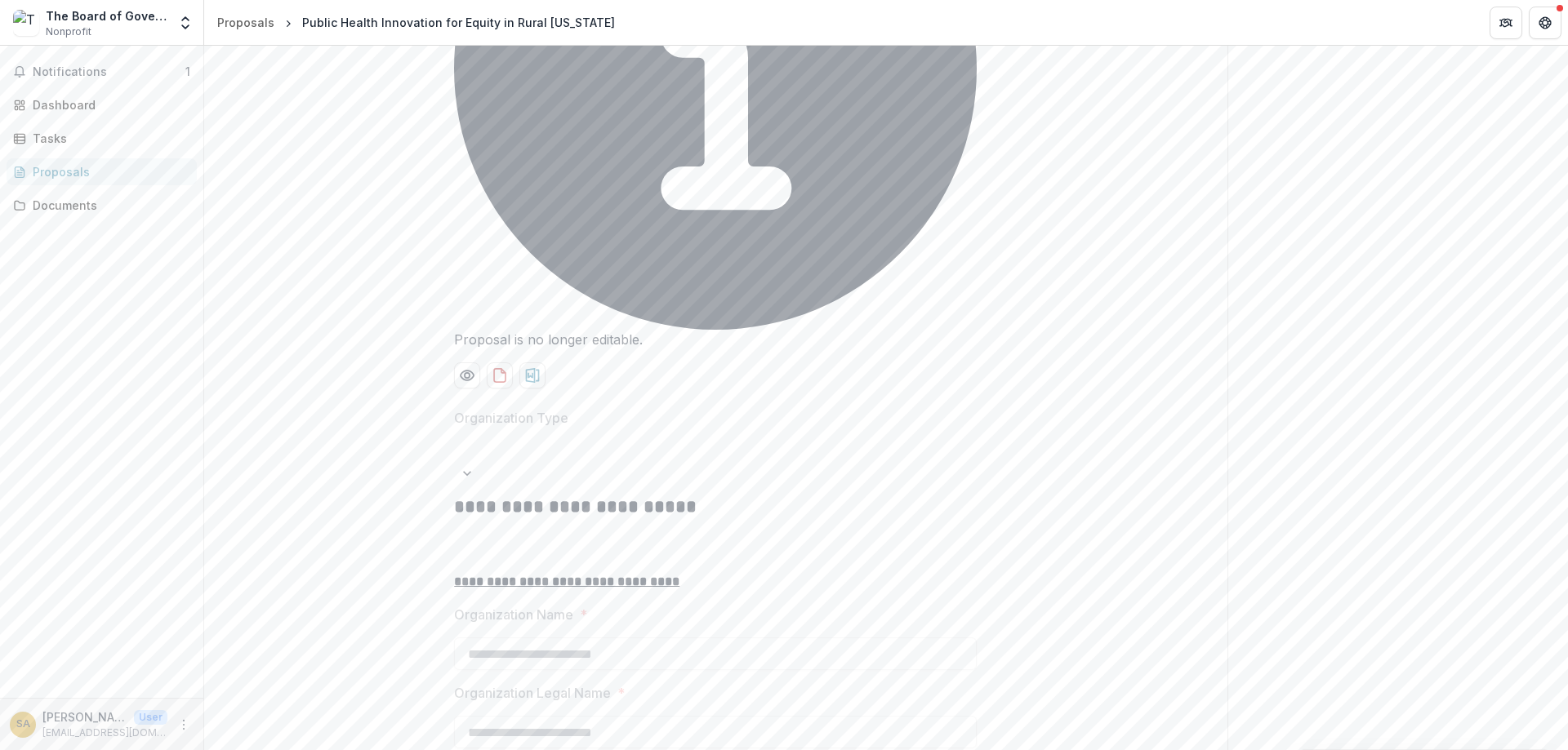
scroll to position [686, 0]
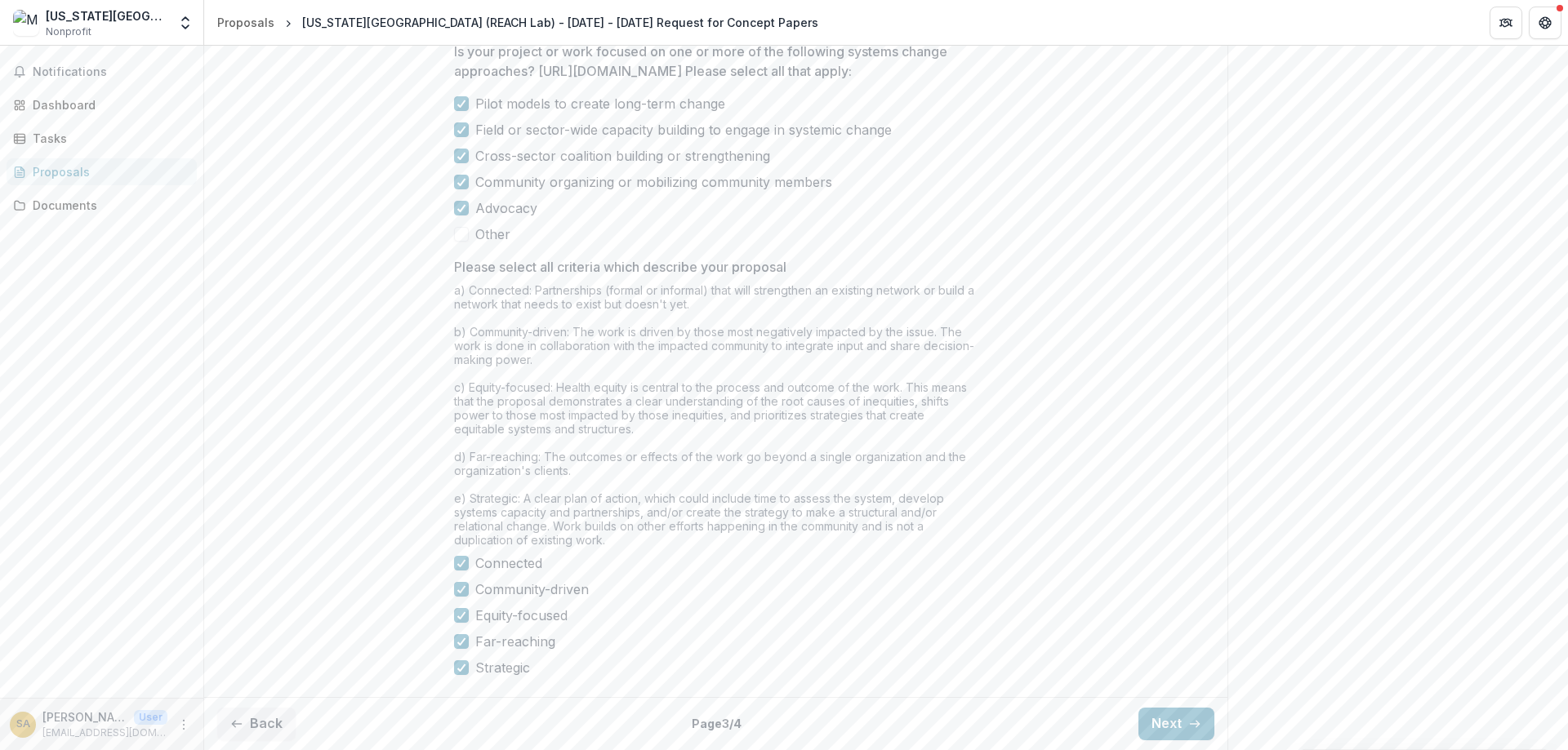
scroll to position [1336, 0]
click at [271, 729] on button "Back" at bounding box center [256, 725] width 78 height 33
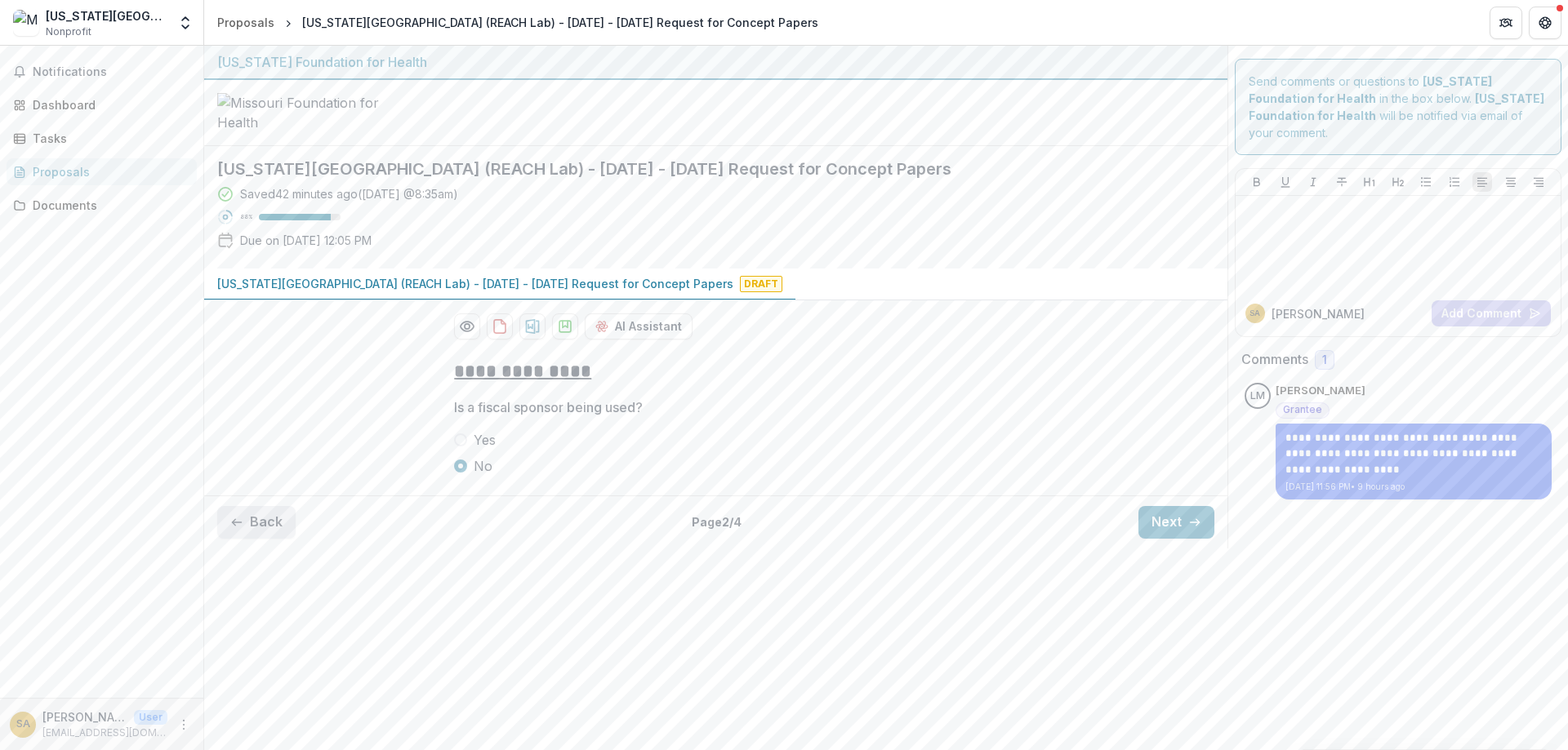
click at [273, 539] on button "Back" at bounding box center [256, 523] width 78 height 33
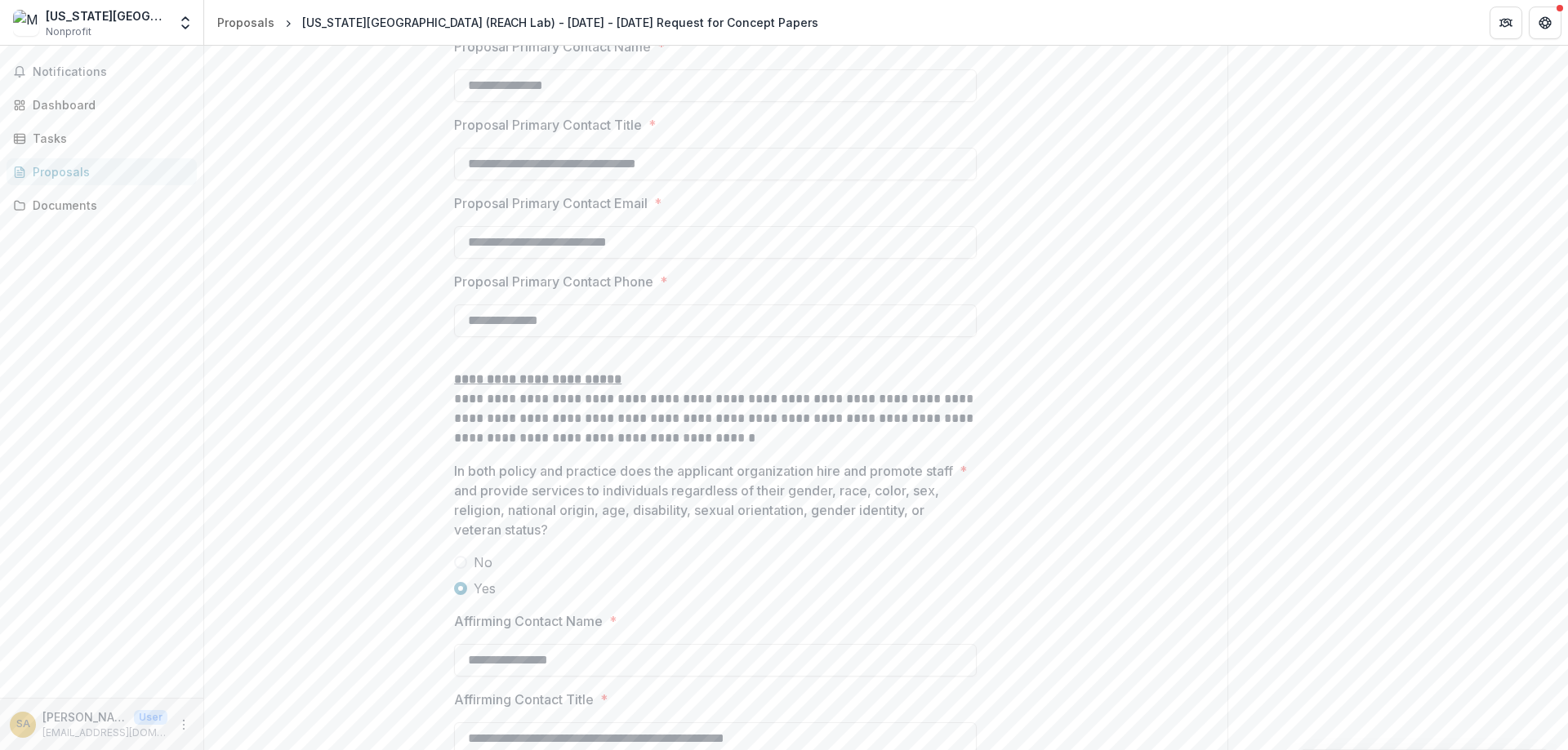
scroll to position [2435, 0]
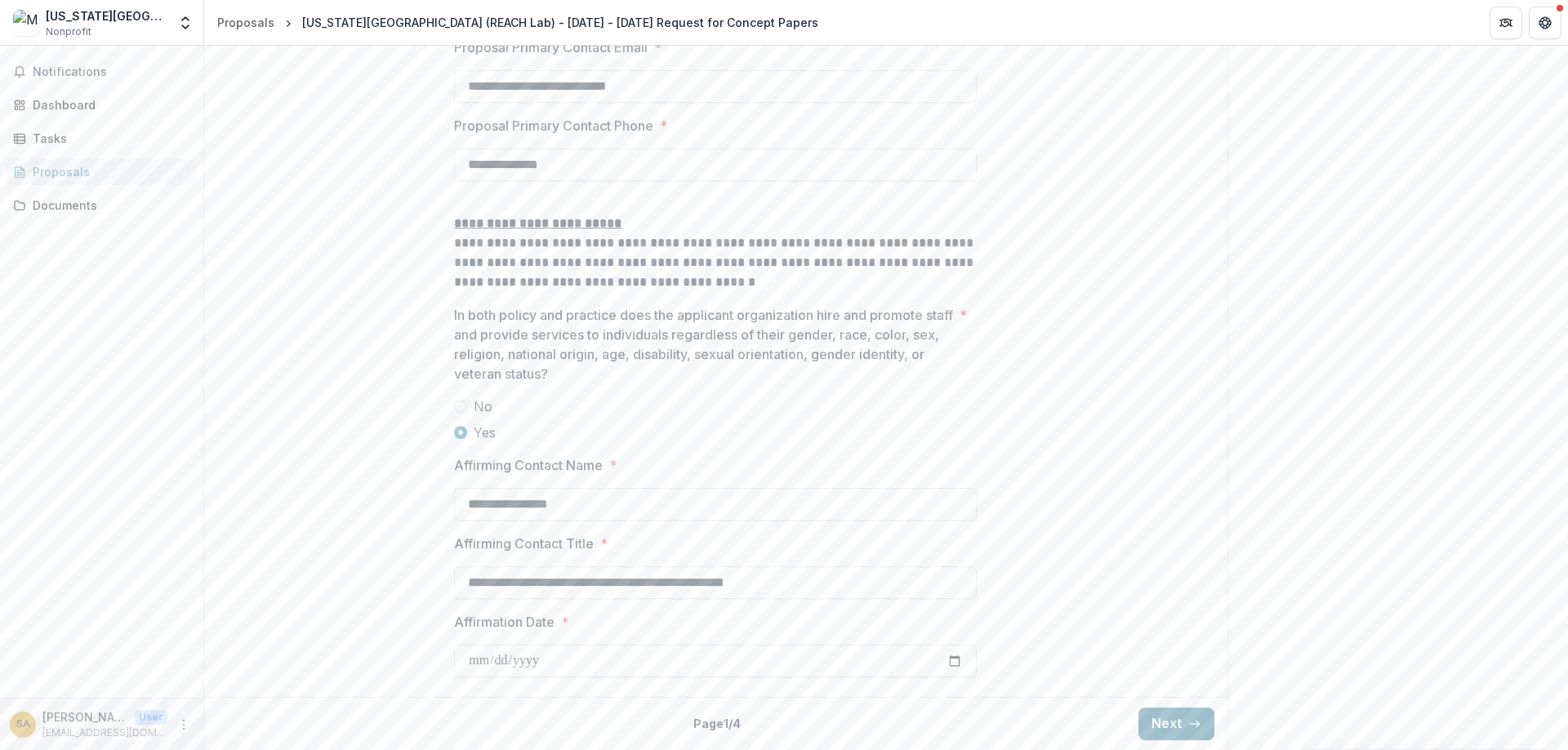
click at [1177, 719] on button "Next" at bounding box center [1176, 725] width 76 height 33
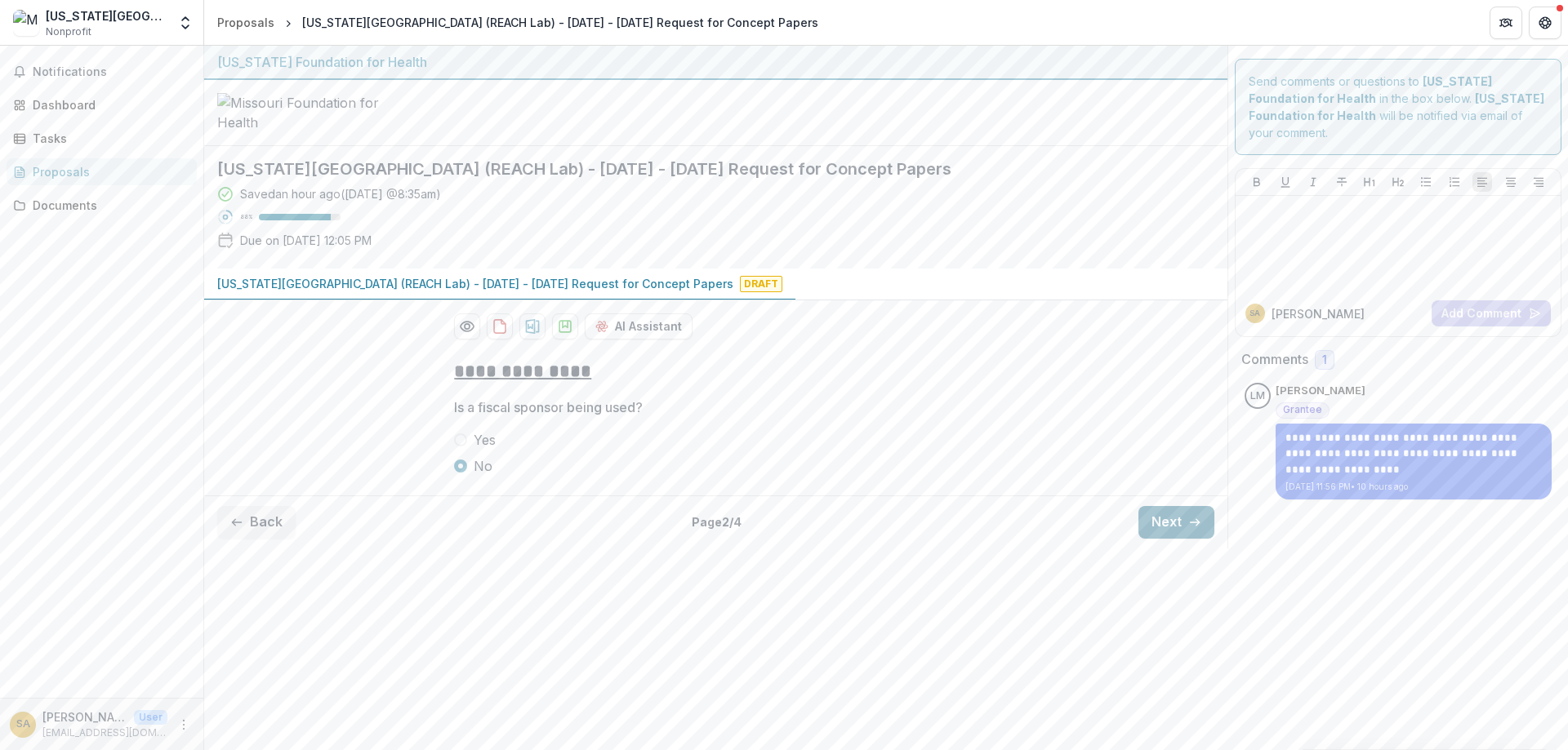
scroll to position [0, 0]
click at [1162, 539] on button "Next" at bounding box center [1176, 523] width 76 height 33
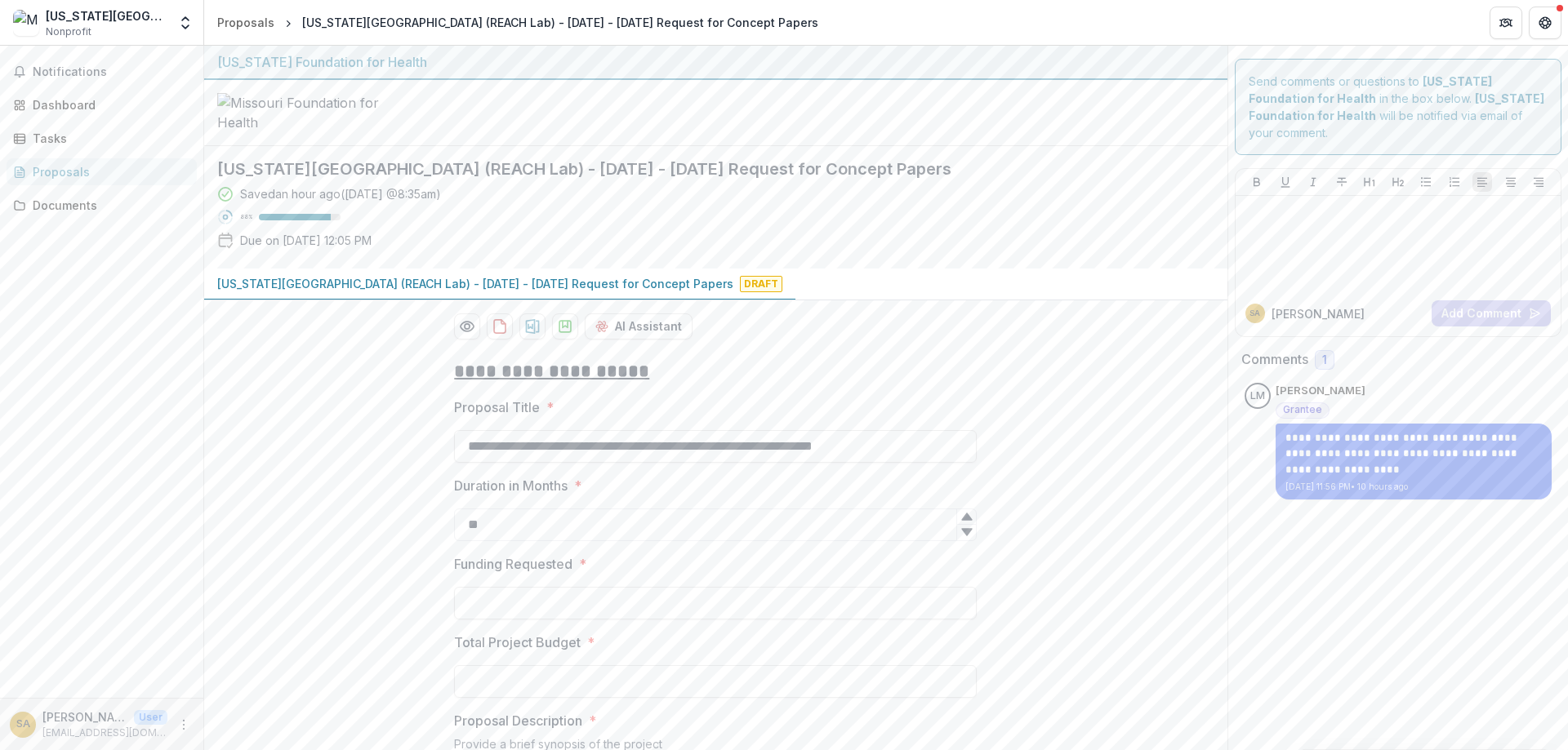
type input "********"
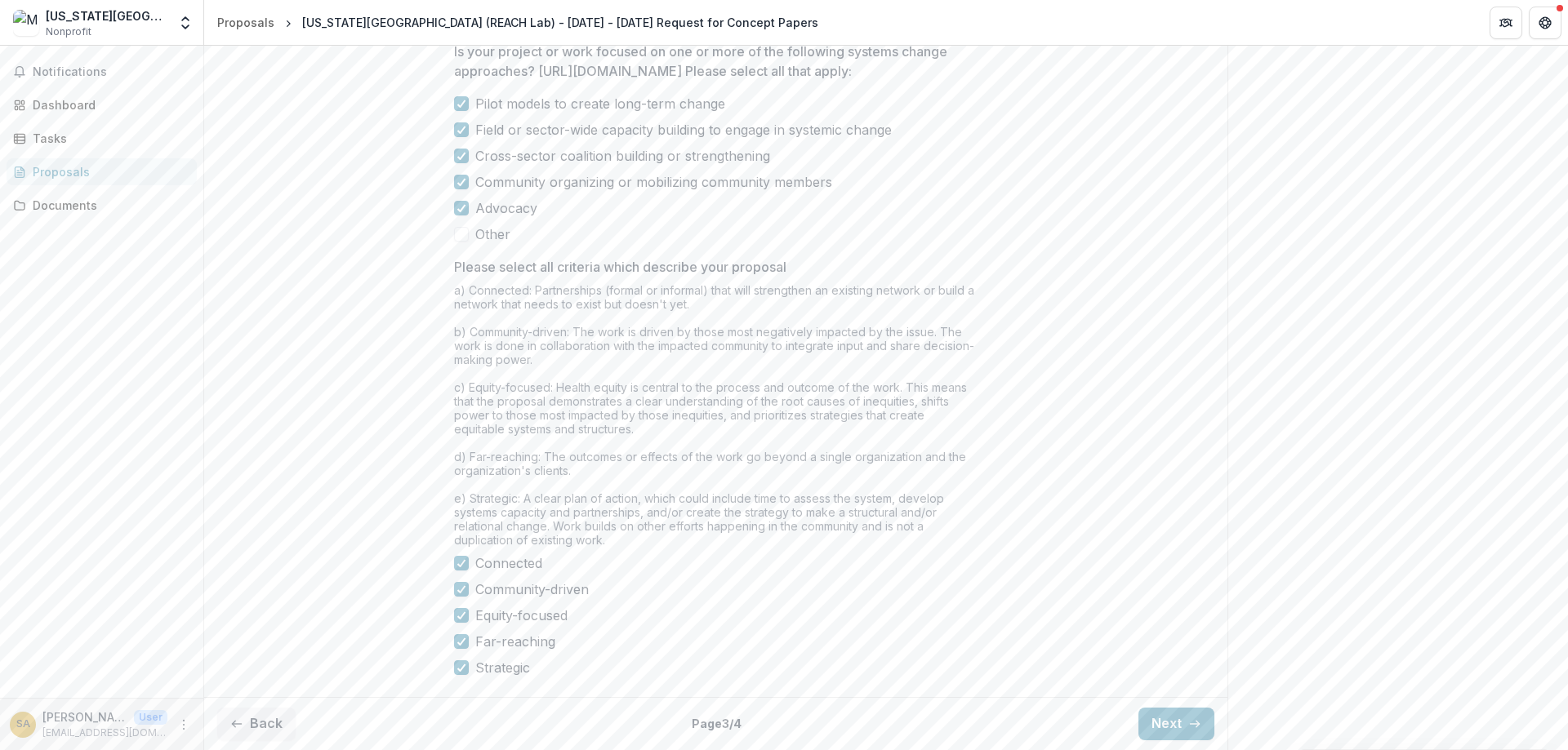
scroll to position [1336, 0]
click at [1174, 715] on button "Next" at bounding box center [1176, 725] width 76 height 33
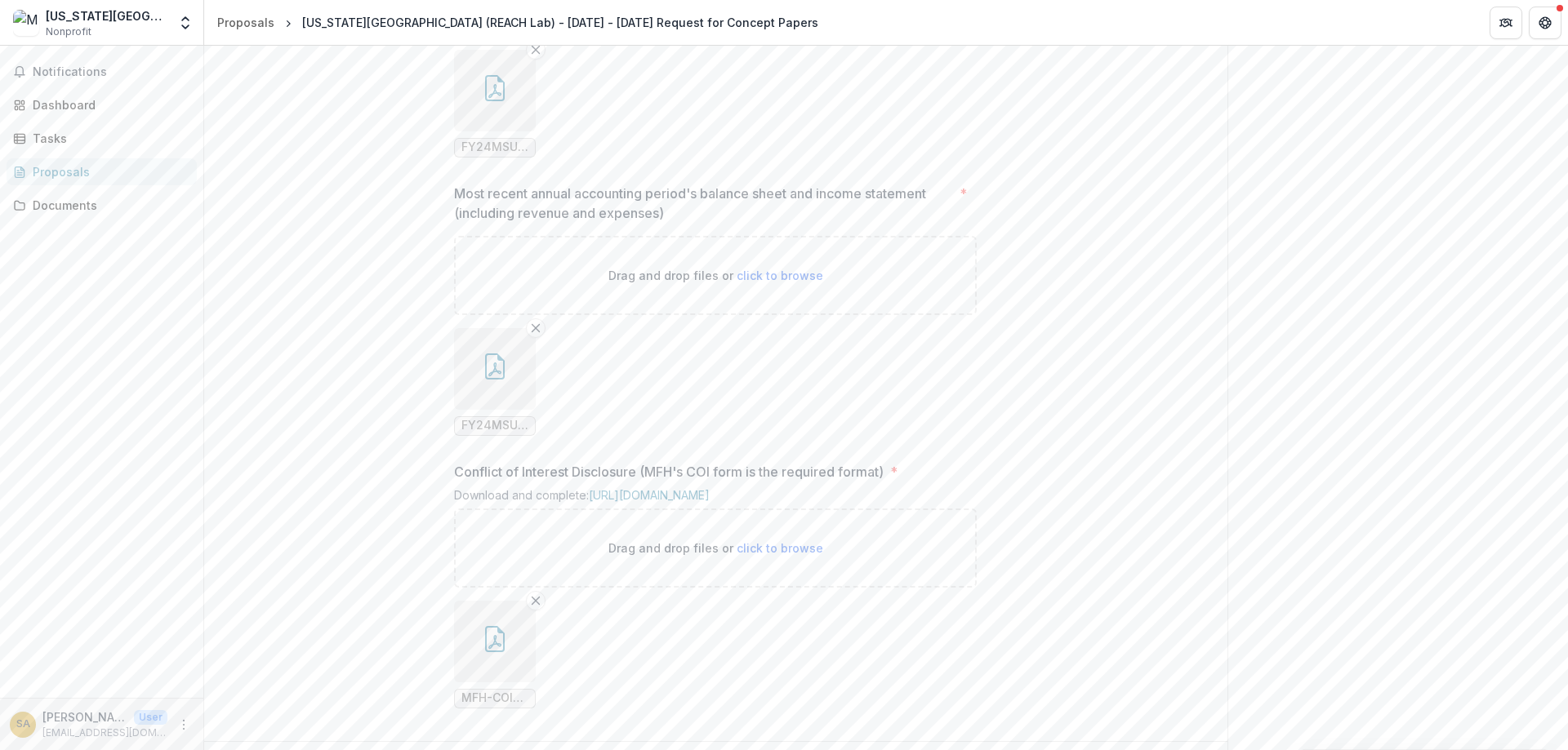
scroll to position [1466, 0]
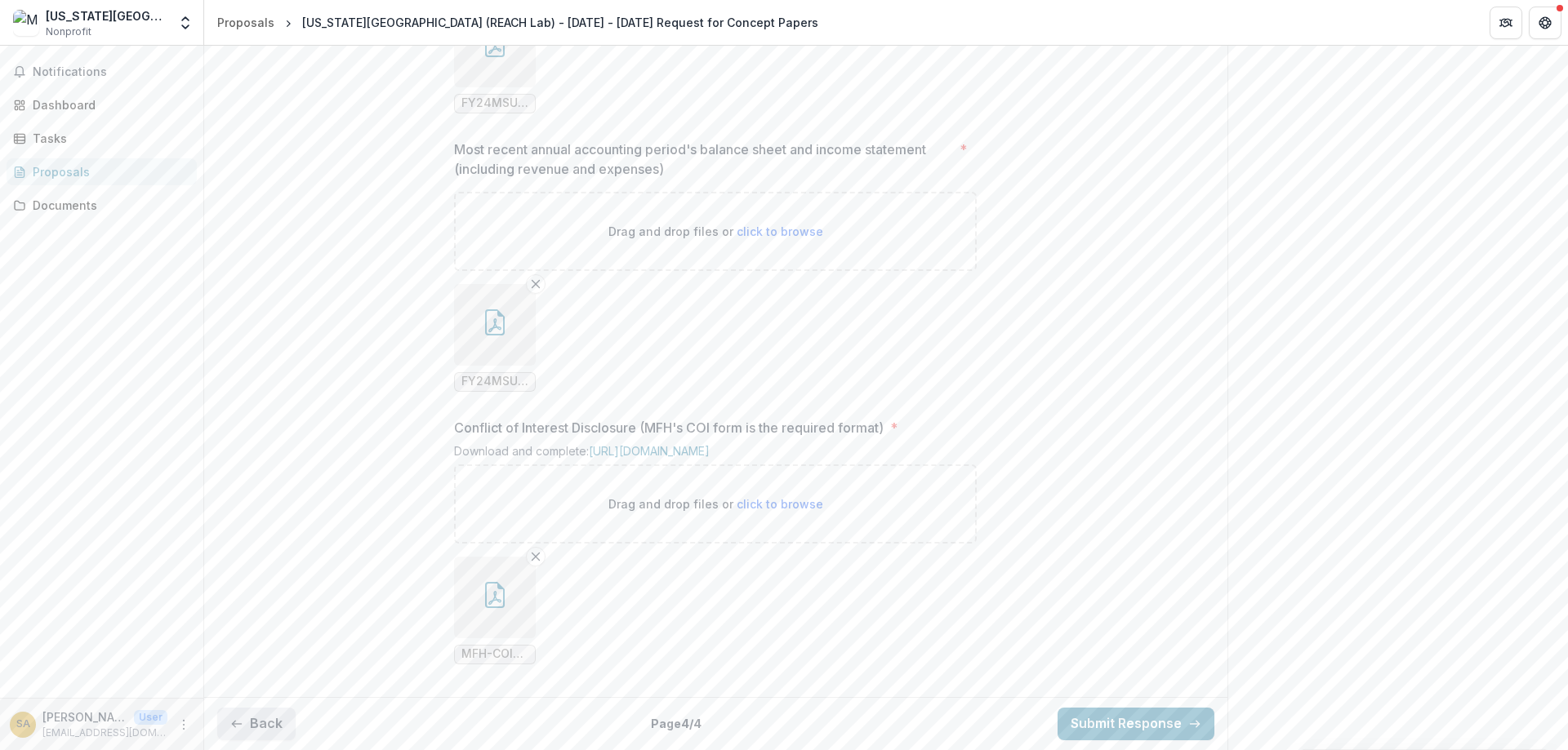
click at [273, 720] on button "Back" at bounding box center [256, 725] width 78 height 33
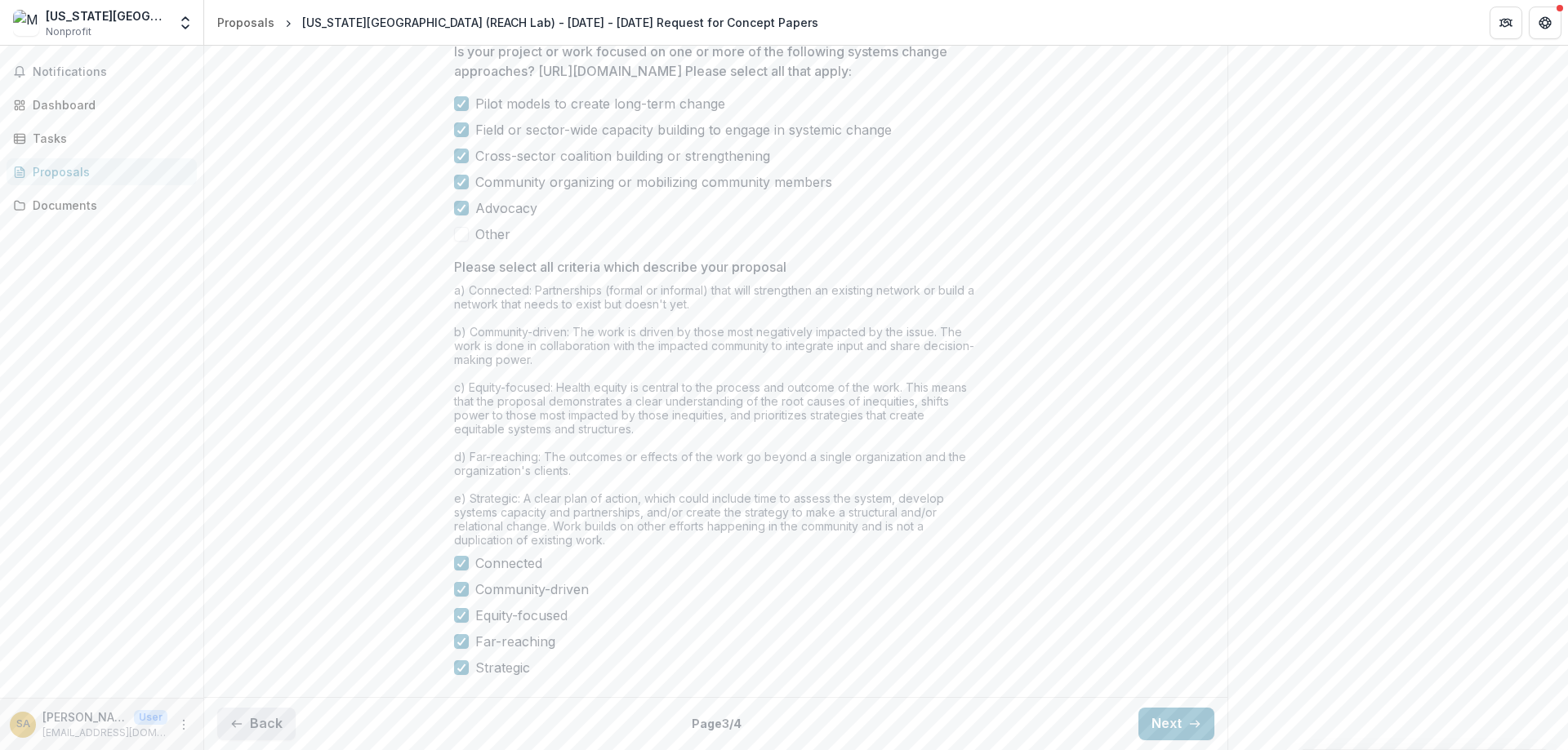
scroll to position [1336, 0]
click at [271, 720] on button "Back" at bounding box center [256, 725] width 78 height 33
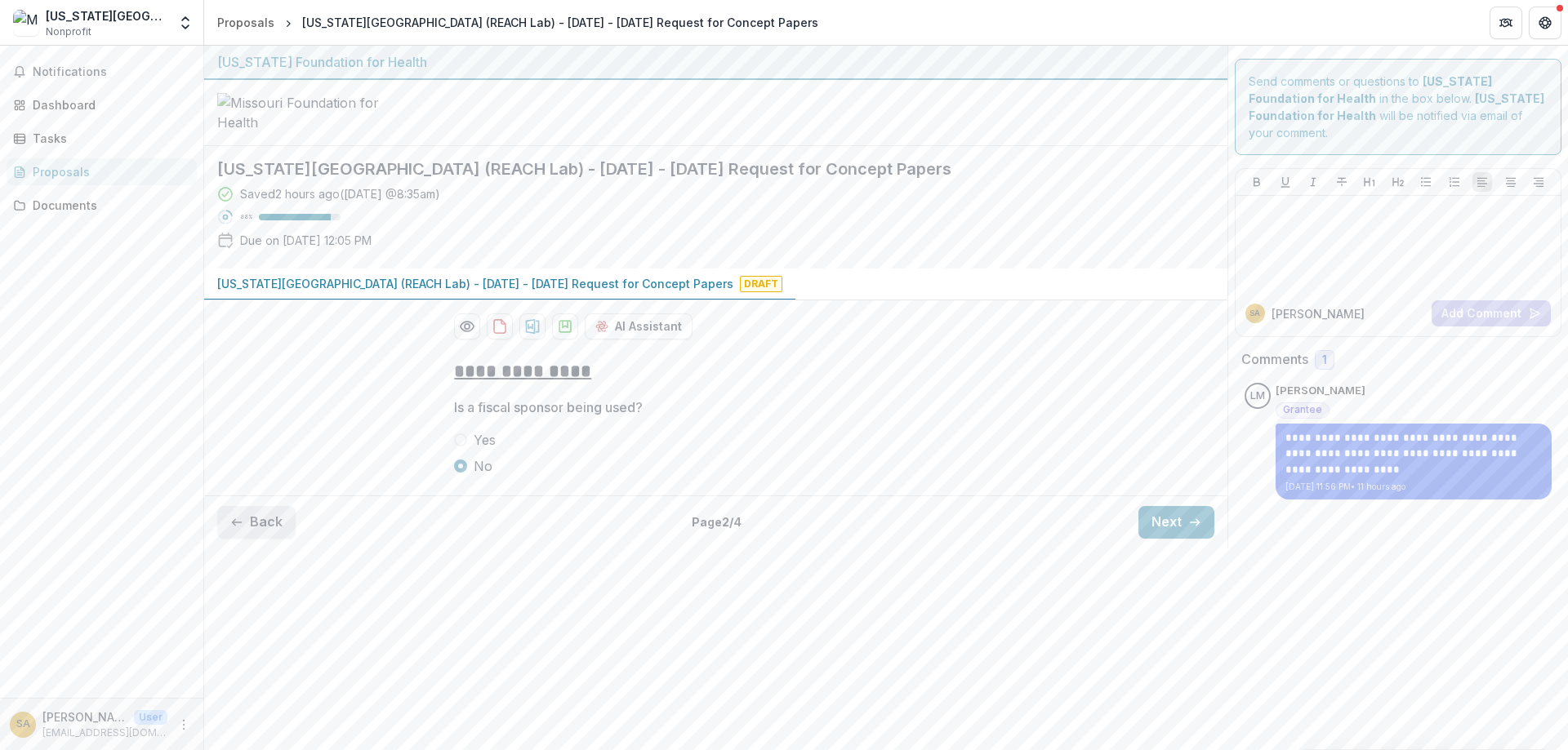
click at [285, 539] on button "Back" at bounding box center [256, 523] width 78 height 33
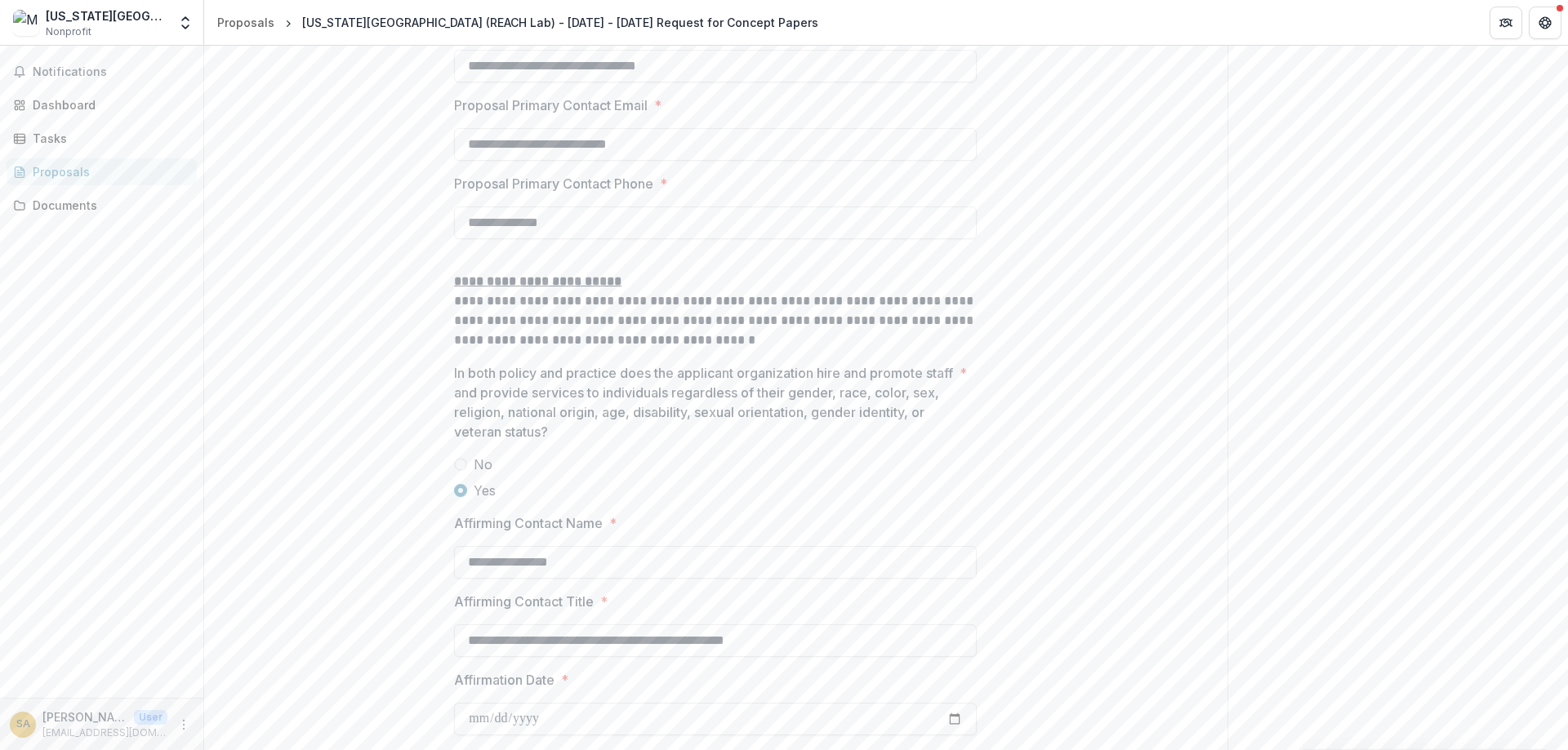
scroll to position [2435, 0]
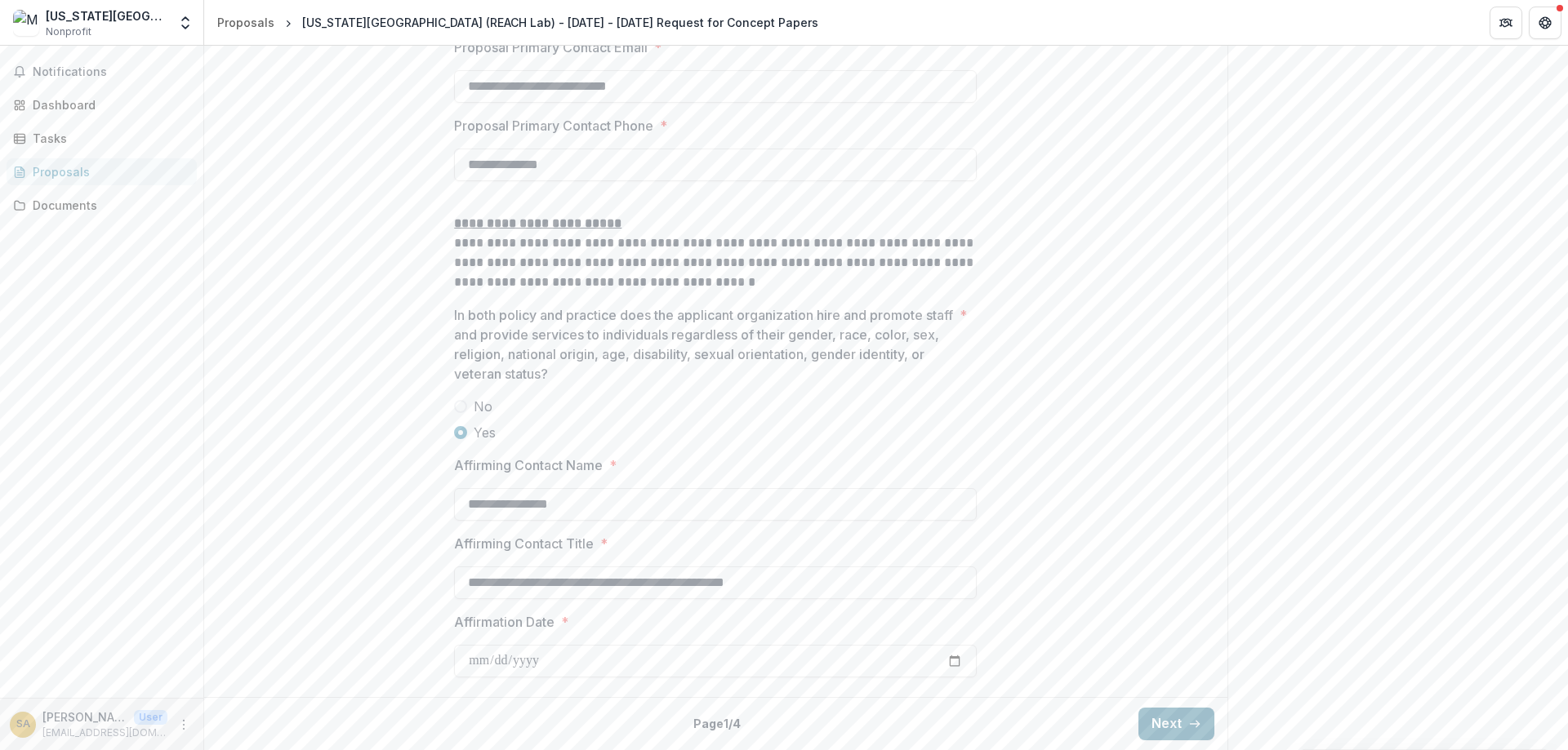
click at [1167, 720] on button "Next" at bounding box center [1176, 725] width 76 height 33
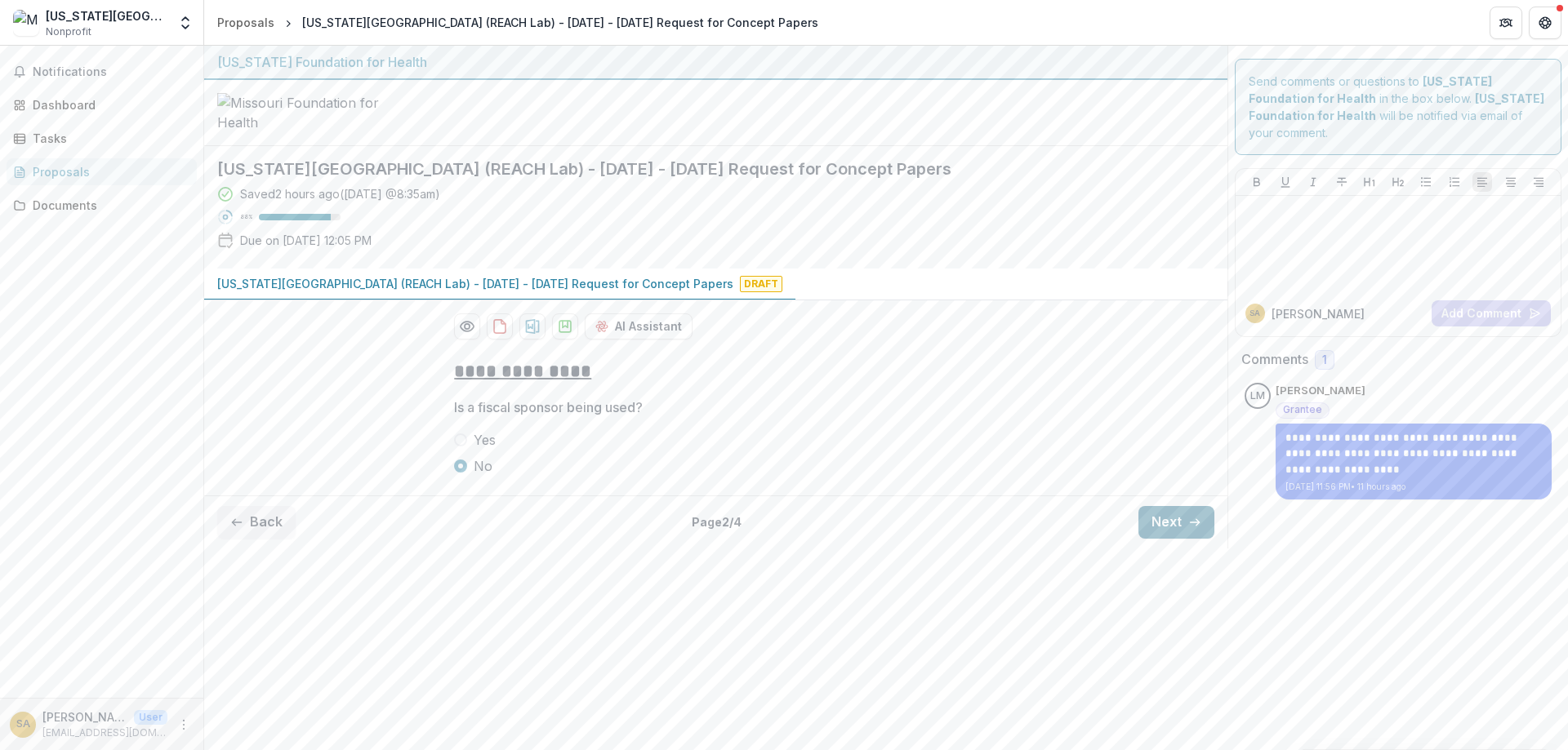
click at [1164, 539] on button "Next" at bounding box center [1176, 523] width 76 height 33
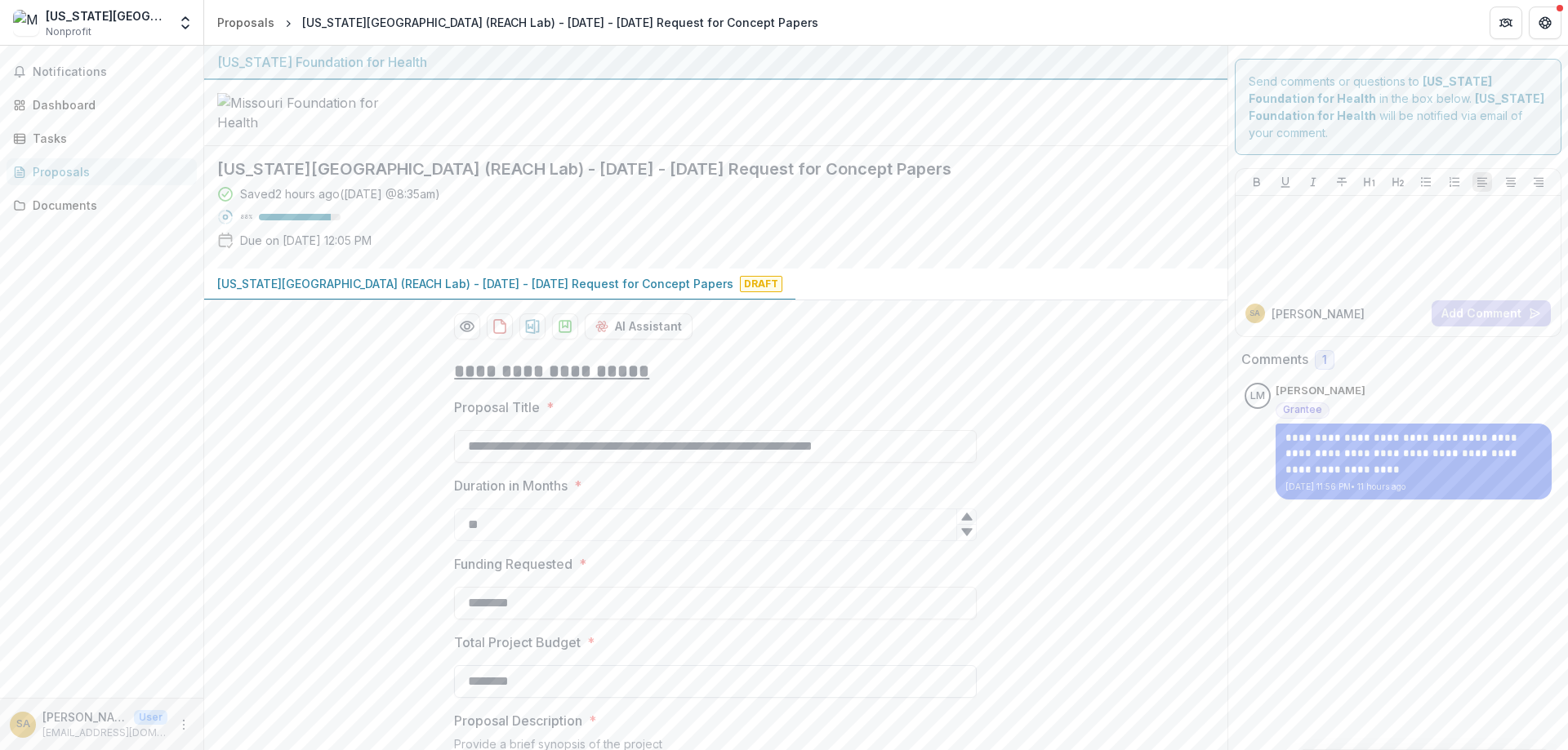
scroll to position [196, 0]
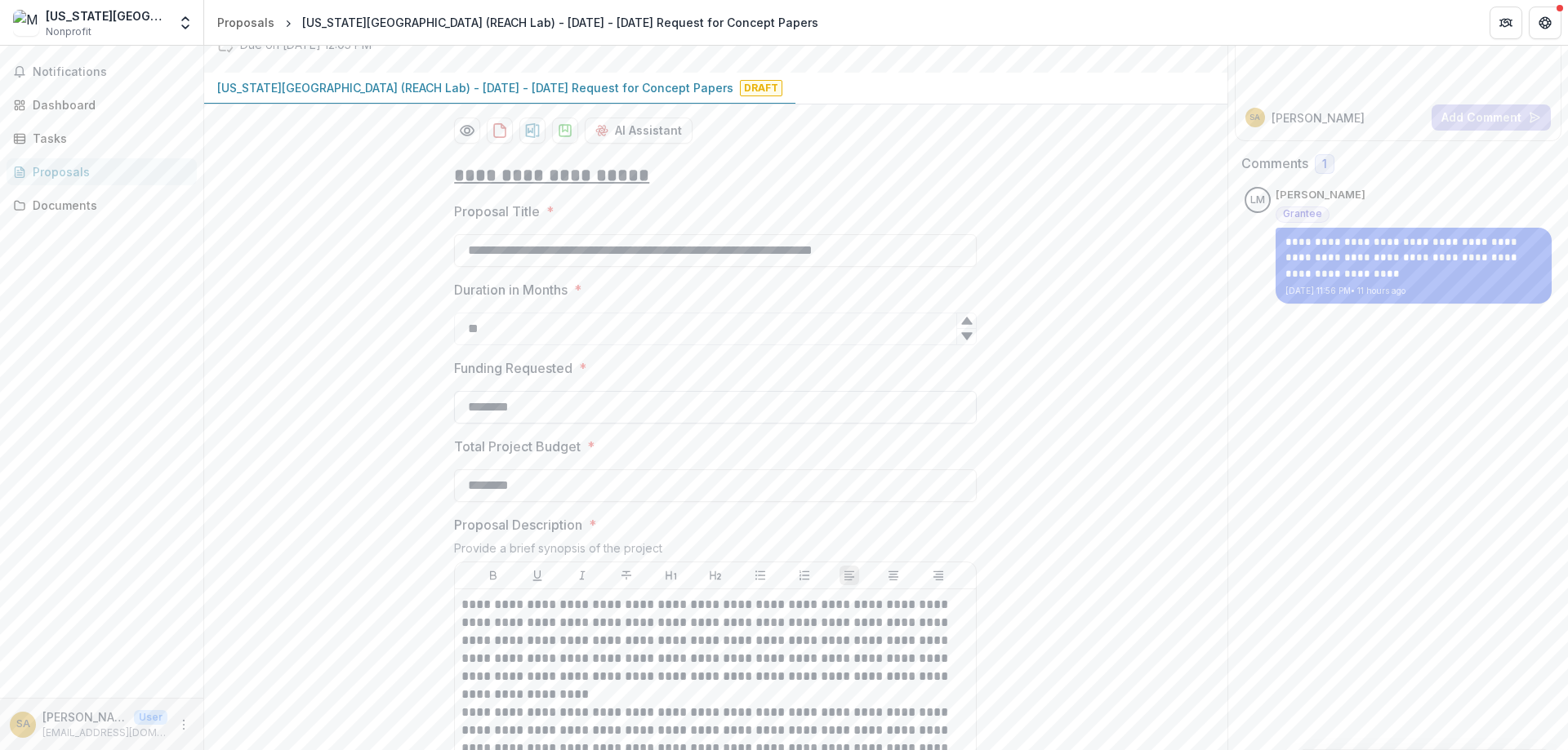
drag, startPoint x: 553, startPoint y: 529, endPoint x: 445, endPoint y: 523, distance: 108.2
click at [454, 424] on input "********" at bounding box center [715, 408] width 522 height 33
type input "********"
drag, startPoint x: 555, startPoint y: 610, endPoint x: 415, endPoint y: 609, distance: 140.0
click at [454, 502] on input "********" at bounding box center [715, 486] width 522 height 33
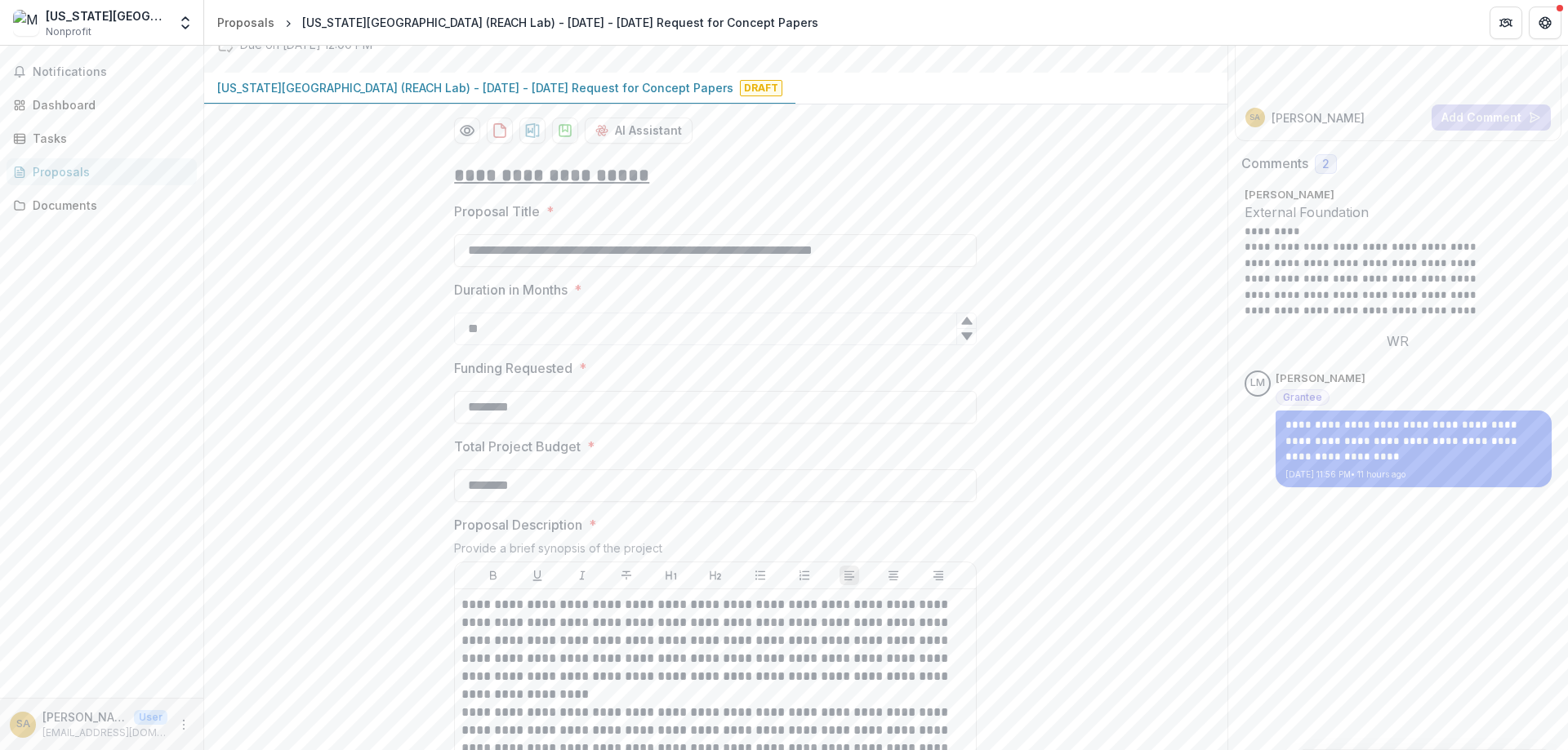
type input "********"
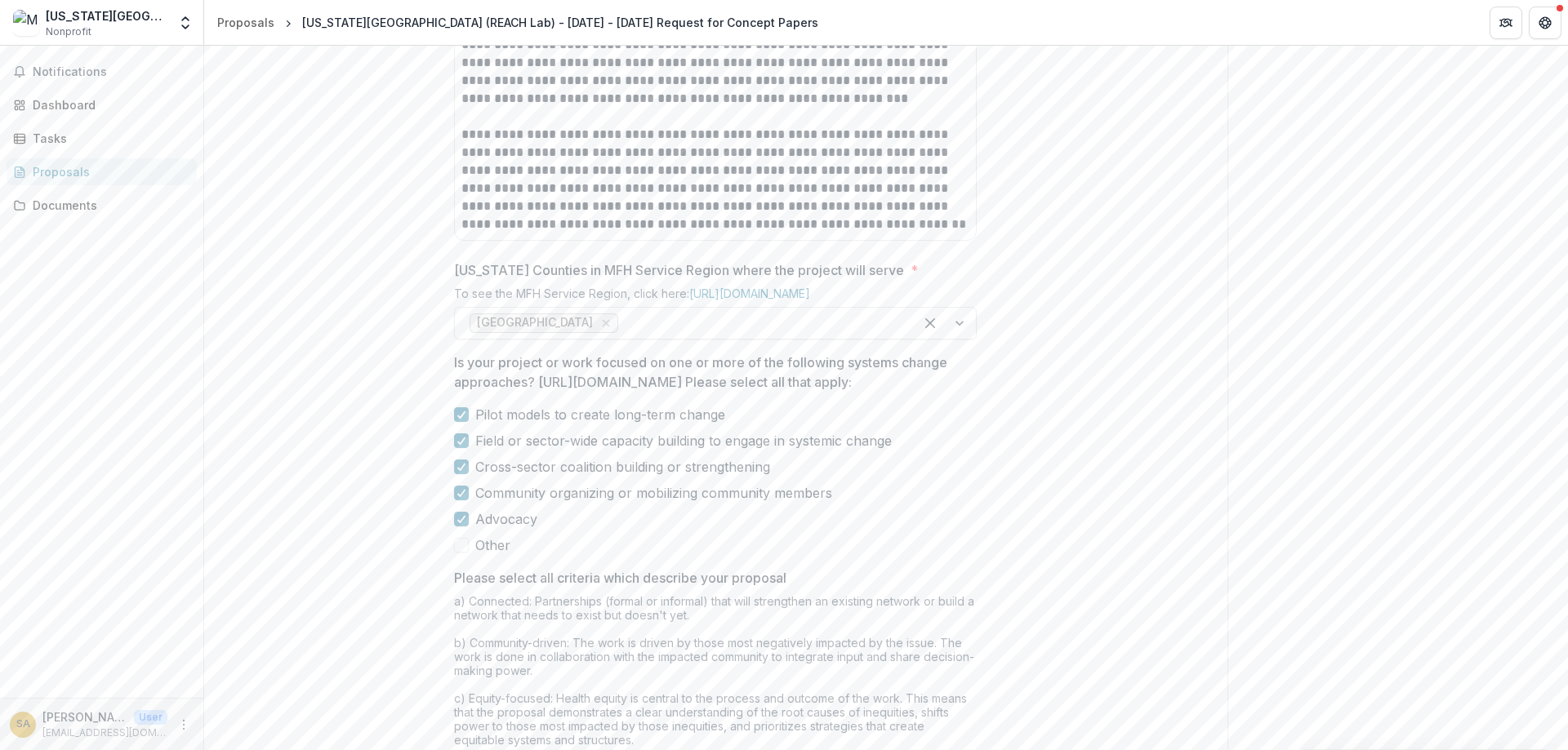
scroll to position [1336, 0]
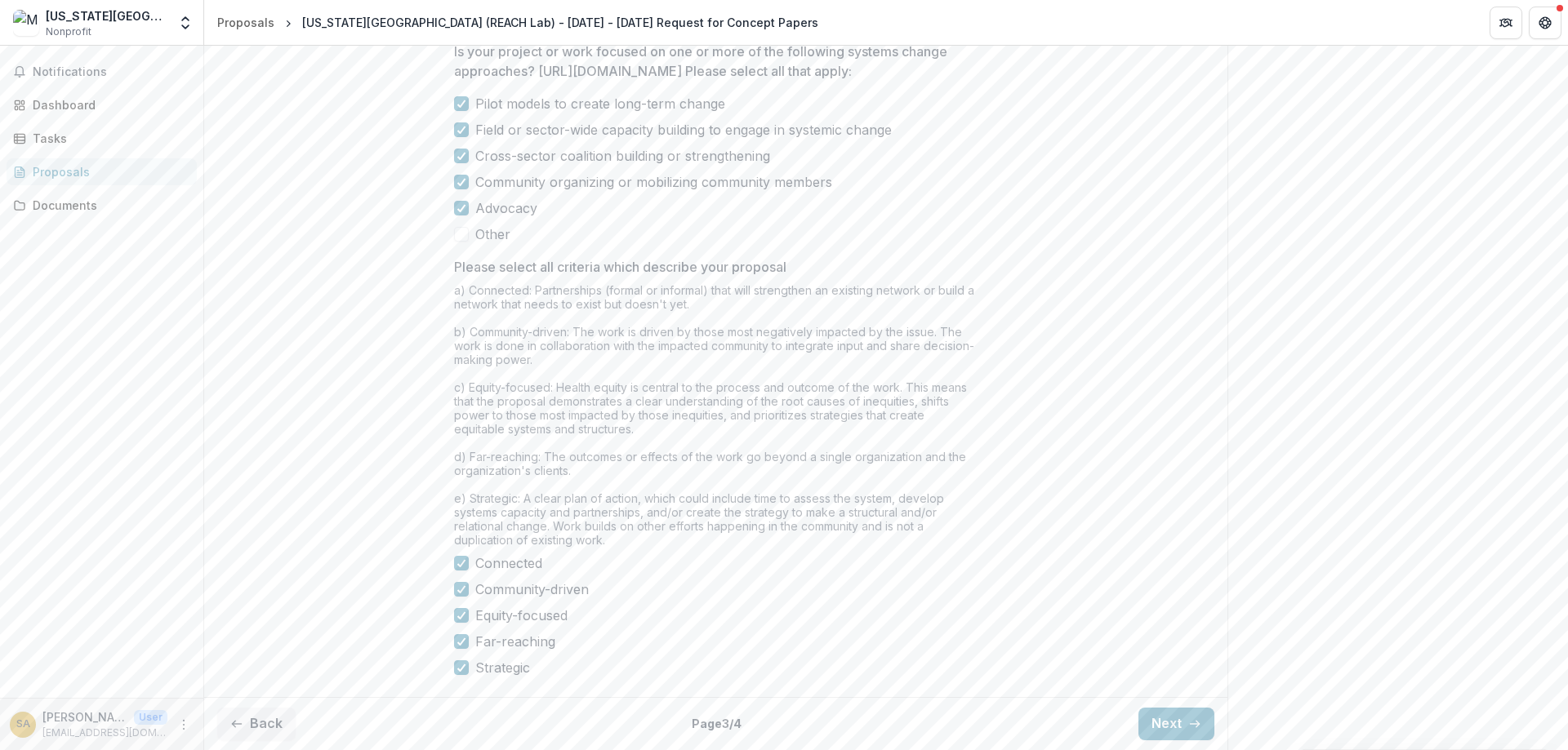
click at [1157, 720] on button "Next" at bounding box center [1176, 725] width 76 height 33
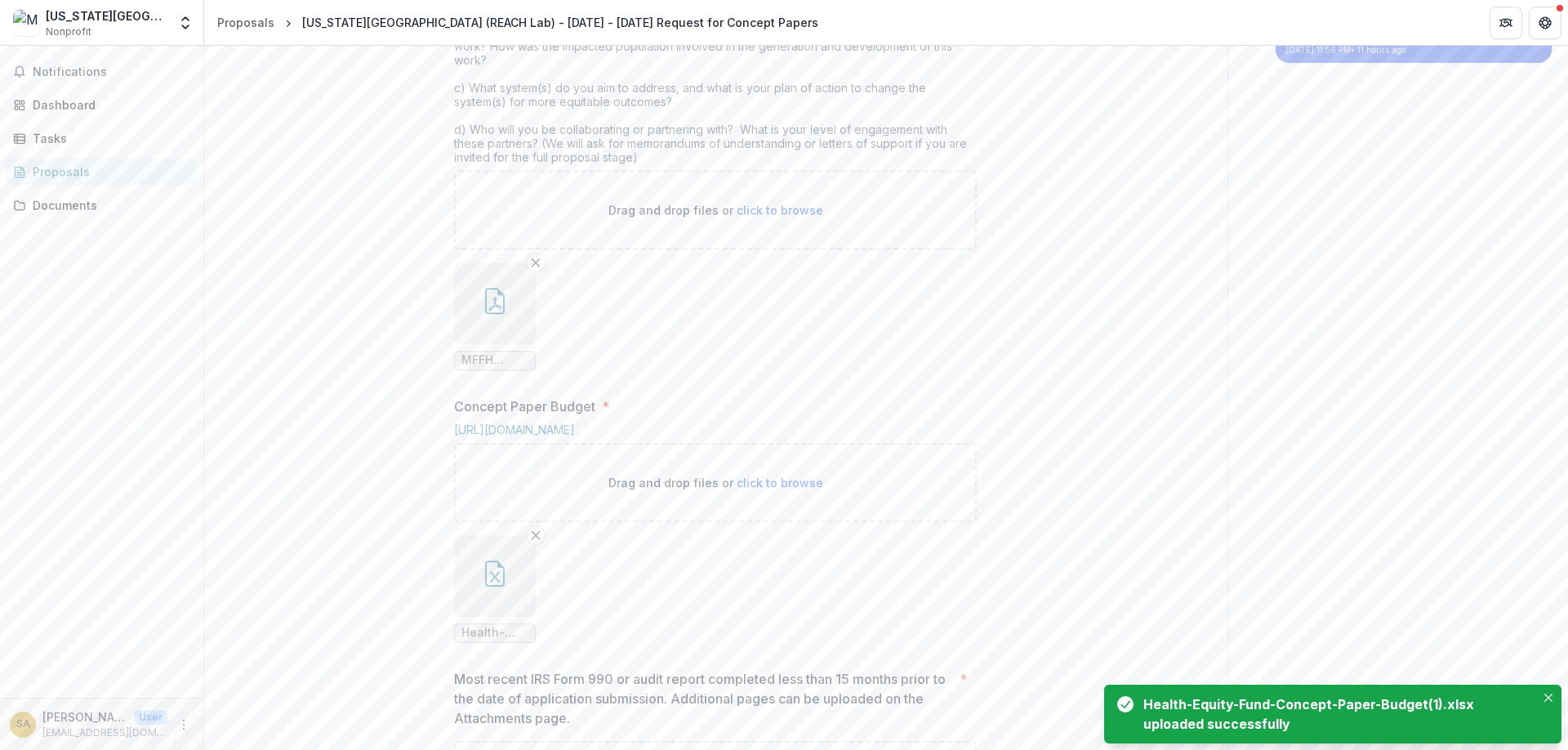
scroll to position [229, 0]
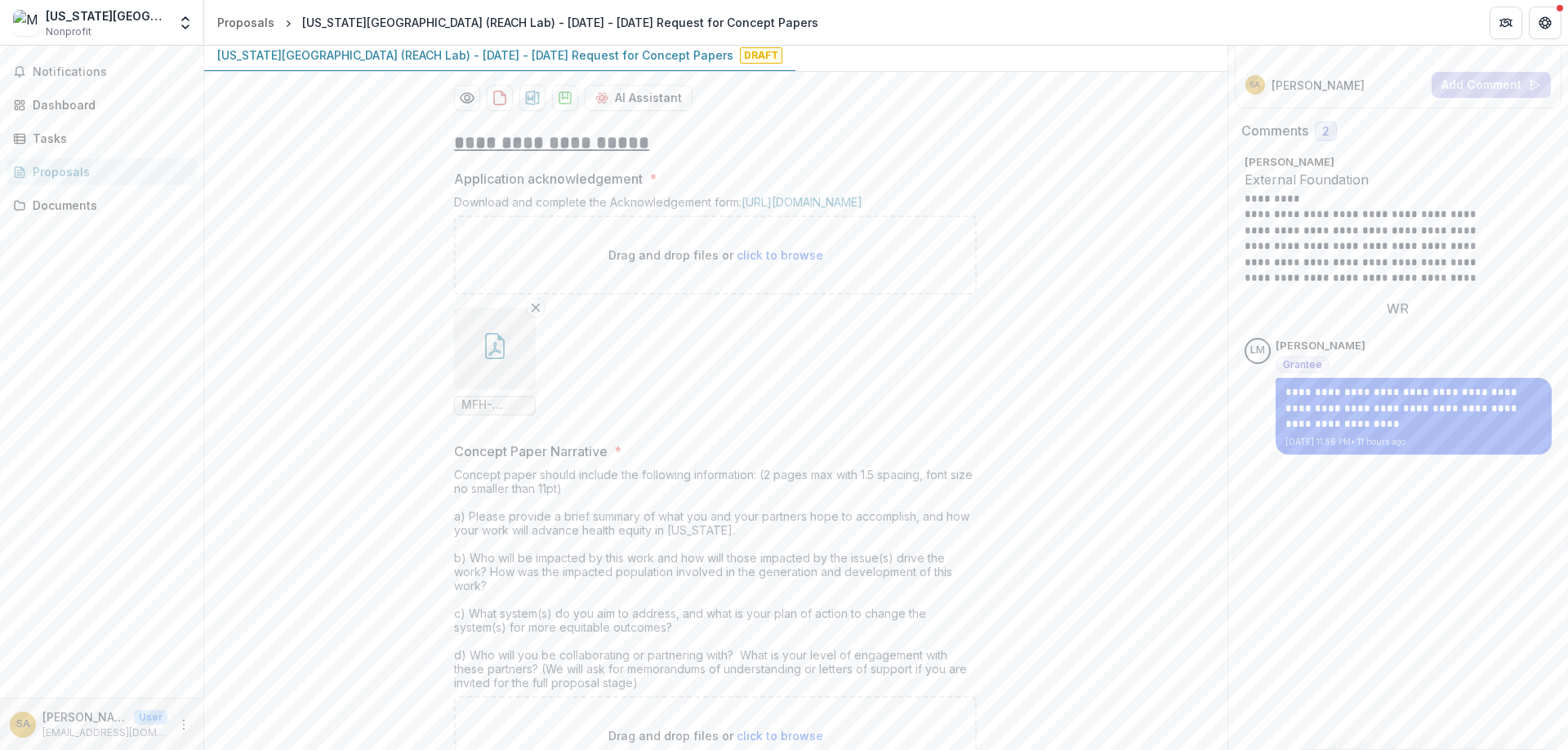
click at [485, 359] on icon "button" at bounding box center [495, 346] width 26 height 26
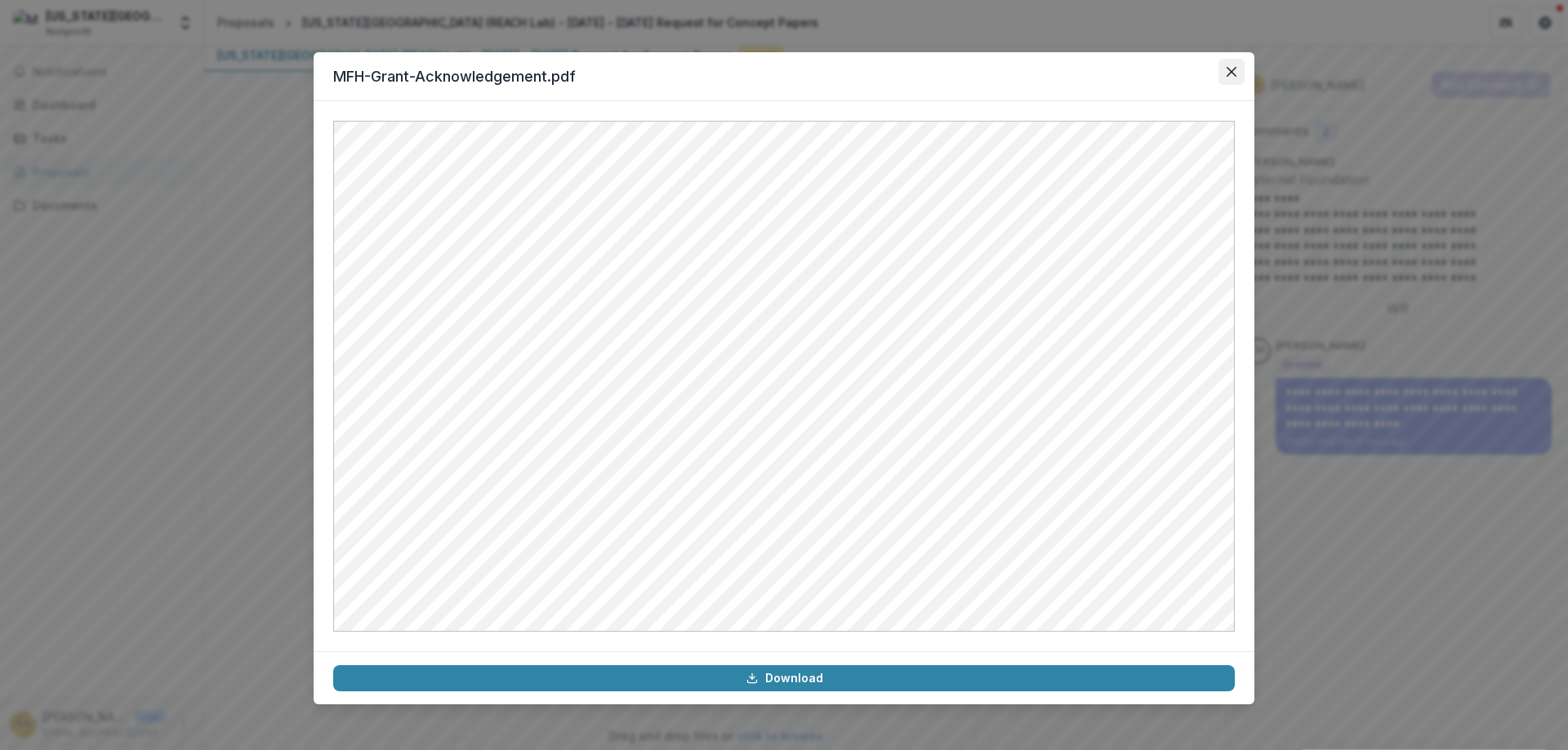
click at [1229, 75] on icon "Close" at bounding box center [1232, 72] width 10 height 10
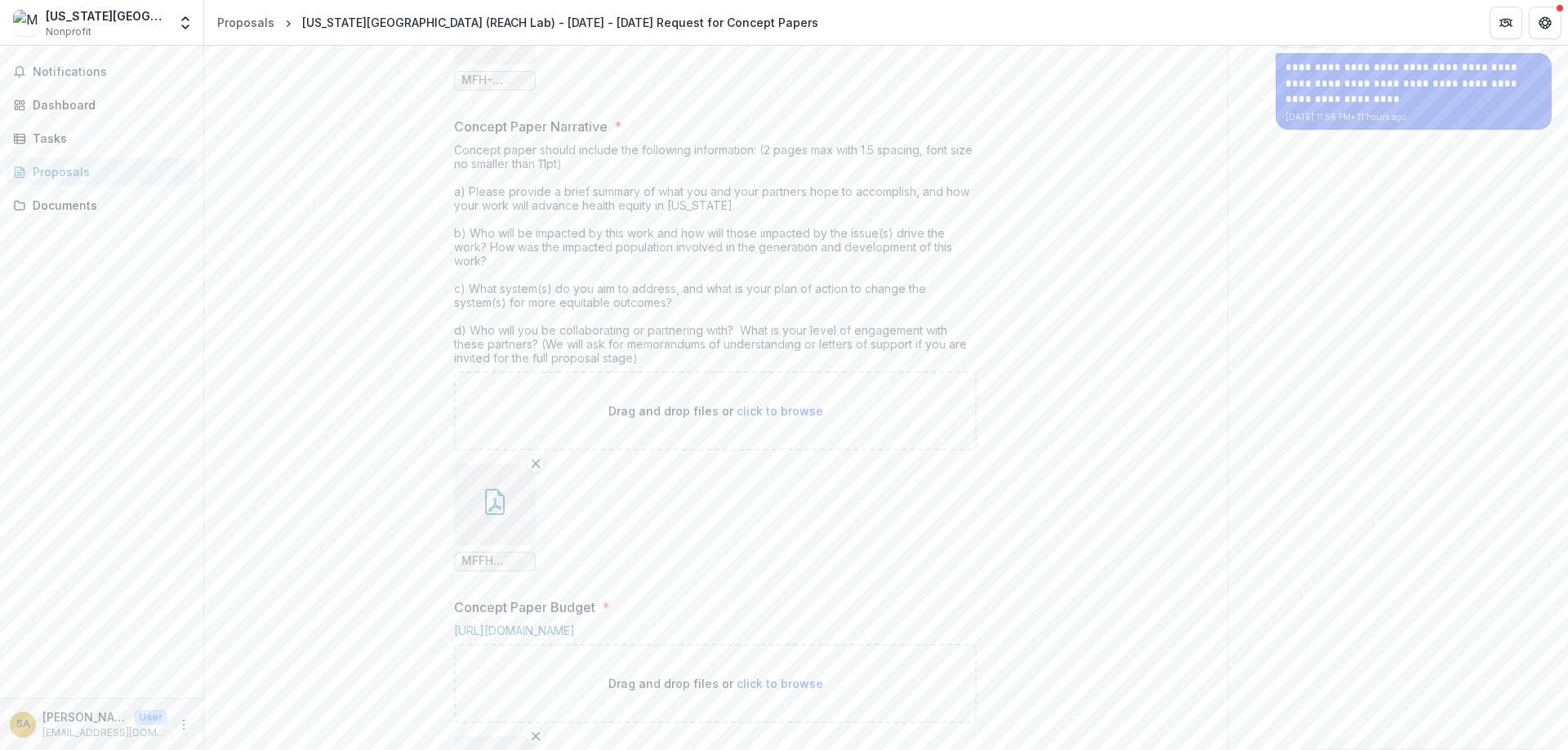
scroll to position [620, 0]
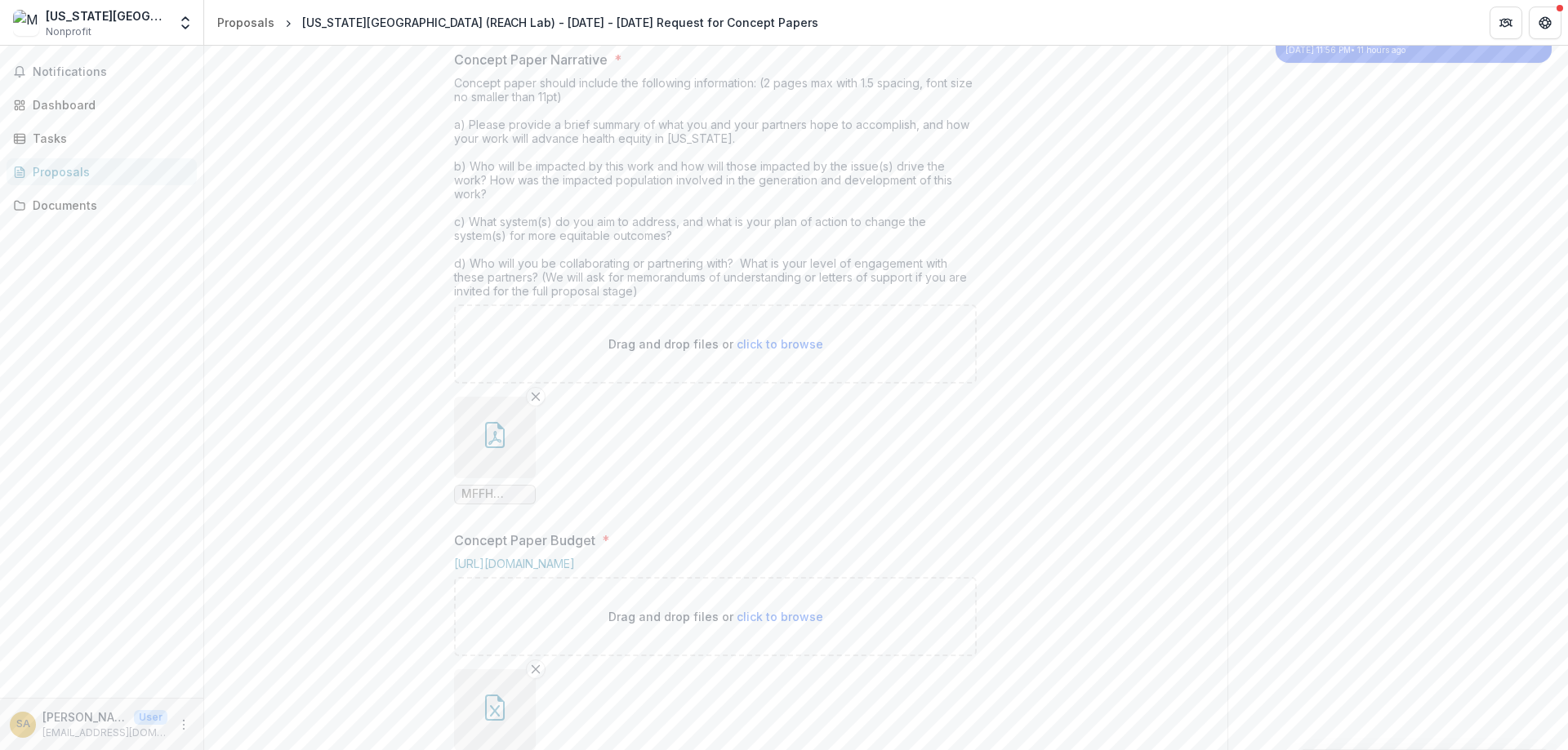
click at [500, 448] on icon "button" at bounding box center [495, 435] width 26 height 26
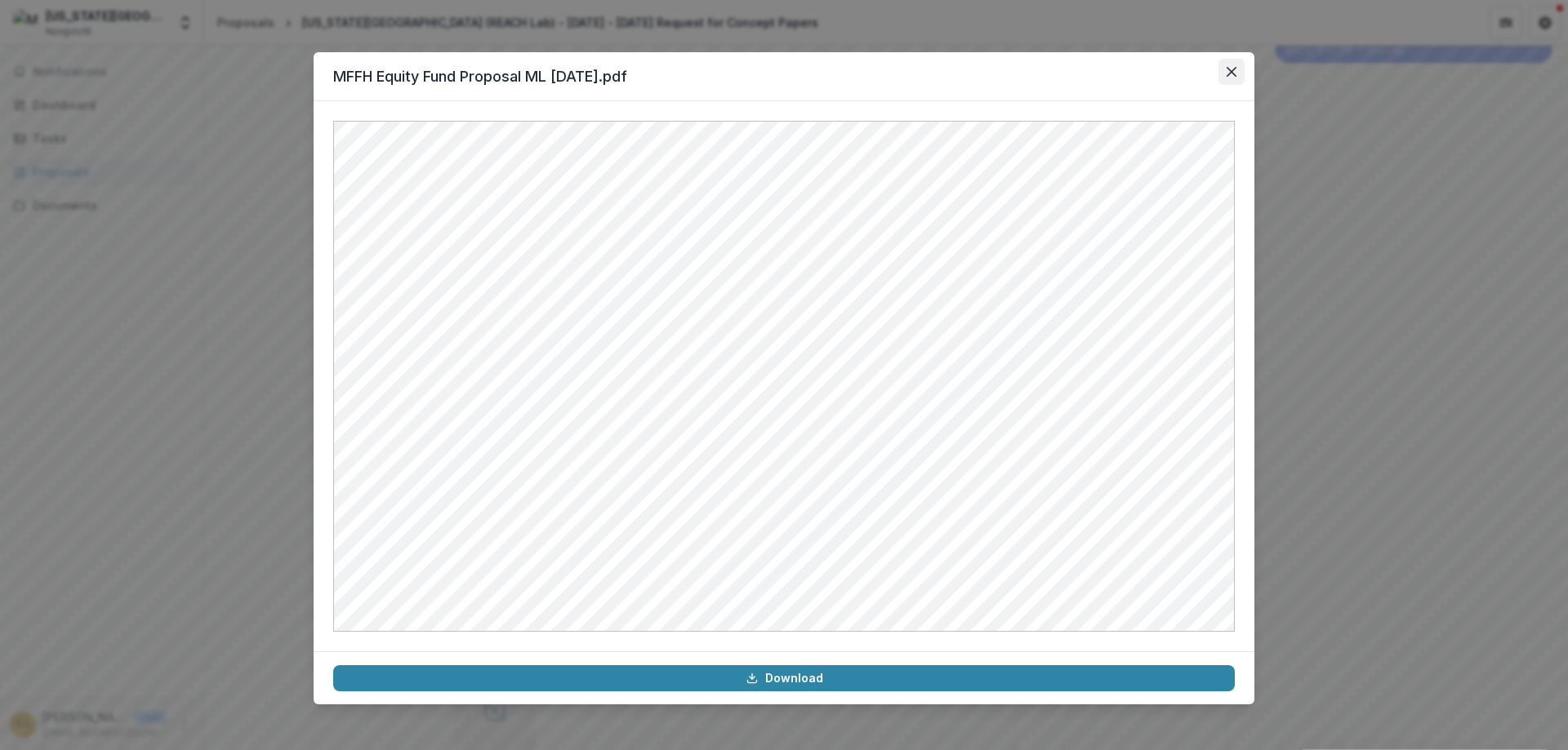
click at [1235, 66] on button "Close" at bounding box center [1232, 72] width 26 height 26
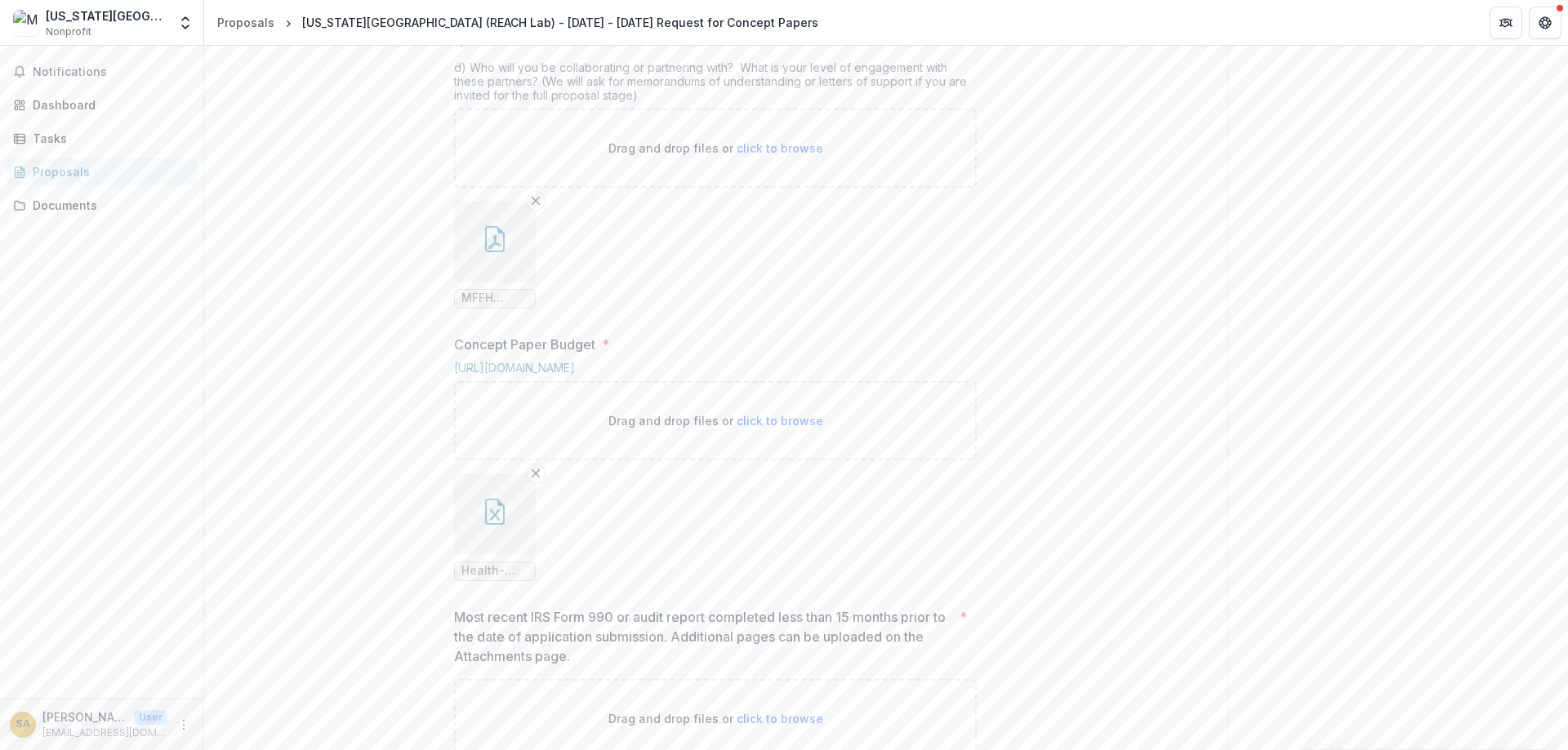
scroll to position [1012, 0]
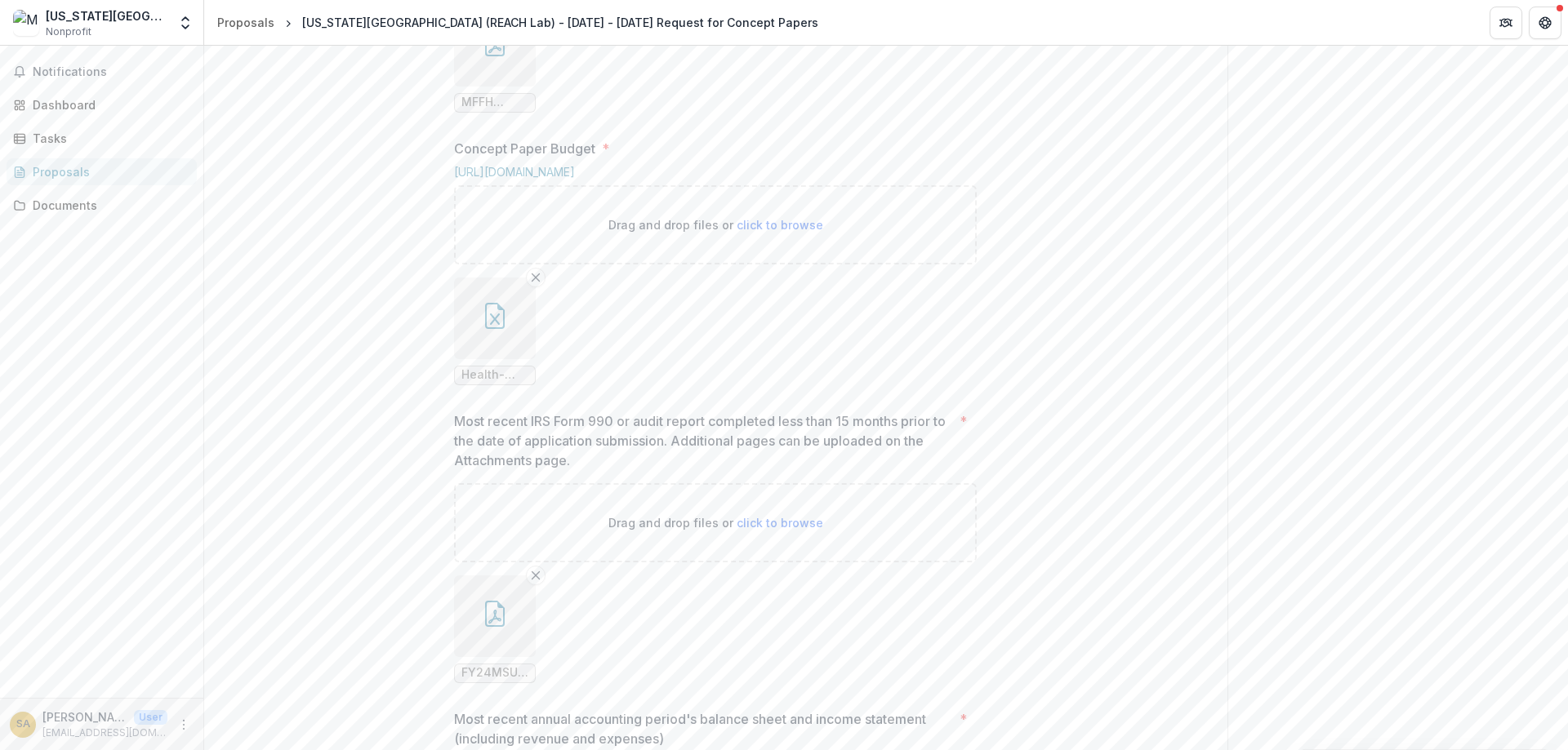
click at [489, 329] on icon "button" at bounding box center [495, 316] width 26 height 26
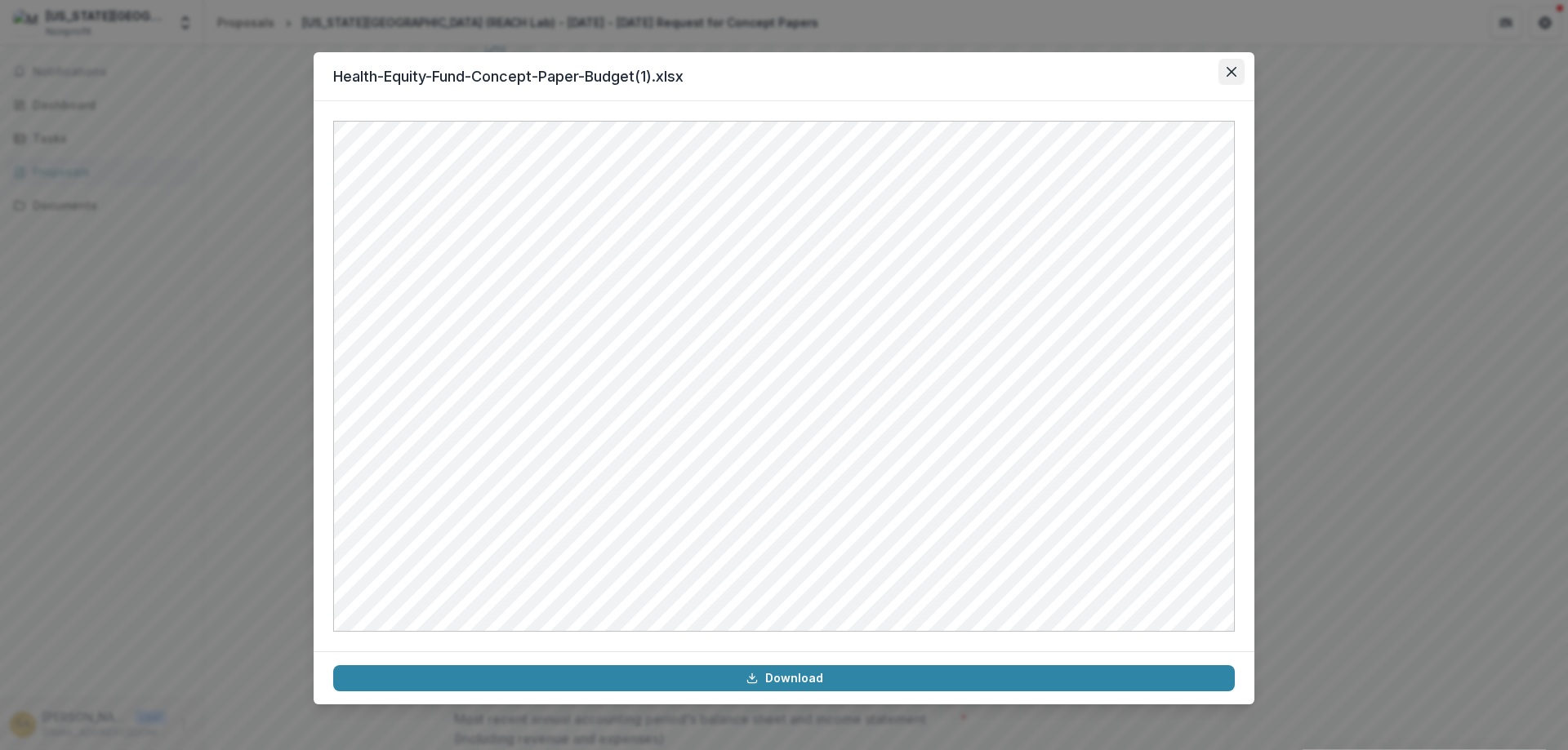
click at [1228, 75] on icon "Close" at bounding box center [1232, 72] width 10 height 10
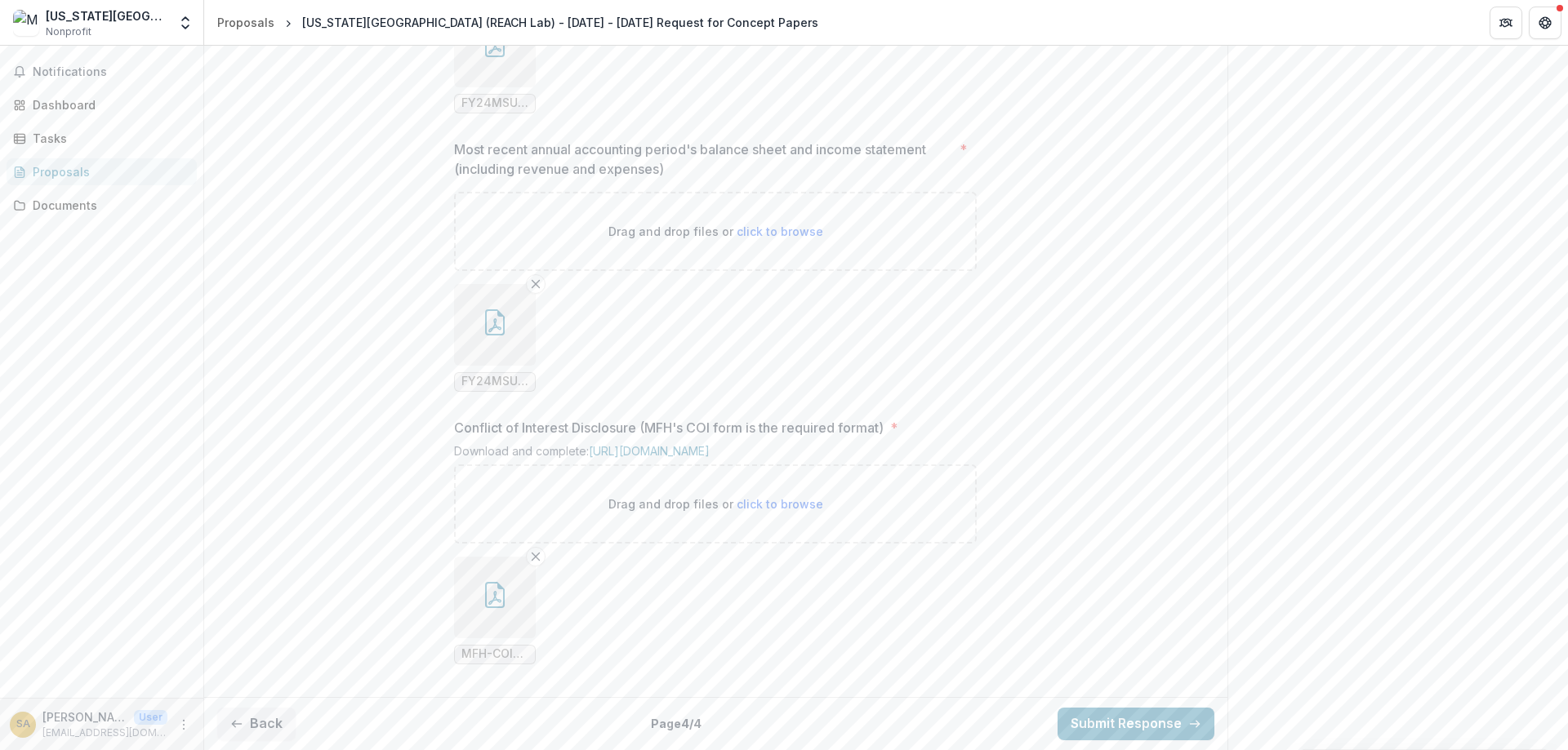
scroll to position [1734, 0]
click at [501, 630] on button "button" at bounding box center [494, 597] width 81 height 81
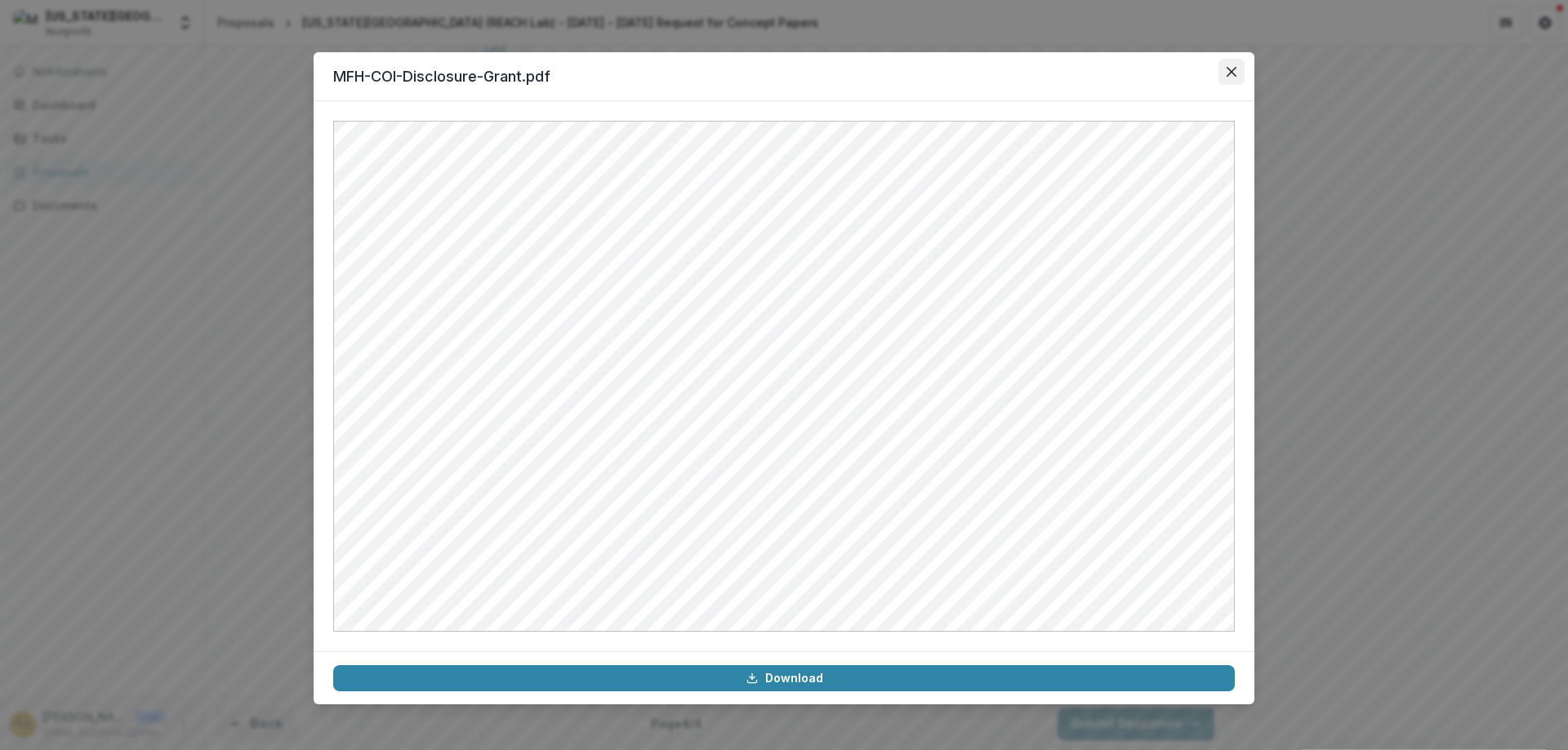
click at [1230, 68] on icon "Close" at bounding box center [1232, 72] width 10 height 10
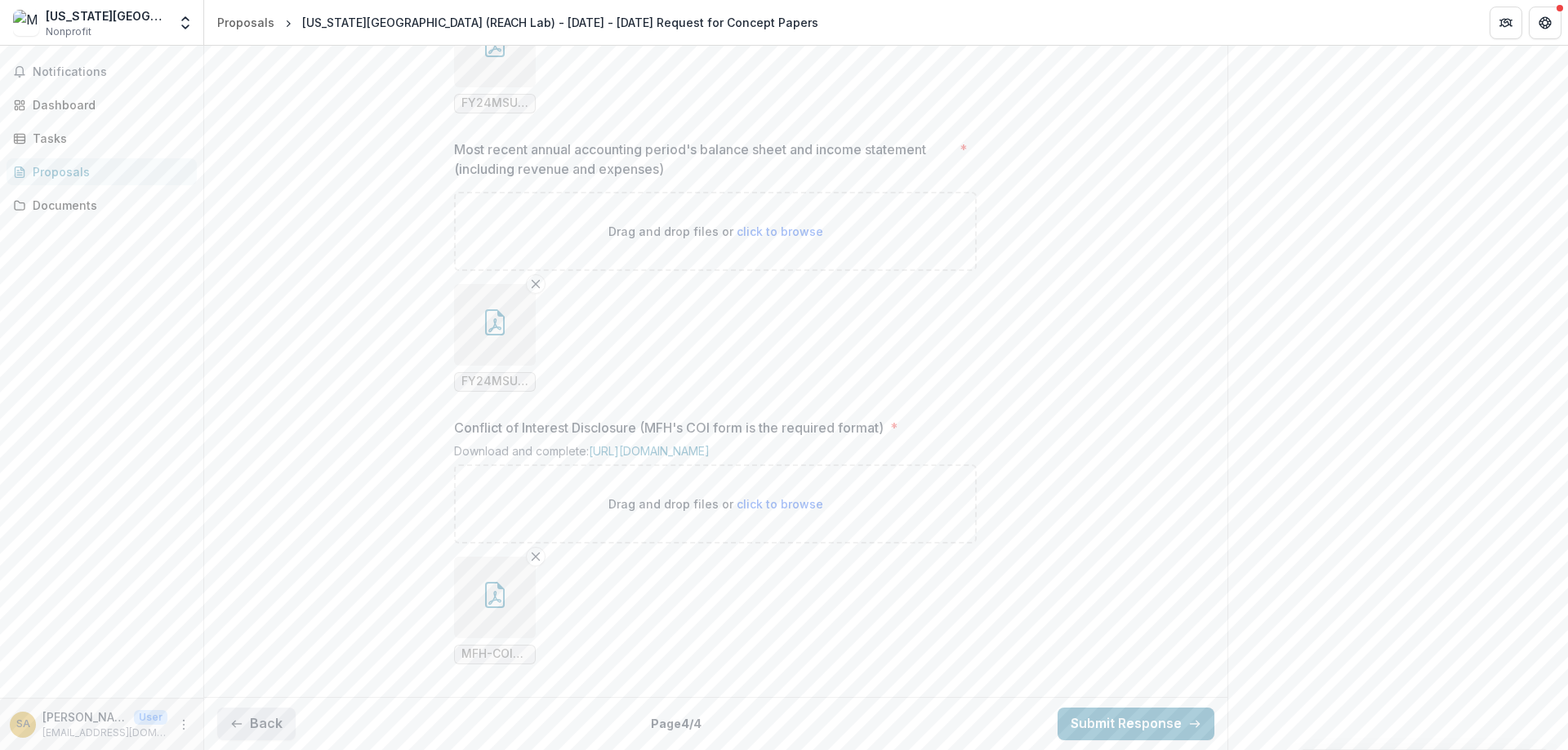
click at [260, 720] on button "Back" at bounding box center [256, 725] width 78 height 33
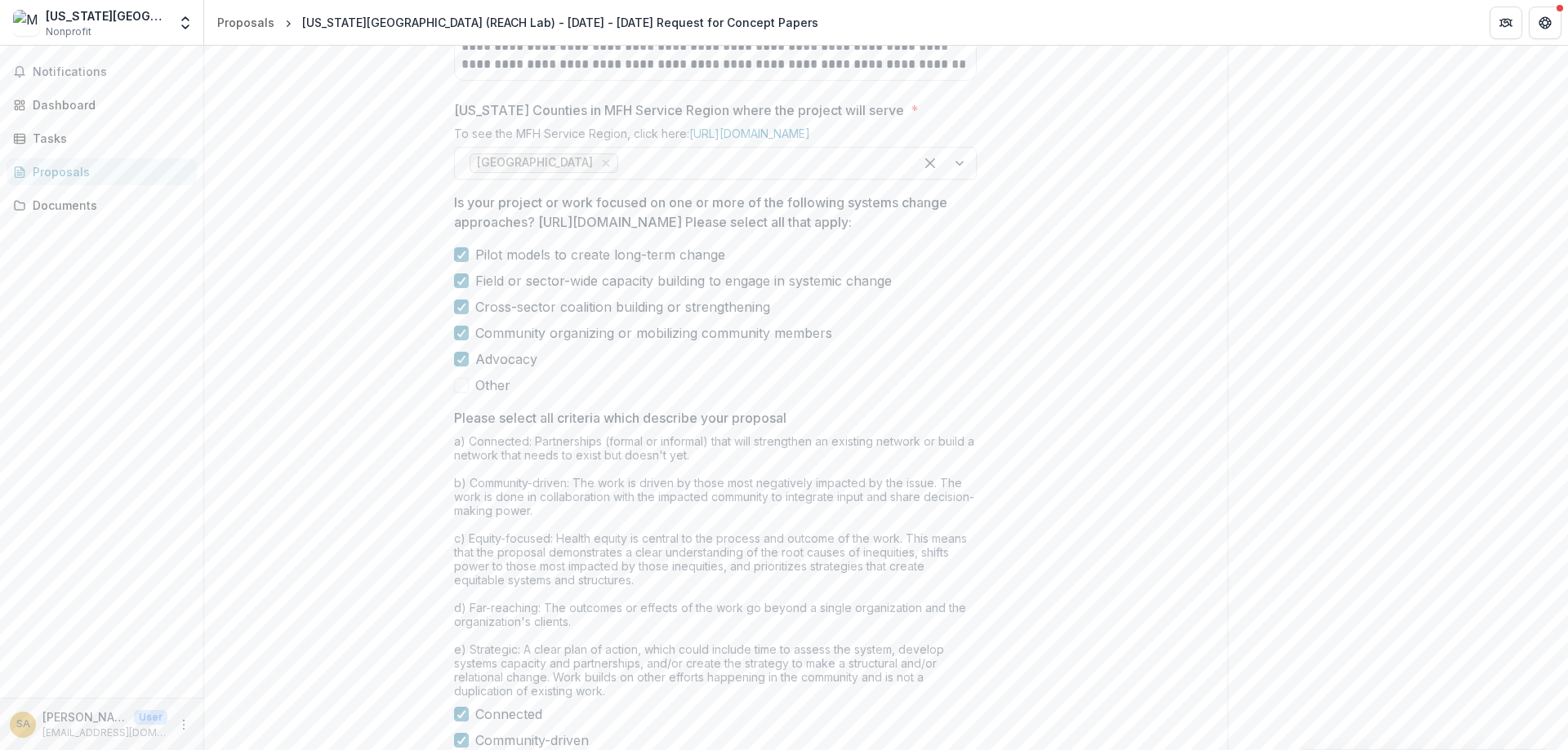
scroll to position [1336, 0]
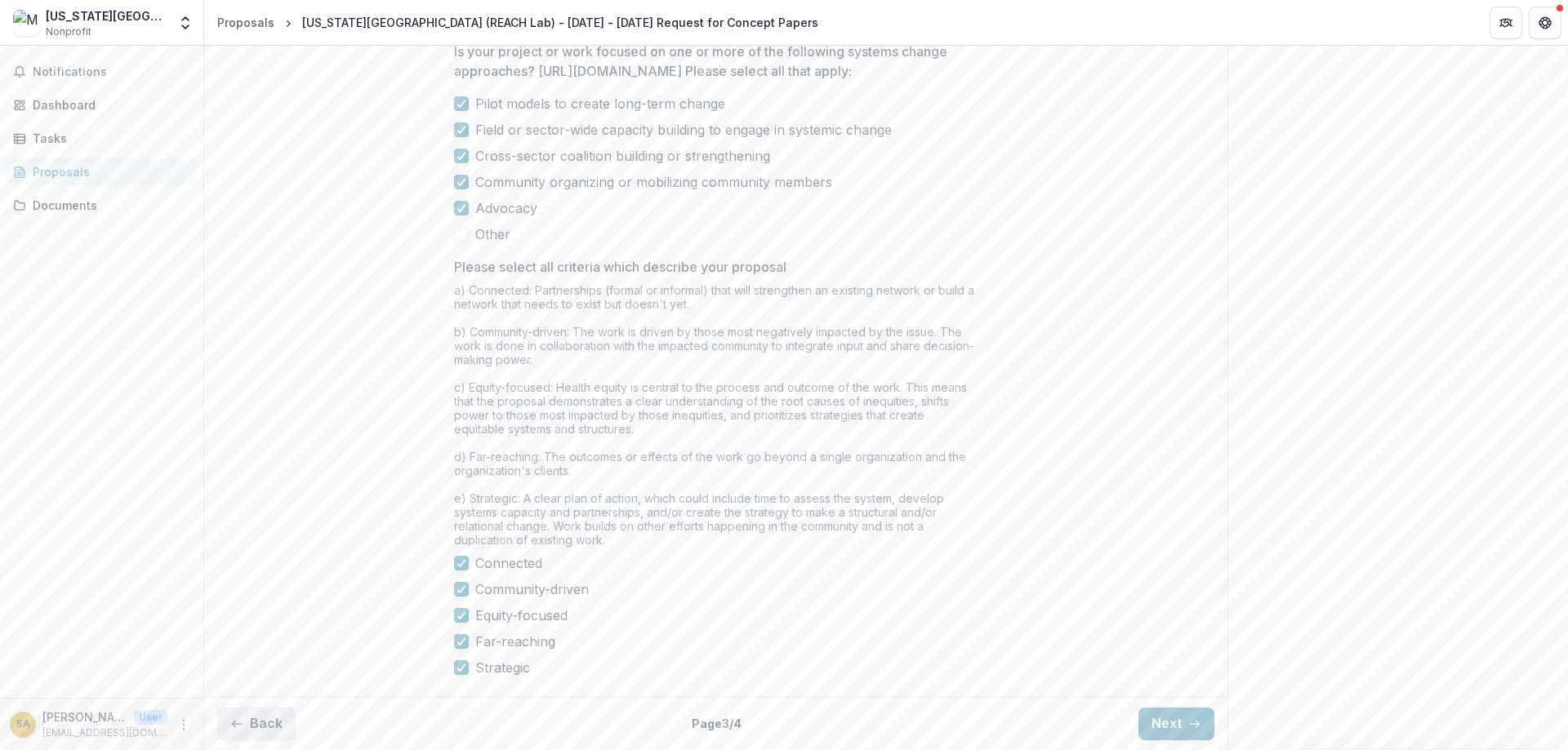
click at [258, 729] on button "Back" at bounding box center [256, 725] width 78 height 33
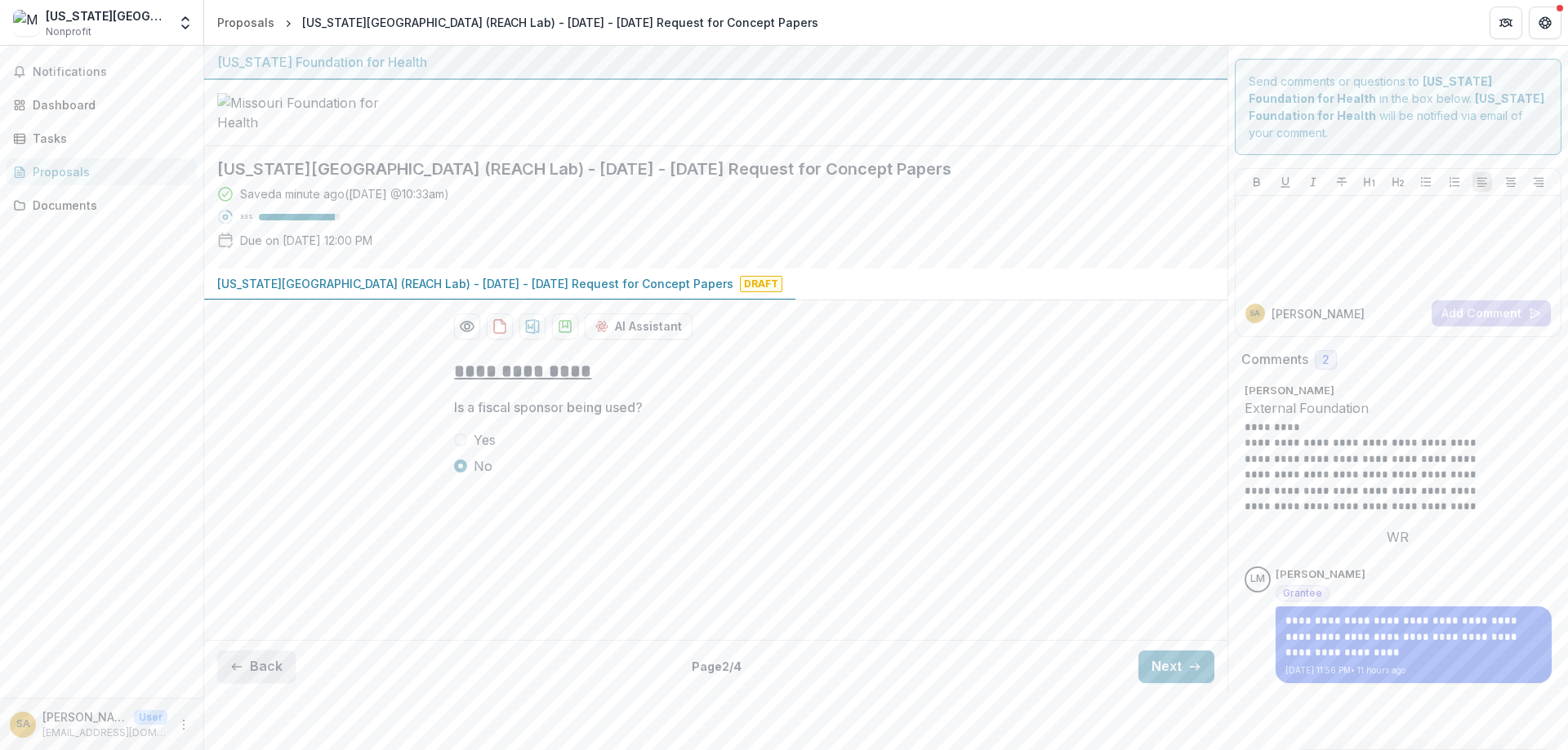
click at [264, 650] on button "Back" at bounding box center [256, 667] width 78 height 33
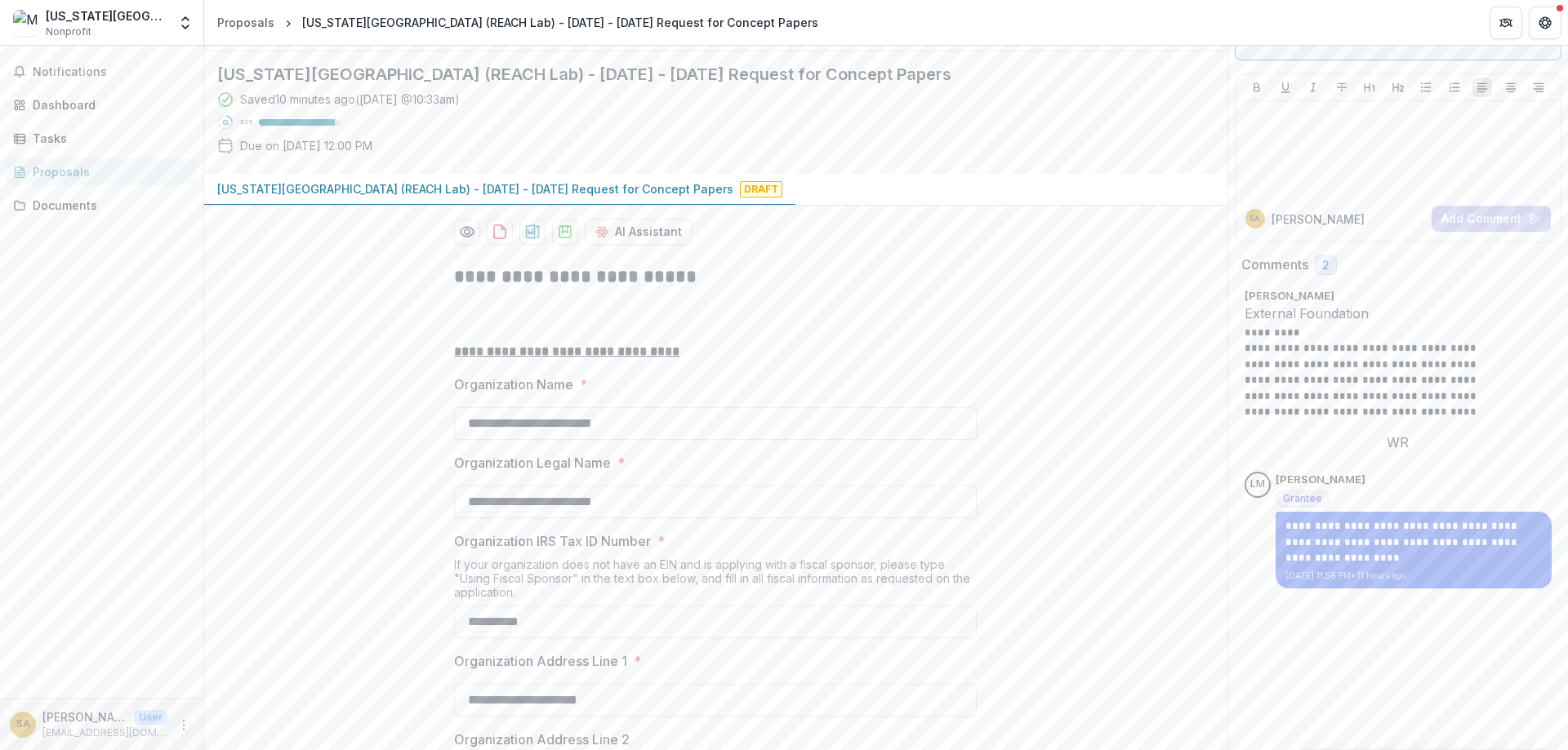
scroll to position [84, 0]
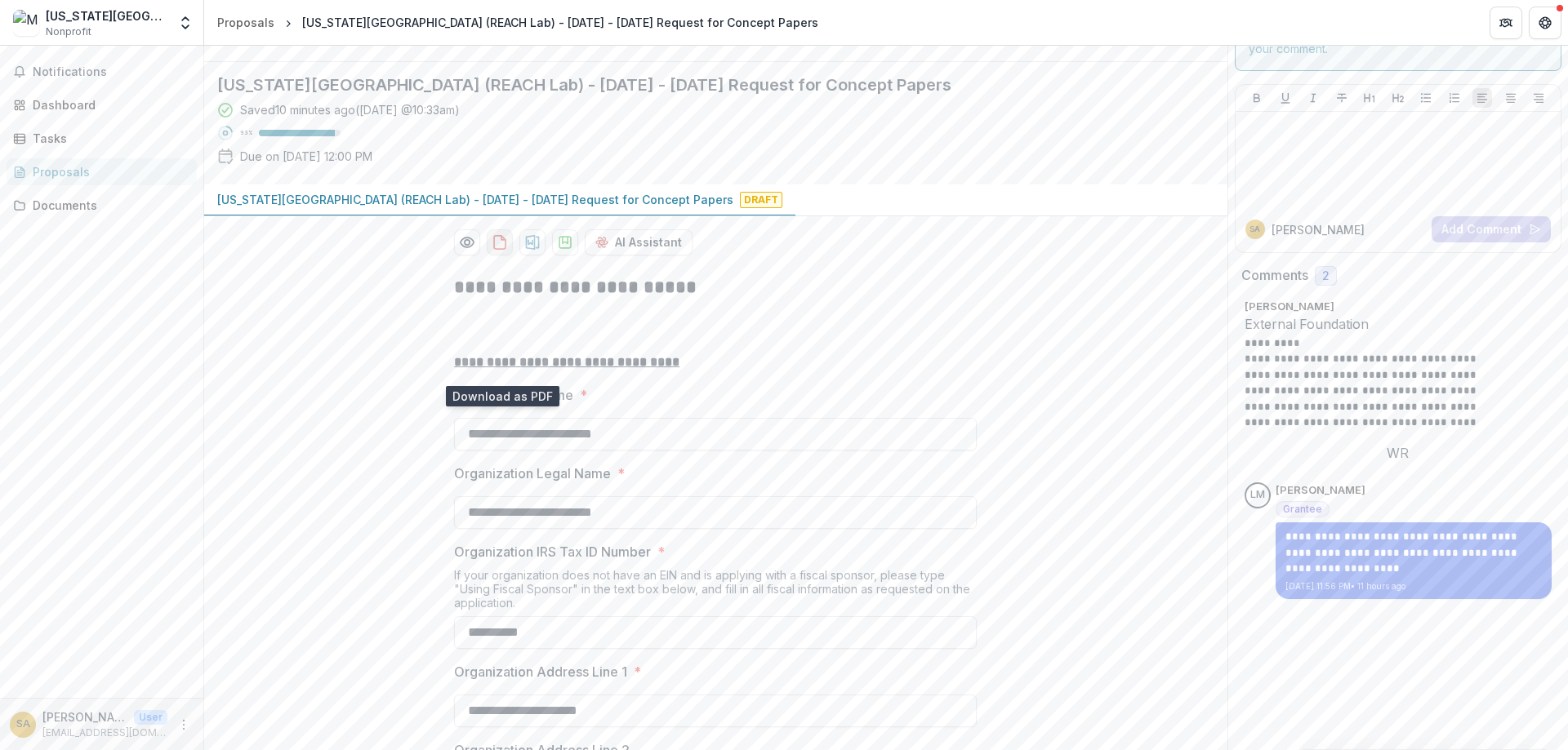
click at [503, 251] on icon "download-proposal" at bounding box center [500, 243] width 16 height 16
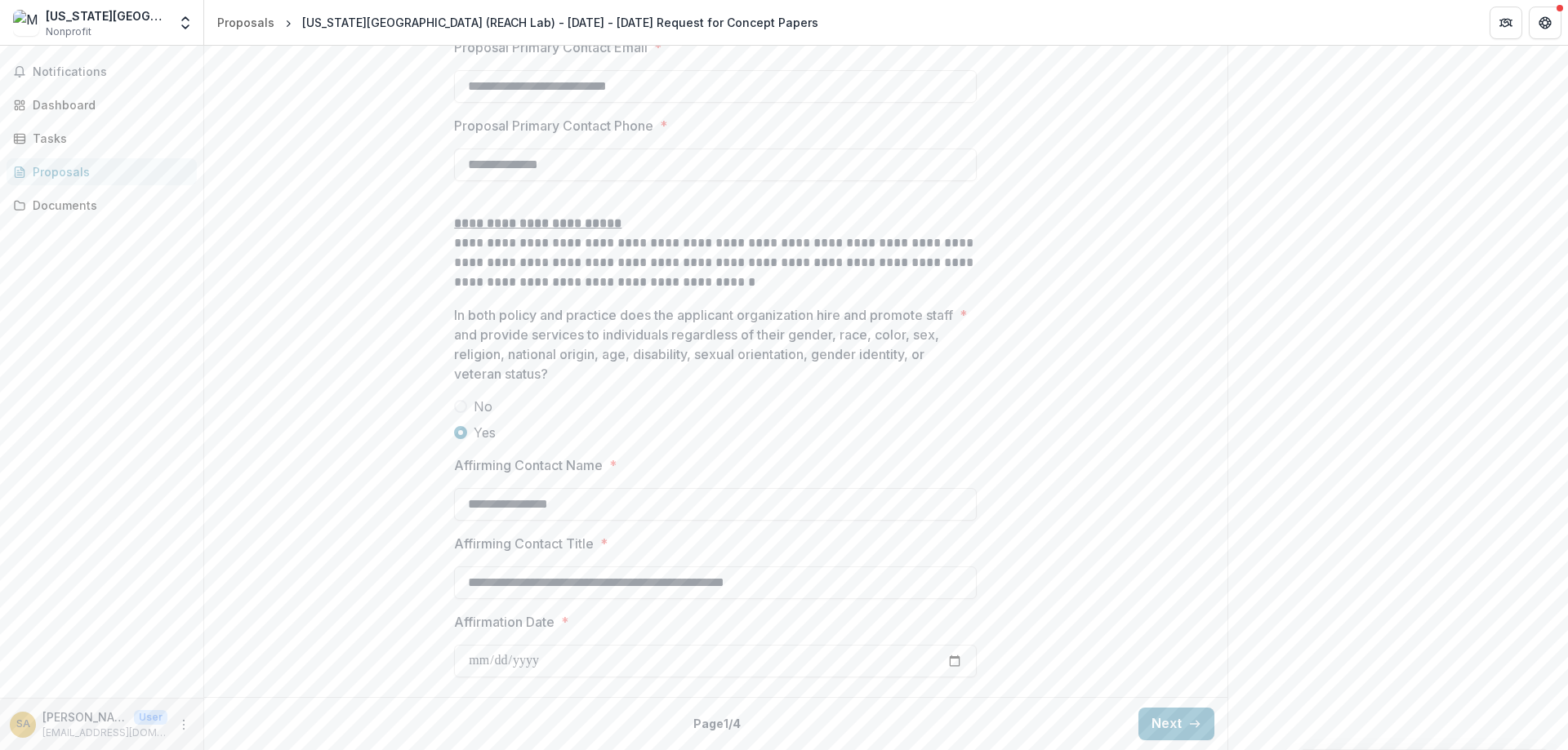
scroll to position [2435, 0]
click at [1173, 716] on button "Next" at bounding box center [1176, 725] width 76 height 33
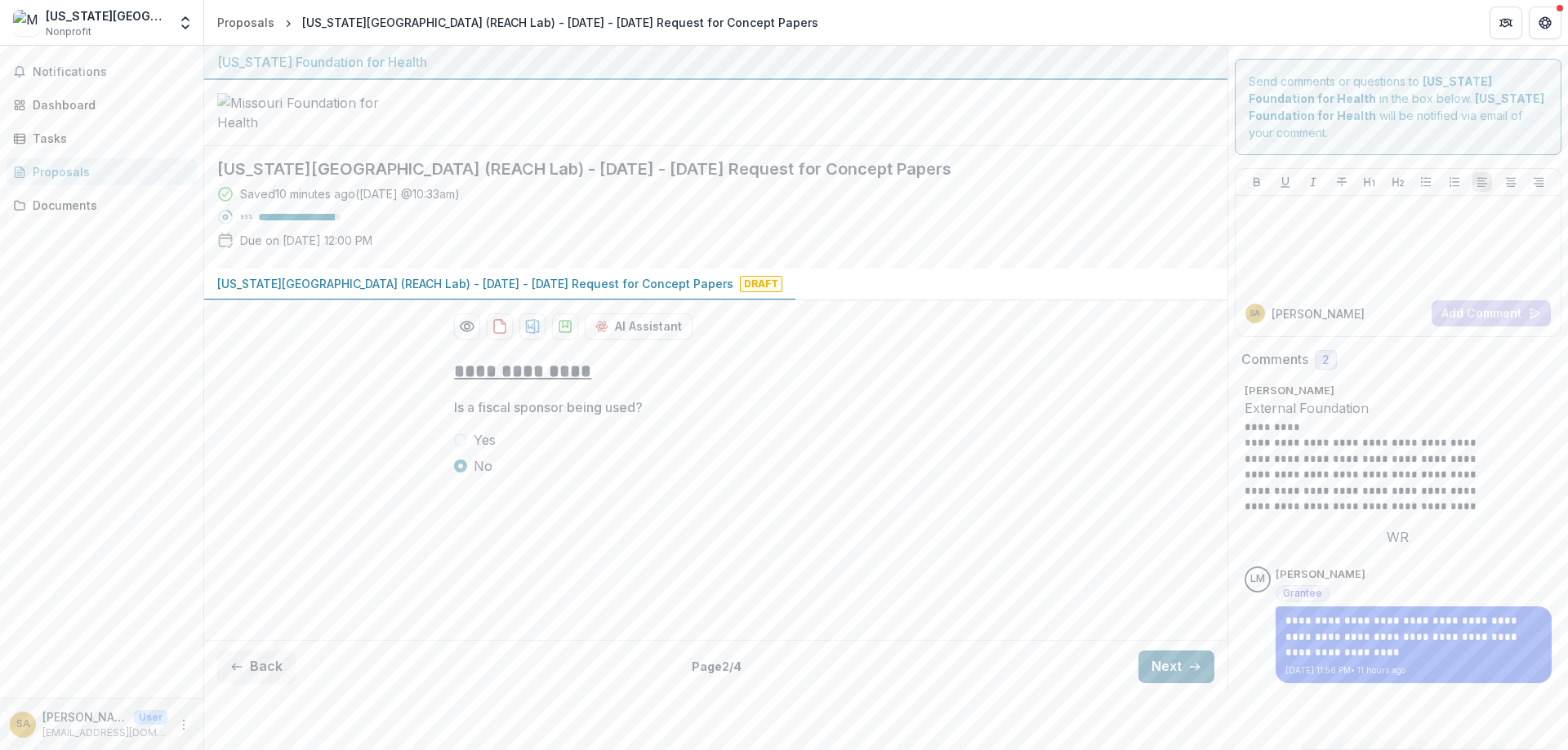
click at [1183, 653] on button "Next" at bounding box center [1176, 667] width 76 height 33
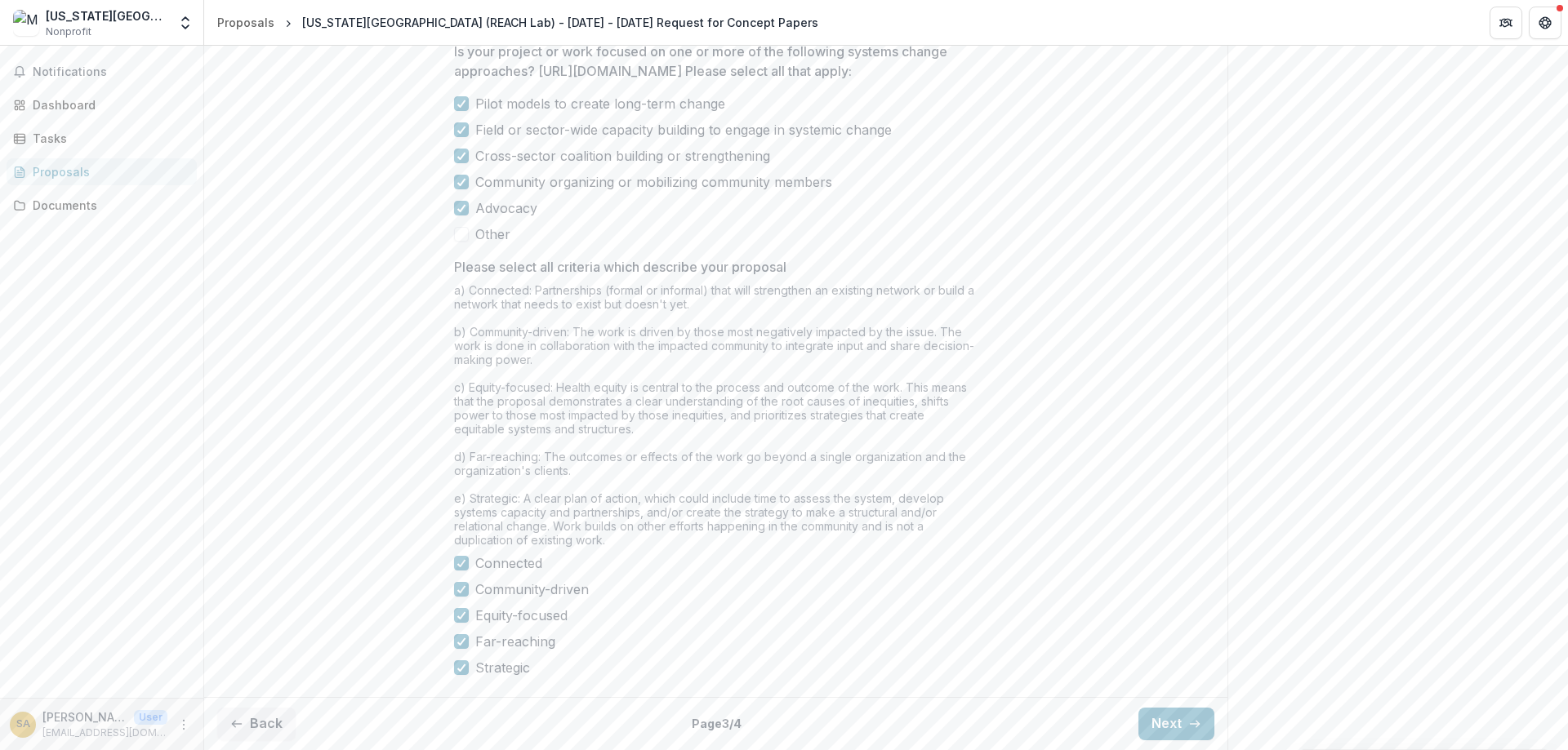
scroll to position [1336, 0]
click at [1167, 726] on button "Next" at bounding box center [1176, 725] width 76 height 33
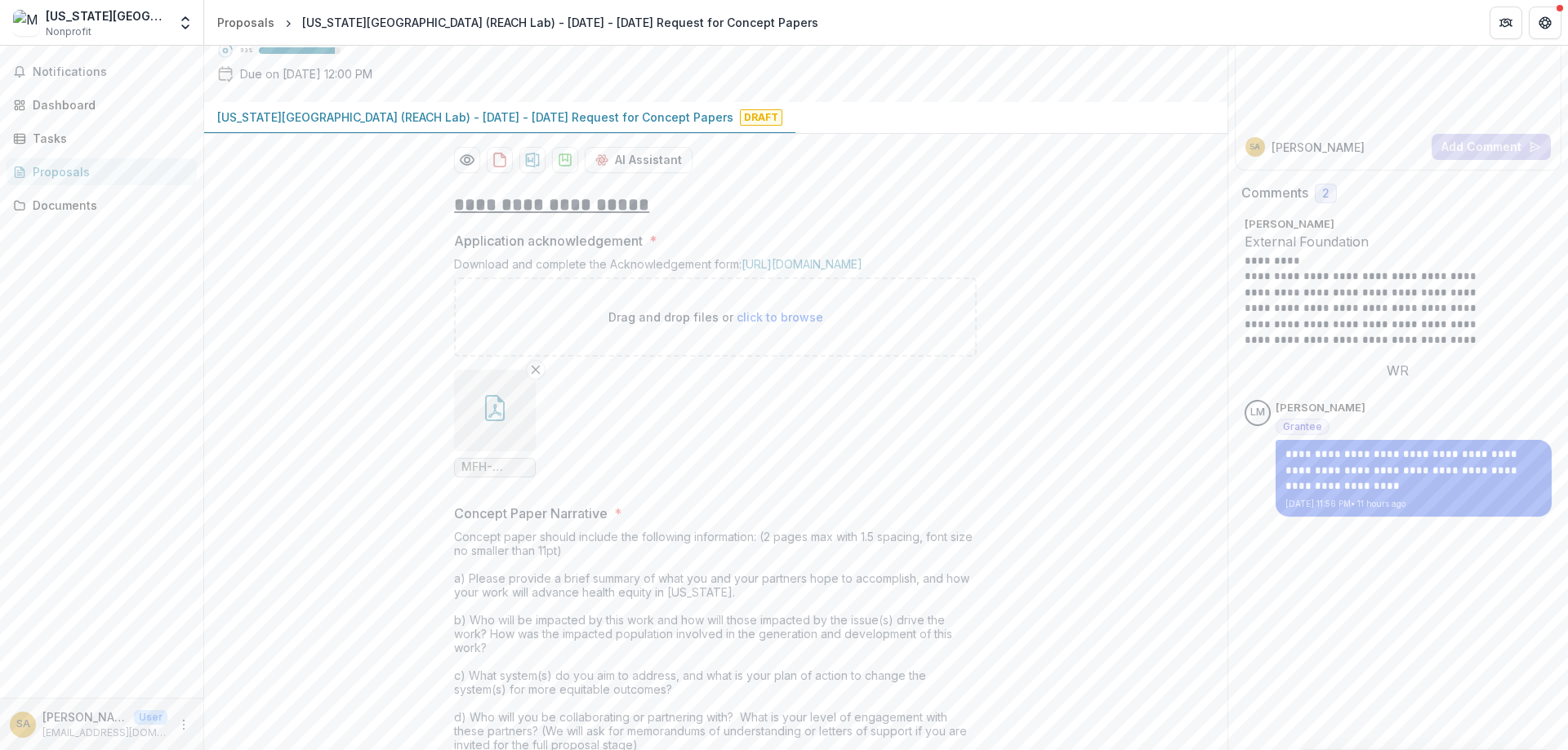
scroll to position [0, 0]
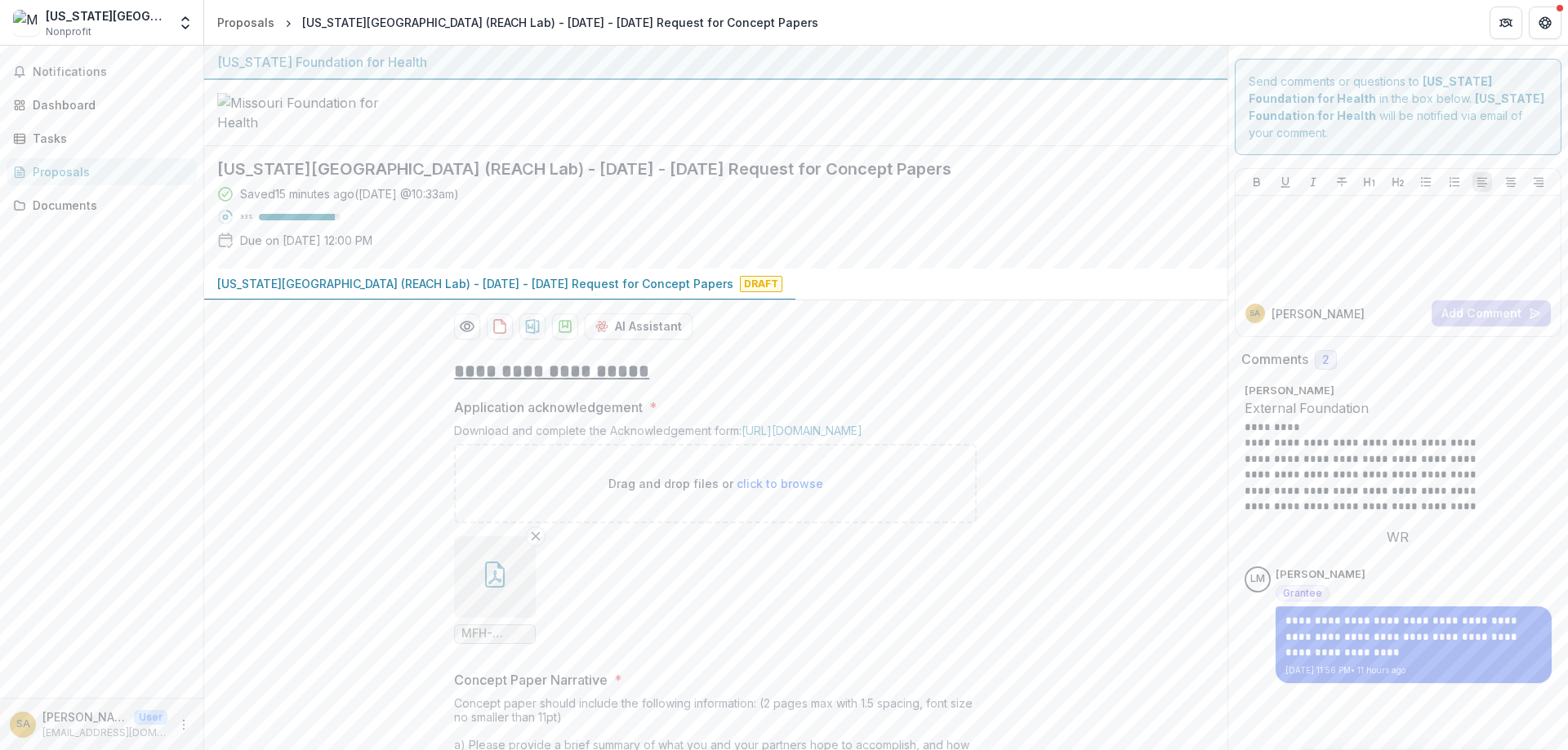
click at [699, 146] on div at bounding box center [716, 113] width 1023 height 66
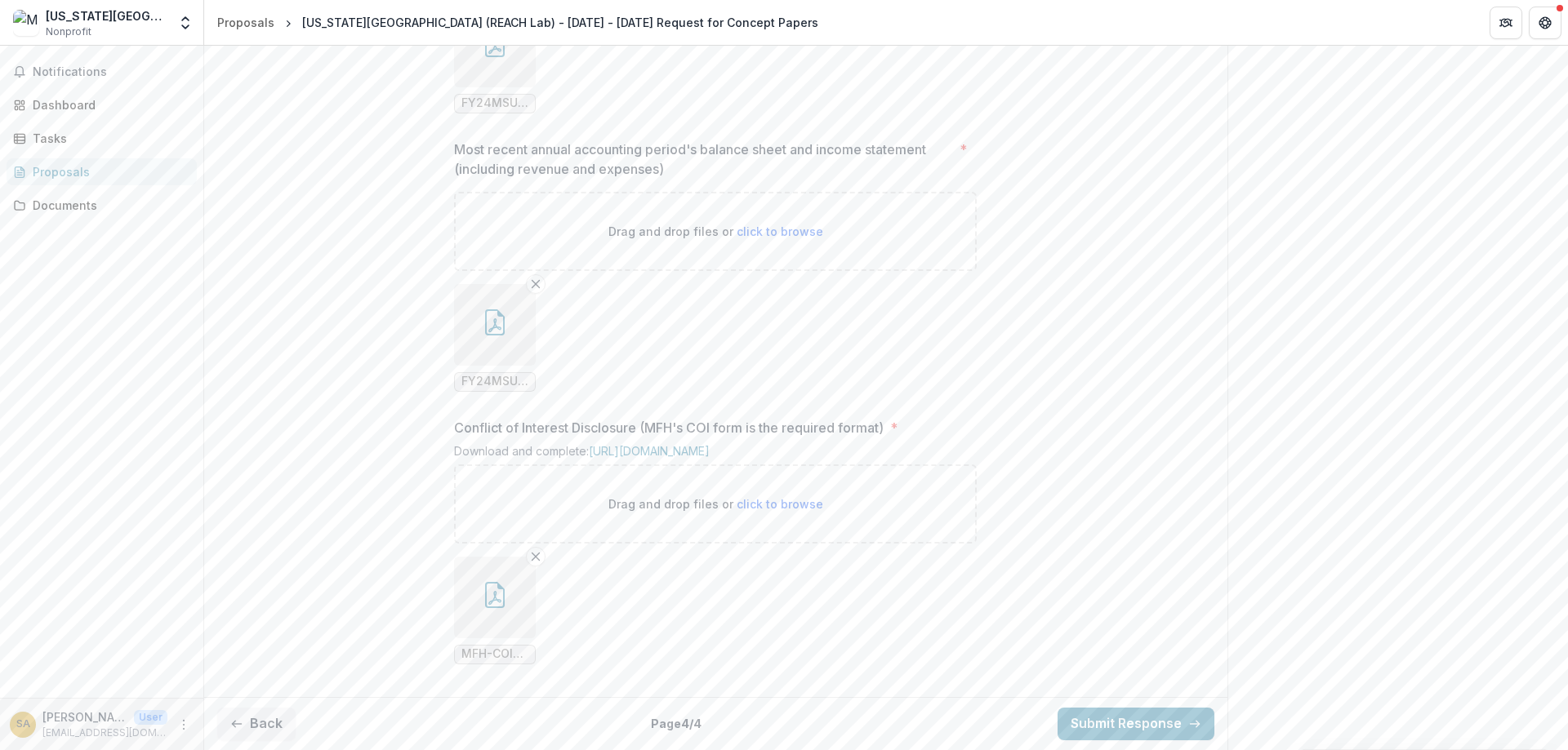
scroll to position [1734, 0]
click at [241, 730] on icon "button" at bounding box center [237, 725] width 13 height 13
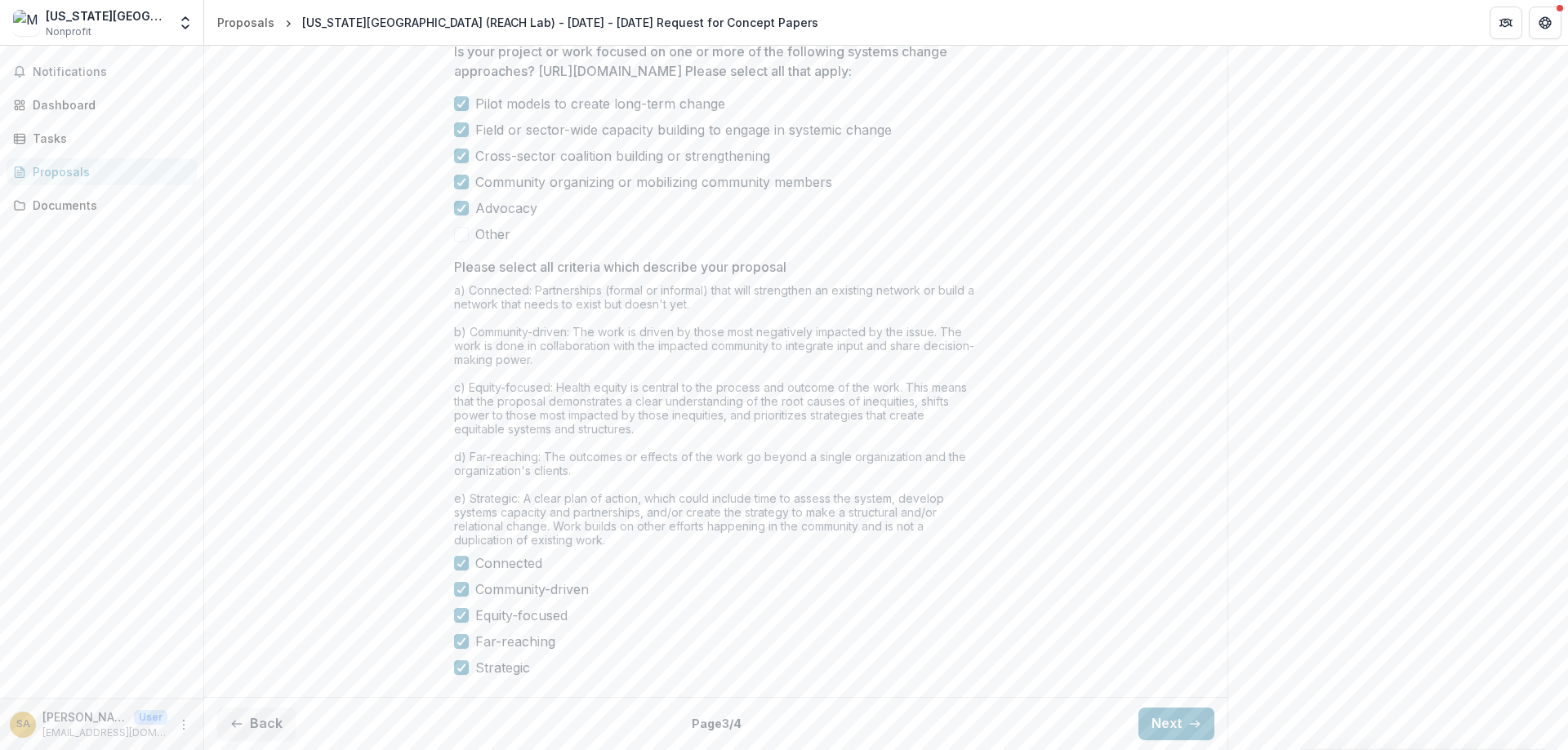
scroll to position [1336, 0]
click at [262, 727] on button "Back" at bounding box center [256, 725] width 78 height 33
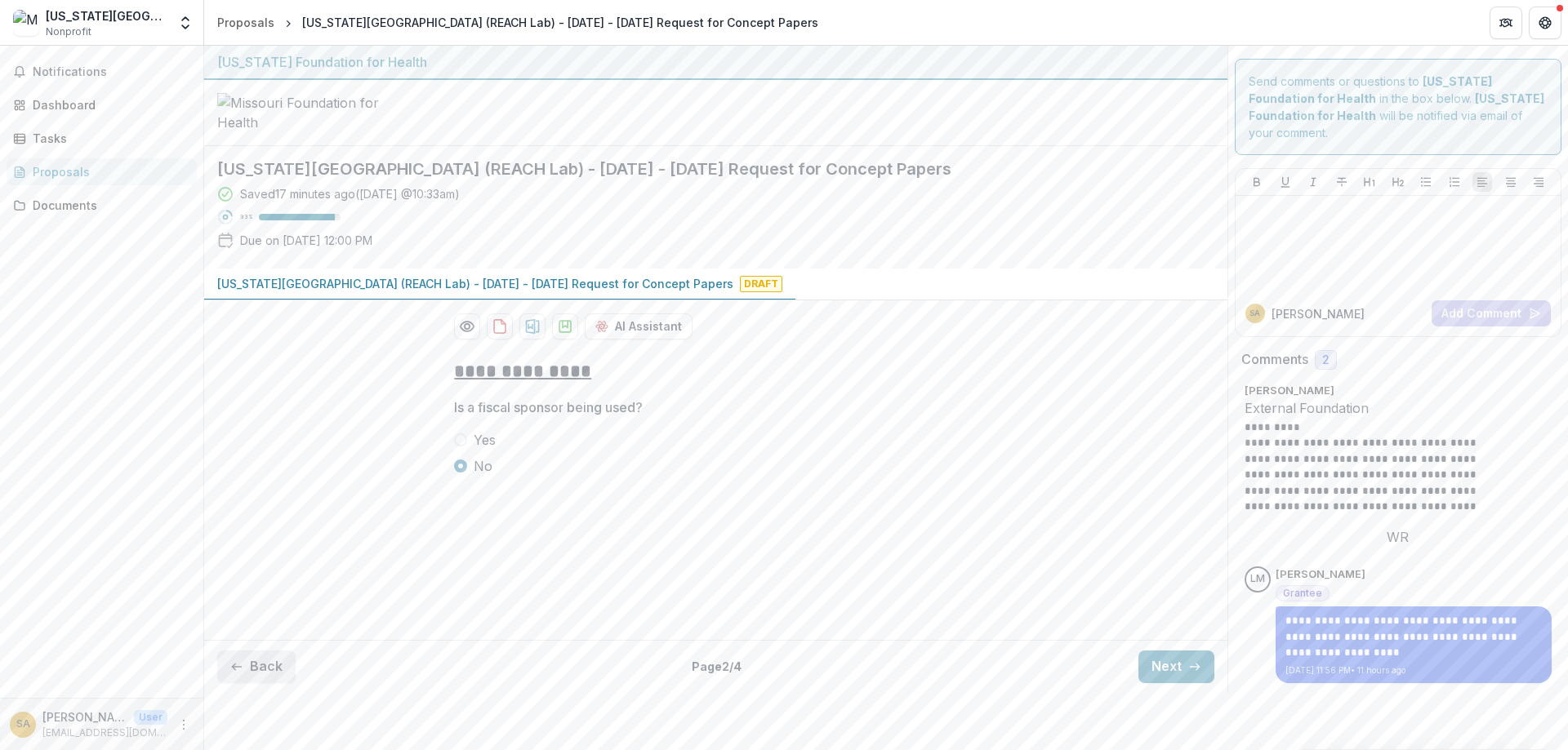
click at [234, 660] on button "Back" at bounding box center [256, 667] width 78 height 33
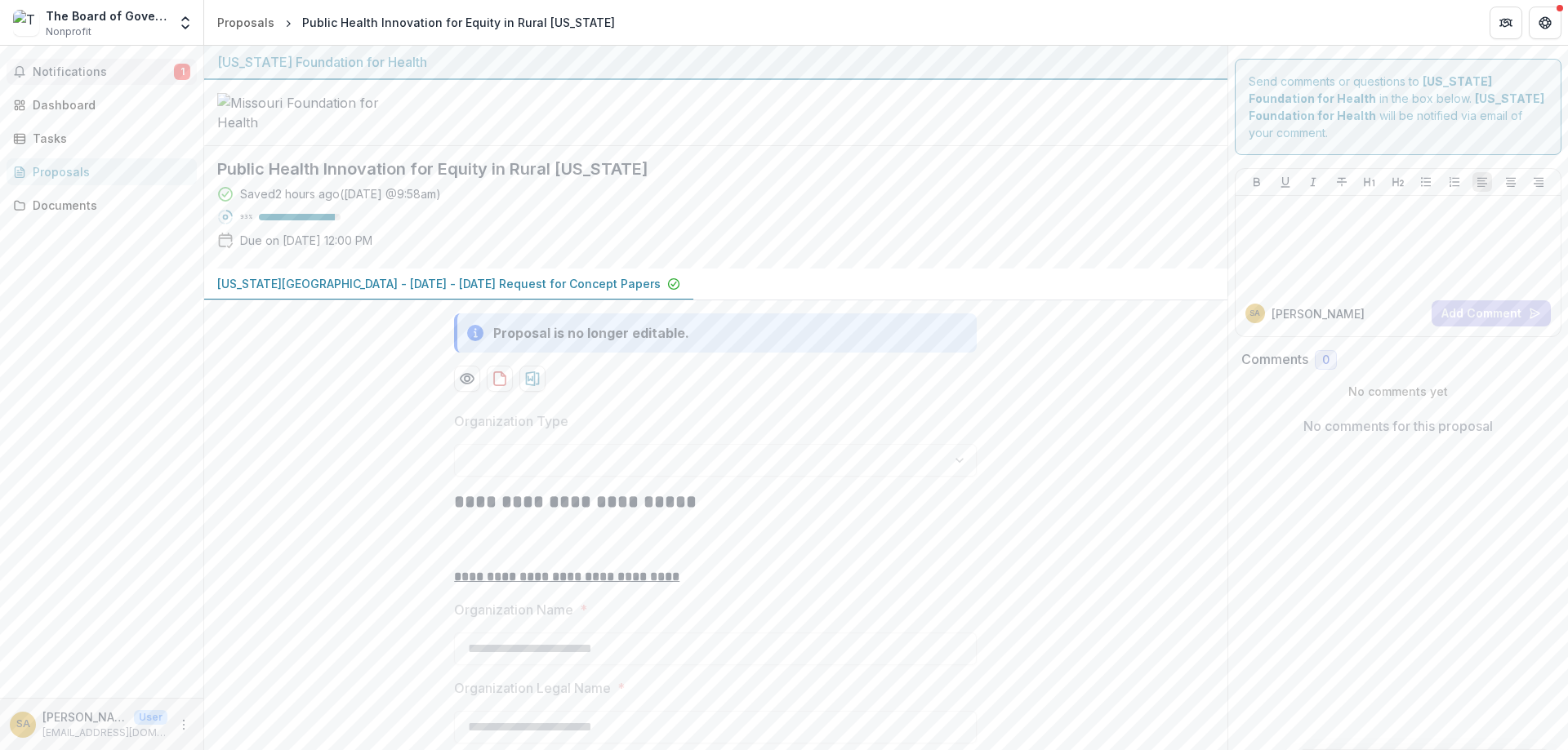
scroll to position [686, 0]
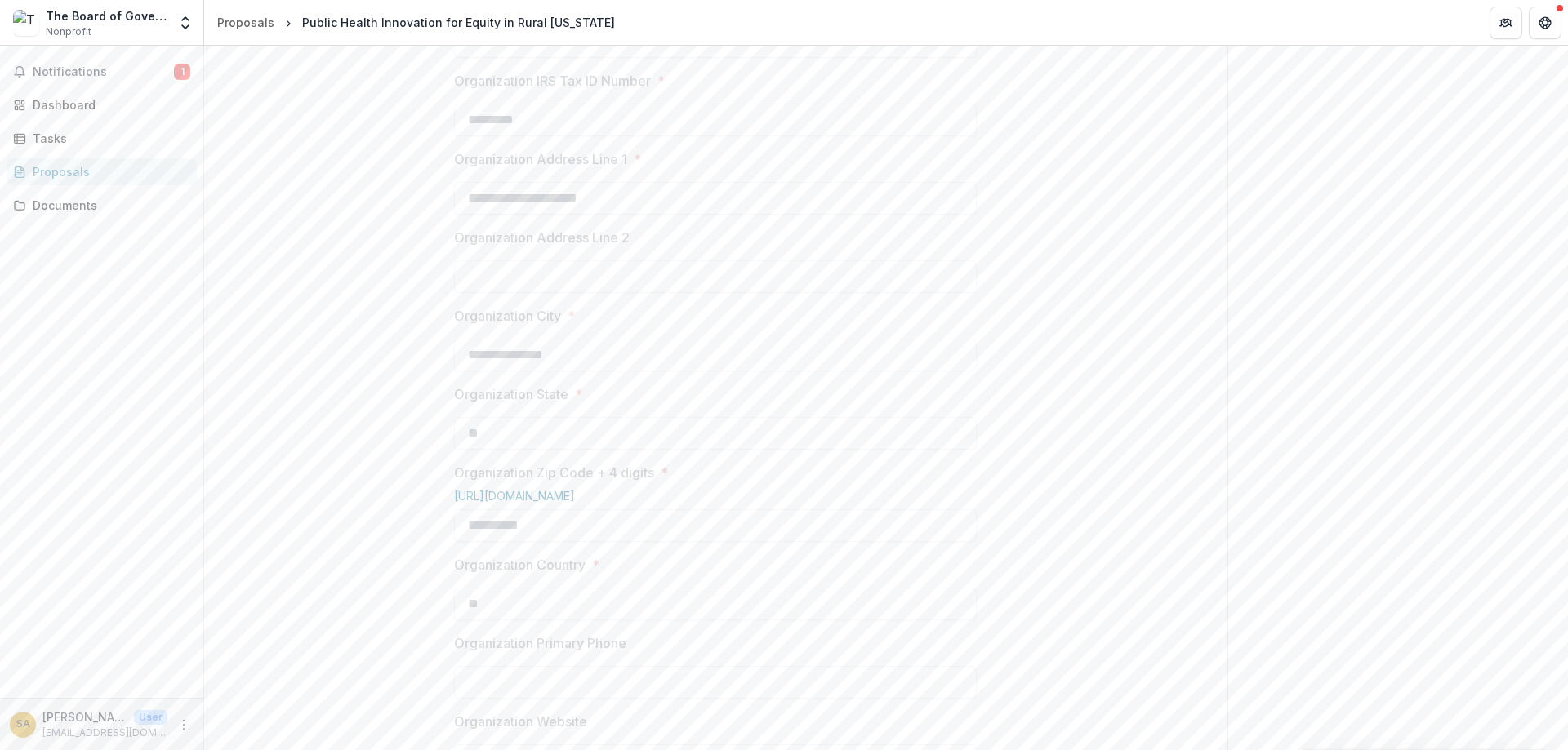
click at [123, 22] on div "The Board of Governors of [US_STATE][GEOGRAPHIC_DATA]" at bounding box center [107, 16] width 122 height 17
click at [30, 17] on img at bounding box center [26, 23] width 26 height 26
click at [136, 15] on div "The Board of Governors of [US_STATE][GEOGRAPHIC_DATA]" at bounding box center [107, 16] width 122 height 17
click at [108, 15] on div "The Board of Governors of [US_STATE][GEOGRAPHIC_DATA]" at bounding box center [107, 16] width 122 height 17
click at [188, 29] on icon "Open entity switcher" at bounding box center [185, 23] width 16 height 16
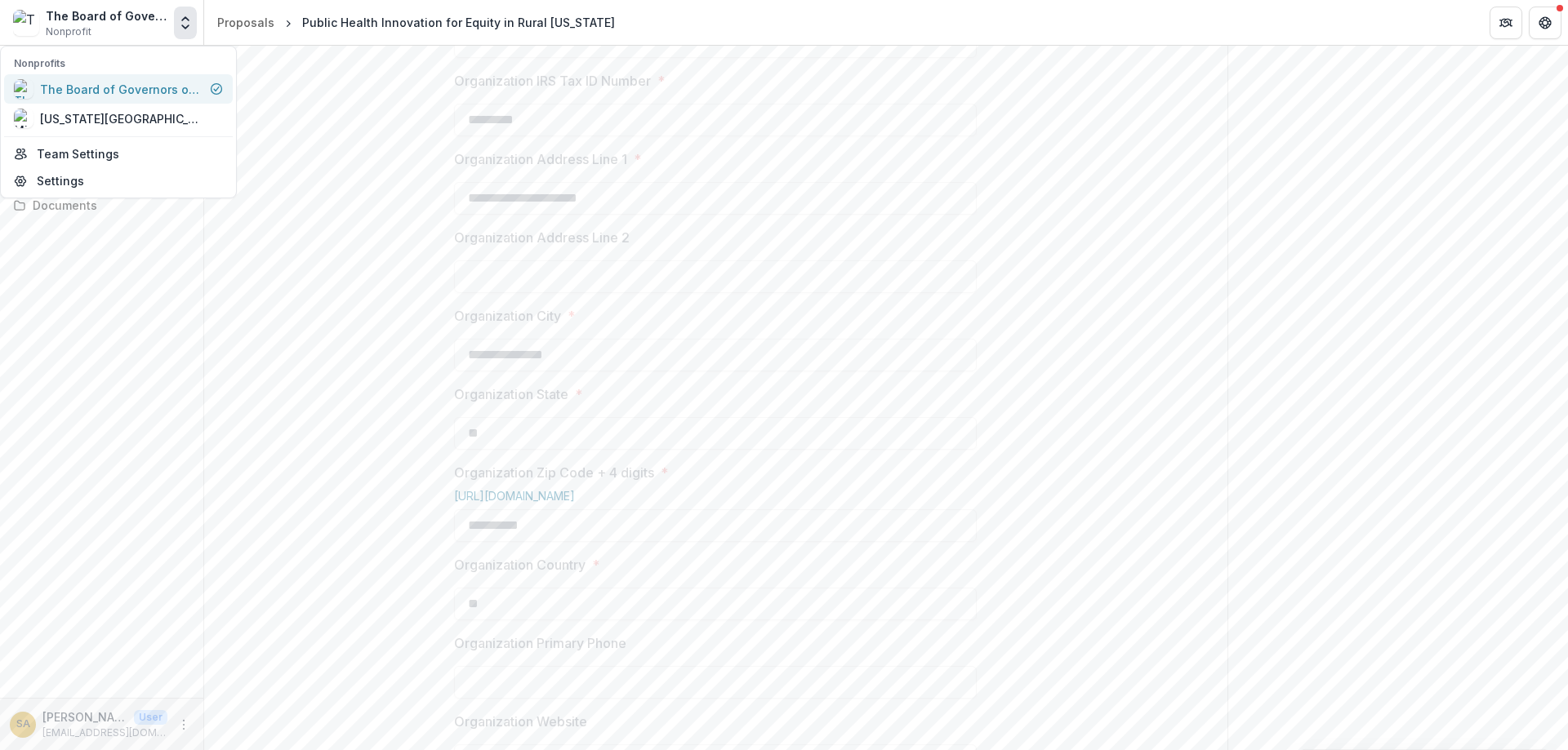
click at [97, 88] on div "The Board of Governors of [US_STATE][GEOGRAPHIC_DATA]" at bounding box center [122, 89] width 164 height 17
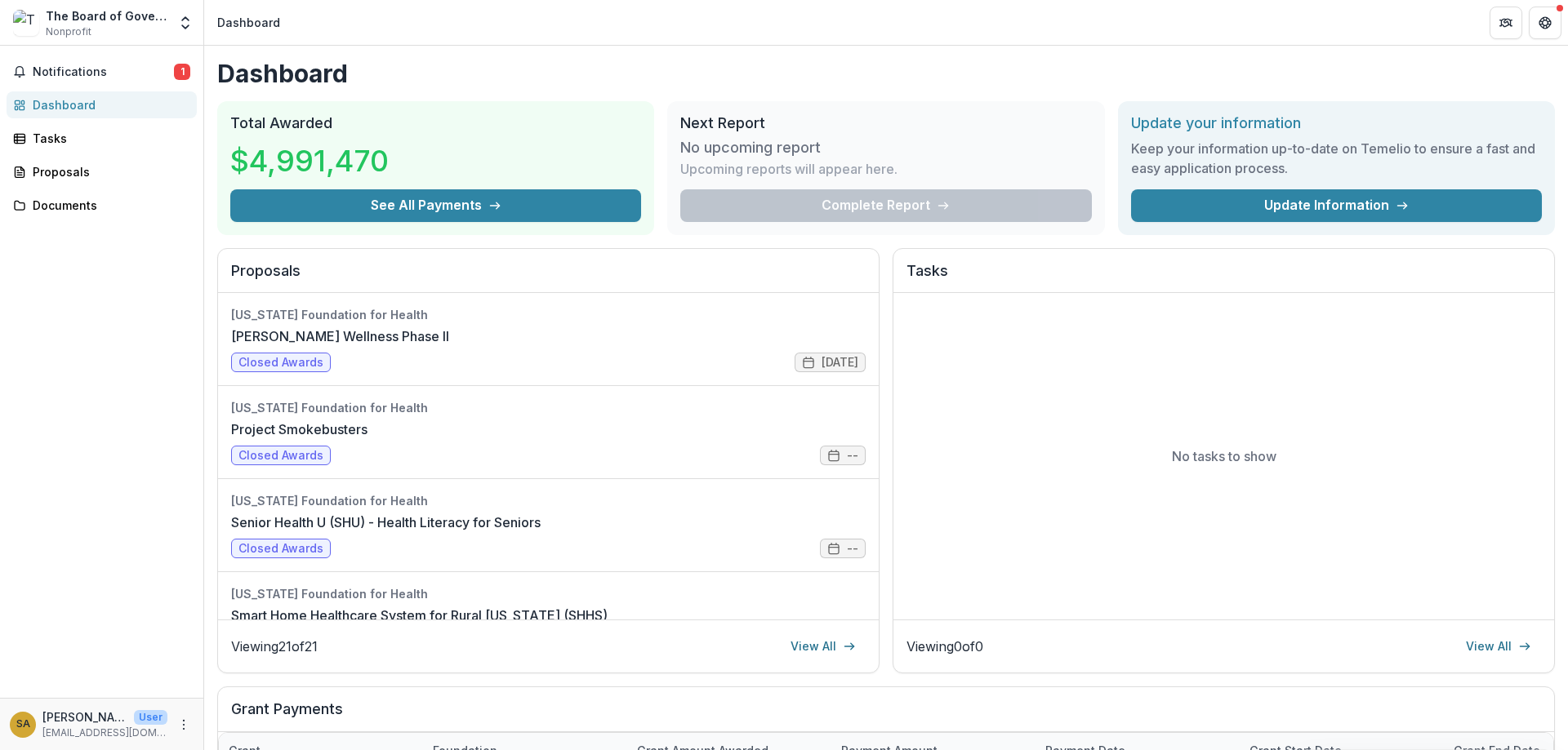
click at [163, 21] on div "The Board of Governors of [US_STATE][GEOGRAPHIC_DATA]" at bounding box center [107, 16] width 122 height 17
click at [179, 21] on icon "Open entity switcher" at bounding box center [185, 23] width 16 height 16
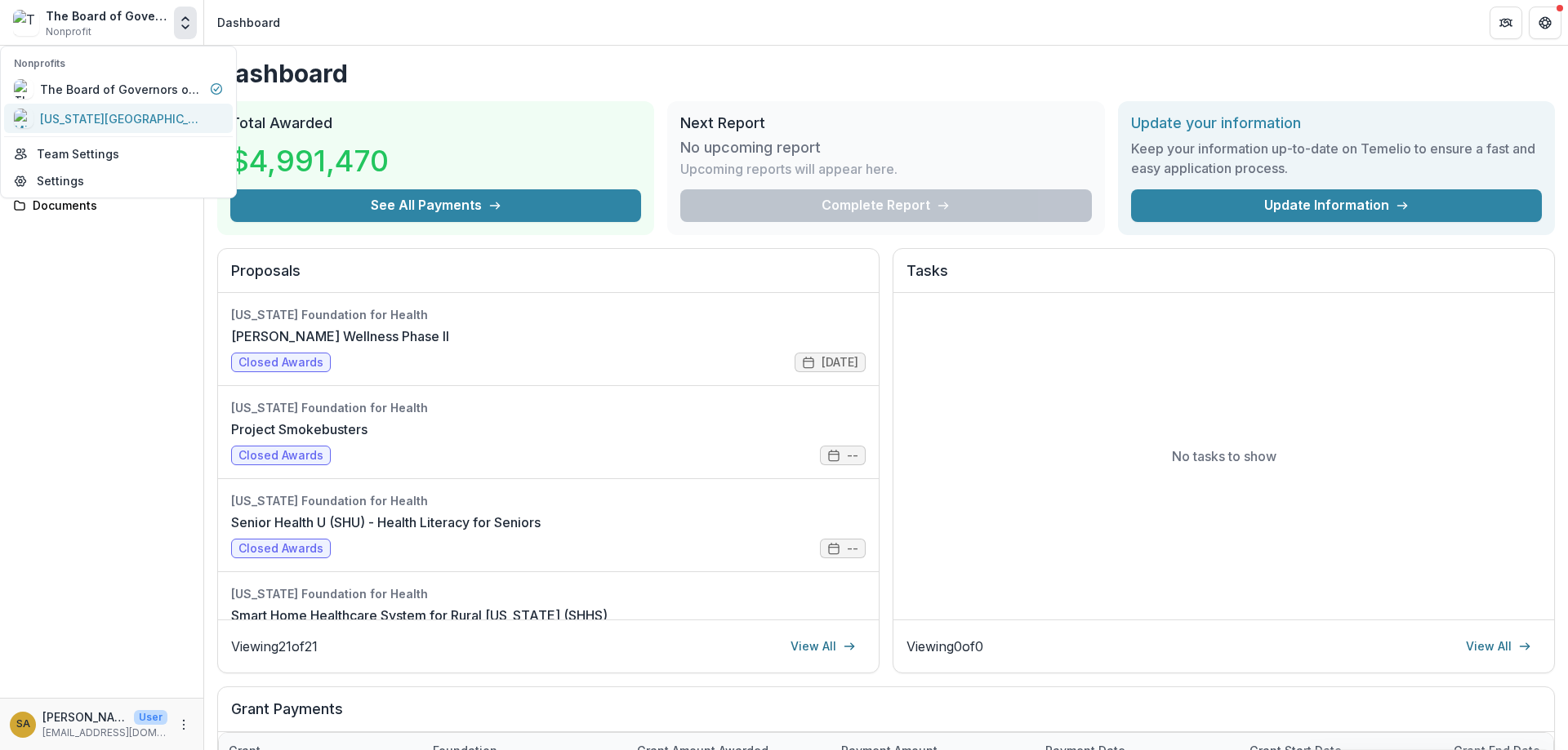
click at [127, 119] on div "[US_STATE][GEOGRAPHIC_DATA] (REACH Lab)" at bounding box center [122, 118] width 164 height 17
